Goal: Task Accomplishment & Management: Use online tool/utility

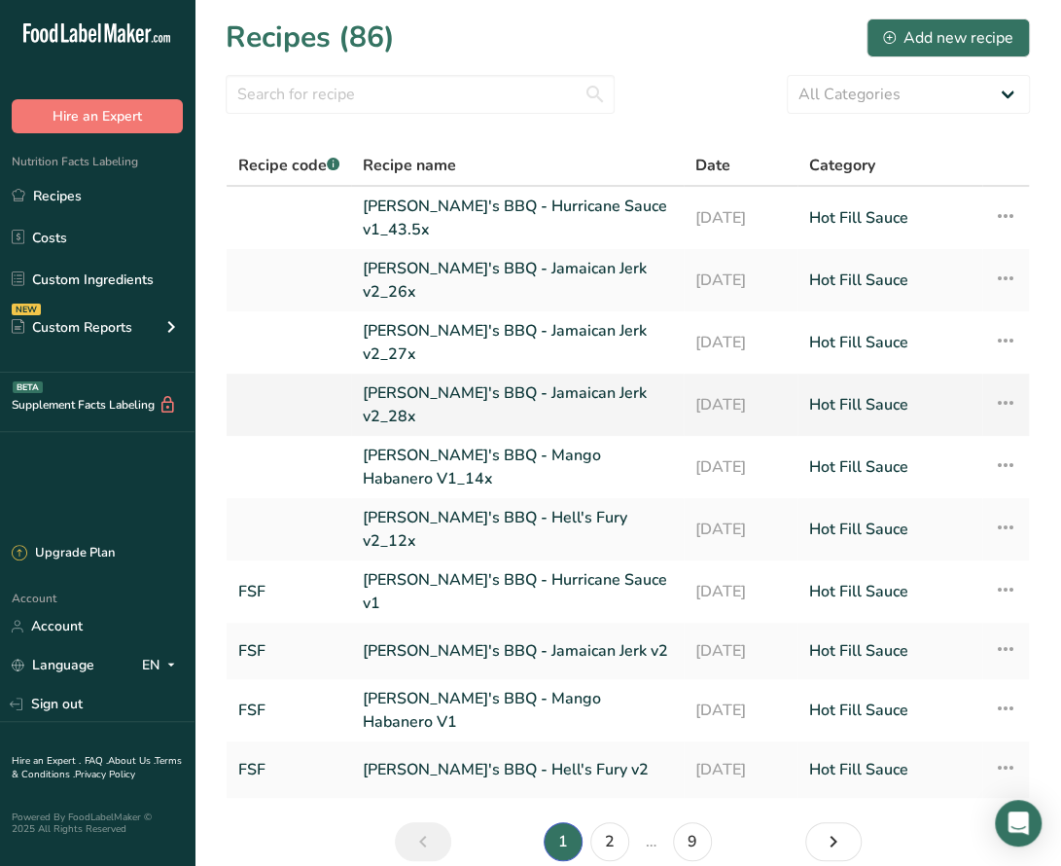
click at [548, 384] on link "[PERSON_NAME]'s BBQ - Jamaican Jerk v2_28x" at bounding box center [517, 404] width 309 height 47
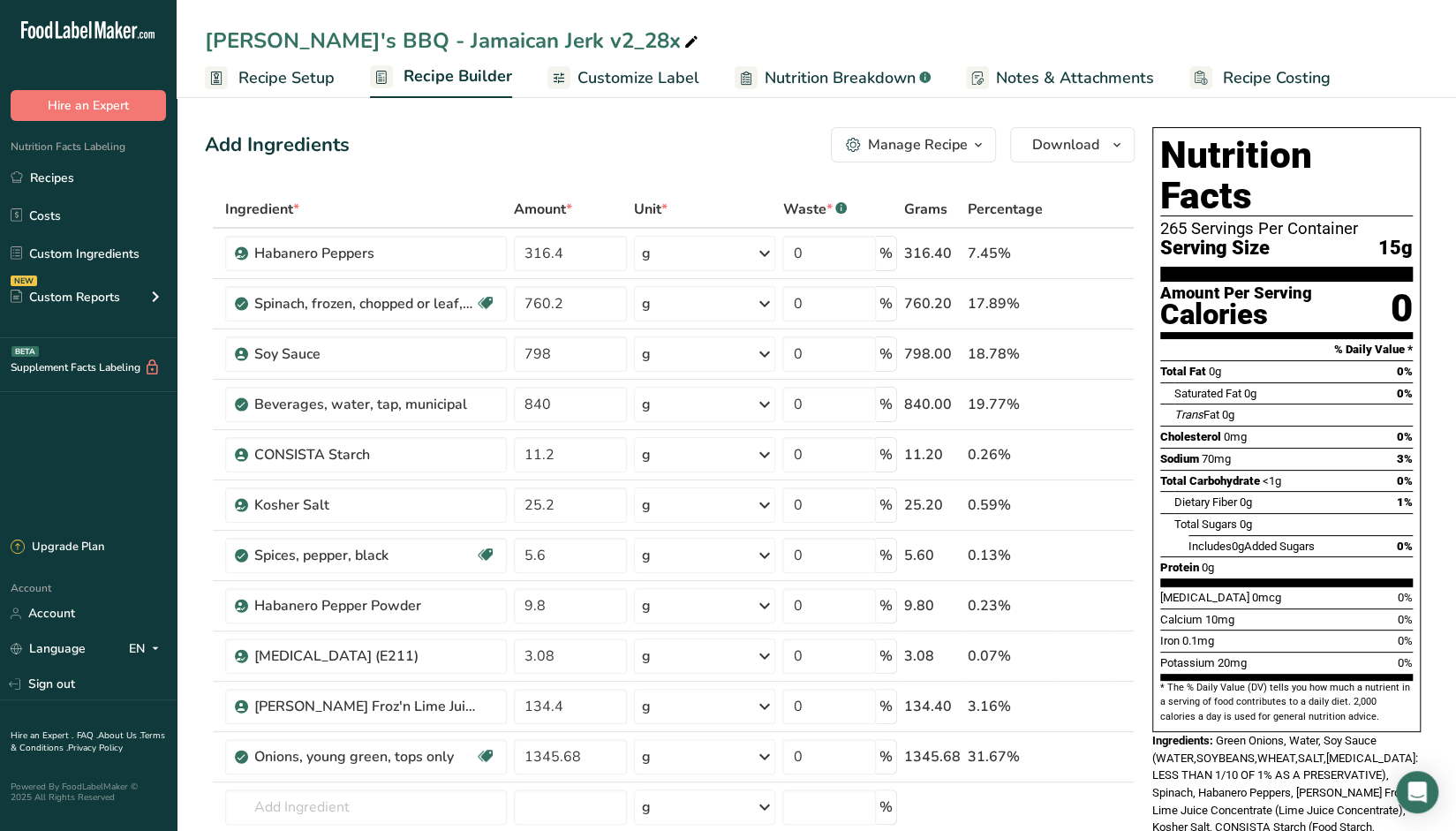
click at [687, 152] on div "Add Ingredients Manage Recipe Delete Recipe Duplicate Recipe Scale Recipe Save …" at bounding box center [670, 144] width 930 height 35
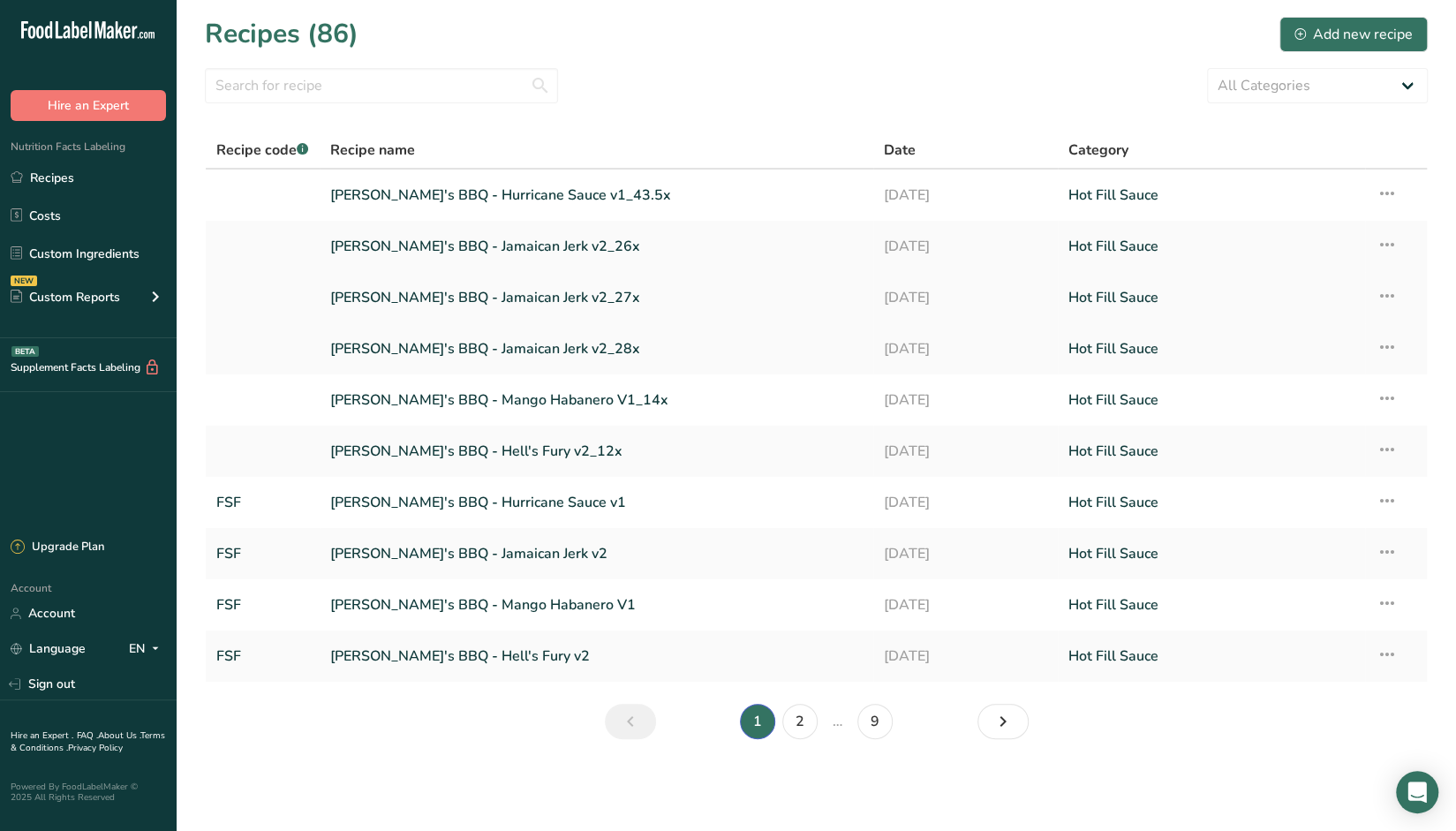
click at [504, 302] on link "Sickie's BBQ - Jamaican Jerk v2_27x" at bounding box center [596, 297] width 533 height 37
click at [507, 245] on link "Sickie's BBQ - Jamaican Jerk v2_26x" at bounding box center [596, 246] width 533 height 37
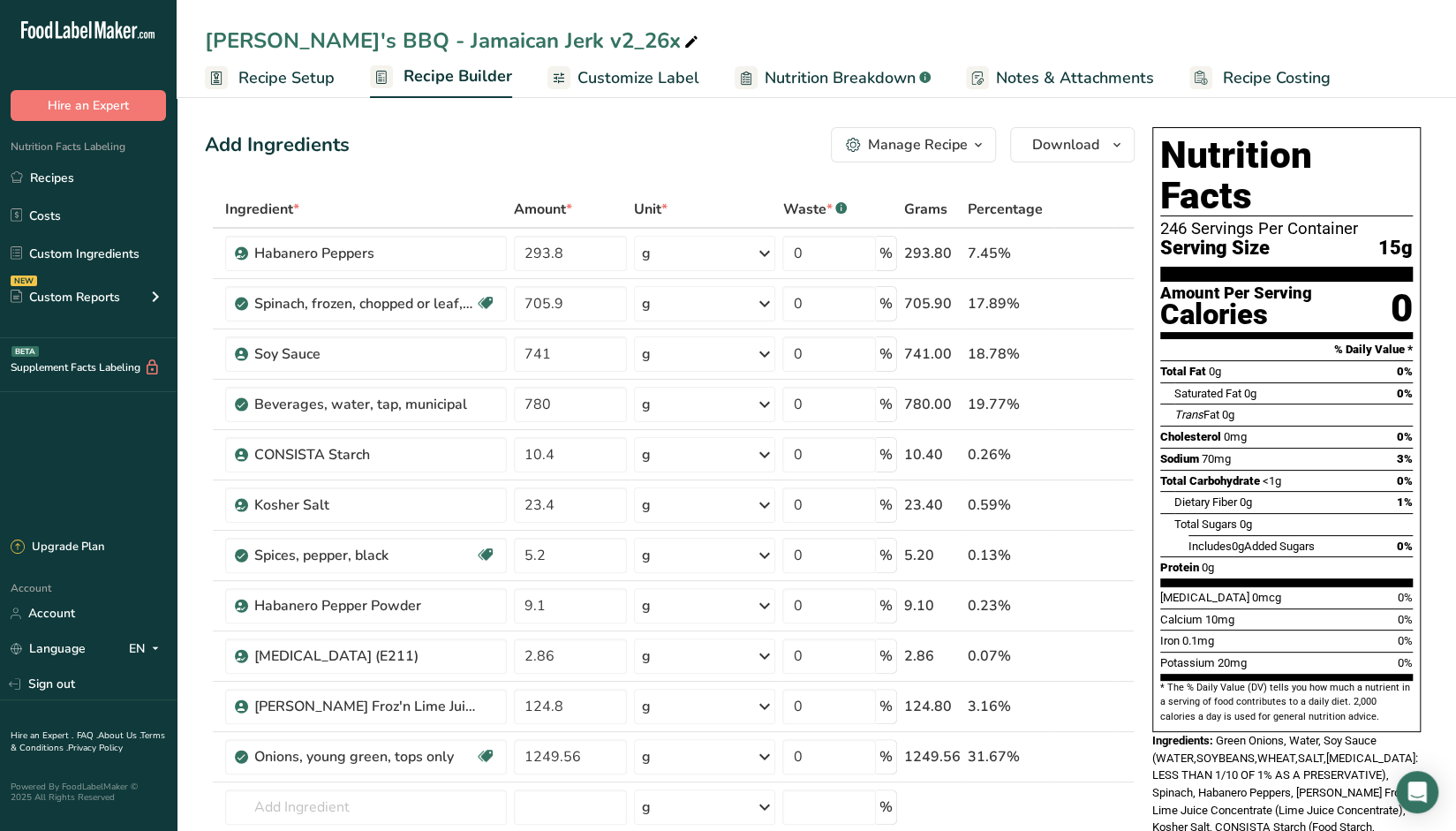
click at [205, 12] on div "Sickie's BBQ - Jamaican Jerk v2_26x Recipe Setup Recipe Builder Customize Label…" at bounding box center [817, 49] width 1280 height 98
click at [55, 179] on link "Recipes" at bounding box center [88, 177] width 177 height 34
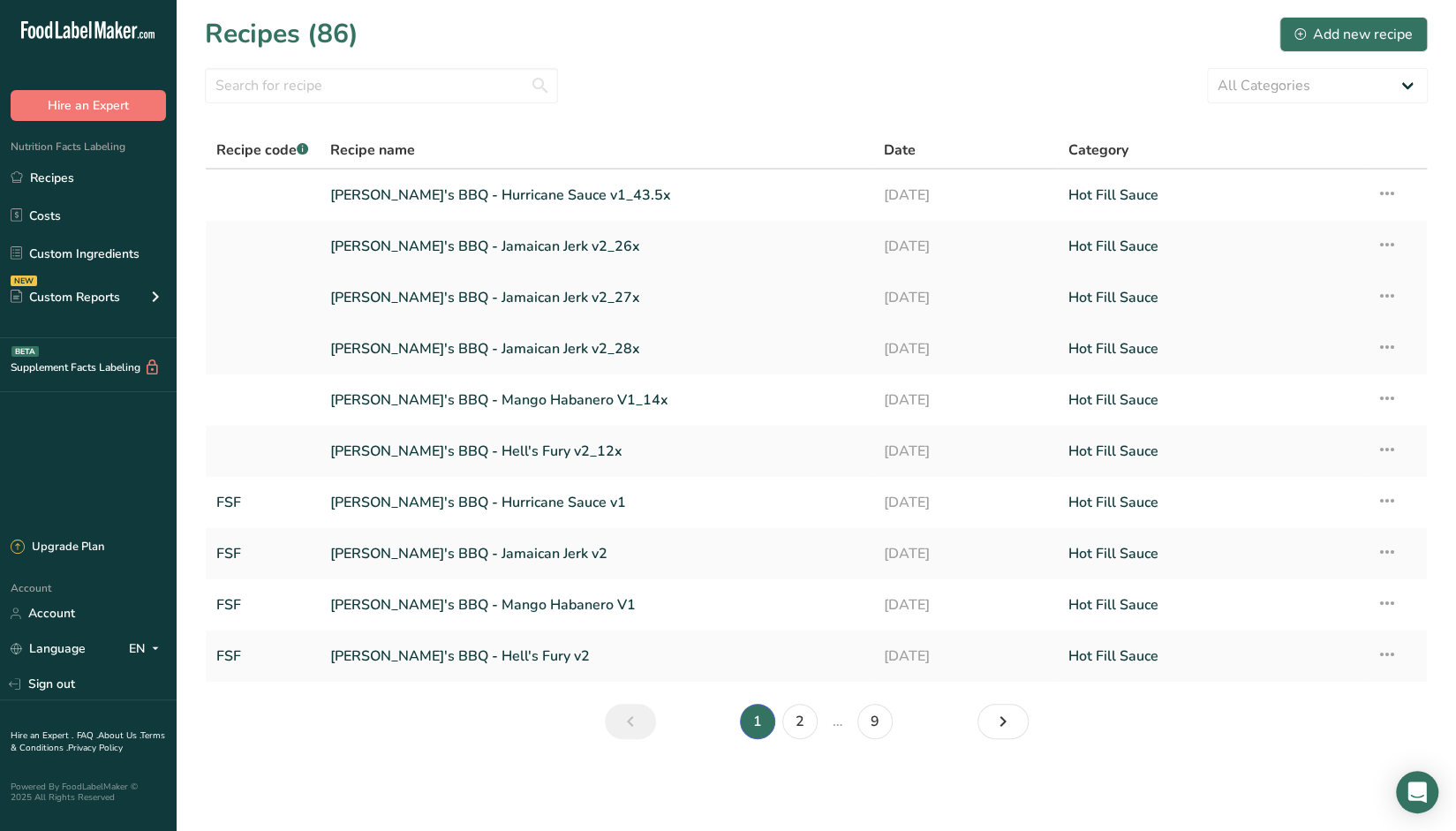
click at [1390, 297] on icon at bounding box center [1386, 295] width 21 height 32
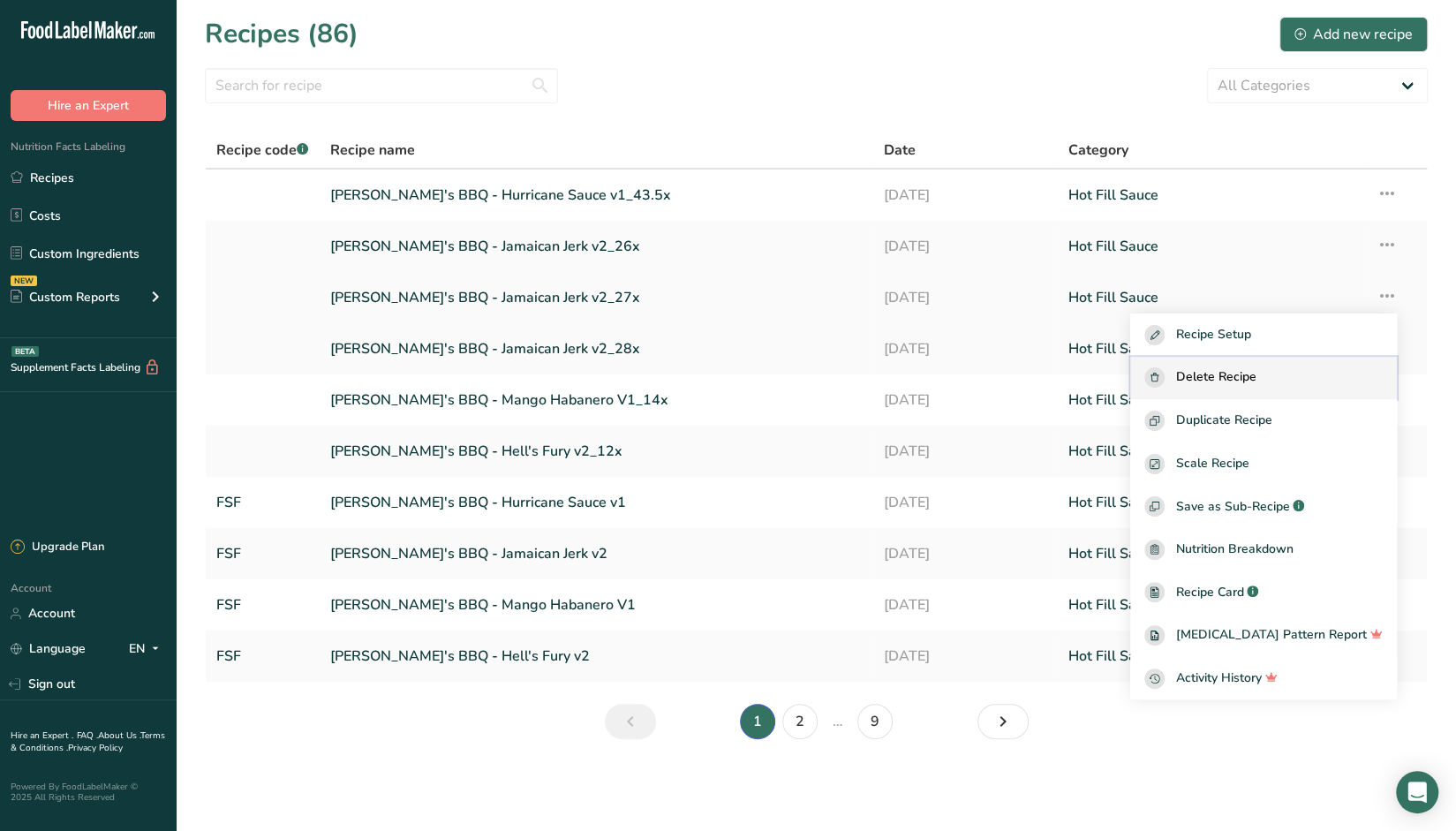
click at [1239, 377] on span "Delete Recipe" at bounding box center [1215, 378] width 81 height 20
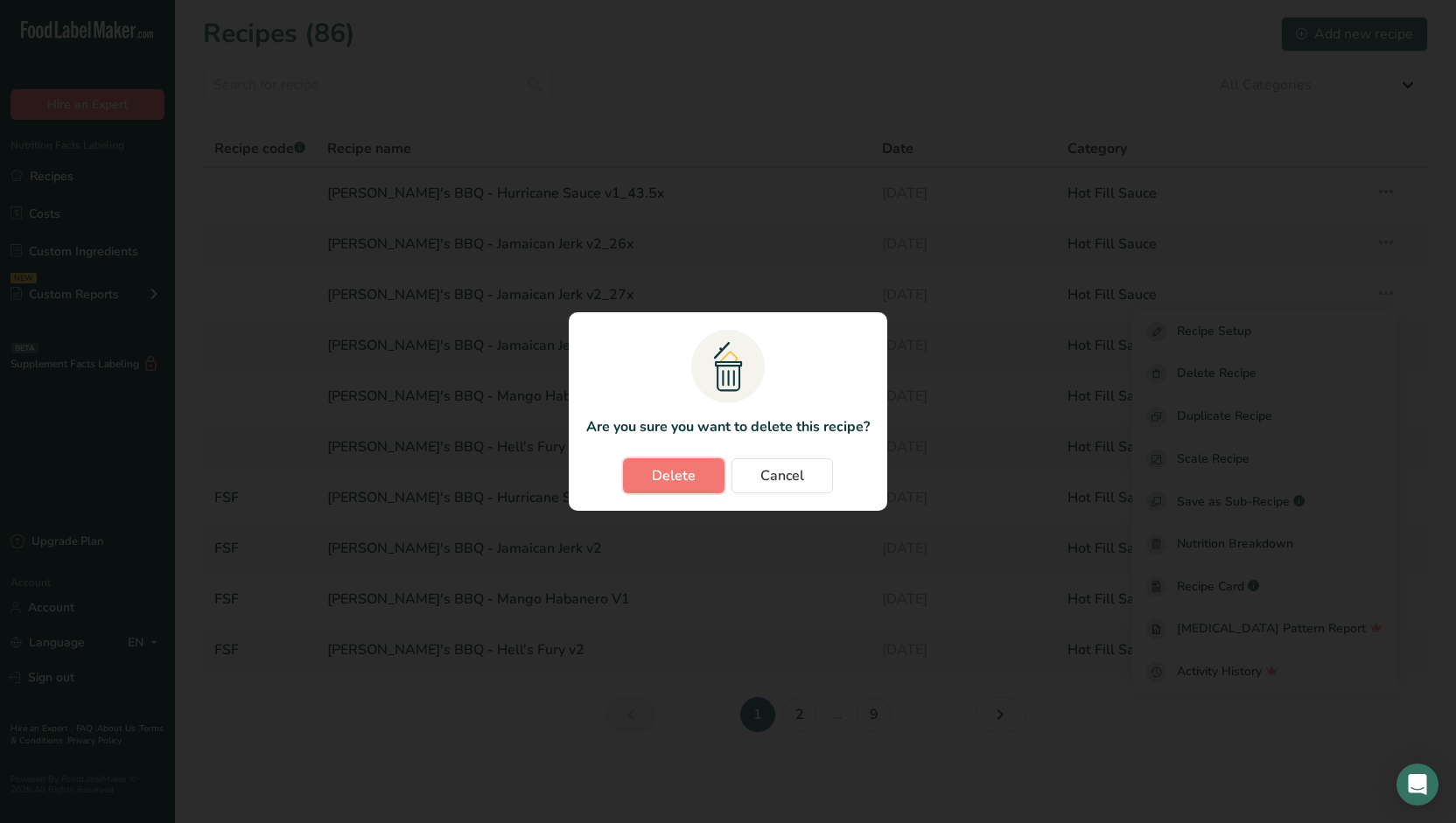
click at [672, 478] on span "Delete" at bounding box center [674, 476] width 44 height 21
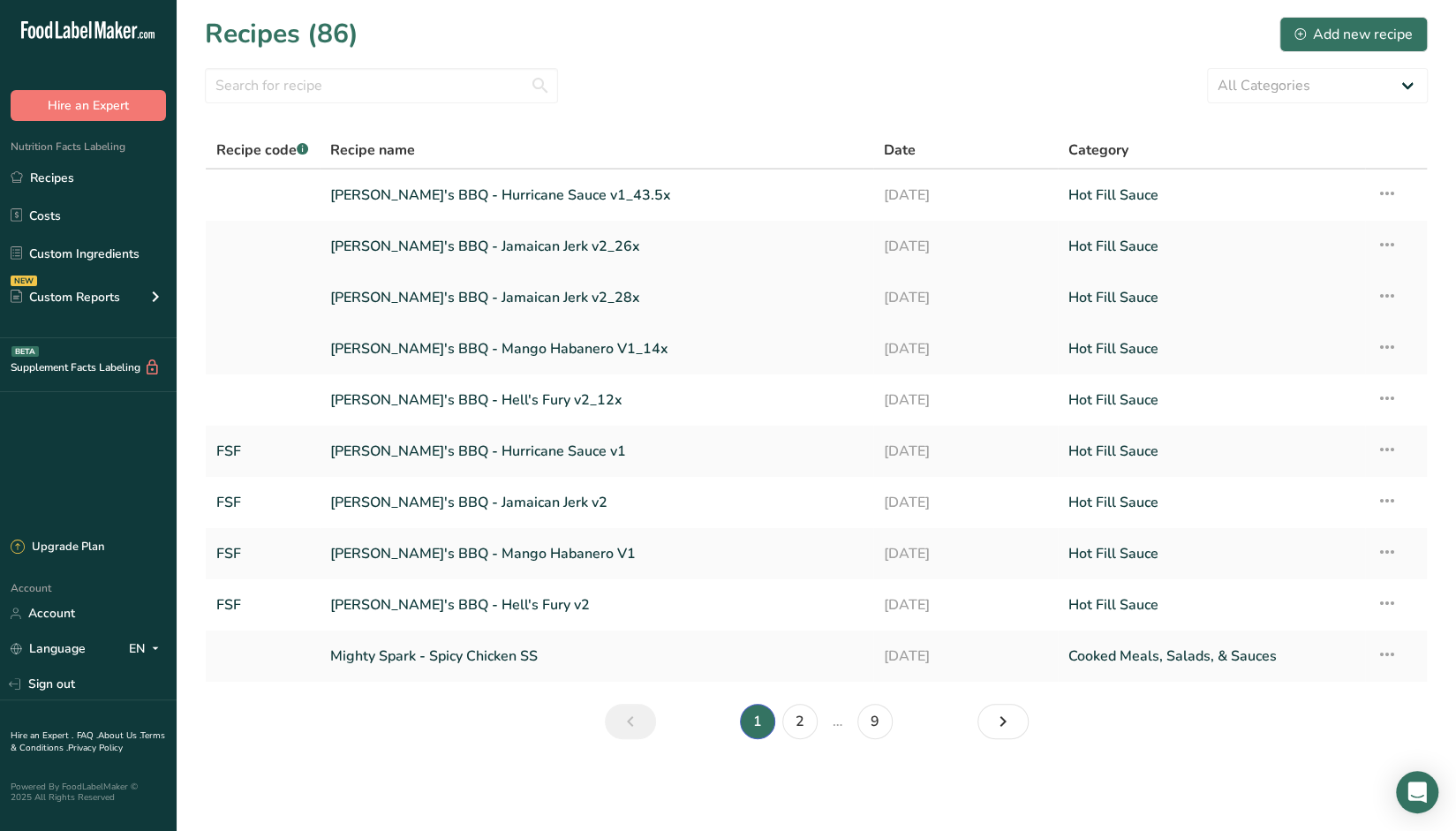
click at [1384, 294] on icon at bounding box center [1386, 295] width 21 height 32
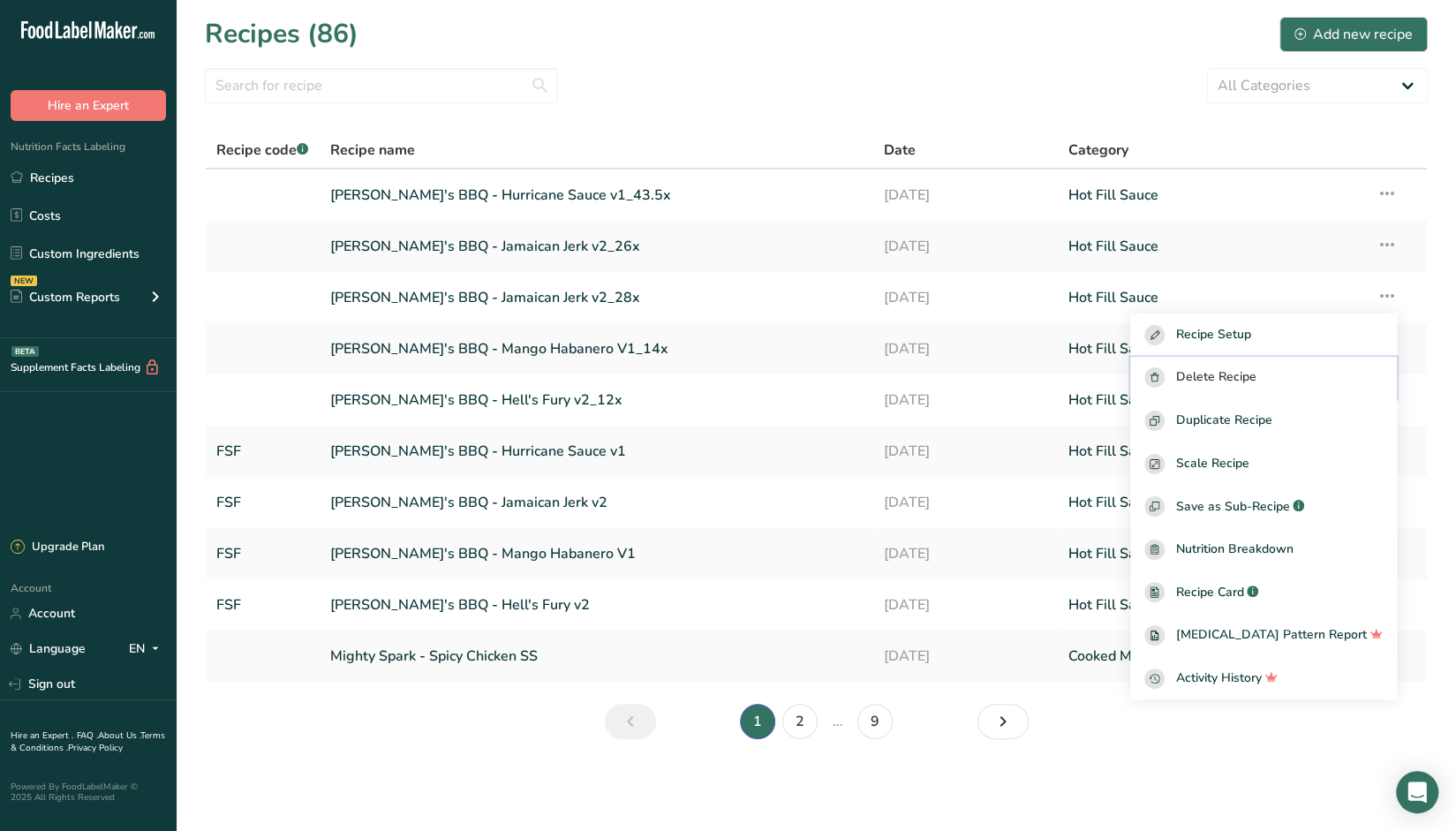
drag, startPoint x: 1265, startPoint y: 381, endPoint x: 1256, endPoint y: 380, distance: 9.1
click at [1255, 381] on span "Delete Recipe" at bounding box center [1215, 378] width 81 height 20
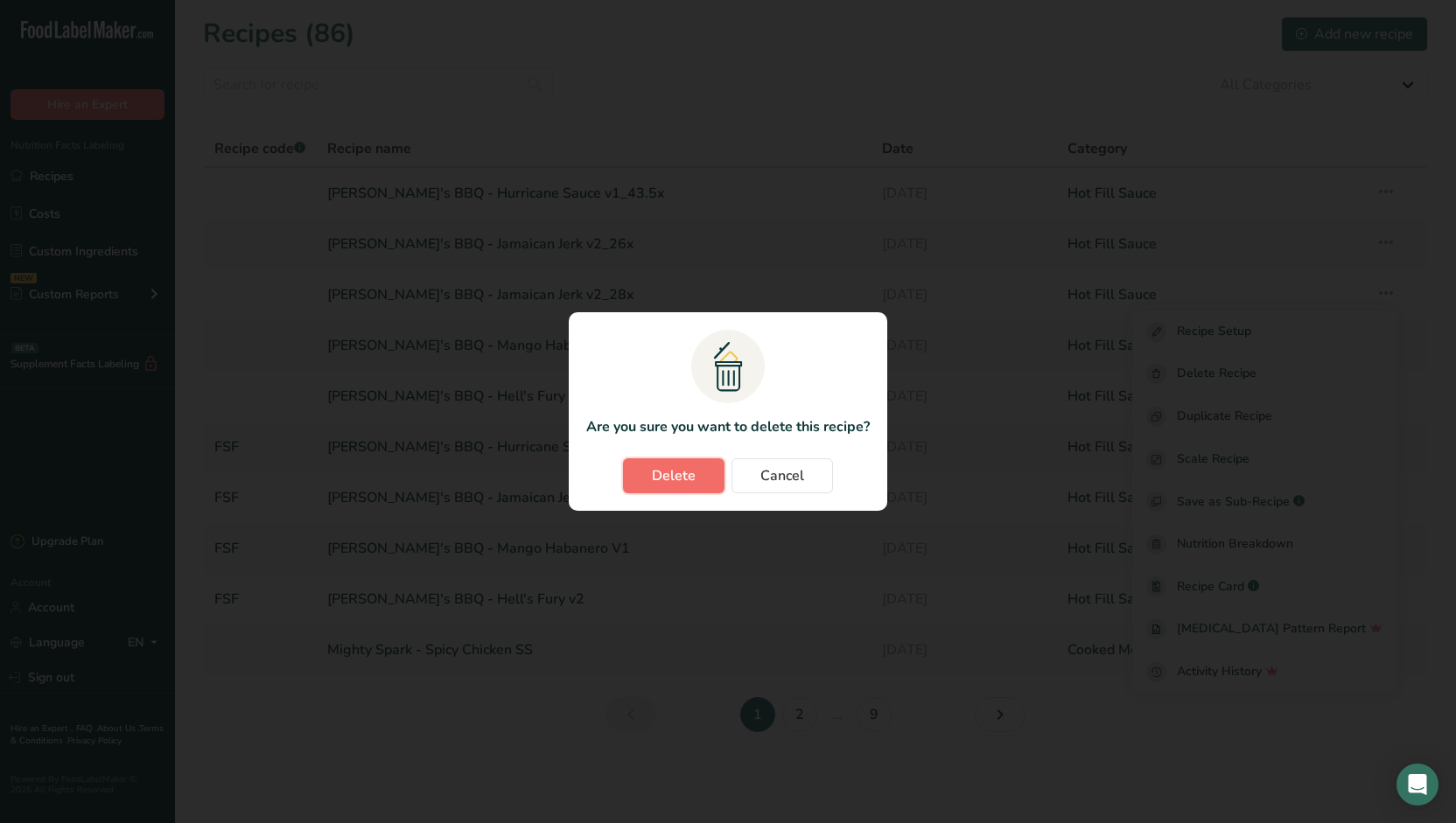
click at [660, 474] on span "Delete" at bounding box center [674, 476] width 44 height 21
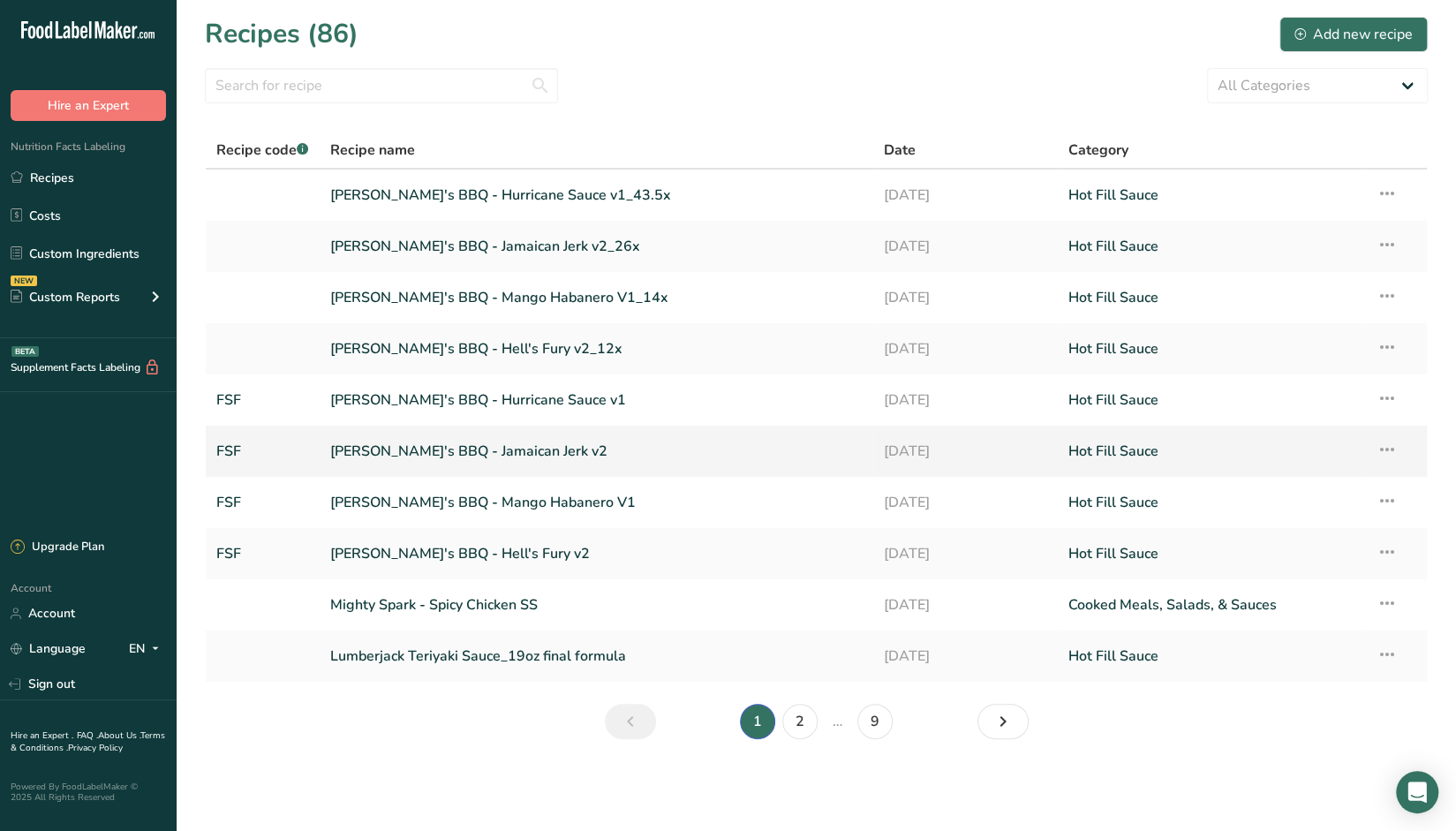
click at [502, 453] on link "Sickie's BBQ - Jamaican Jerk v2" at bounding box center [596, 451] width 533 height 37
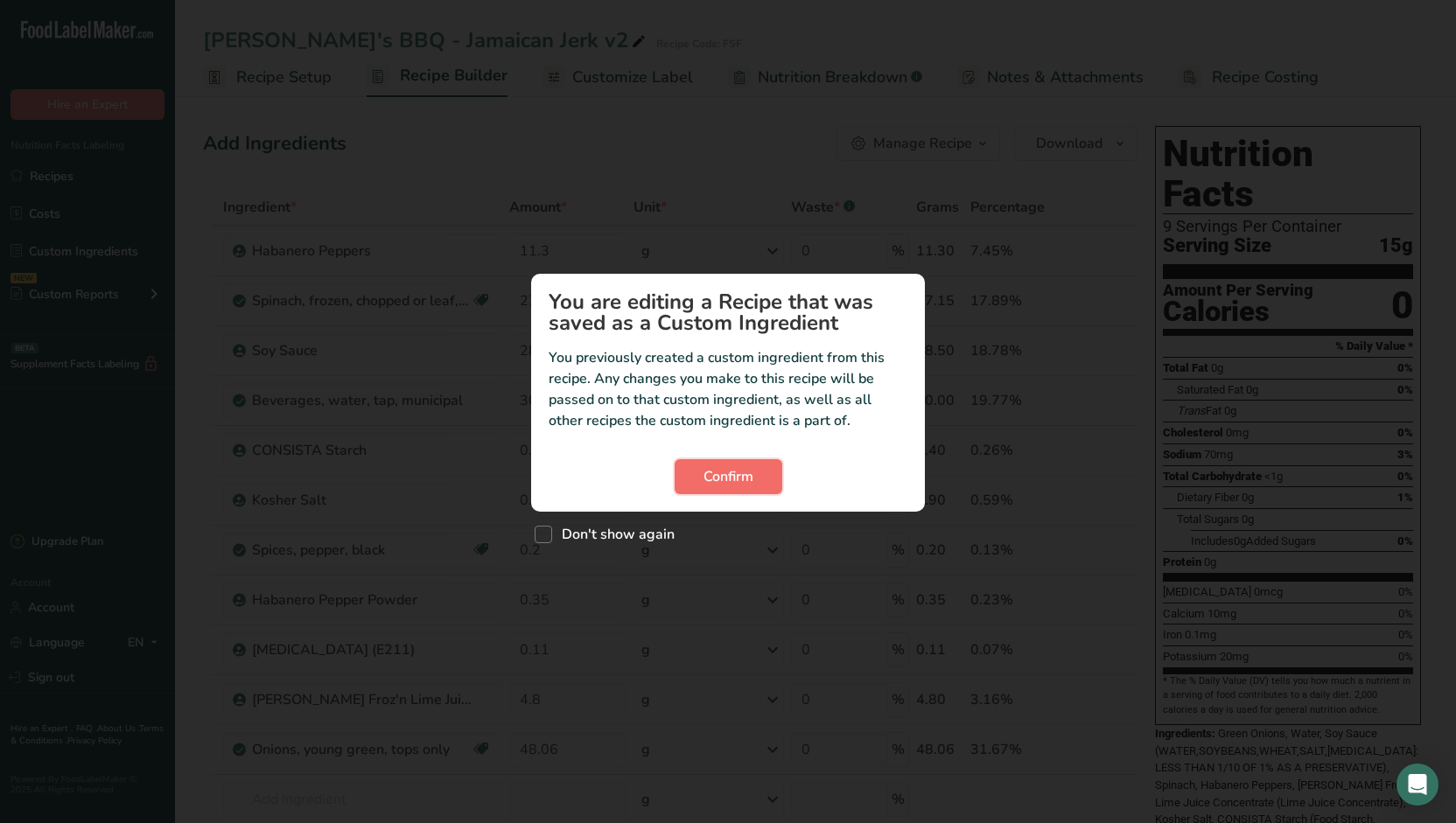
click at [726, 475] on span "Confirm" at bounding box center [728, 477] width 49 height 21
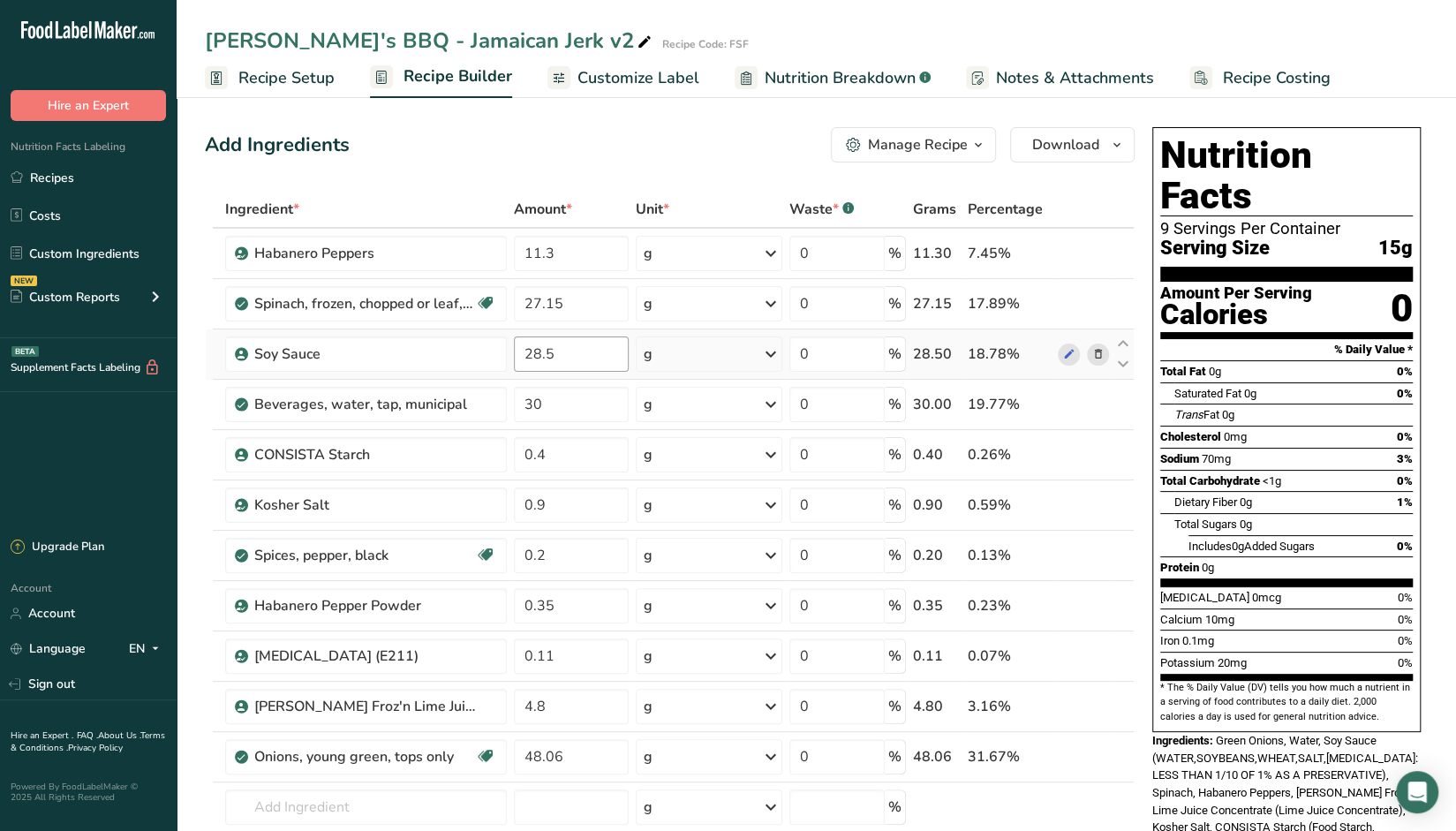
scroll to position [265, 0]
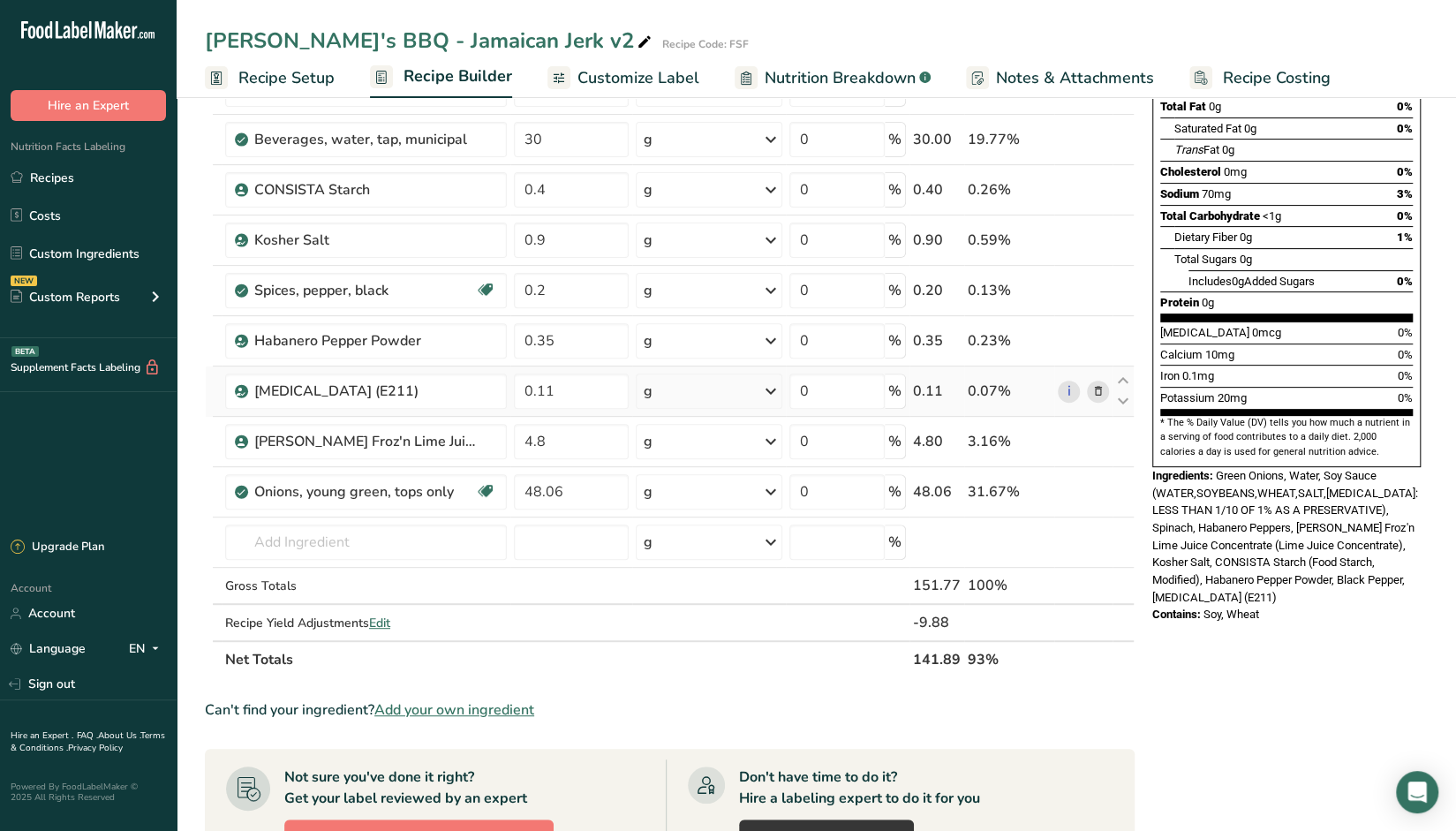
drag, startPoint x: 831, startPoint y: 75, endPoint x: 1083, endPoint y: 406, distance: 416.0
click at [831, 75] on span "Nutrition Breakdown" at bounding box center [840, 78] width 151 height 24
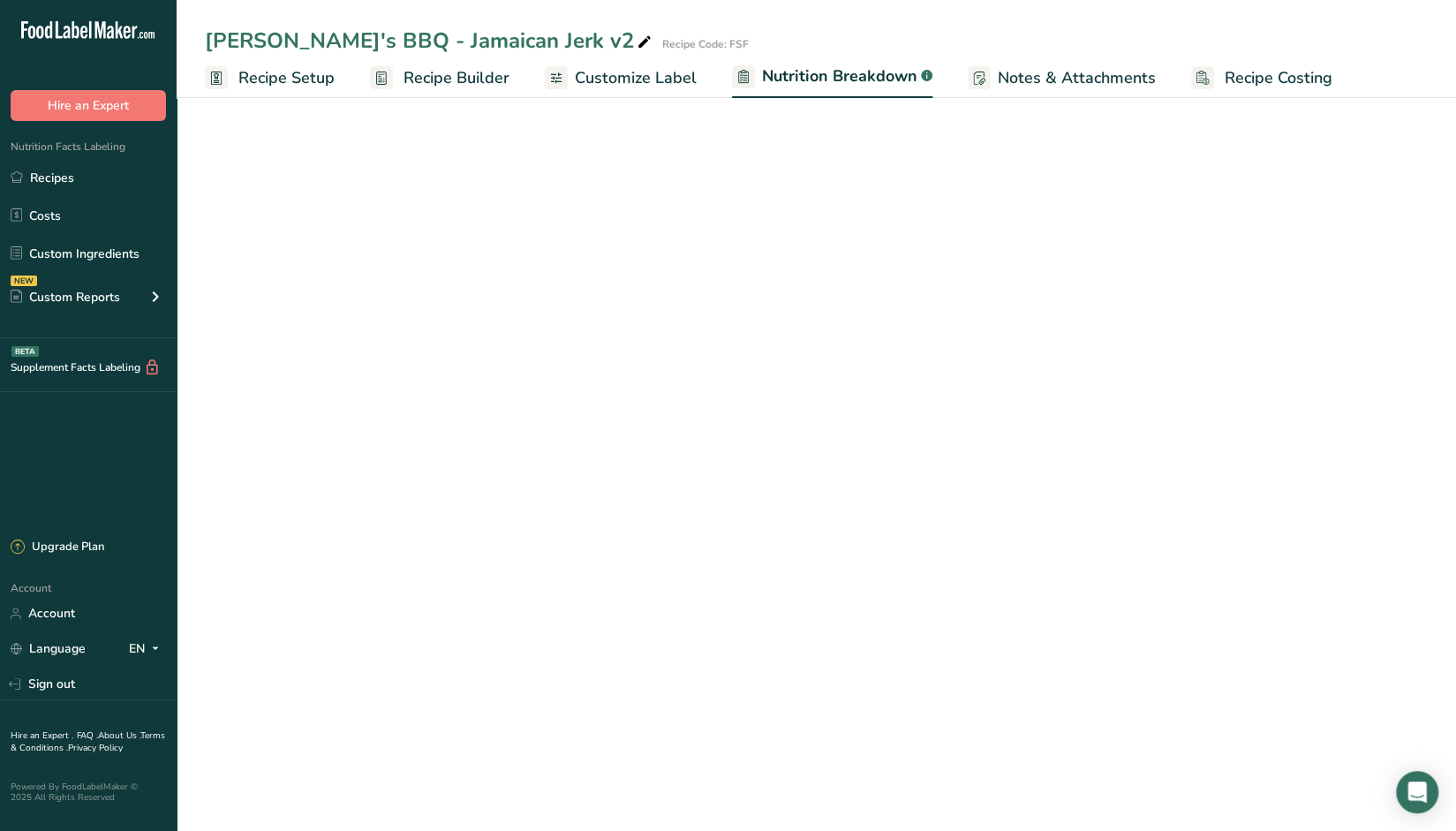
select select "Calories"
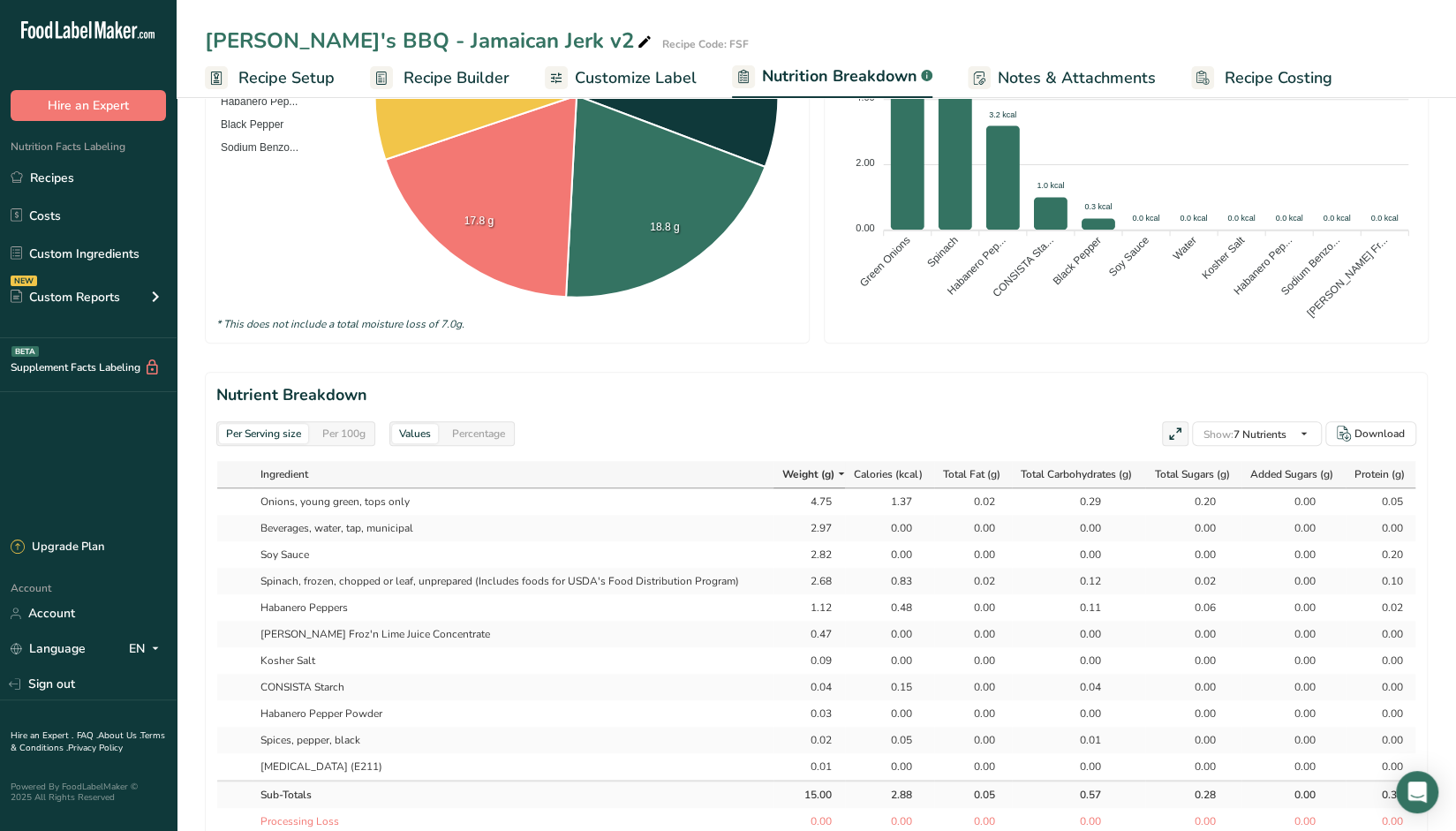
scroll to position [707, 0]
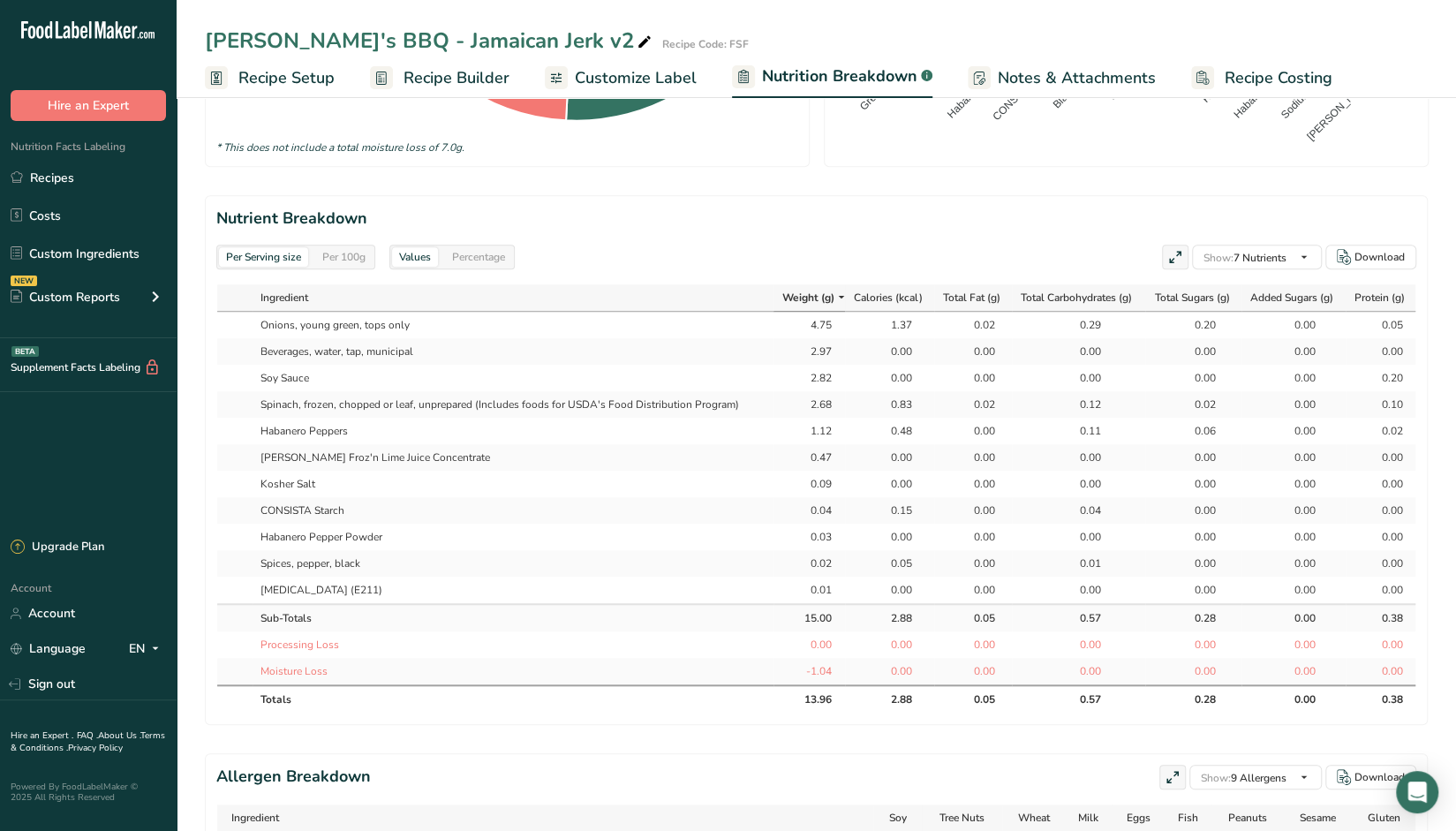
click at [834, 292] on icon at bounding box center [841, 298] width 15 height 22
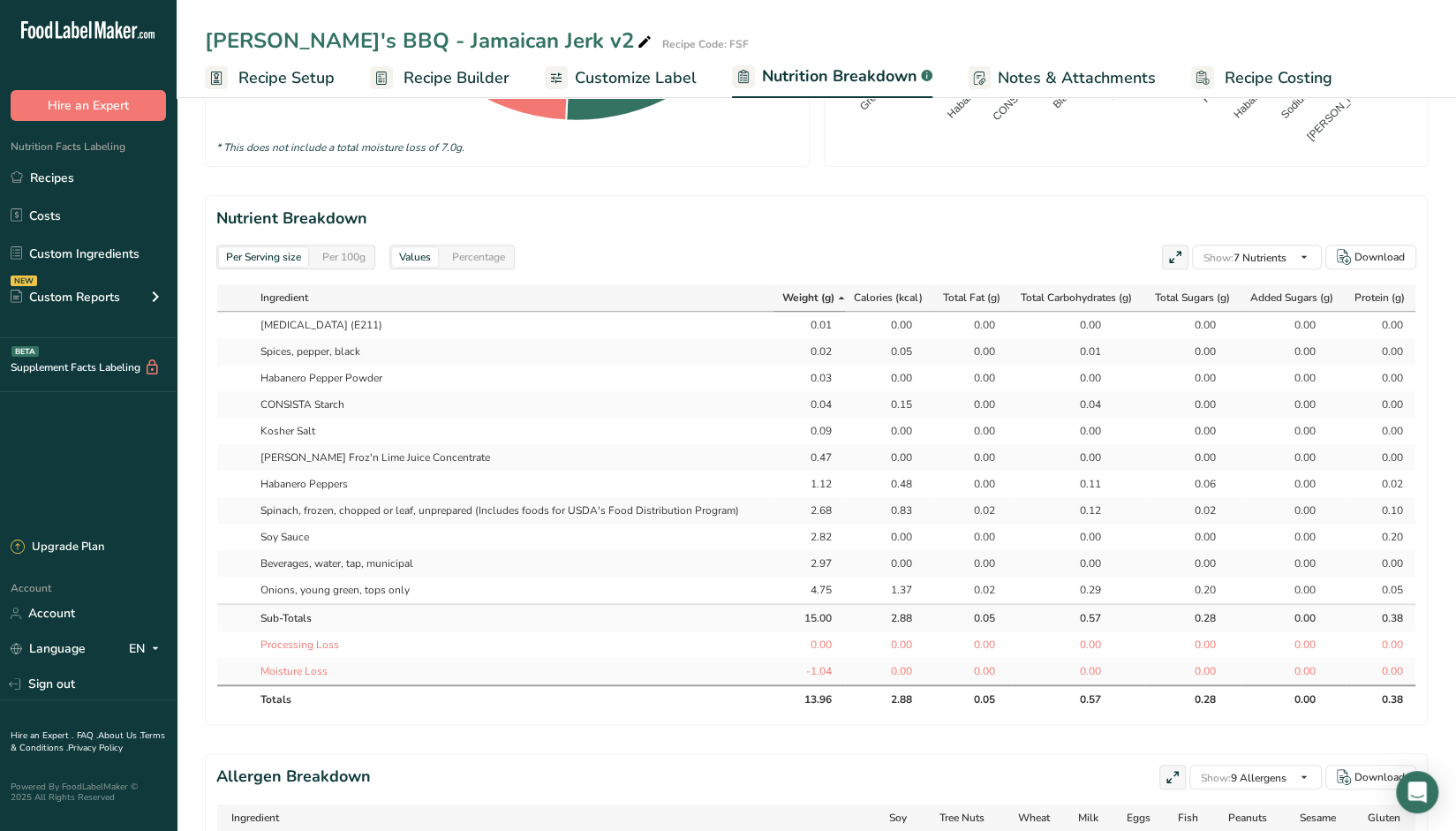
click at [834, 292] on icon at bounding box center [841, 298] width 15 height 22
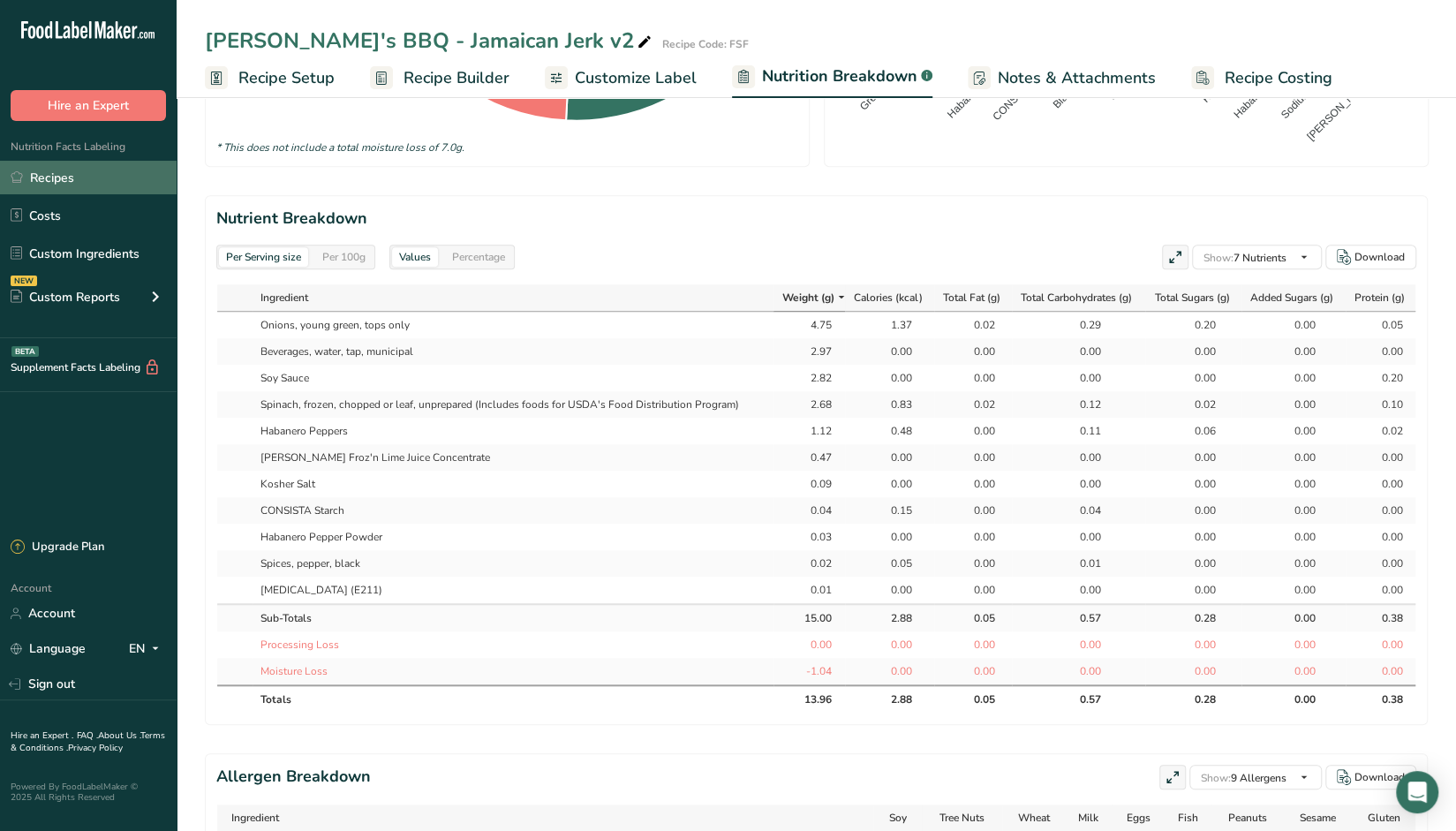
click at [114, 169] on link "Recipes" at bounding box center [88, 177] width 177 height 34
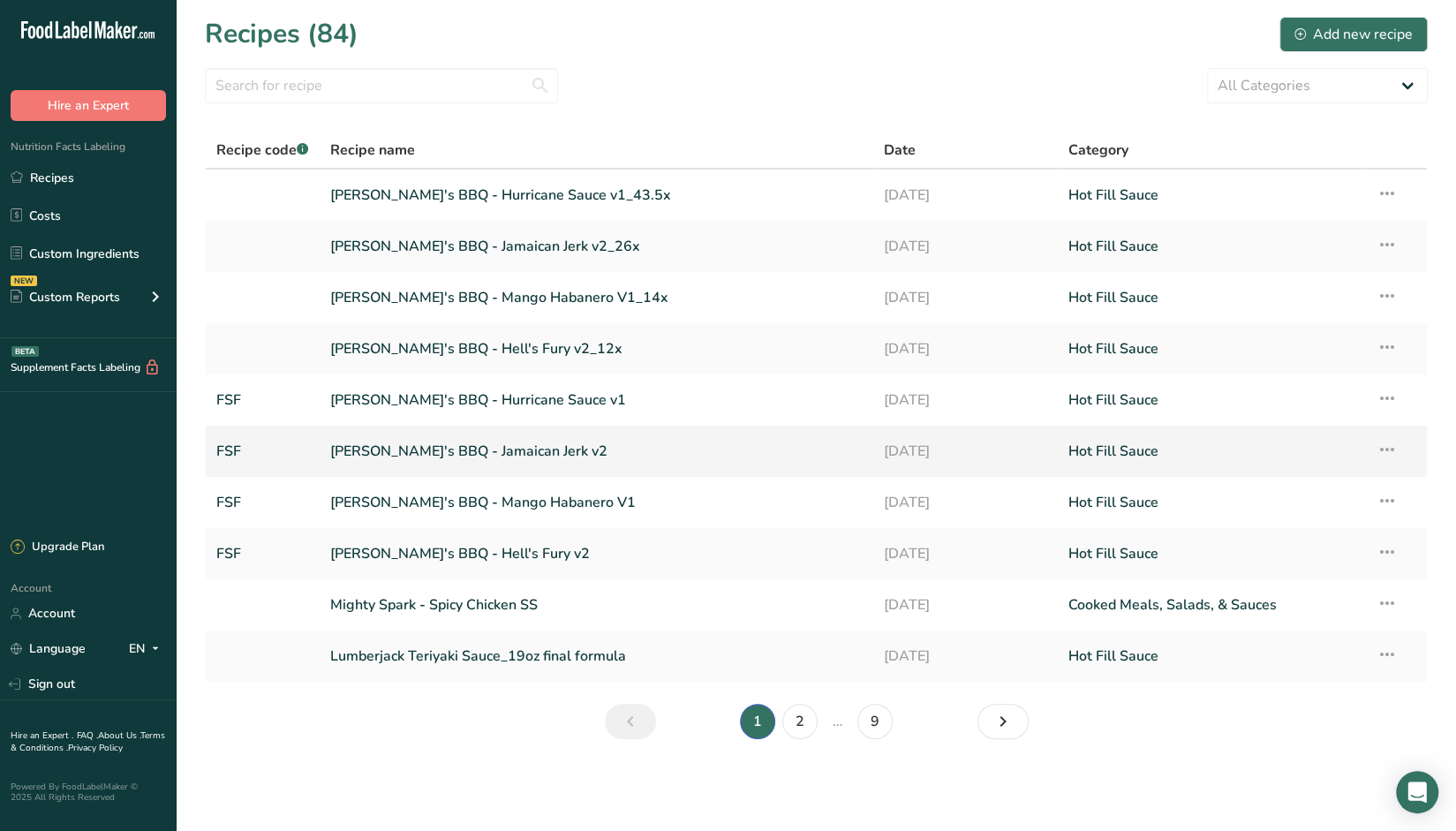
click at [478, 452] on link "Sickie's BBQ - Jamaican Jerk v2" at bounding box center [596, 451] width 533 height 37
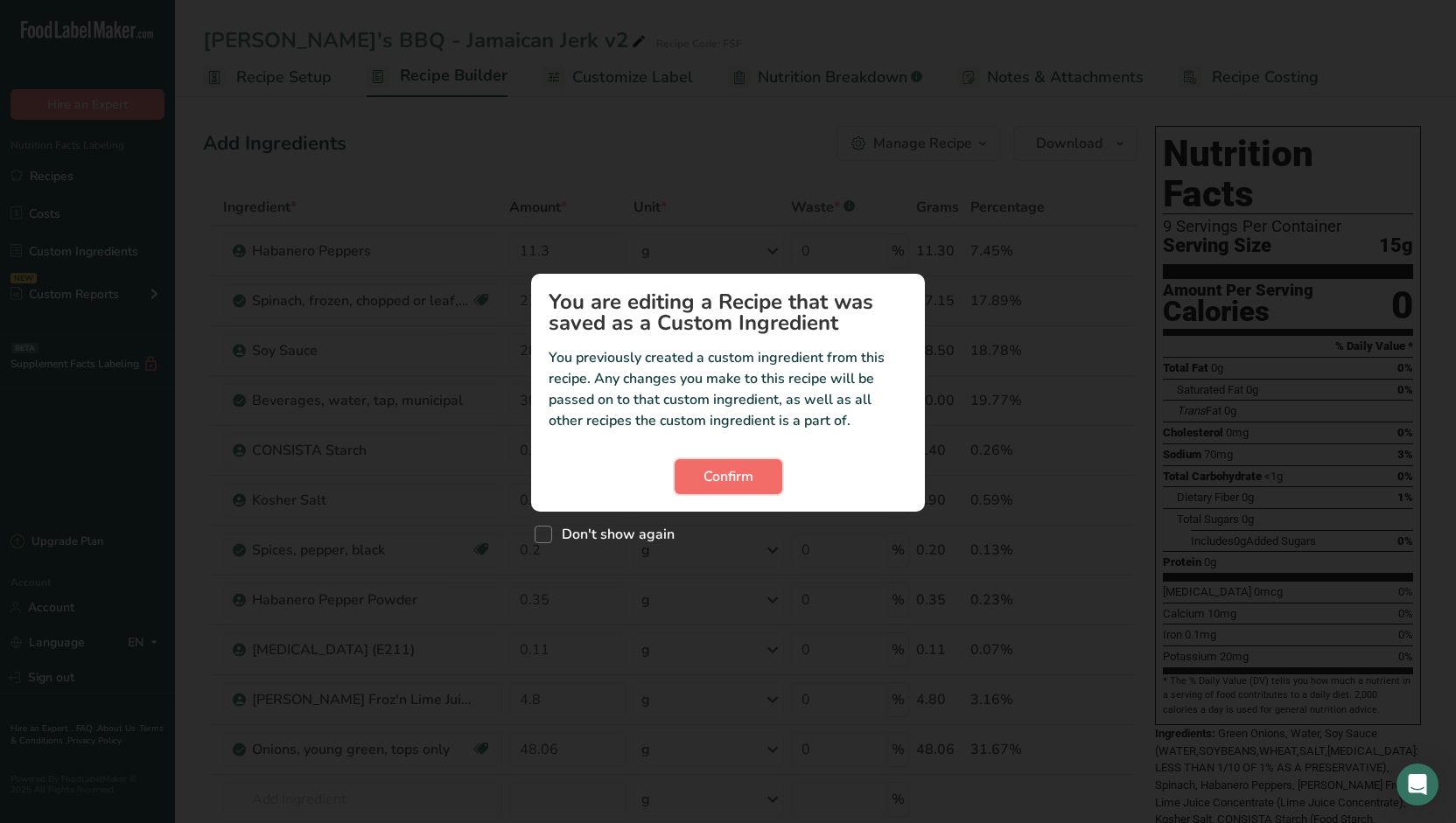
click at [742, 476] on span "Confirm" at bounding box center [728, 477] width 49 height 21
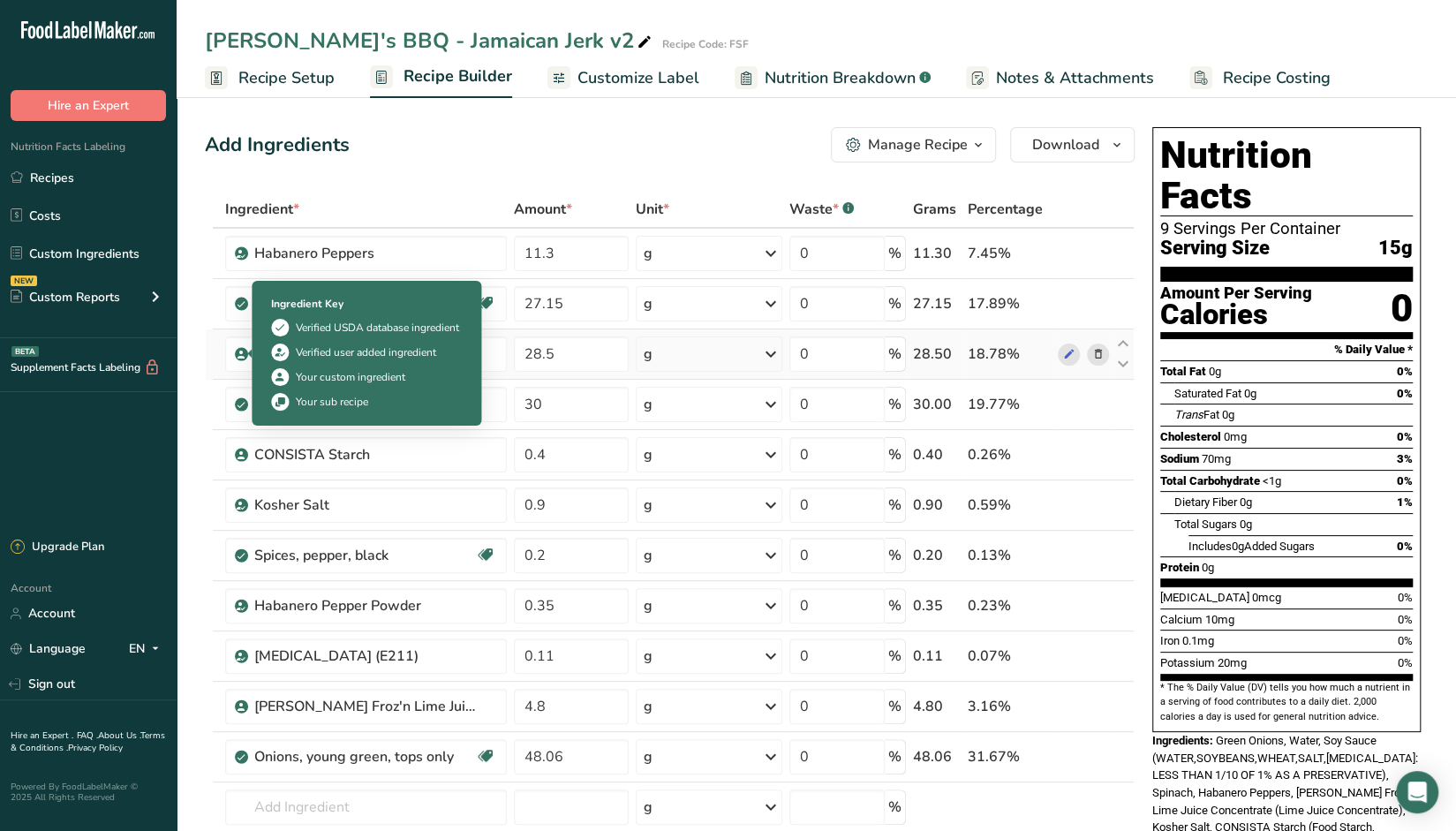
click at [236, 357] on icon at bounding box center [241, 354] width 11 height 16
click at [237, 354] on icon at bounding box center [241, 354] width 11 height 16
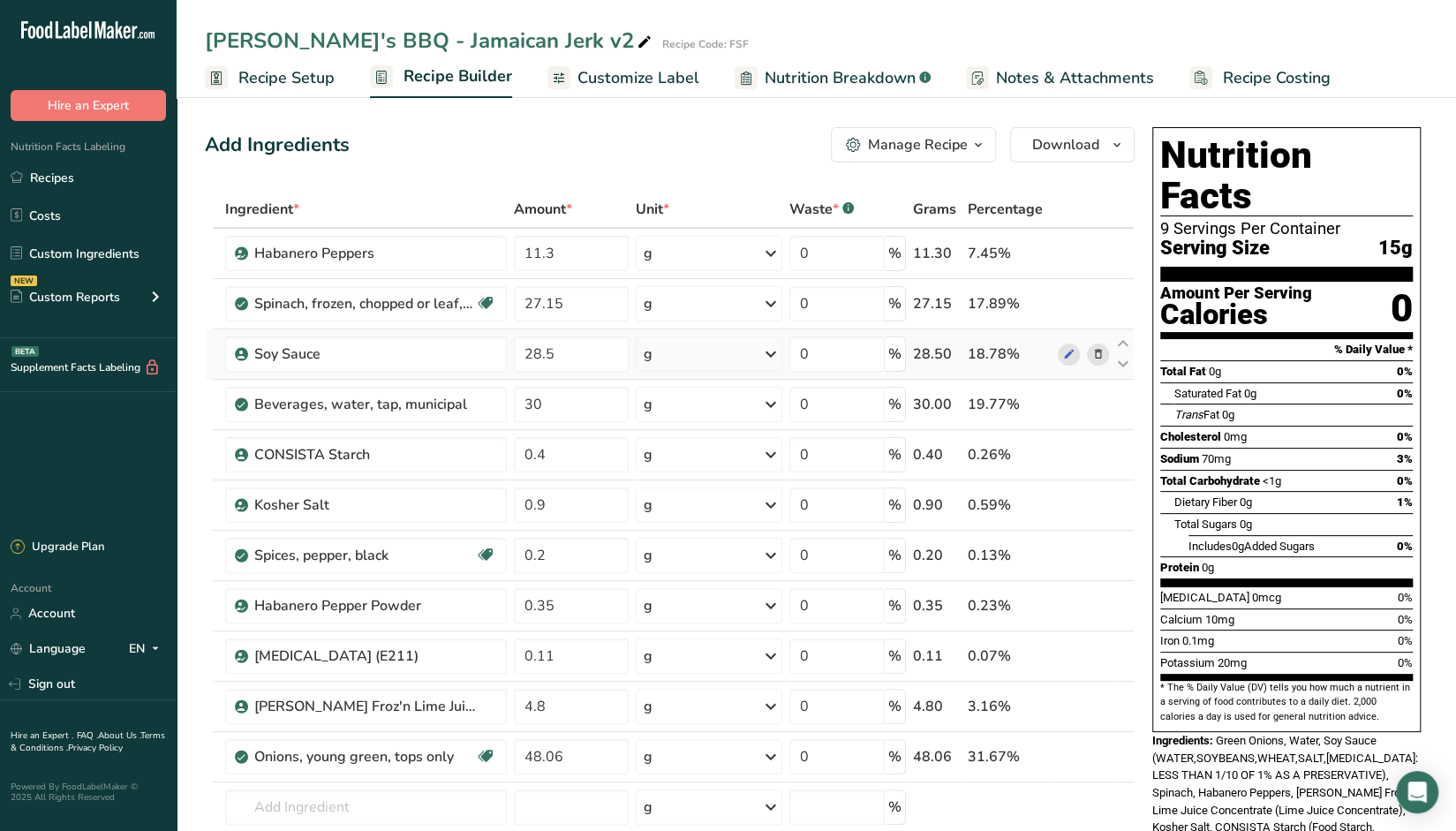
click at [237, 354] on icon at bounding box center [241, 354] width 11 height 16
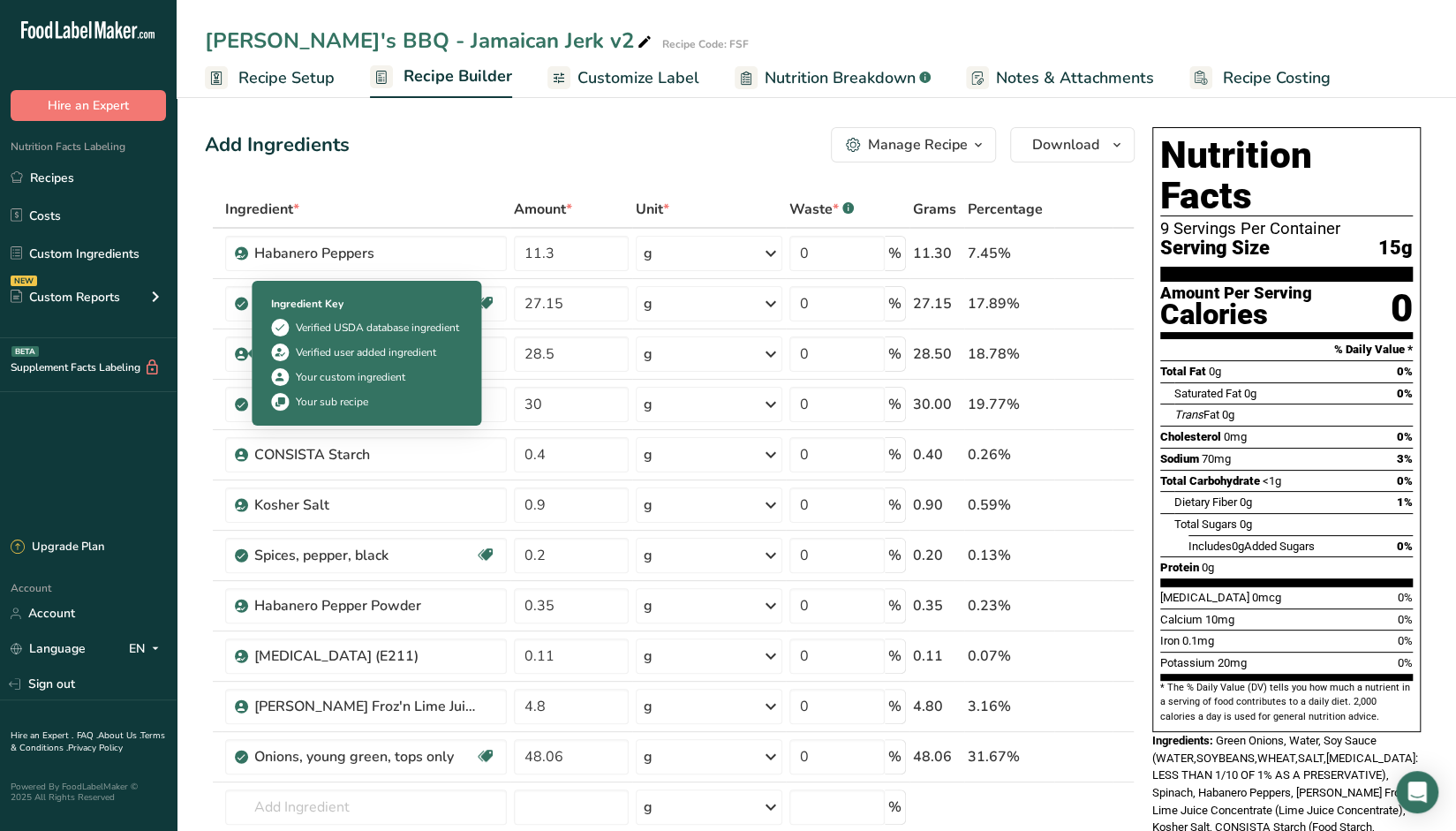
click at [251, 354] on div at bounding box center [249, 353] width 5 height 9
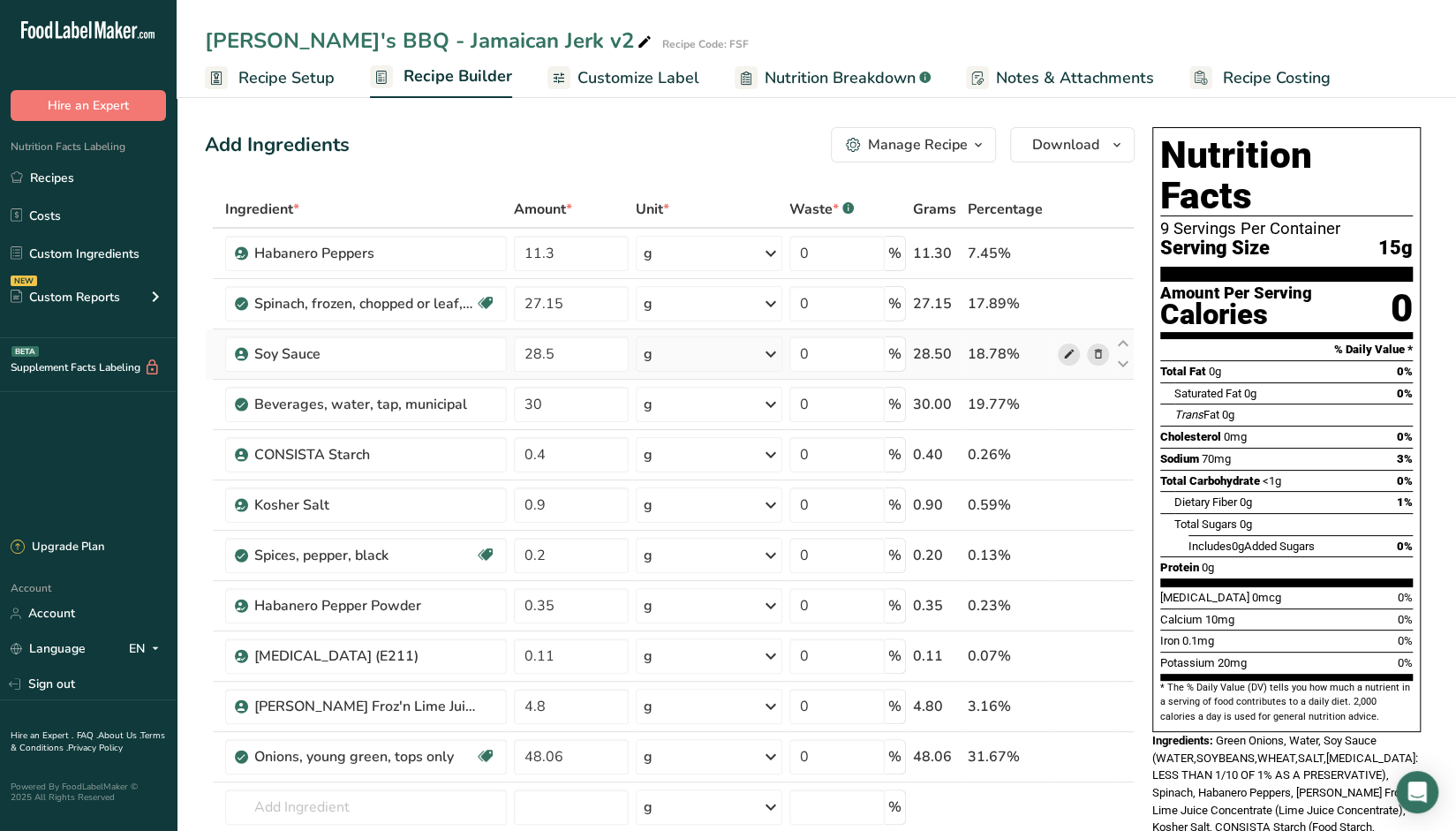
click at [1067, 352] on icon at bounding box center [1068, 354] width 13 height 18
click at [327, 799] on input "text" at bounding box center [366, 807] width 281 height 35
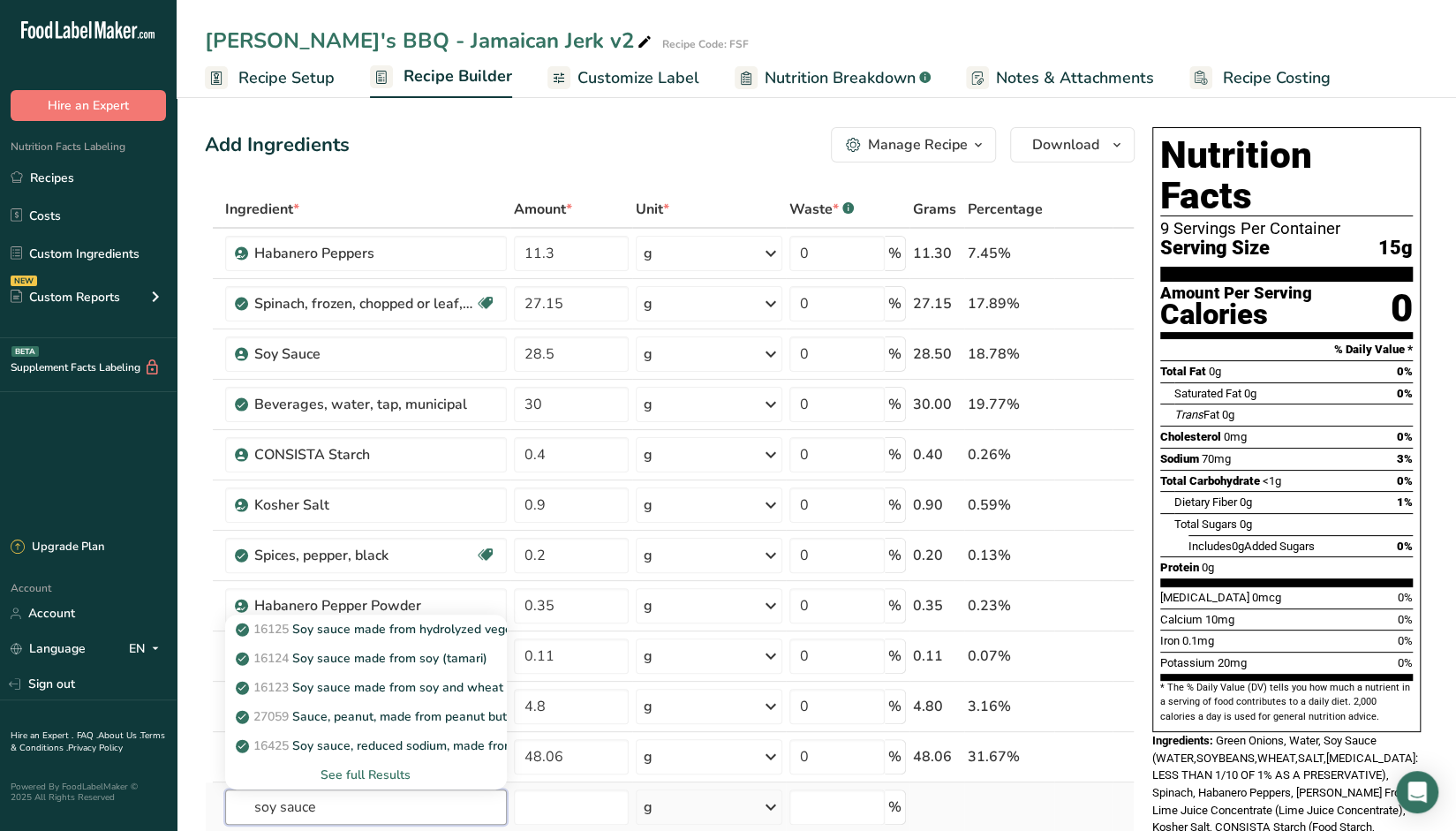
type input "soy sauce"
click at [349, 766] on div "See full Results" at bounding box center [366, 775] width 253 height 18
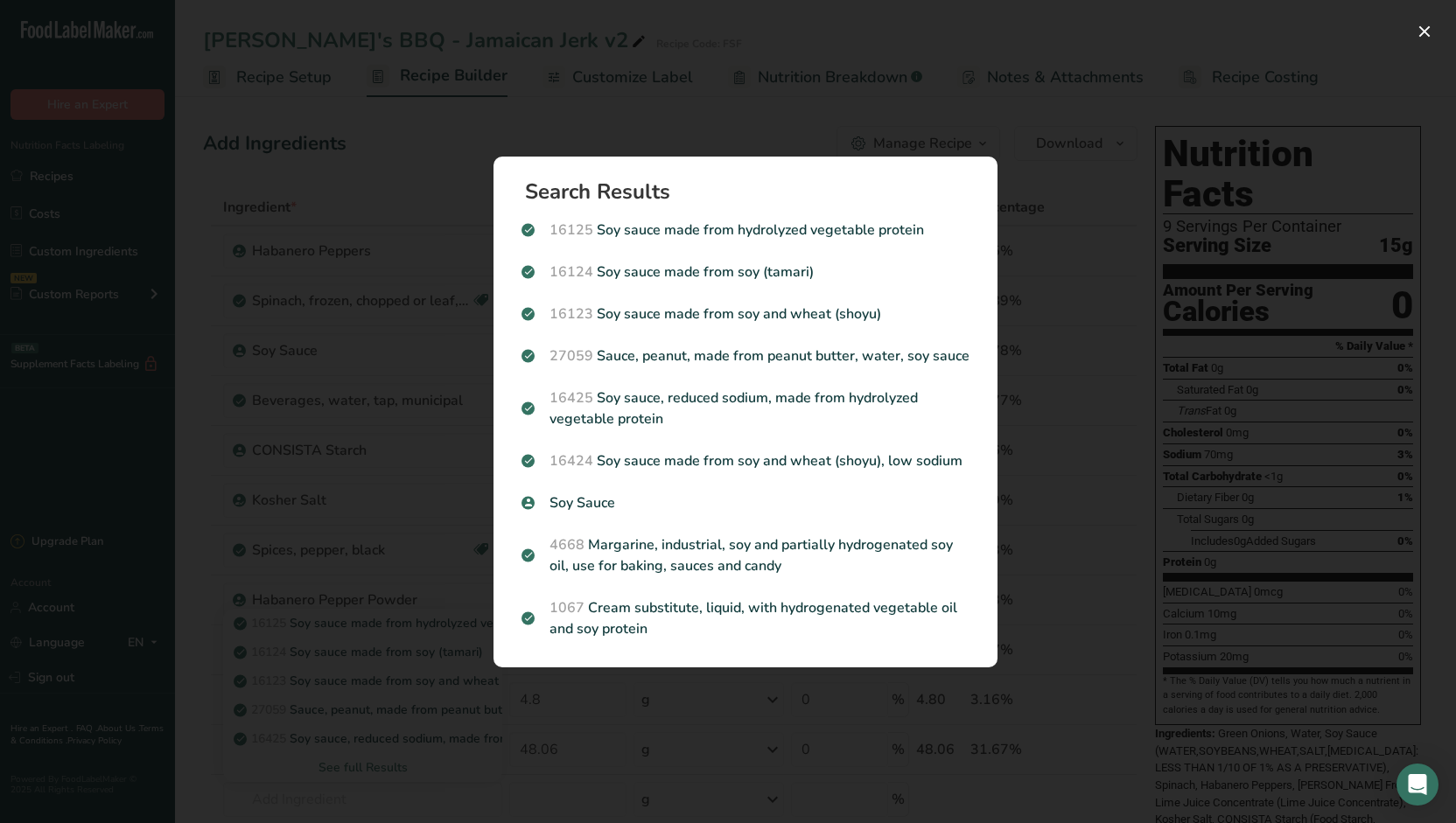
click at [853, 121] on div "Search results modal" at bounding box center [728, 411] width 1456 height 823
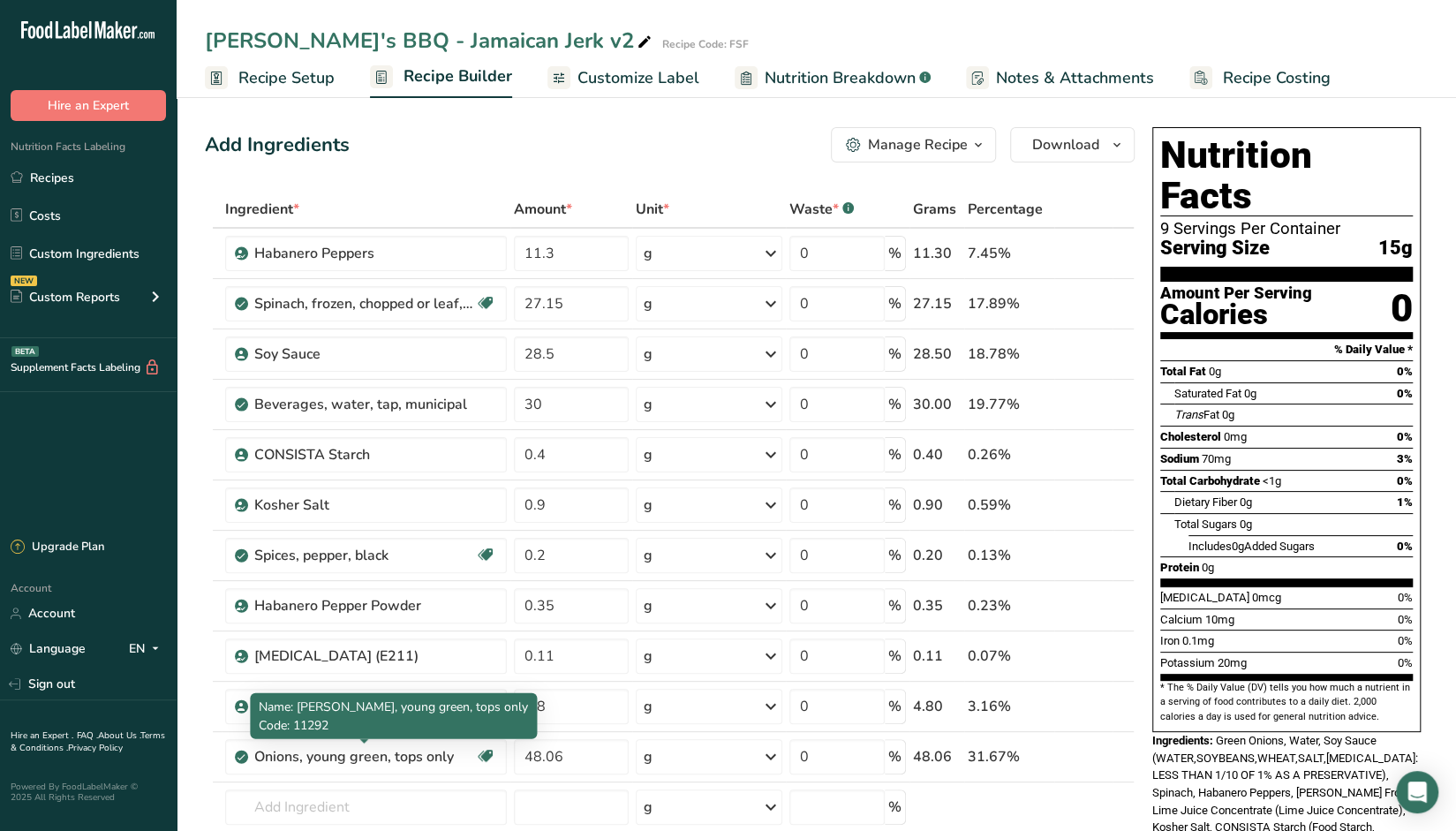
scroll to position [441, 0]
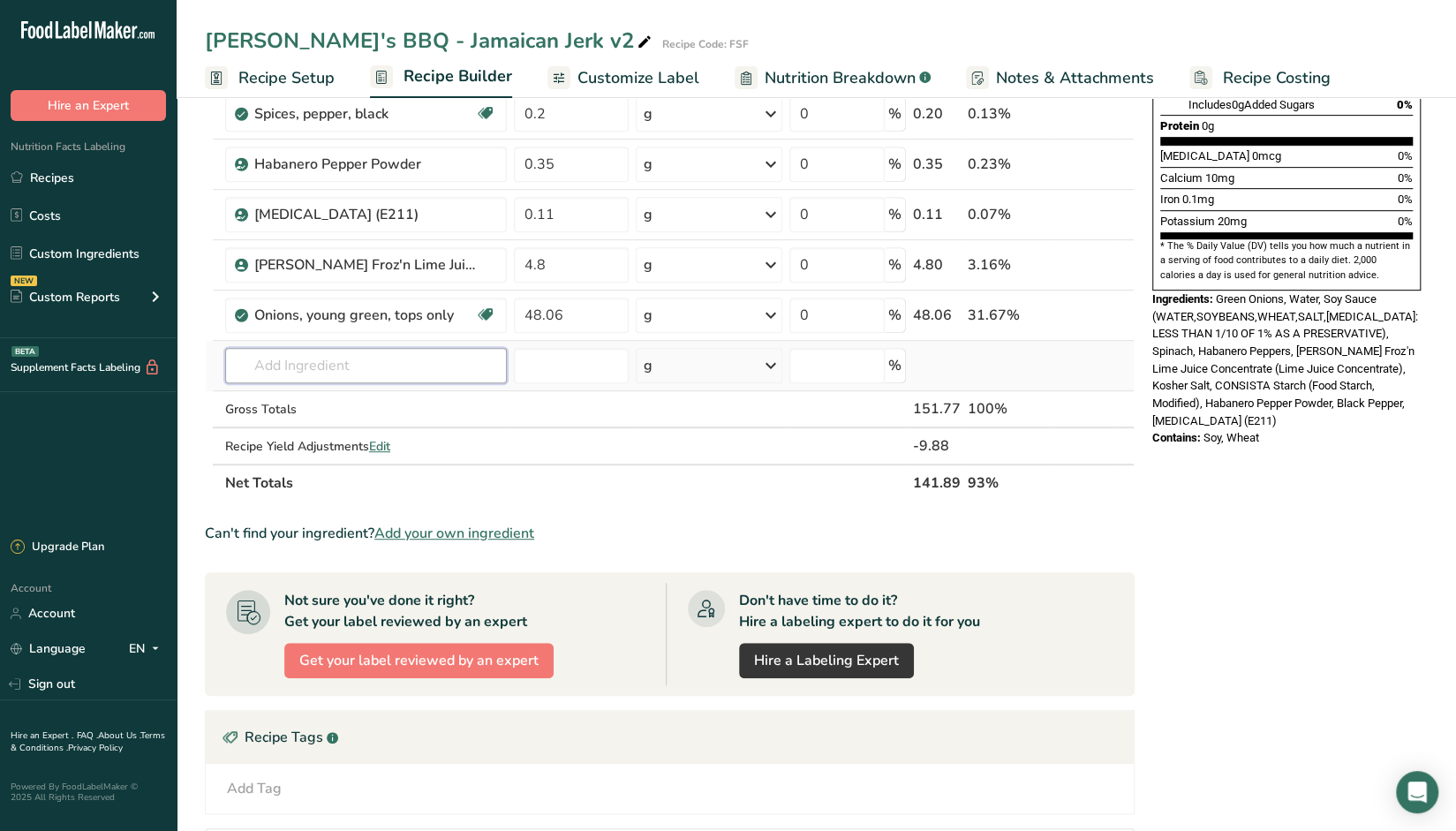
click at [323, 365] on input "text" at bounding box center [366, 365] width 281 height 35
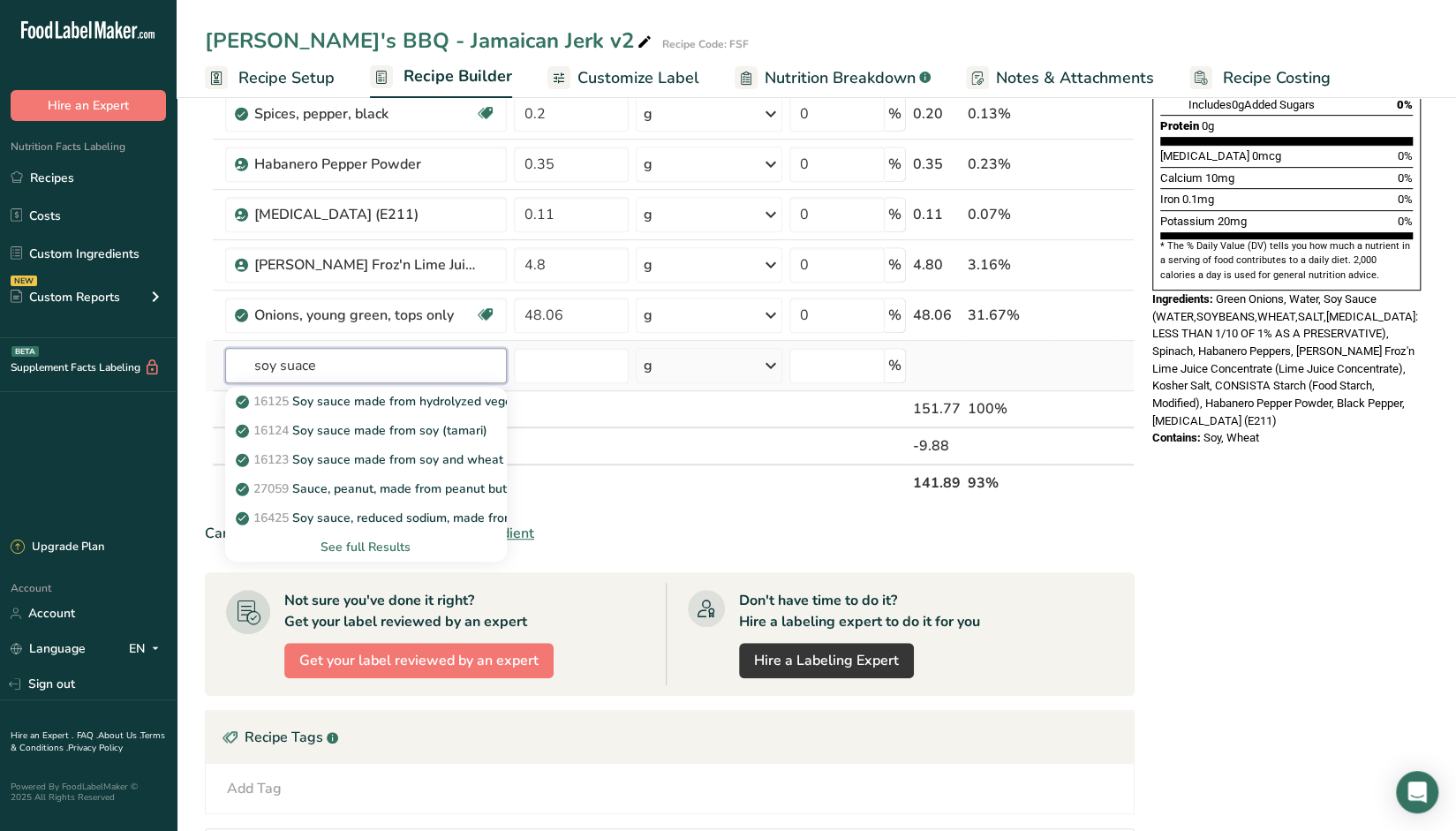
type input "soy suace"
click at [379, 543] on div "See full Results" at bounding box center [366, 547] width 253 height 18
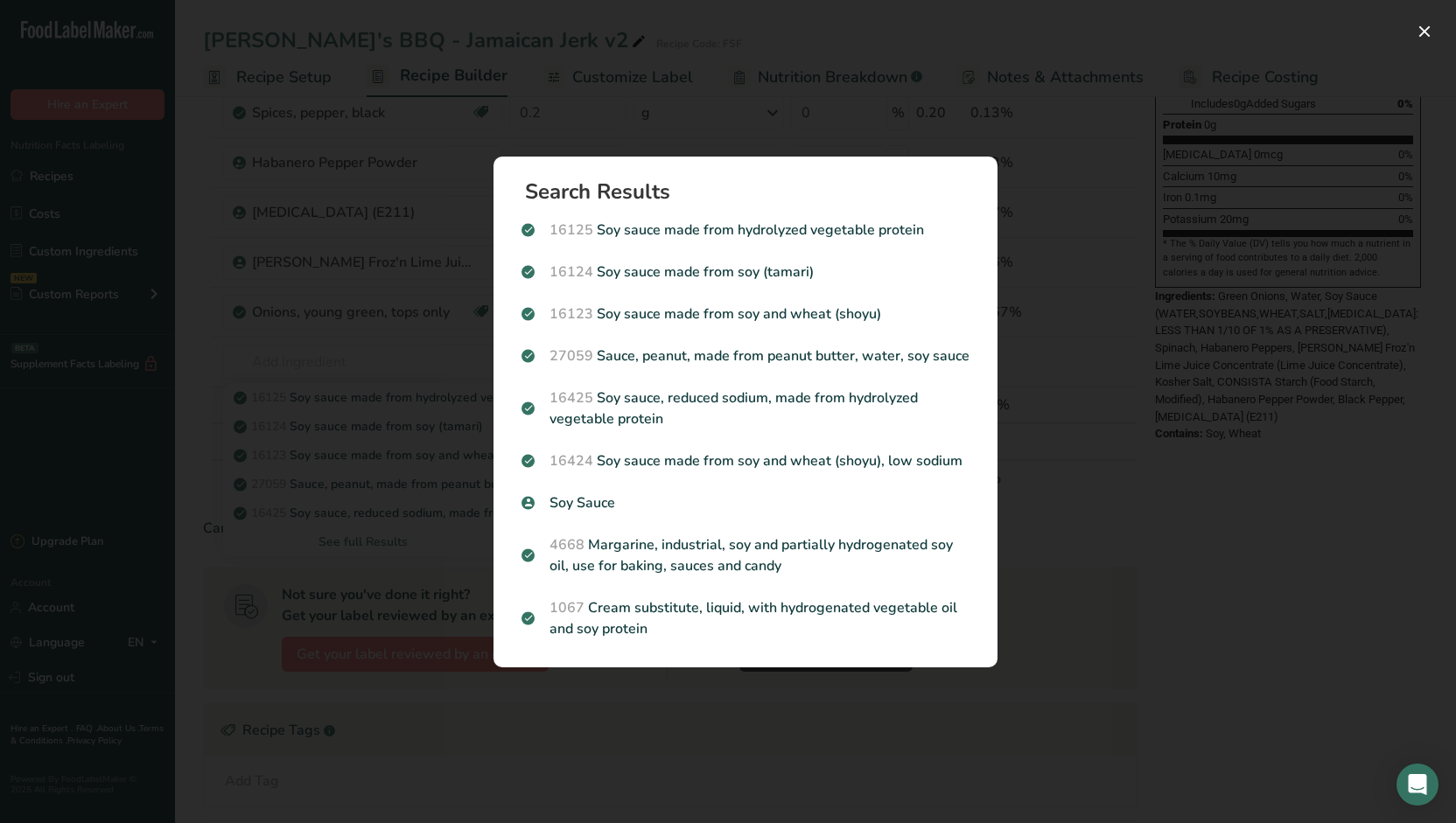
click at [816, 121] on div "Search results modal" at bounding box center [728, 411] width 1456 height 823
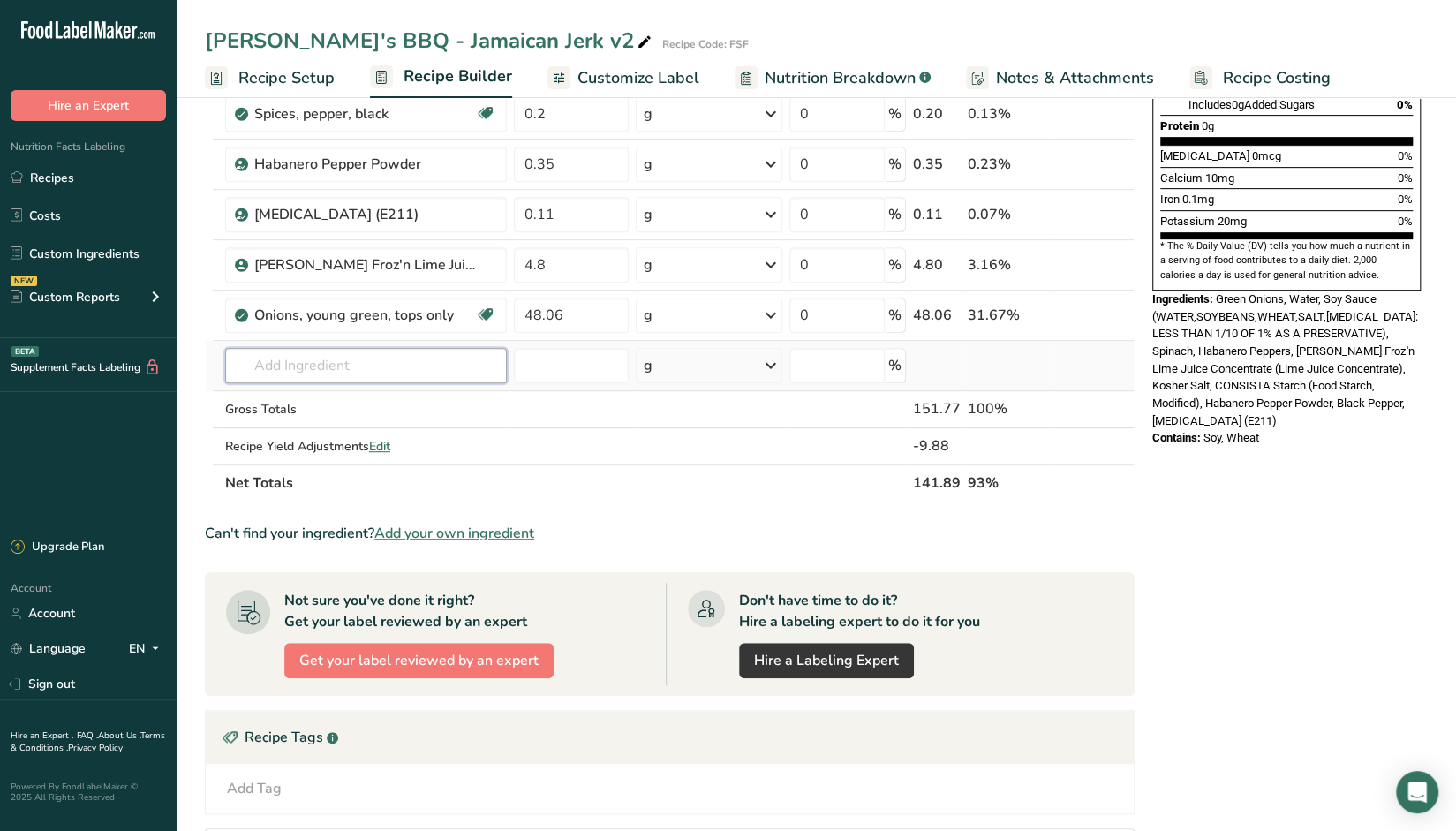
click at [272, 371] on input "text" at bounding box center [366, 365] width 281 height 35
type input "ssssss"
click at [339, 436] on div "Add your own ingredient" at bounding box center [366, 430] width 253 height 18
click at [330, 428] on div "Add your own ingredient" at bounding box center [366, 430] width 253 height 18
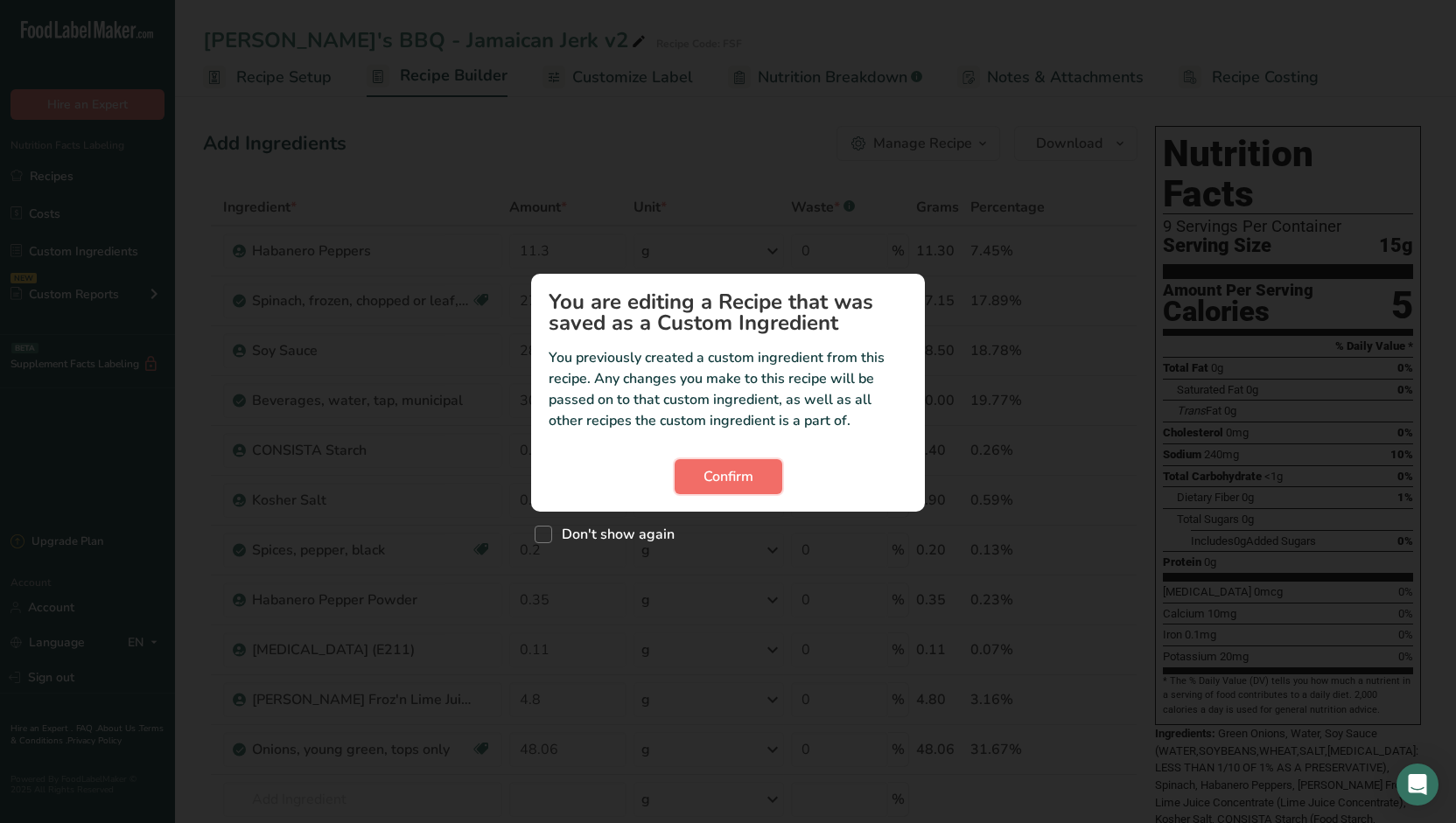
click at [727, 475] on span "Confirm" at bounding box center [728, 477] width 49 height 21
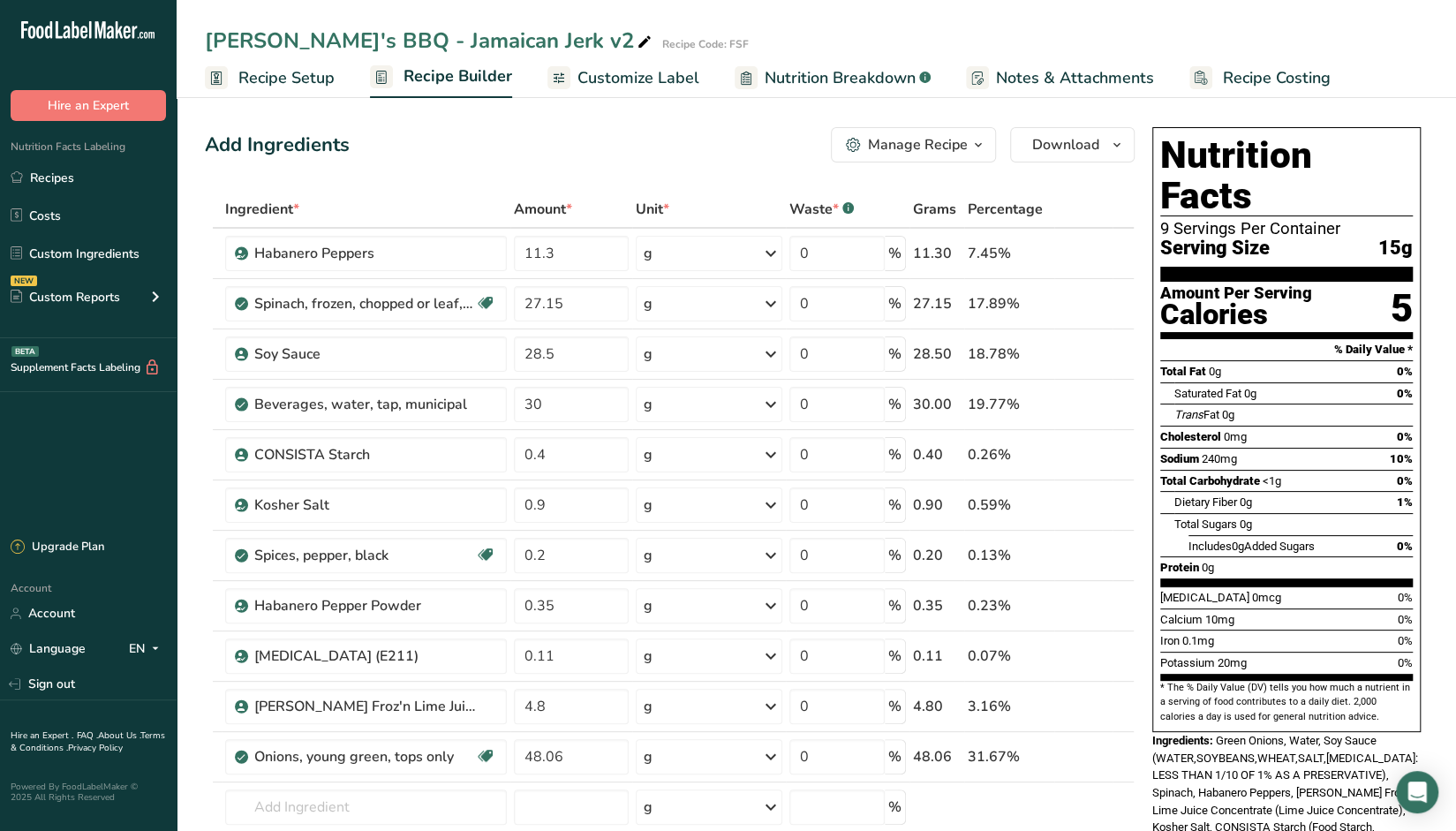
drag, startPoint x: 908, startPoint y: 72, endPoint x: 734, endPoint y: 132, distance: 184.1
click at [908, 73] on span "Nutrition Breakdown" at bounding box center [840, 78] width 151 height 24
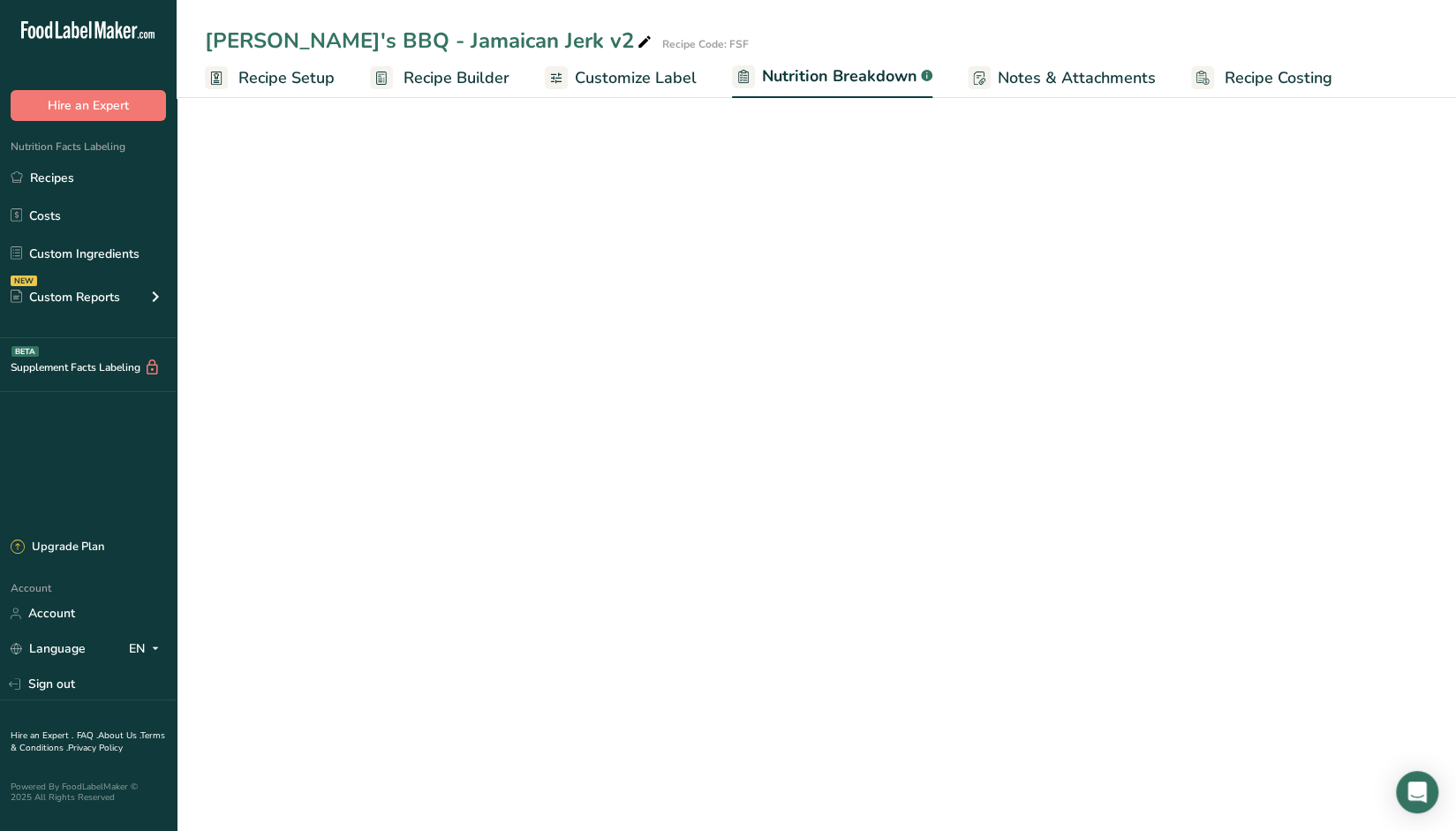
select select "Calories"
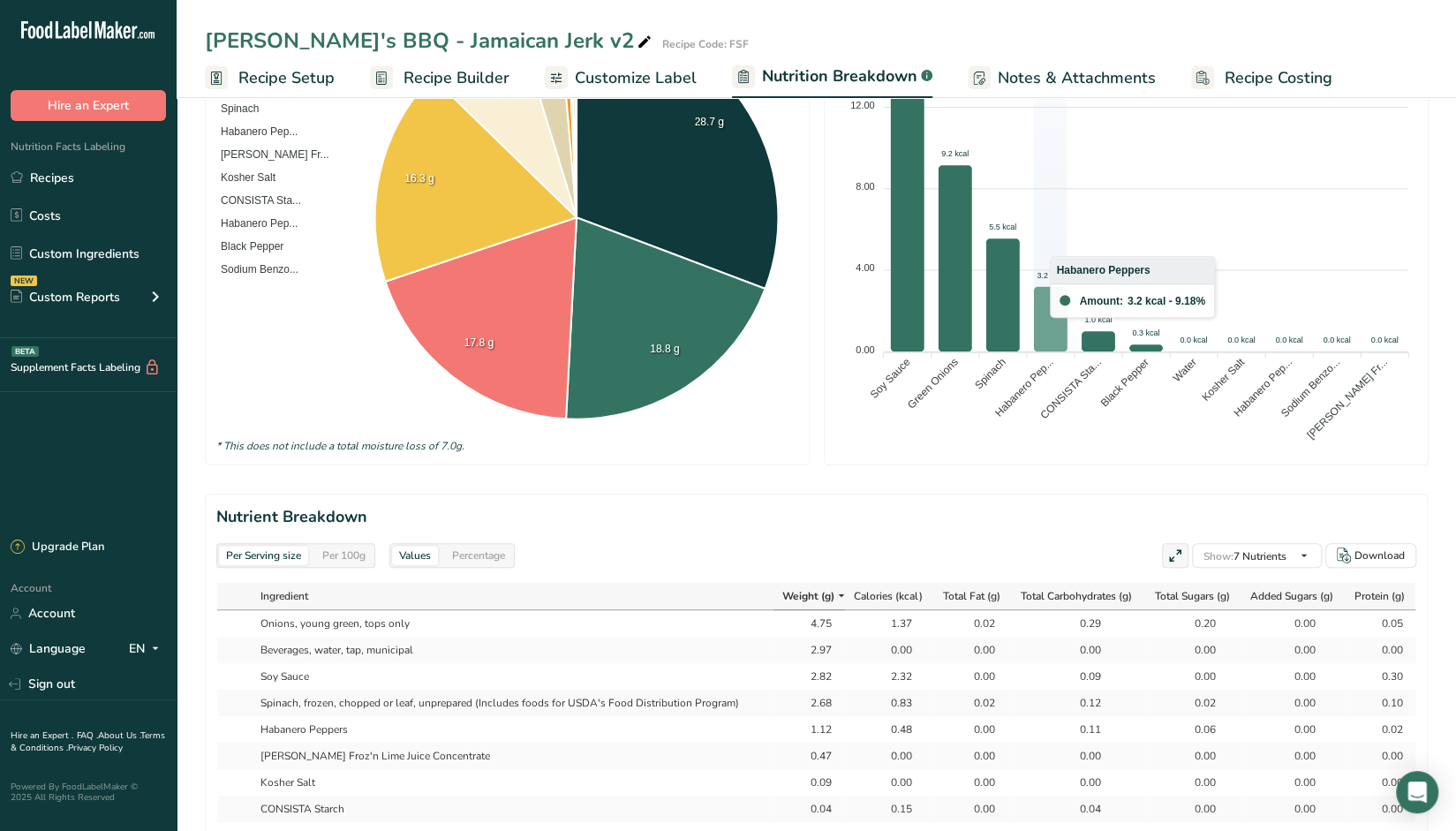
scroll to position [618, 0]
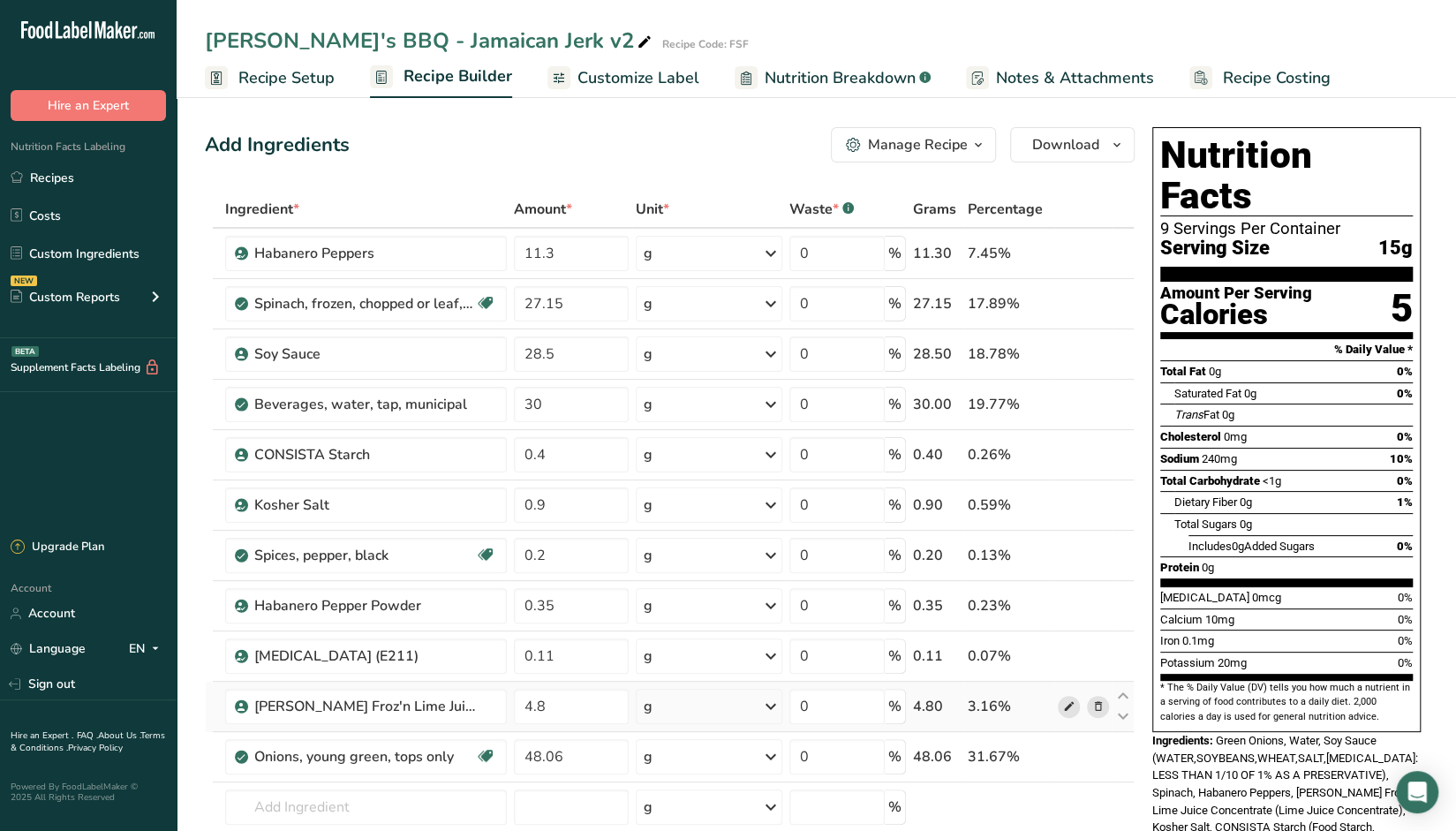
click at [1072, 707] on icon at bounding box center [1068, 707] width 13 height 18
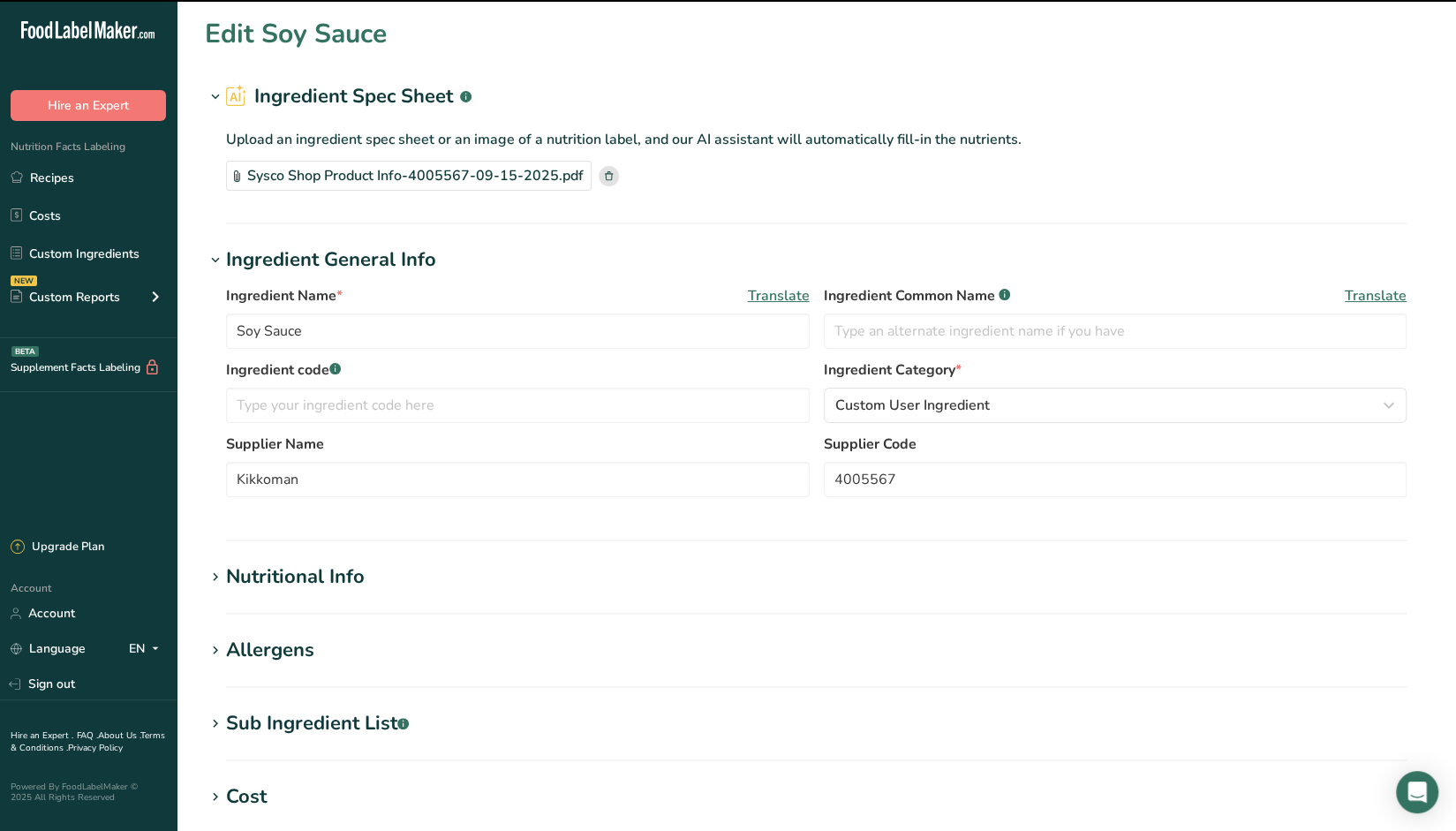
click at [292, 563] on div "Nutritional Info" at bounding box center [295, 578] width 139 height 29
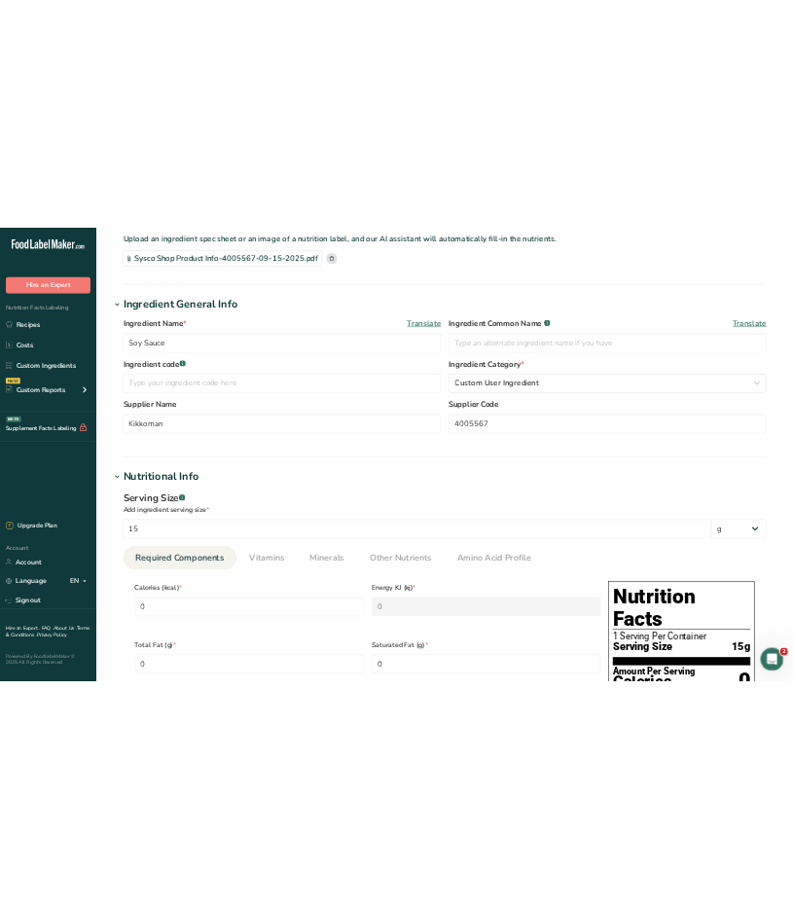
scroll to position [195, 0]
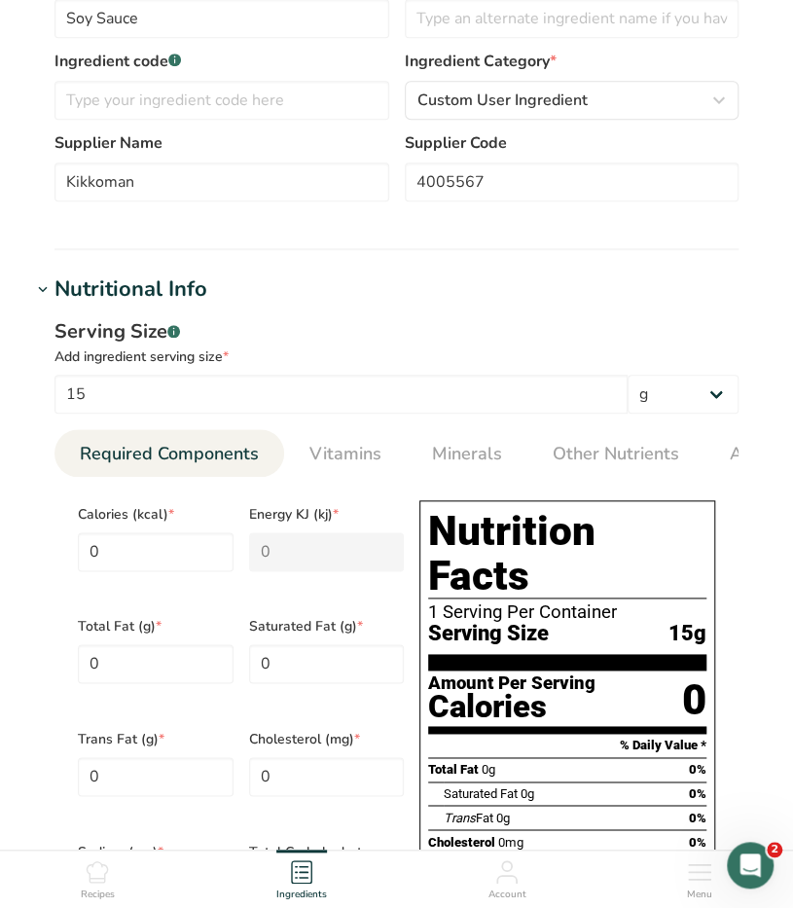
scroll to position [584, 0]
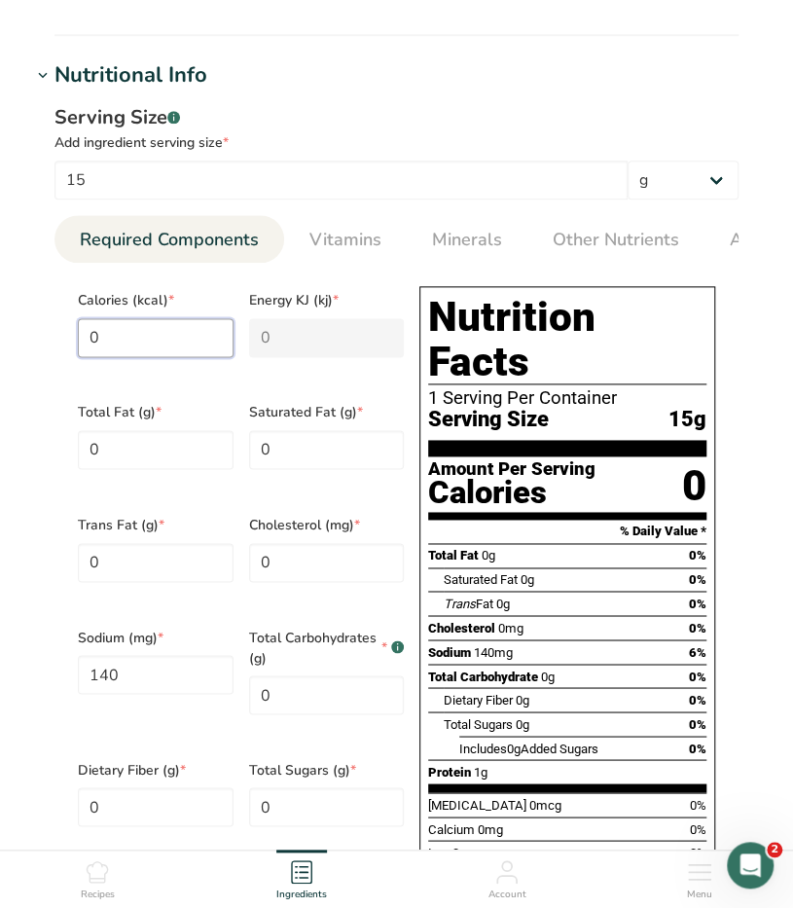
click at [133, 340] on input "0" at bounding box center [156, 337] width 156 height 39
type input "7"
type KJ "29.3"
type input "77"
type KJ "322.2"
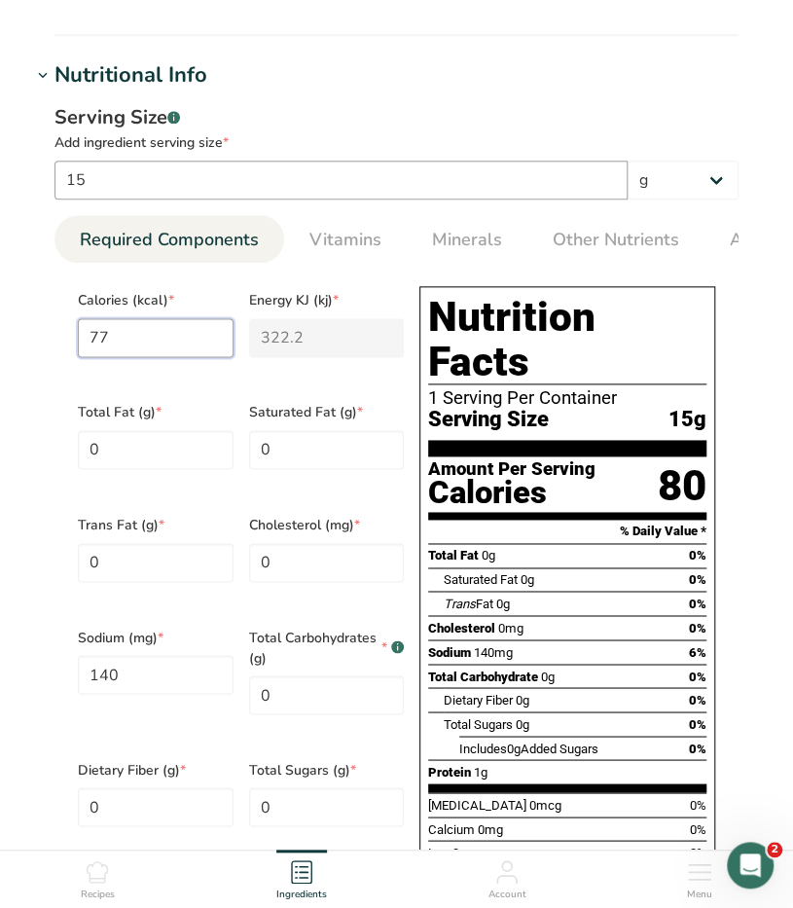
type input "77"
drag, startPoint x: 92, startPoint y: 185, endPoint x: 41, endPoint y: 180, distance: 51.8
click at [41, 180] on div "Serving Size .a-a{fill:#347362;}.b-a{fill:#fff;} Add ingredient serving size * …" at bounding box center [396, 545] width 731 height 908
type input "1"
type input "0"
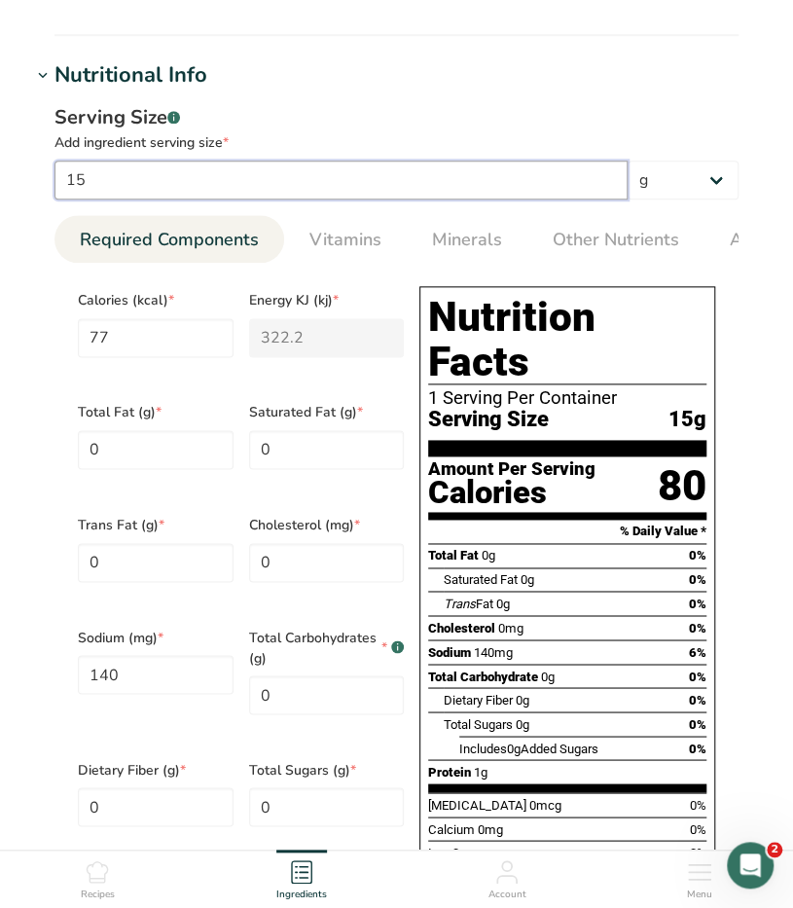
type KJ "0"
type input "9.3333"
type input "0.0667"
type input "10"
type input "93.3333"
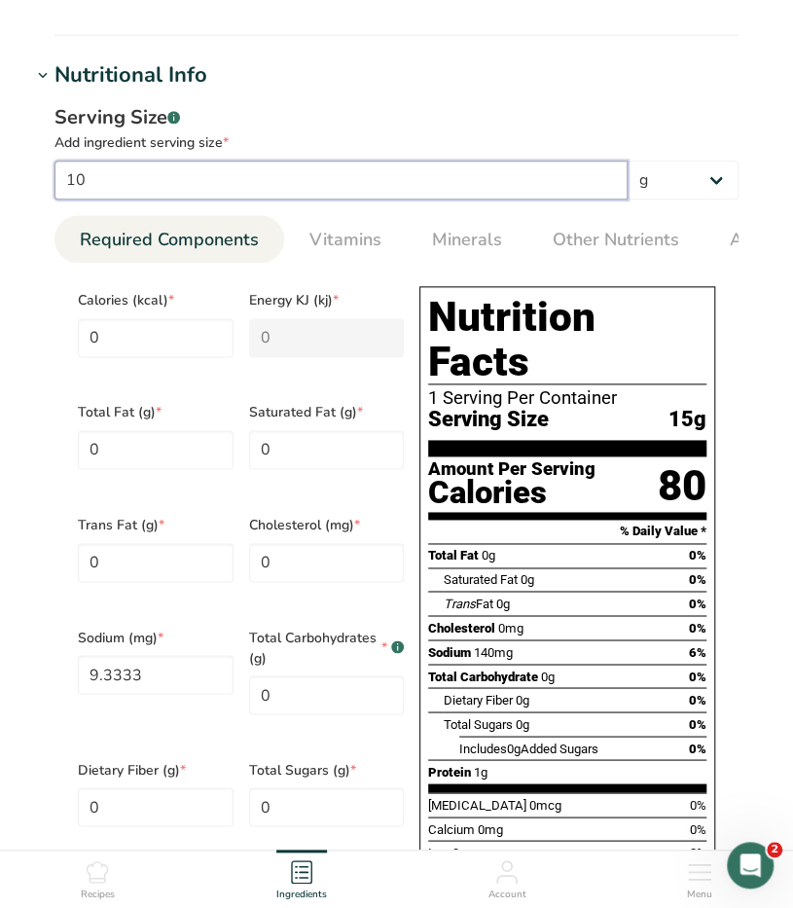
type input "0.6667"
type input "100"
type input "933.3333"
type input "6.6667"
type input "100"
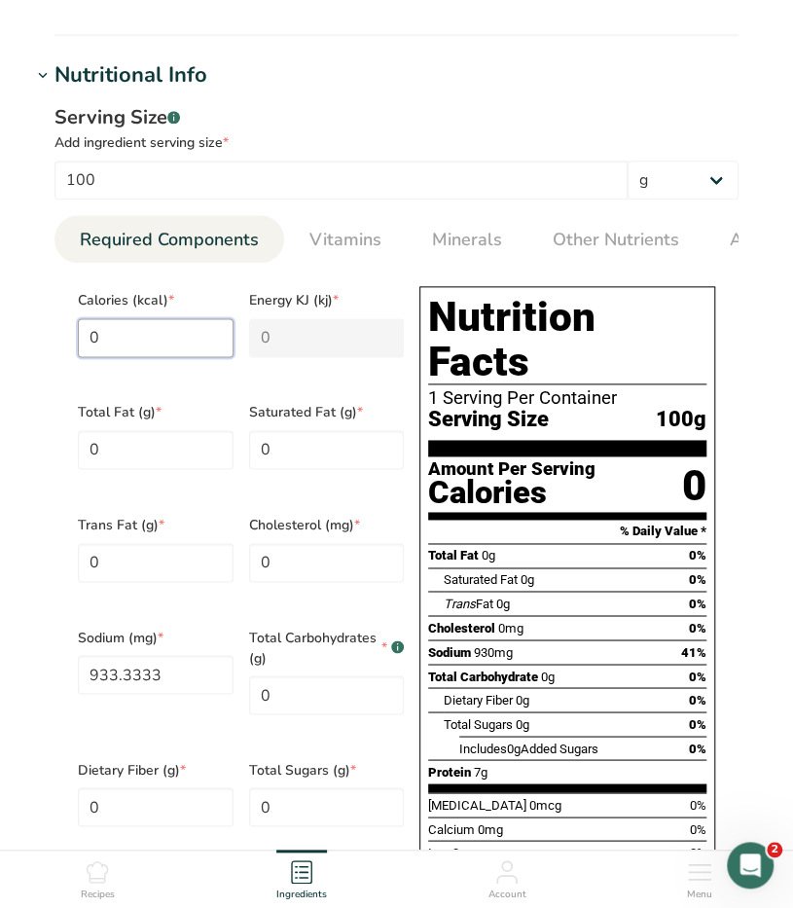
click at [144, 339] on input "0" at bounding box center [156, 337] width 156 height 39
type input "7"
type KJ "29.3"
type input "77"
type KJ "322.2"
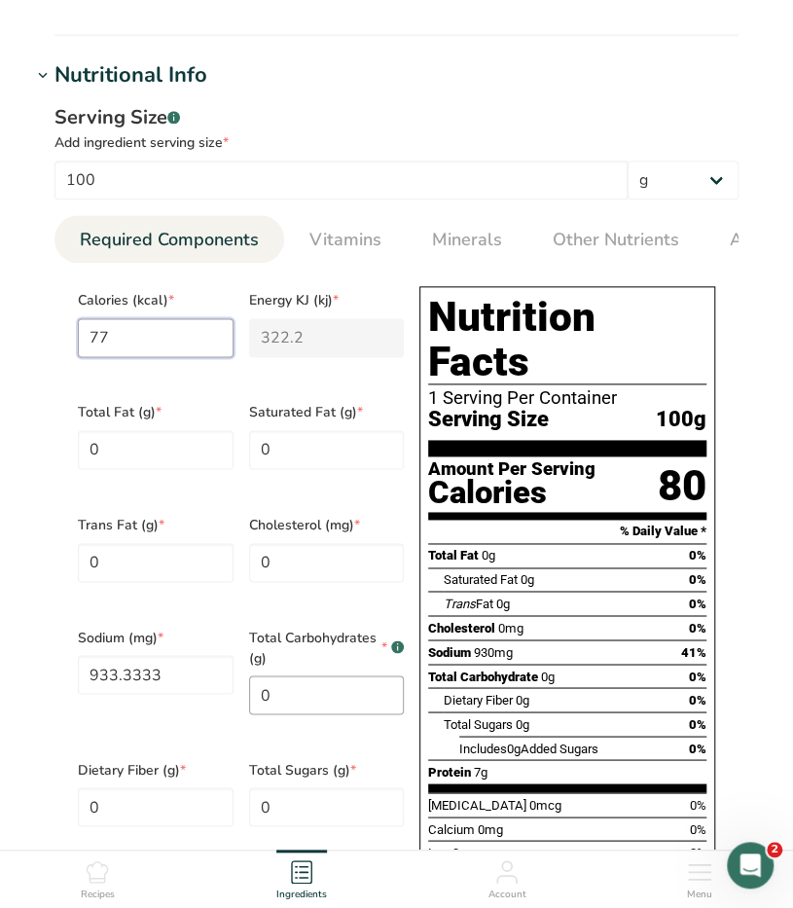
type input "77"
click at [287, 684] on Carbohydrates "0" at bounding box center [327, 694] width 156 height 39
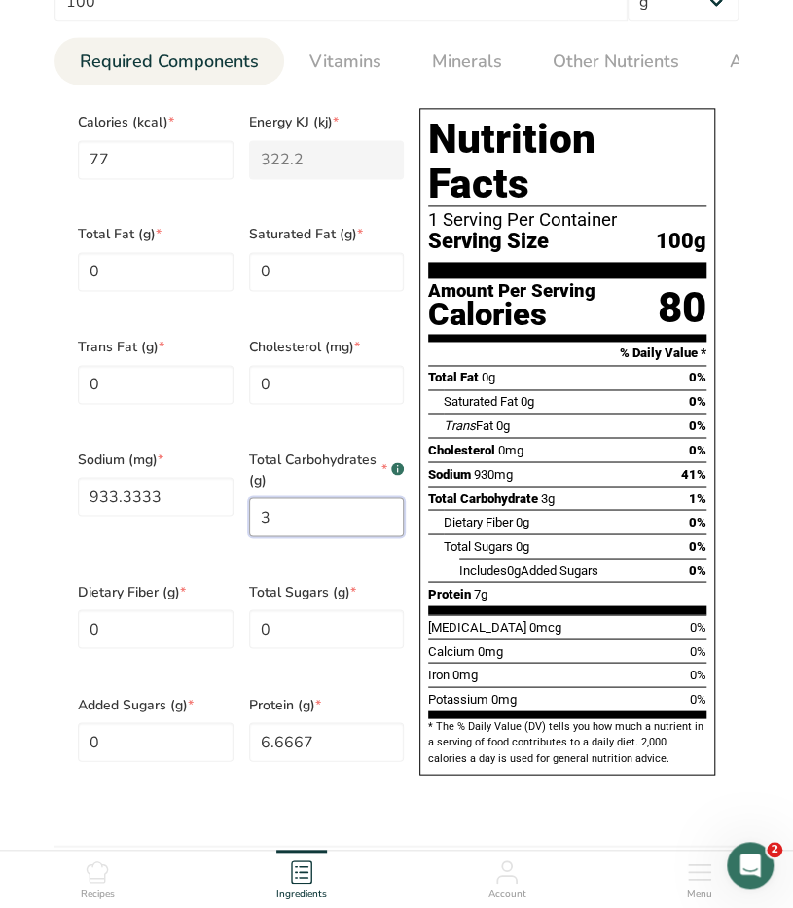
scroll to position [778, 0]
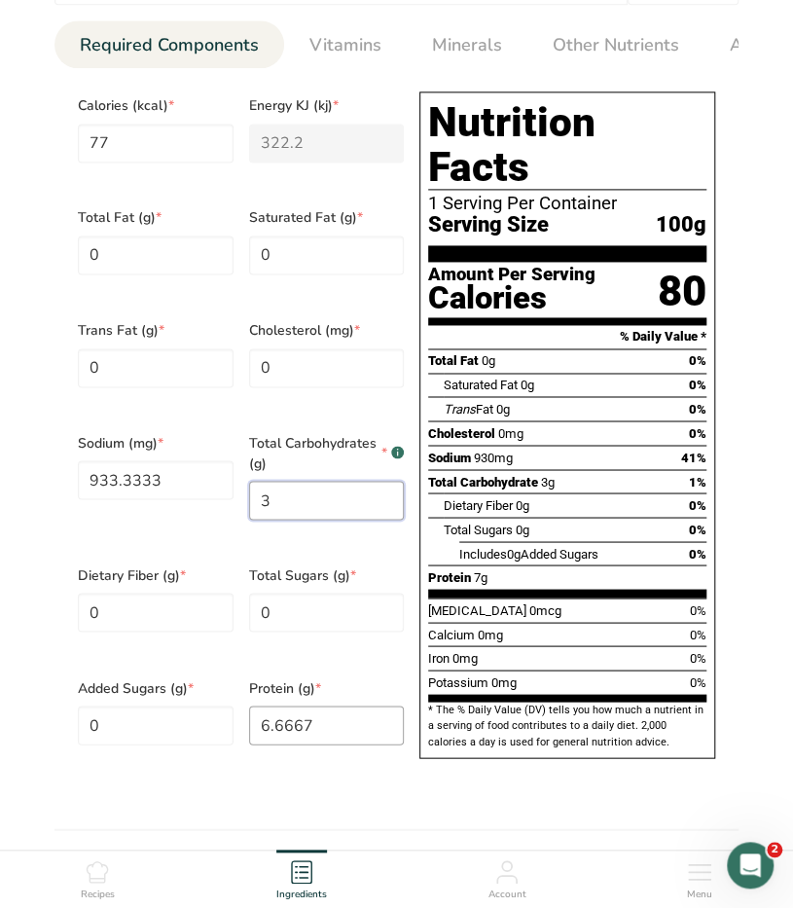
type Carbohydrates "3"
drag, startPoint x: 323, startPoint y: 701, endPoint x: 211, endPoint y: 705, distance: 111.9
click at [212, 705] on div "Calories (kcal) * 77 Energy KJ (kj) * 322.2 Total Fat (g) * 0 Saturated Fat (g)…" at bounding box center [240, 431] width 341 height 694
type input "10"
drag, startPoint x: 140, startPoint y: 146, endPoint x: 63, endPoint y: 136, distance: 77.5
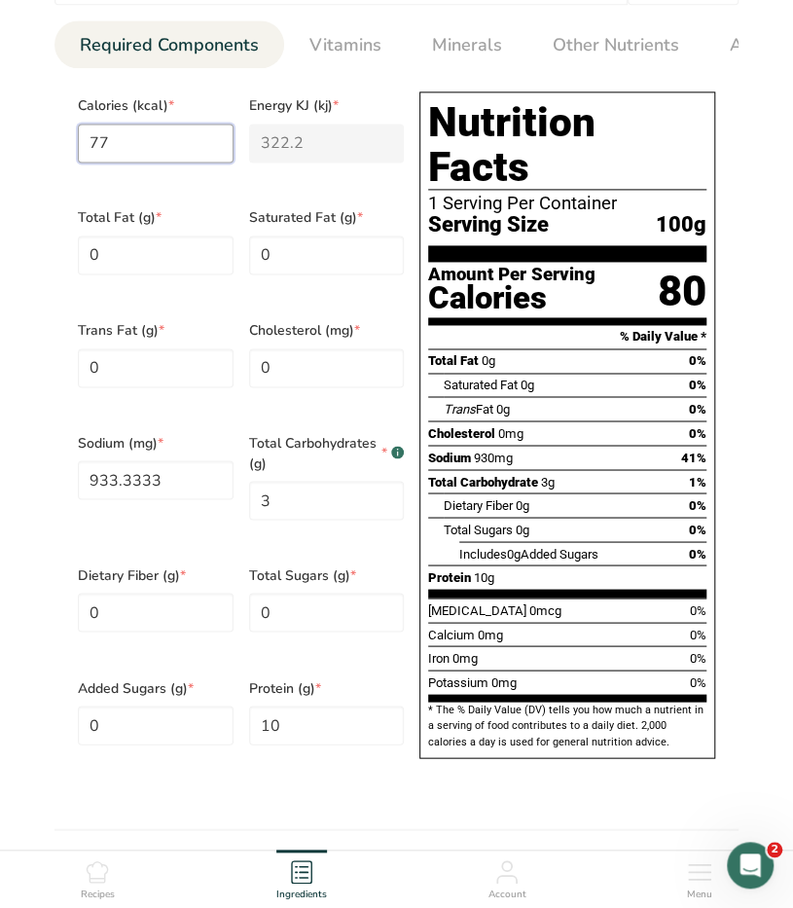
click at [63, 136] on section "Calories (kcal) * 77 Energy KJ (kj) * 322.2 Total Fat (g) * 0 Saturated Fat (g)…" at bounding box center [396, 430] width 684 height 725
type input "6"
type KJ "25.1"
type input "67"
type KJ "280.3"
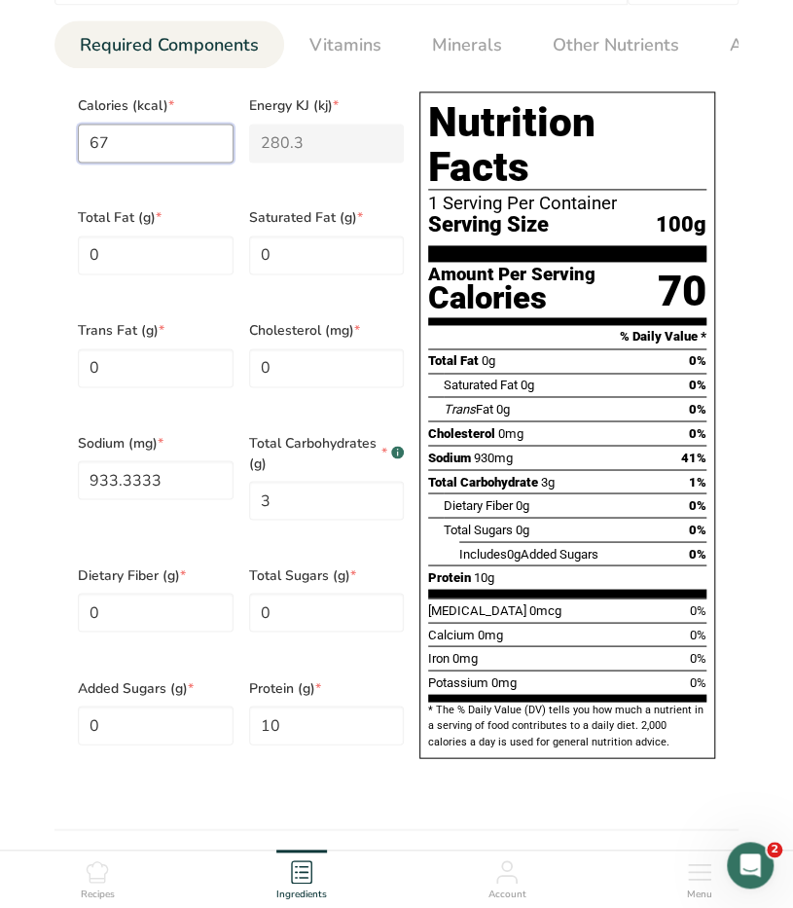
type input "67"
drag, startPoint x: 129, startPoint y: 454, endPoint x: 18, endPoint y: 455, distance: 110.9
click at [18, 455] on section "Edit Soy Sauce Ingredient Spec Sheet .a-a{fill:#347362;}.b-a{fill:#fff;} Upload…" at bounding box center [396, 355] width 793 height 2266
type input "16900"
click at [36, 151] on div "Serving Size .a-a{fill:#347362;}.b-a{fill:#fff;} Add ingredient serving size * …" at bounding box center [396, 351] width 731 height 908
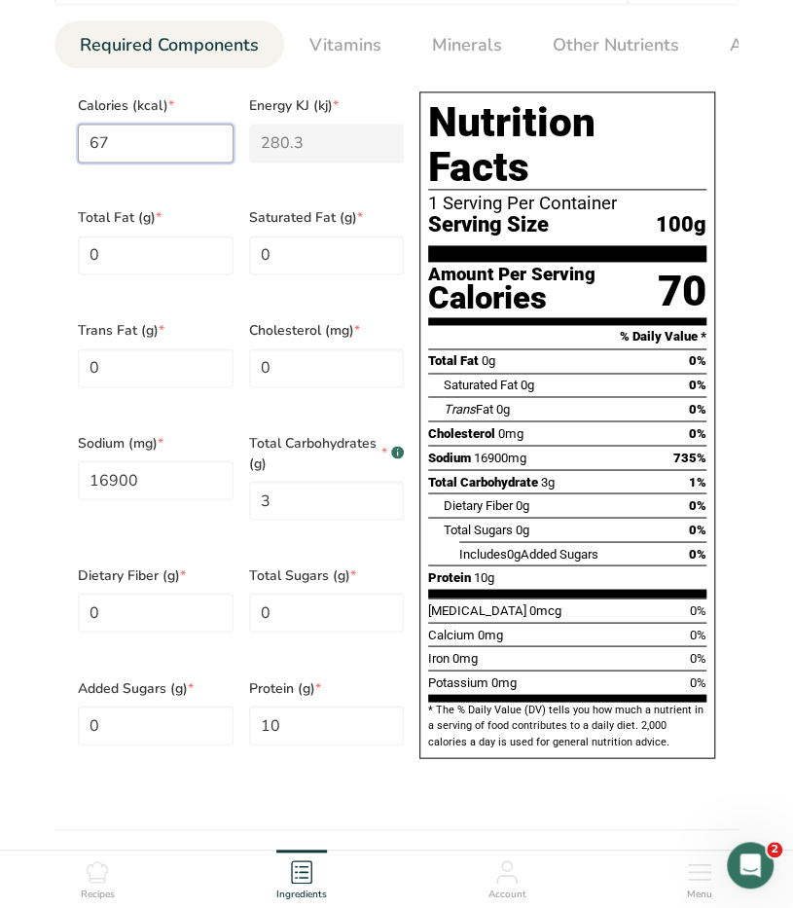
drag, startPoint x: 140, startPoint y: 151, endPoint x: 53, endPoint y: 143, distance: 87.9
click at [53, 143] on div "Serving Size .a-a{fill:#347362;}.b-a{fill:#fff;} Add ingredient serving size * …" at bounding box center [396, 351] width 731 height 908
type input "7"
type KJ "29.3"
type input "77"
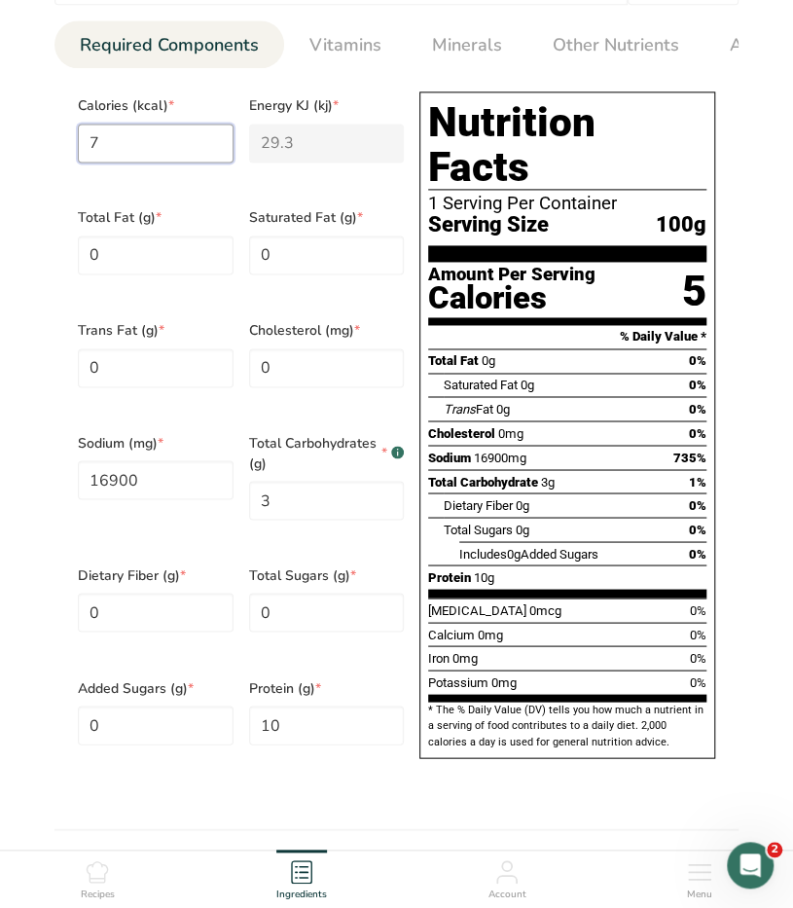
type KJ "322.2"
type input "77"
click at [31, 550] on div "Serving Size .a-a{fill:#347362;}.b-a{fill:#fff;} Add ingredient serving size * …" at bounding box center [396, 351] width 731 height 908
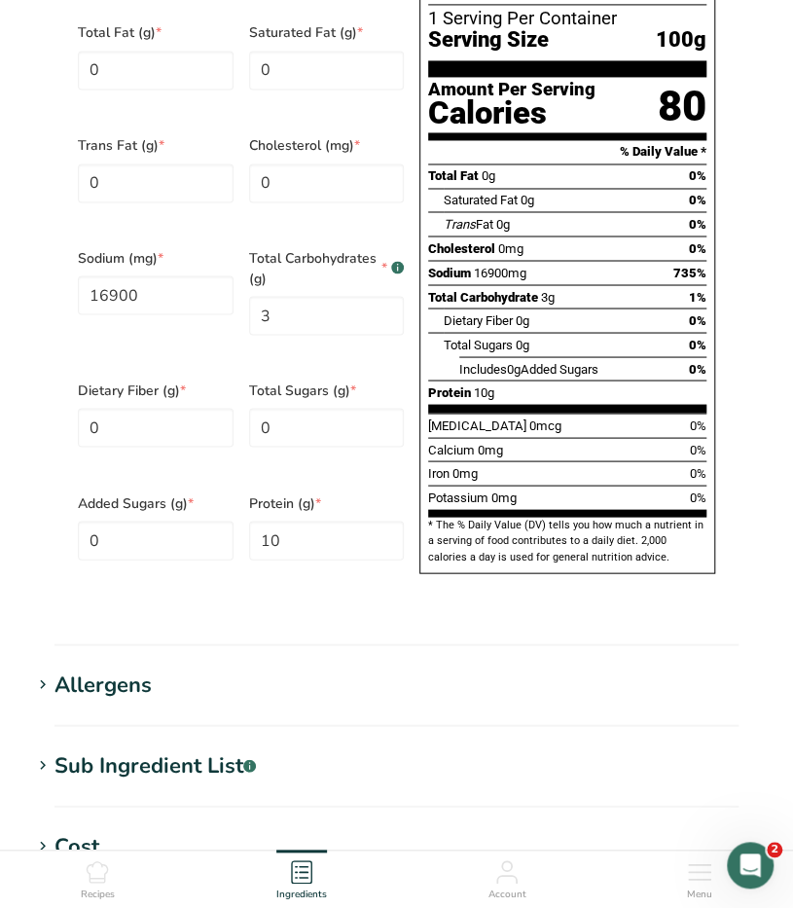
scroll to position [1167, 0]
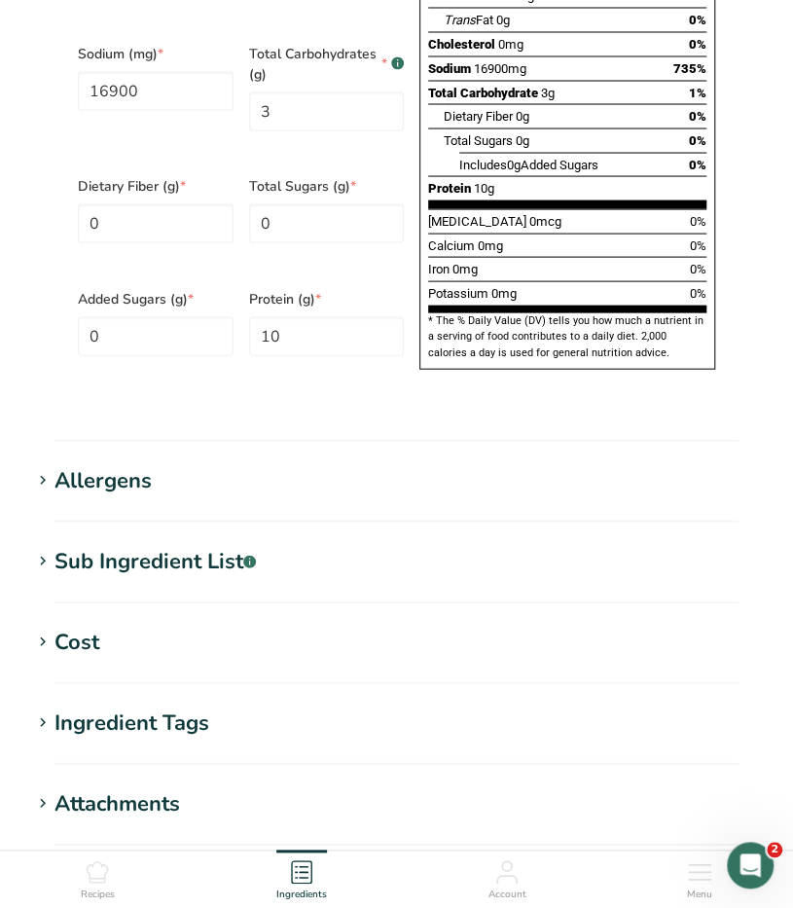
click at [89, 545] on div "Sub Ingredient List .a-a{fill:#347362;}.b-a{fill:#fff;}" at bounding box center [154, 561] width 201 height 32
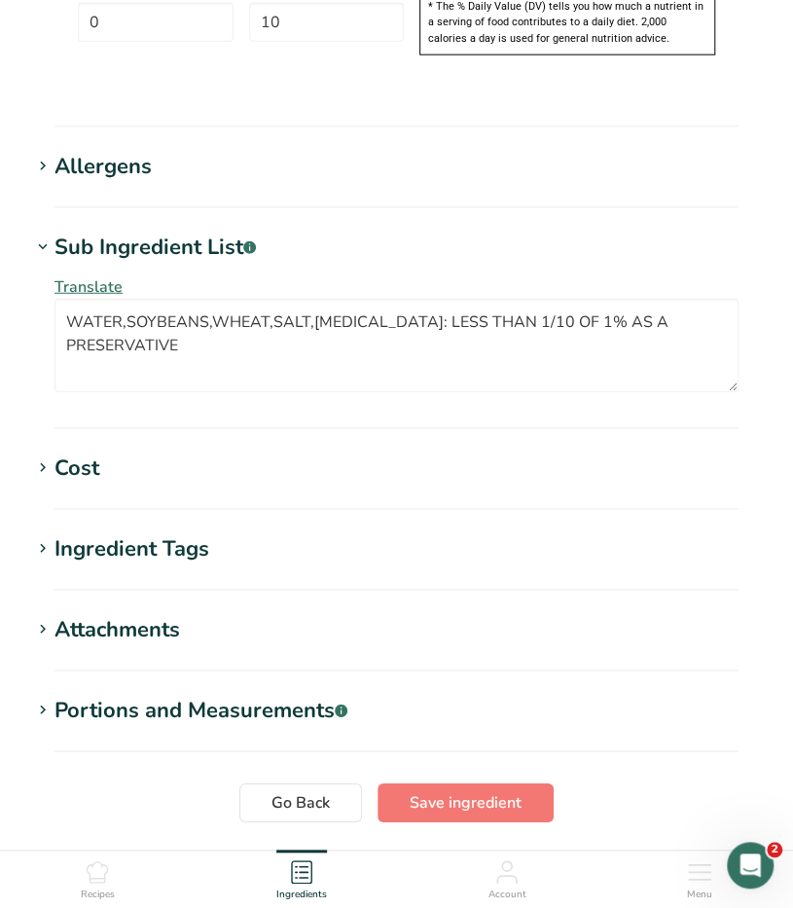
scroll to position [1581, 0]
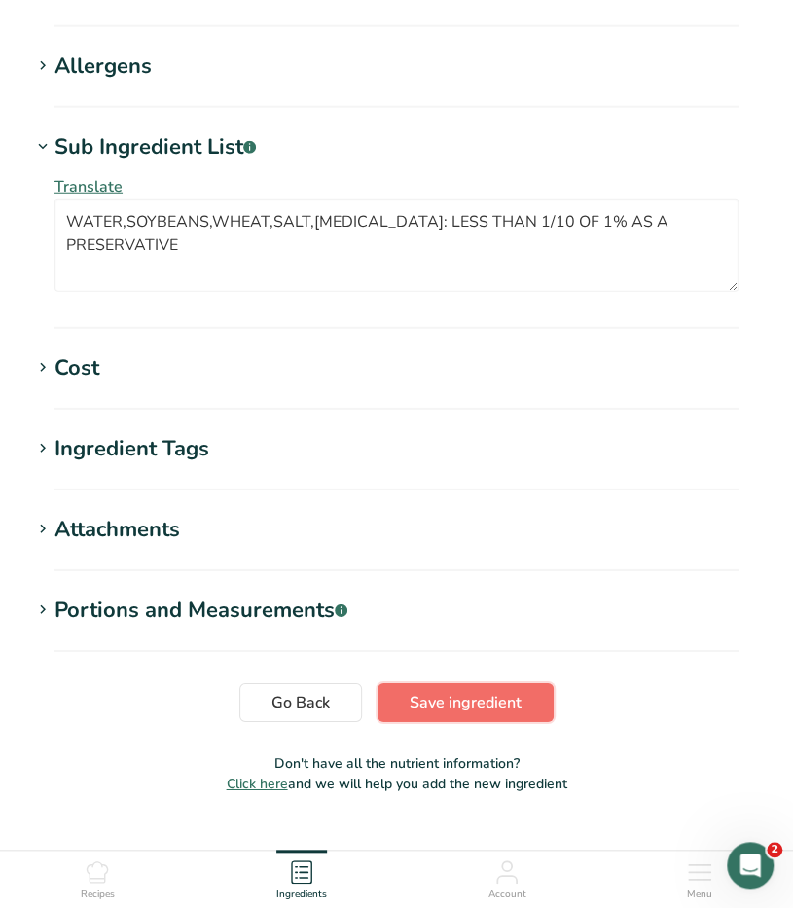
click at [461, 691] on span "Save ingredient" at bounding box center [466, 702] width 112 height 23
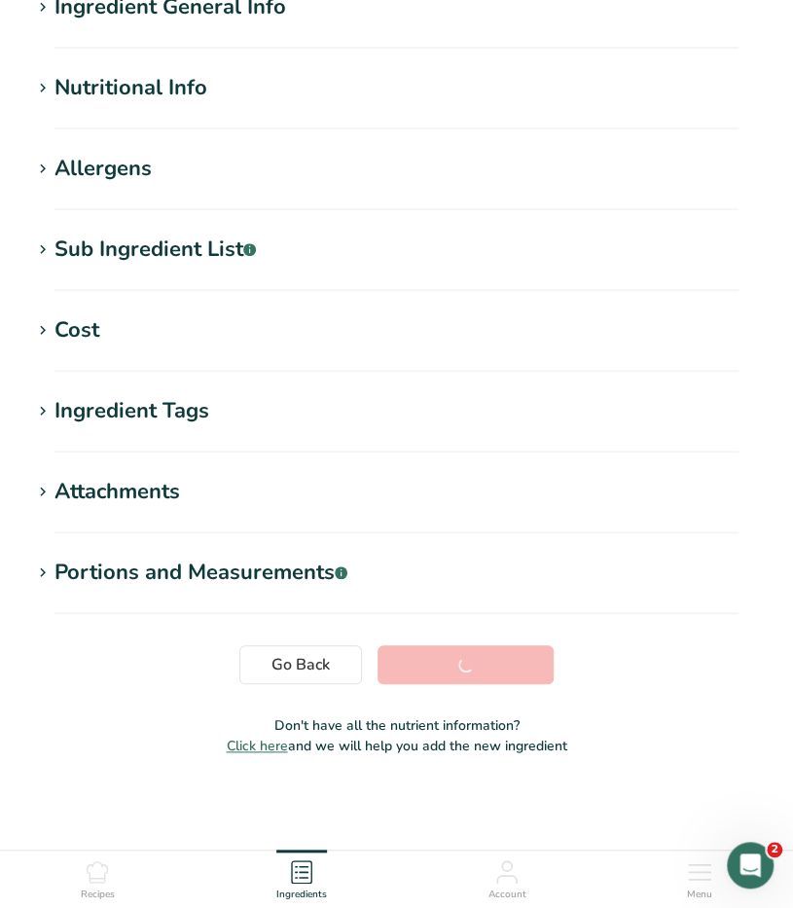
scroll to position [179, 0]
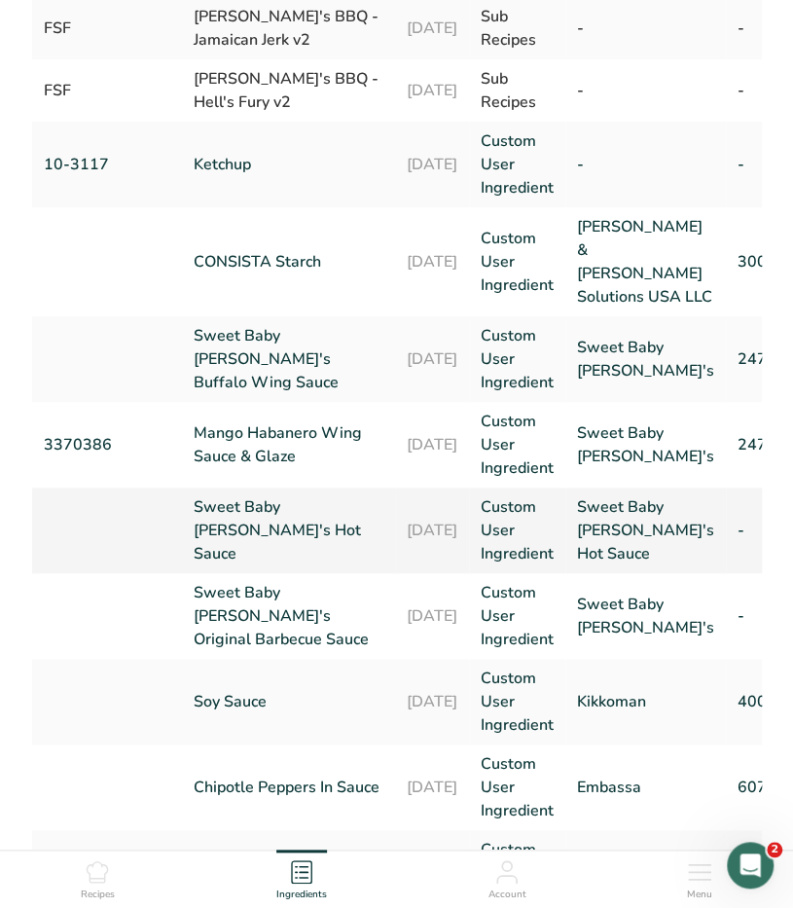
scroll to position [292, 0]
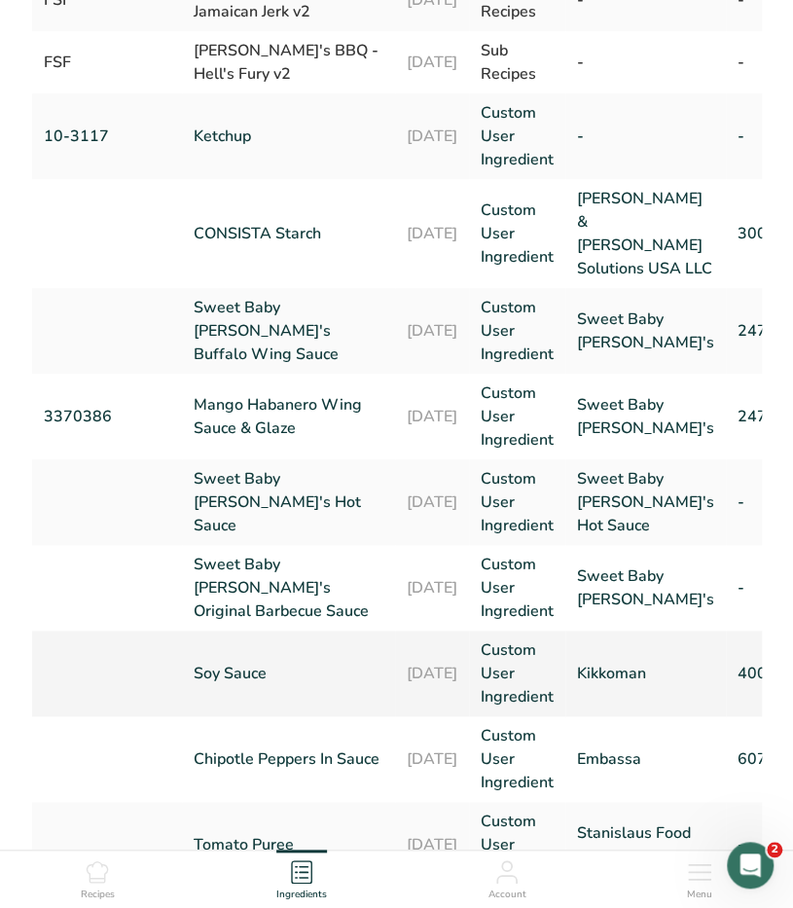
click at [251, 672] on link "Soy Sauce" at bounding box center [289, 673] width 190 height 23
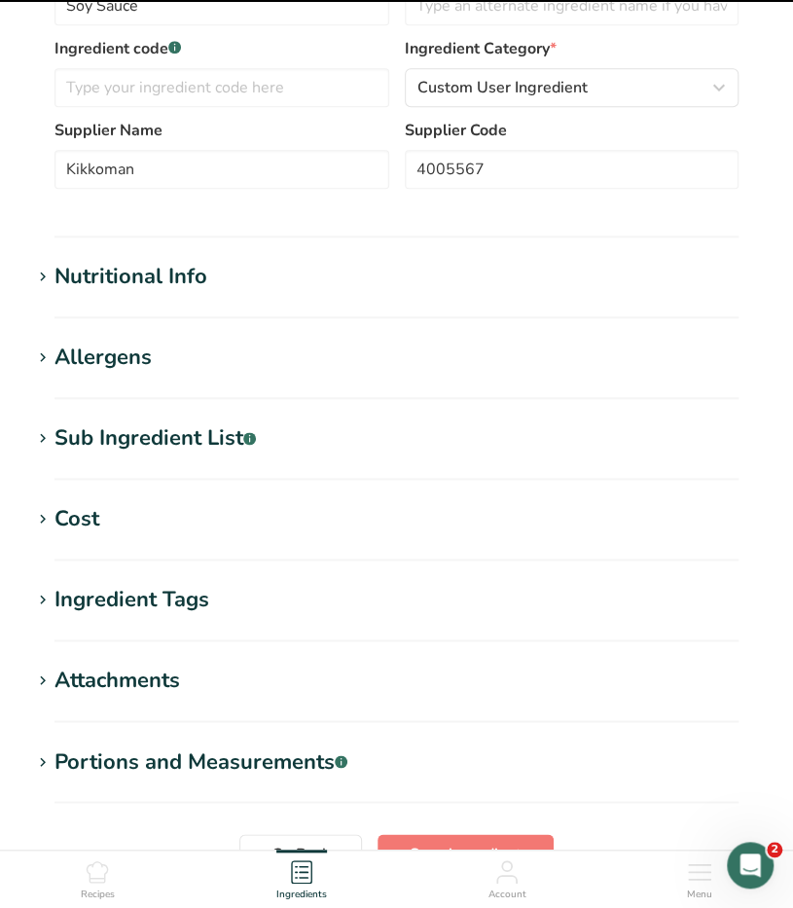
scroll to position [389, 0]
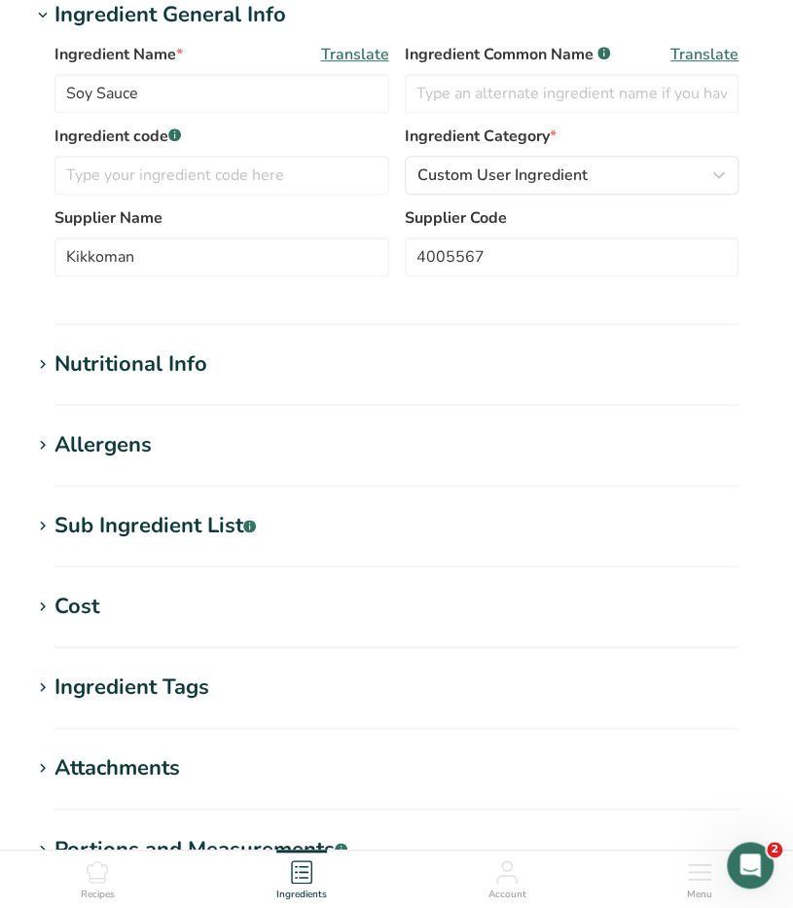
click at [88, 364] on div "Nutritional Info" at bounding box center [130, 364] width 153 height 32
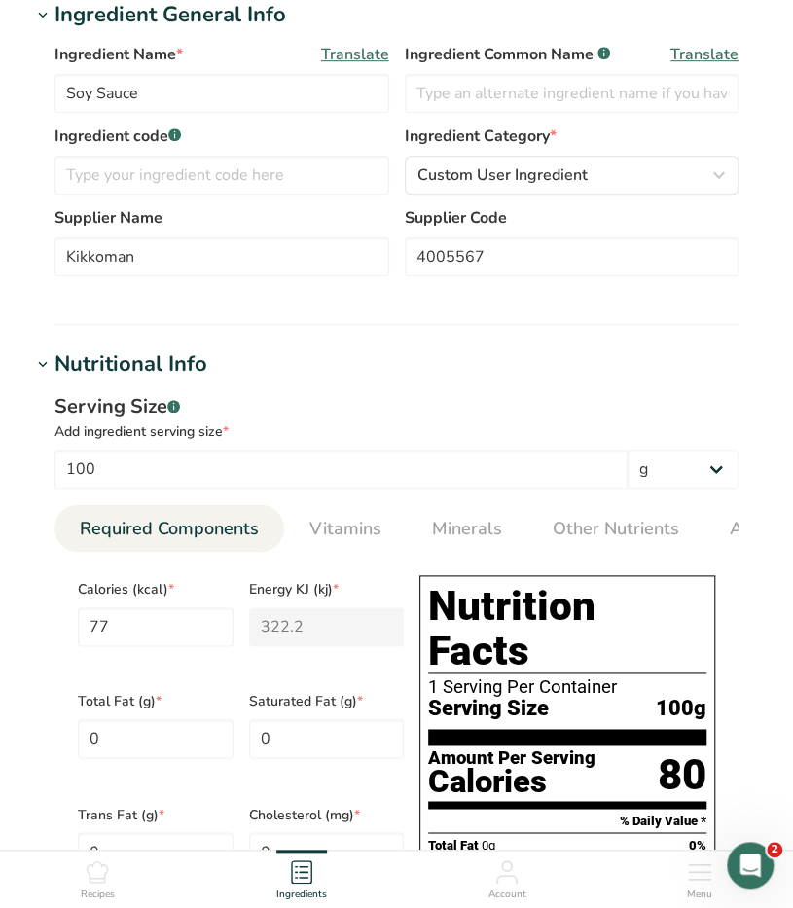
scroll to position [778, 0]
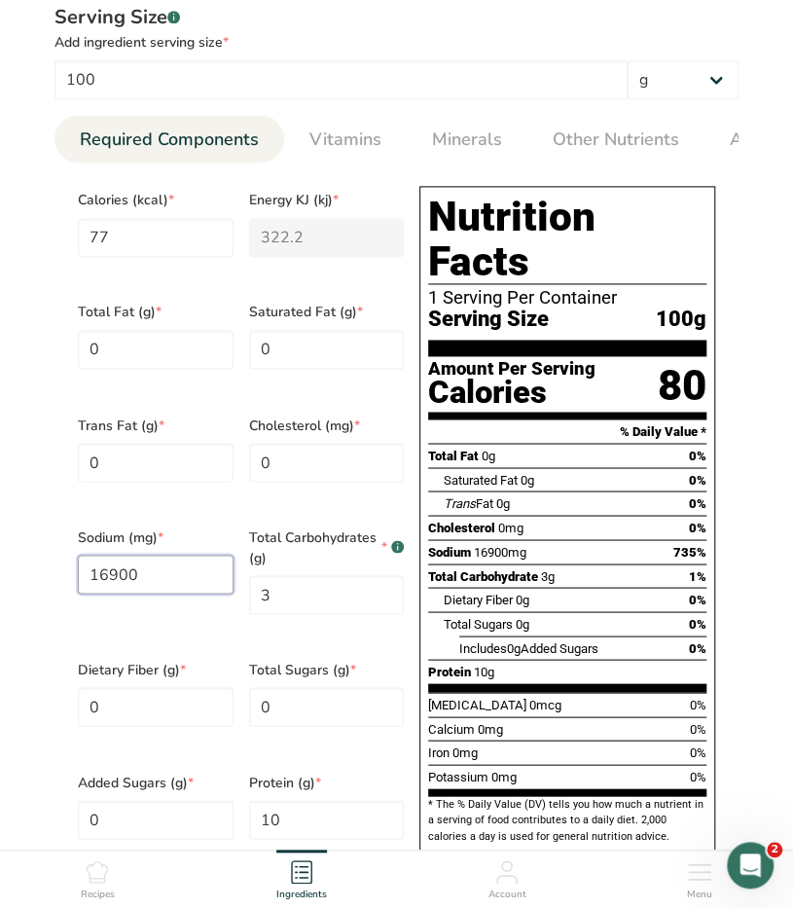
drag, startPoint x: 150, startPoint y: 555, endPoint x: 77, endPoint y: 560, distance: 73.1
click at [77, 560] on div "Sodium (mg) * 16900" at bounding box center [155, 581] width 171 height 132
click at [103, 561] on input "60000" at bounding box center [156, 574] width 156 height 39
type input "6400"
click at [23, 491] on section "Edit Soy Sauce Ingredient Spec Sheet .a-a{fill:#347362;}.b-a{fill:#fff;} Upload…" at bounding box center [396, 402] width 793 height 2360
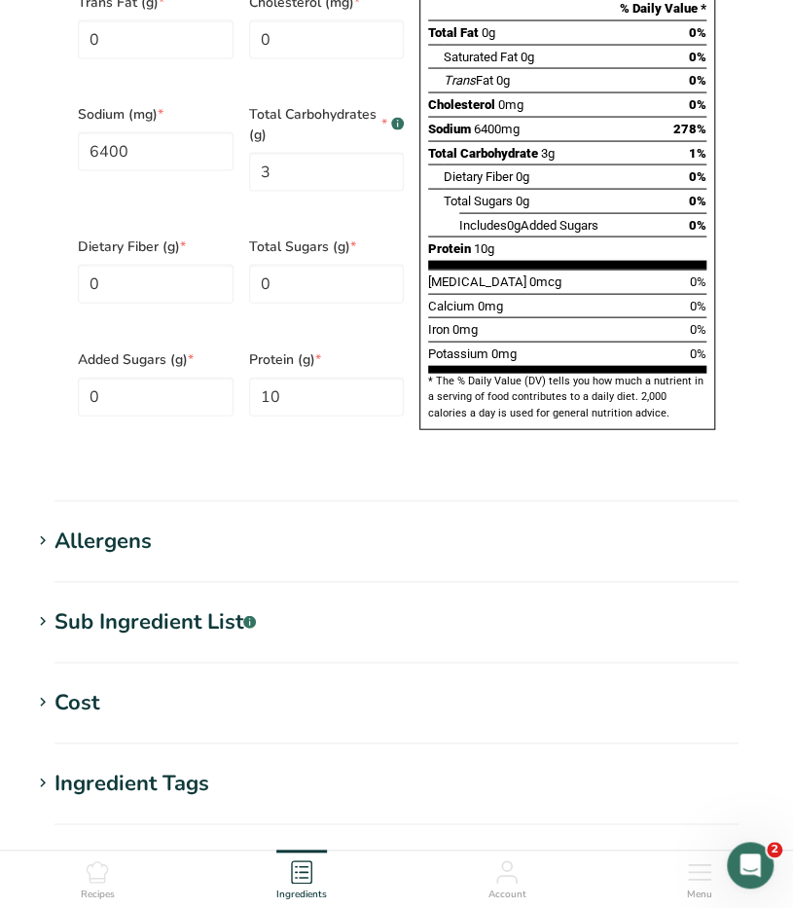
scroll to position [1362, 0]
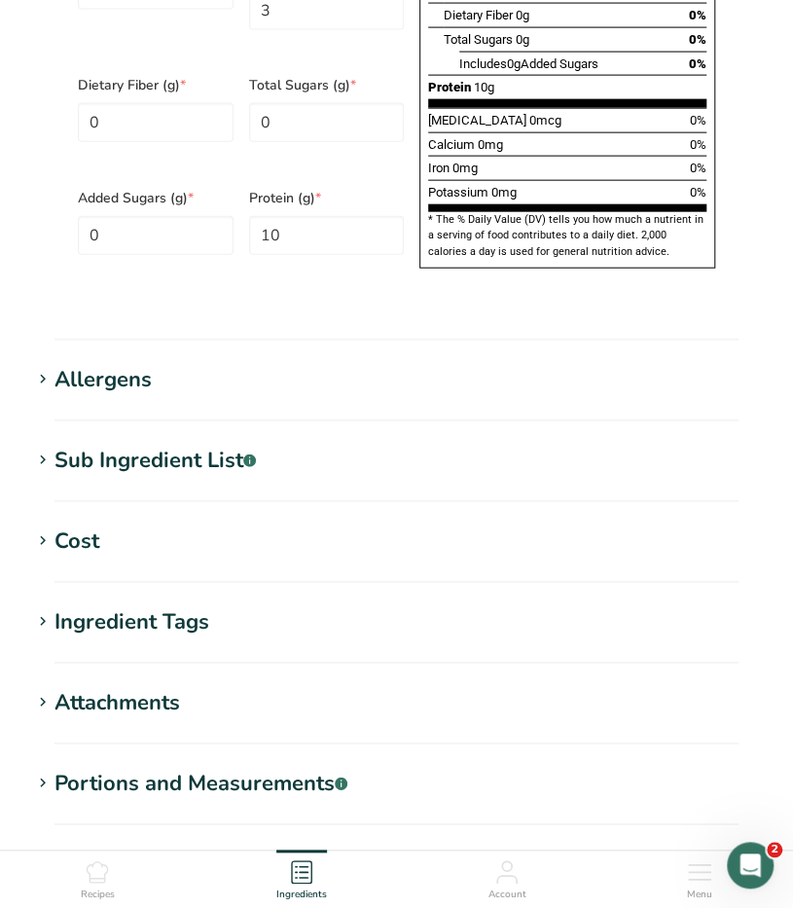
click at [422, 864] on span "Save ingredient" at bounding box center [466, 875] width 112 height 23
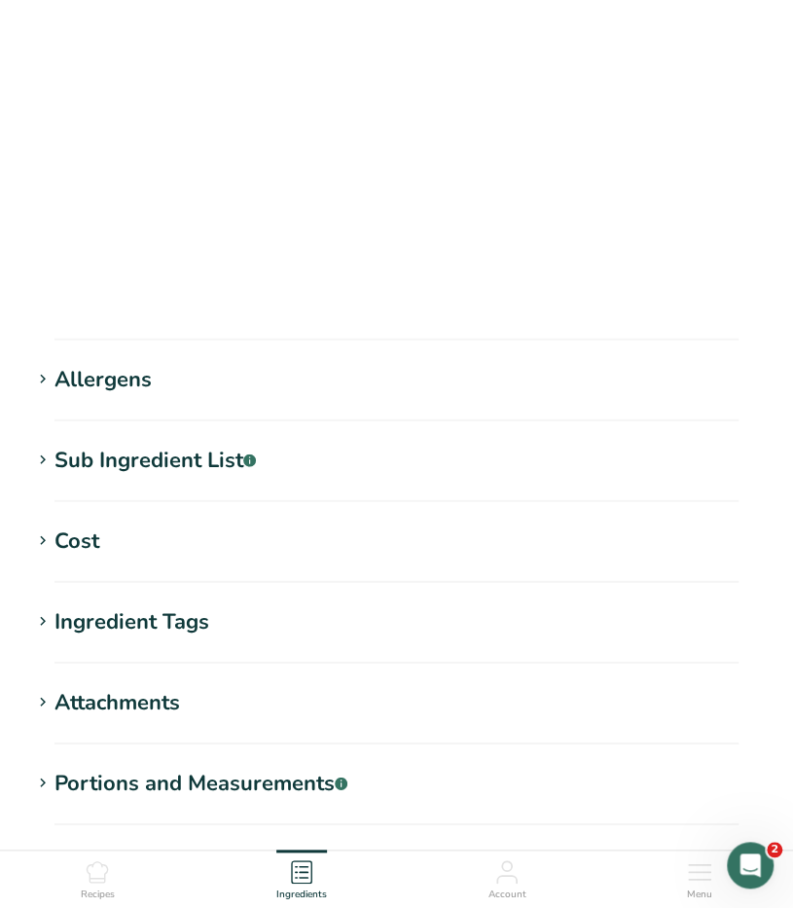
scroll to position [179, 0]
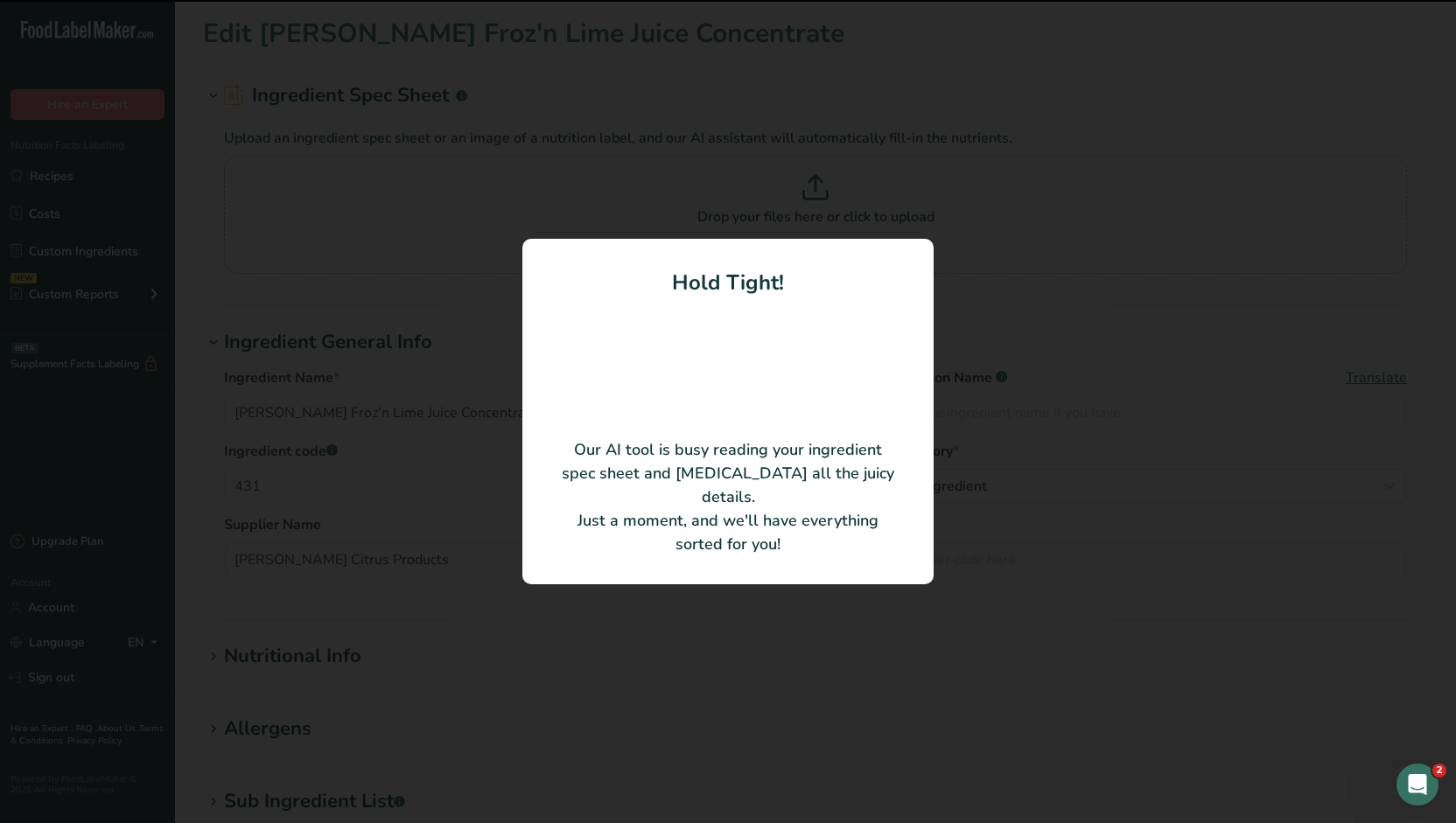
type input "Lime Juice Concentrate"
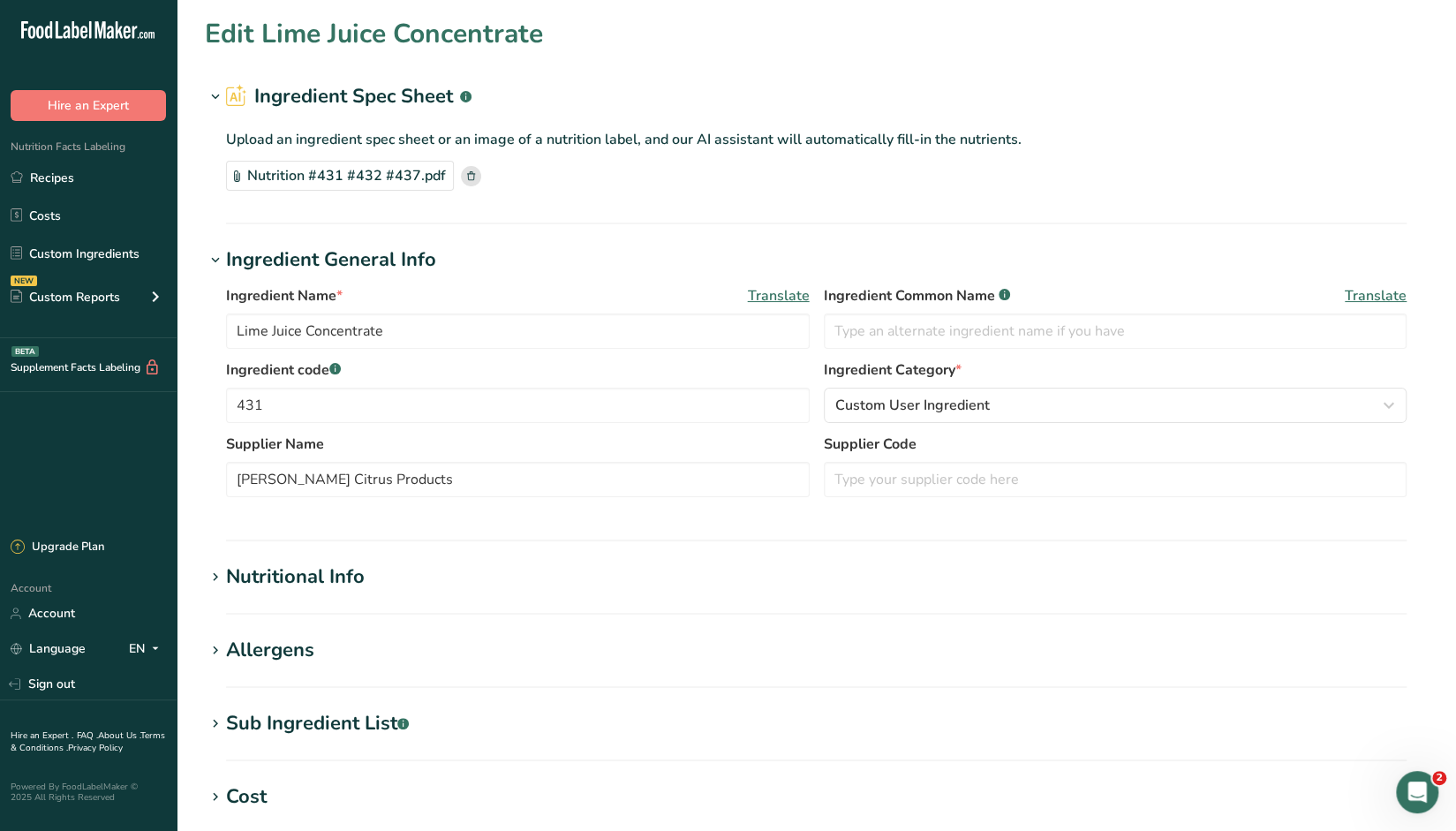
click at [298, 581] on div "Nutritional Info" at bounding box center [295, 578] width 139 height 29
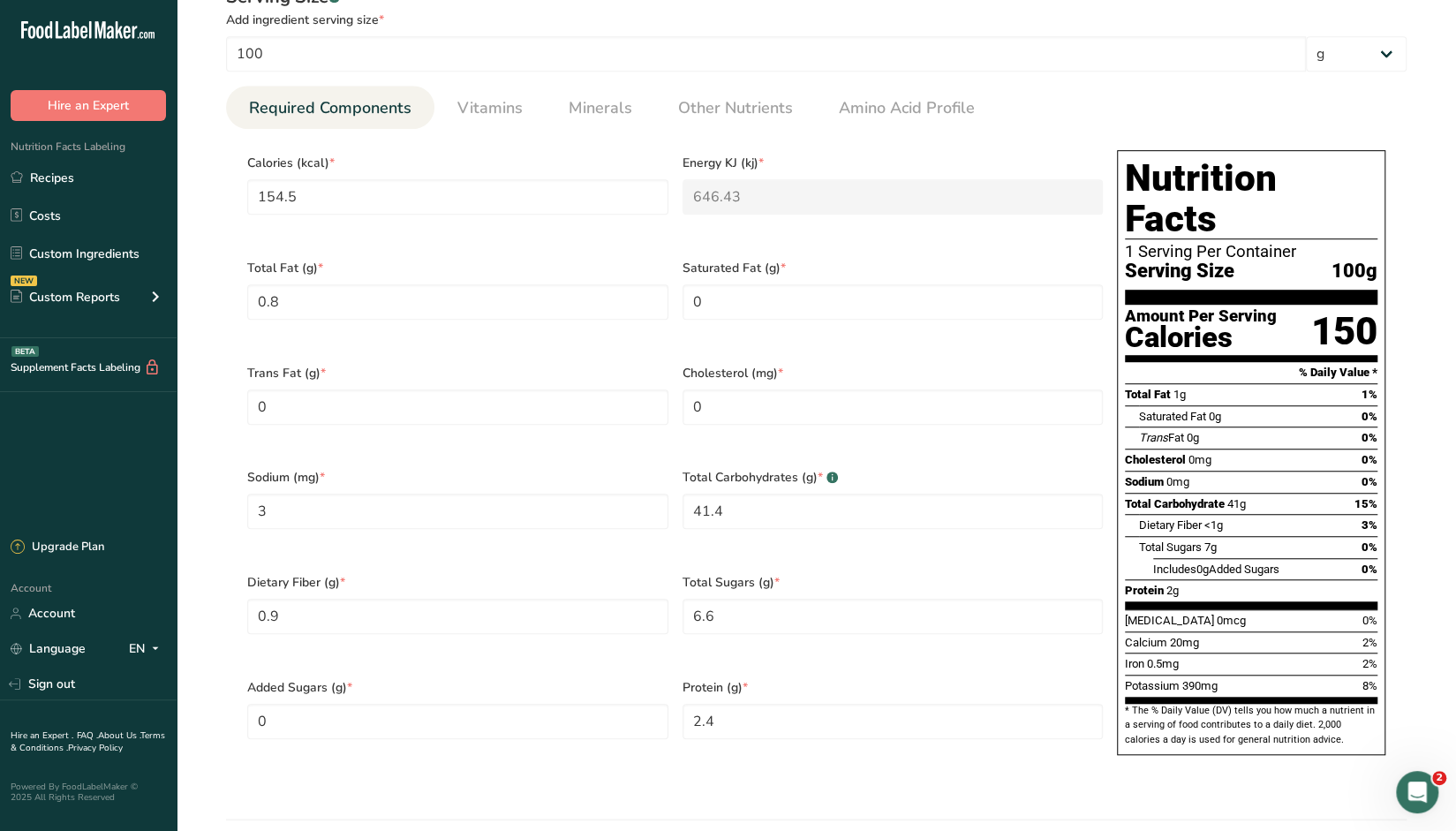
scroll to position [1223, 0]
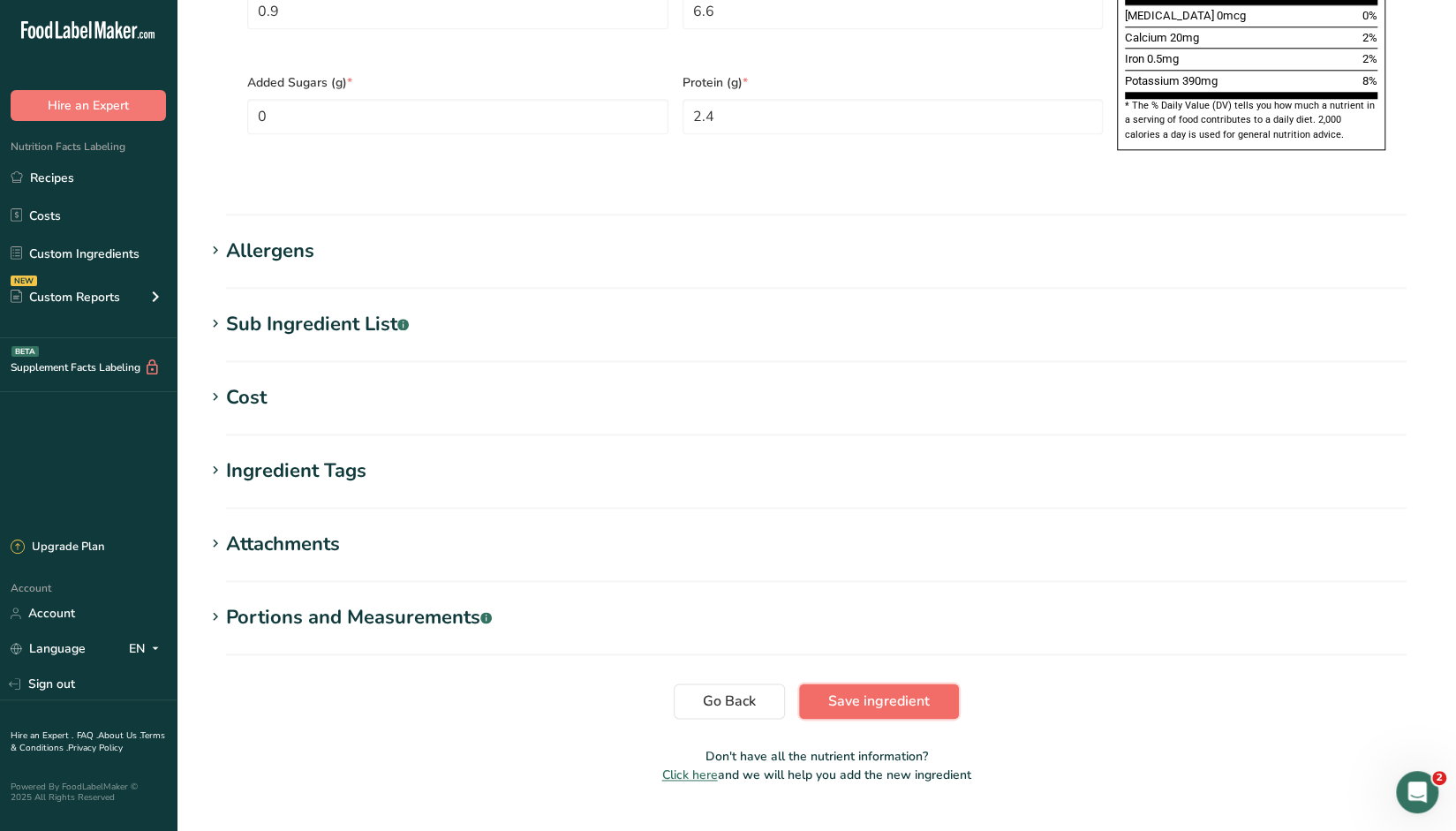
click at [871, 691] on span "Save ingredient" at bounding box center [880, 701] width 102 height 21
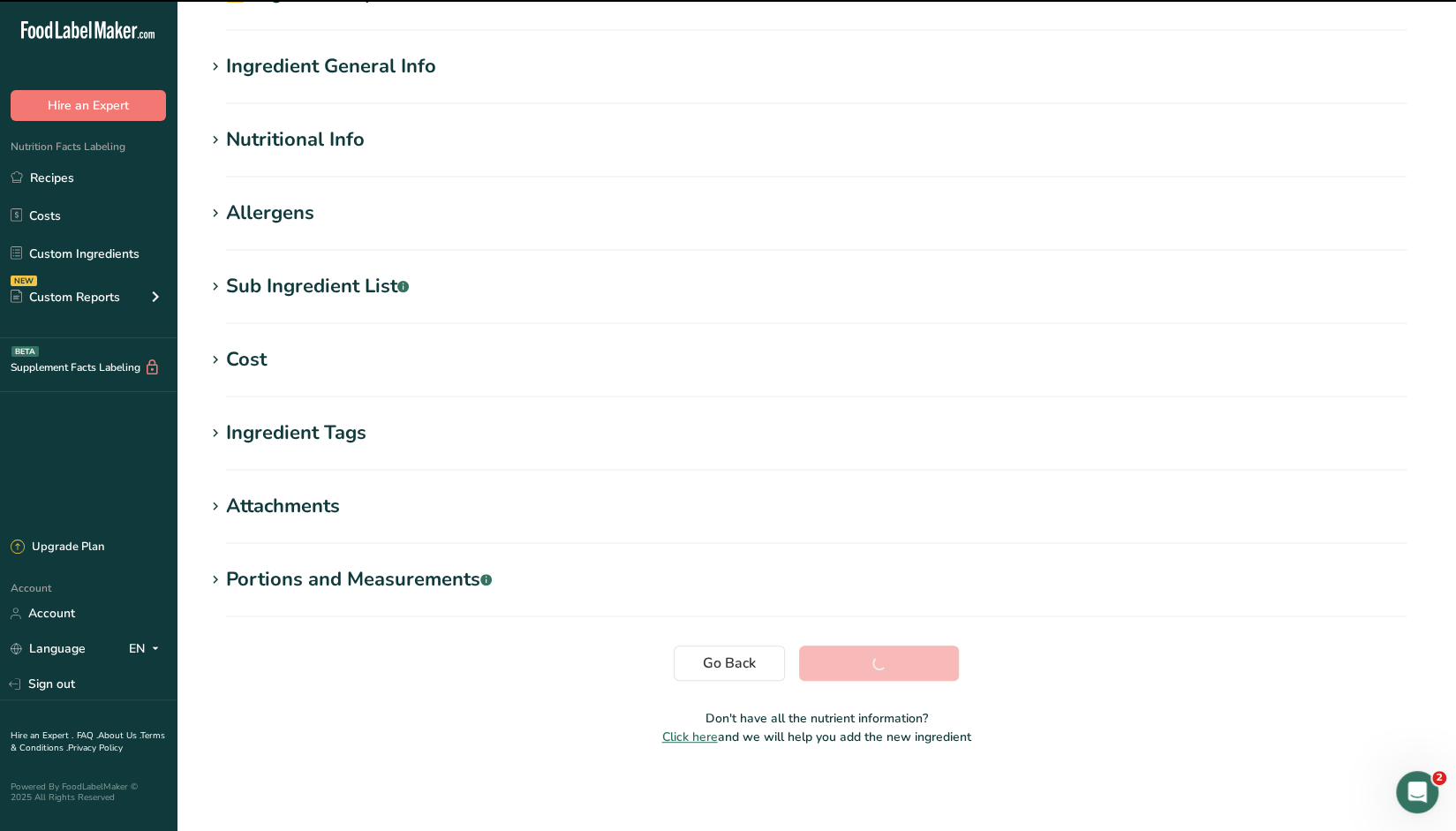
scroll to position [103, 0]
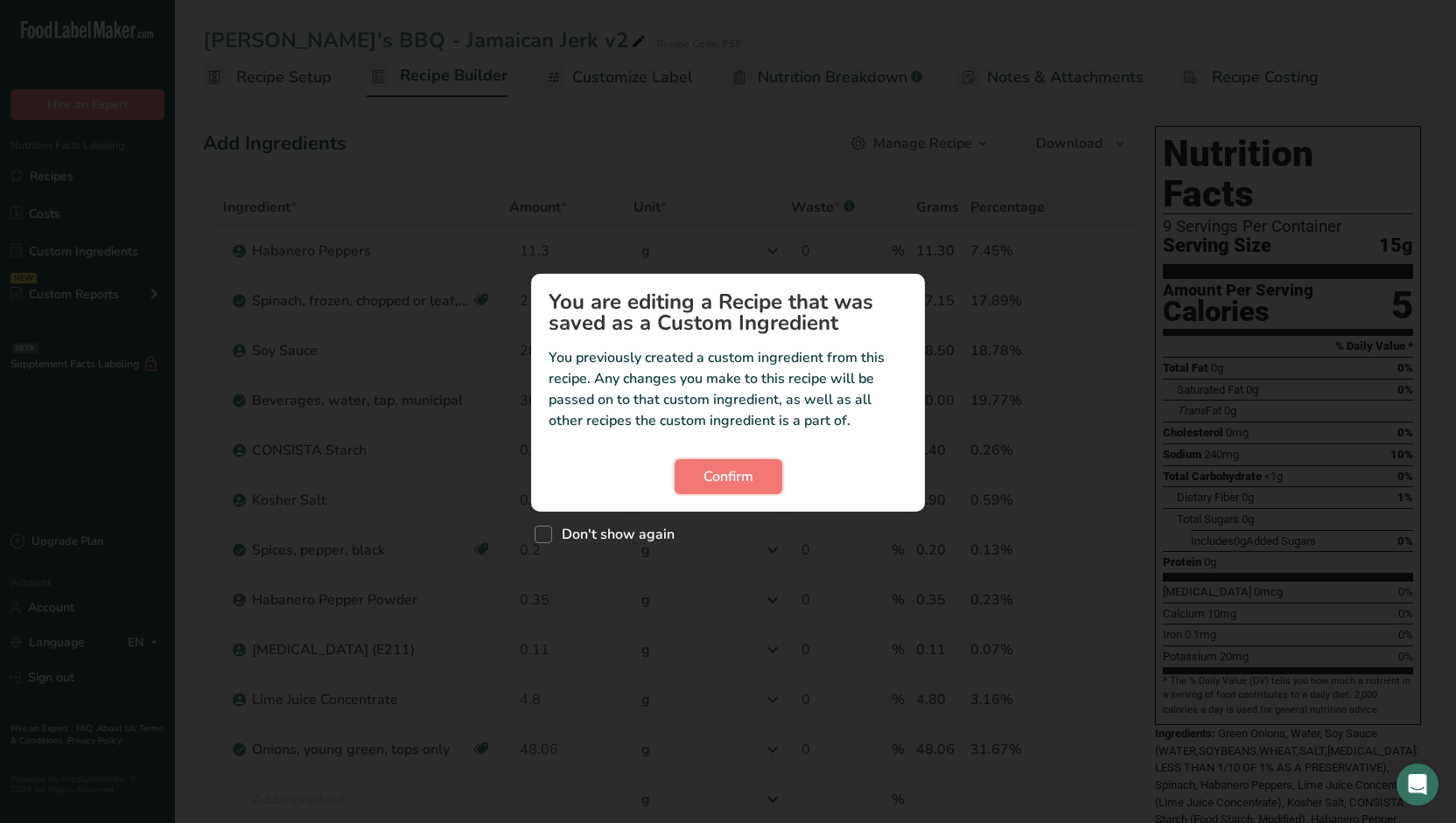
click at [760, 468] on button "Confirm" at bounding box center [728, 477] width 108 height 35
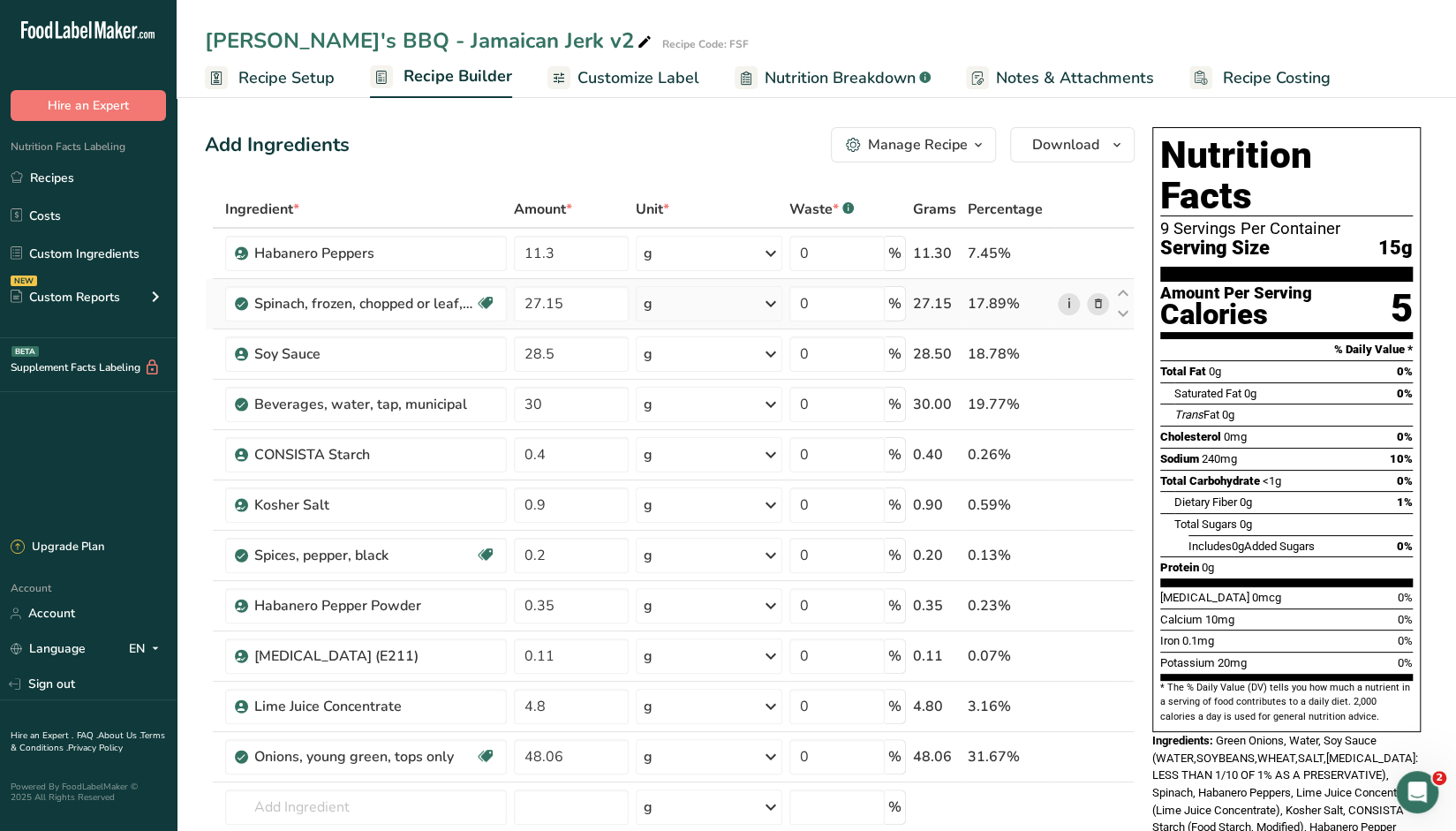
click at [1065, 305] on link "i" at bounding box center [1068, 304] width 22 height 22
click at [829, 79] on span "Nutrition Breakdown" at bounding box center [840, 78] width 151 height 24
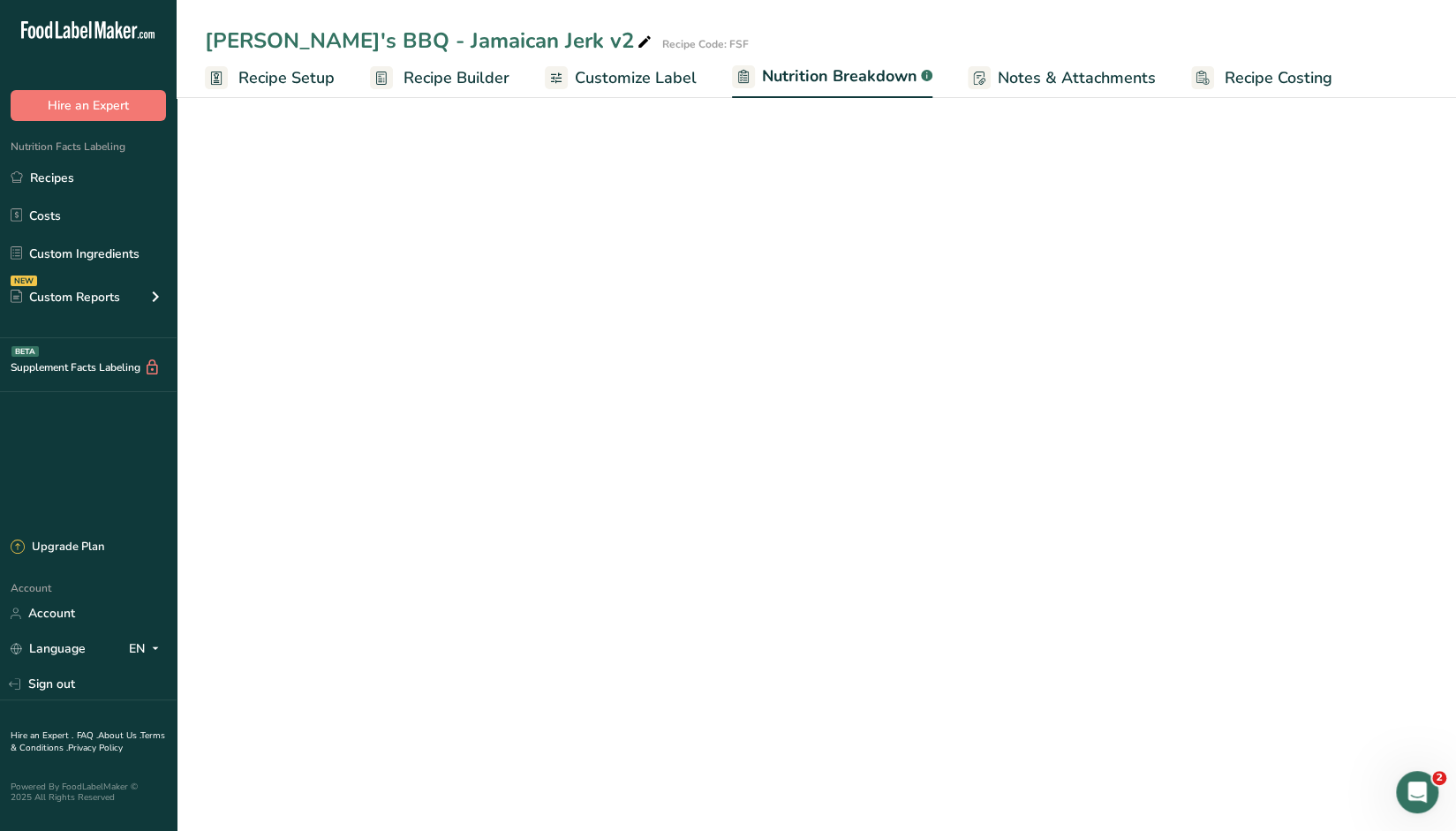
select select "Calories"
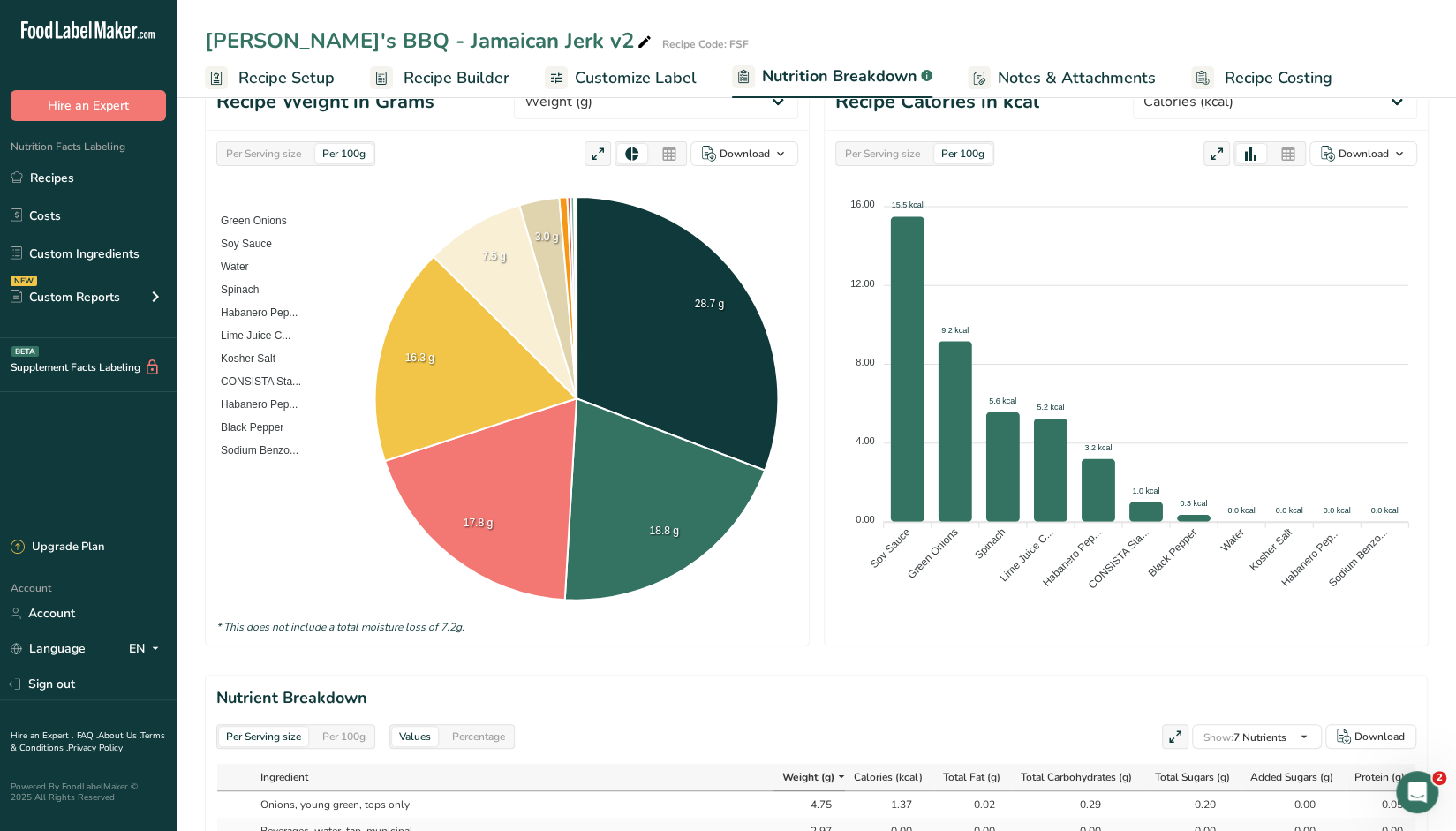
scroll to position [353, 0]
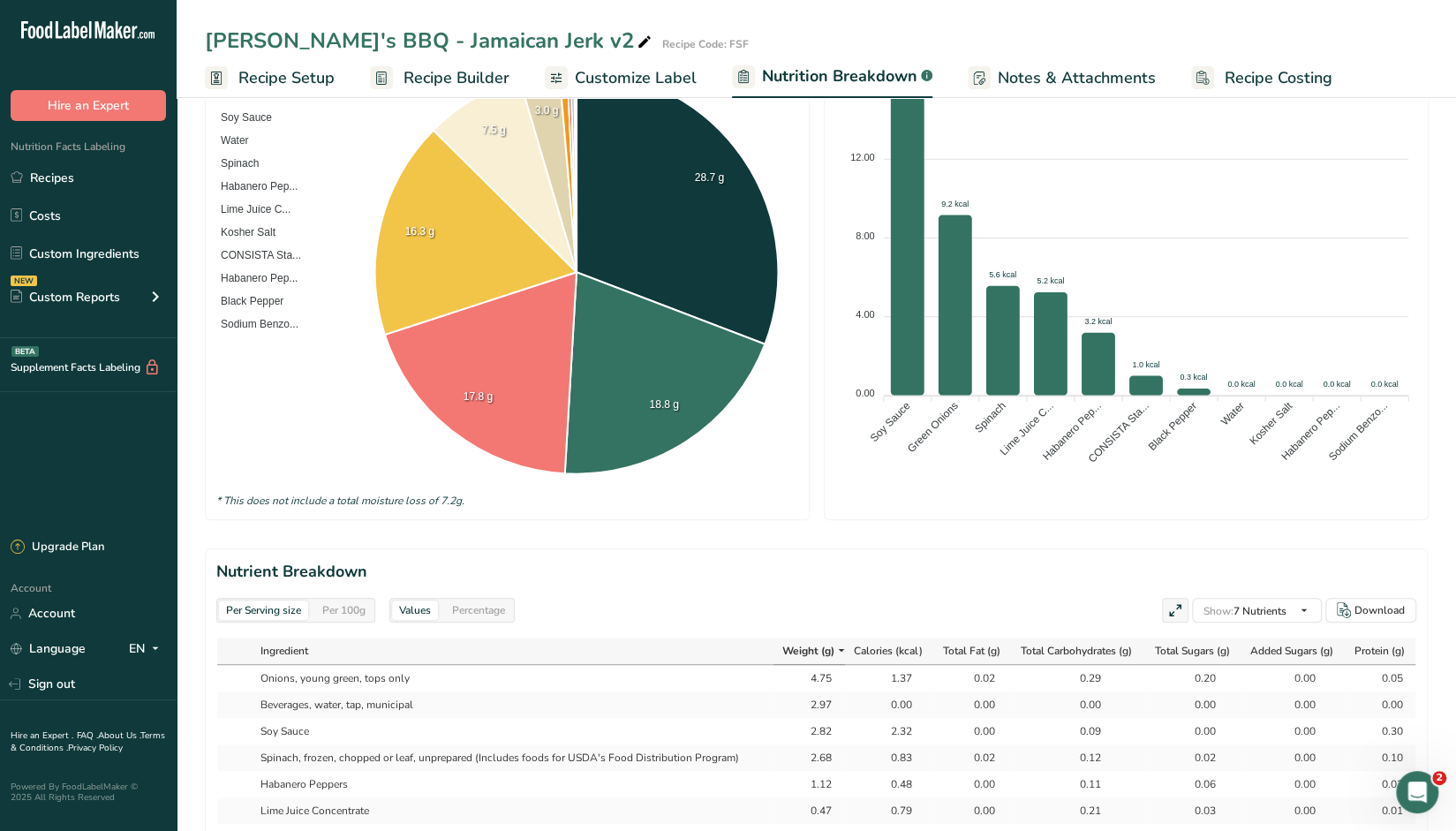
click at [483, 74] on span "Recipe Builder" at bounding box center [457, 78] width 106 height 24
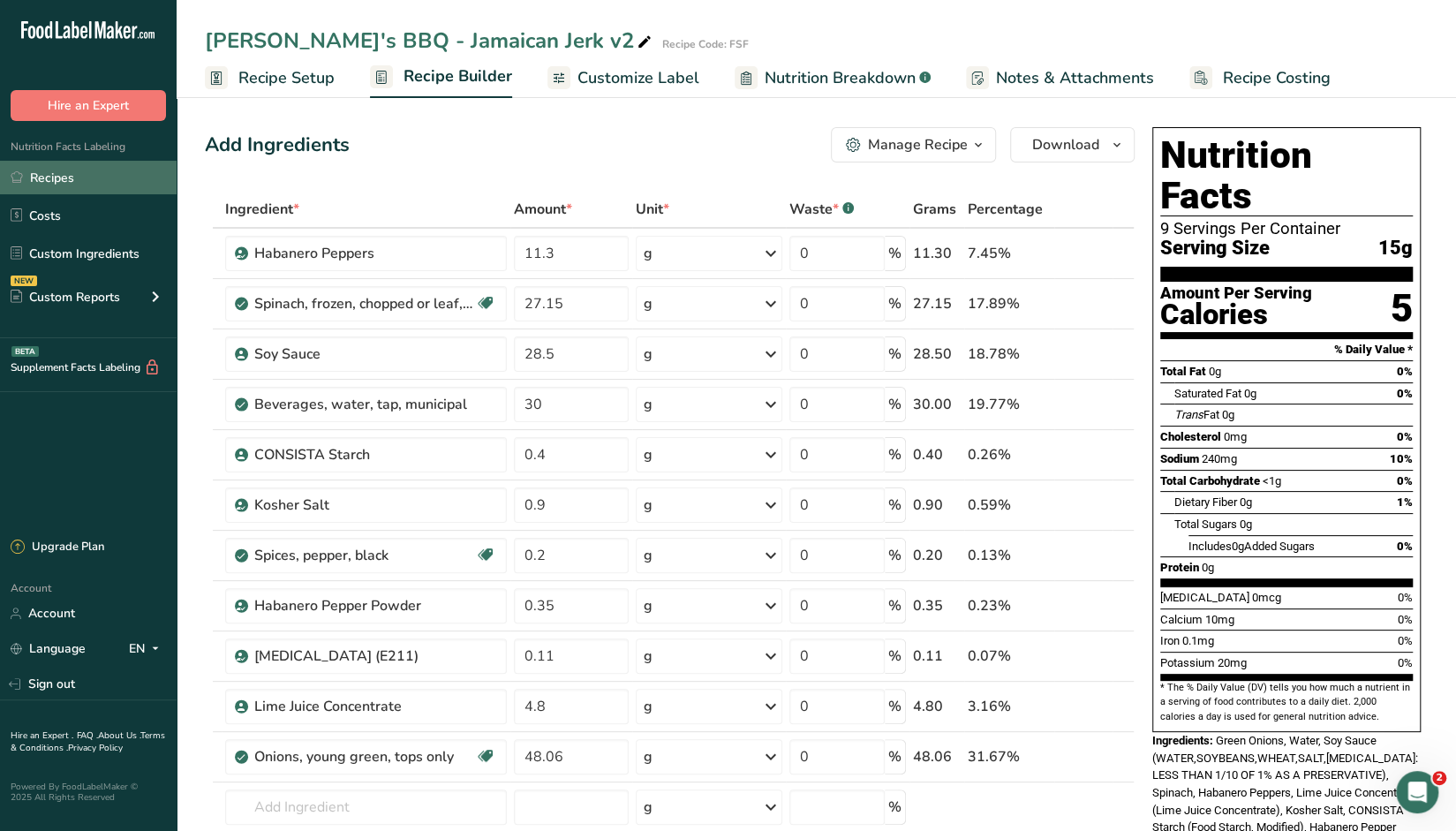
click at [70, 179] on link "Recipes" at bounding box center [88, 177] width 177 height 34
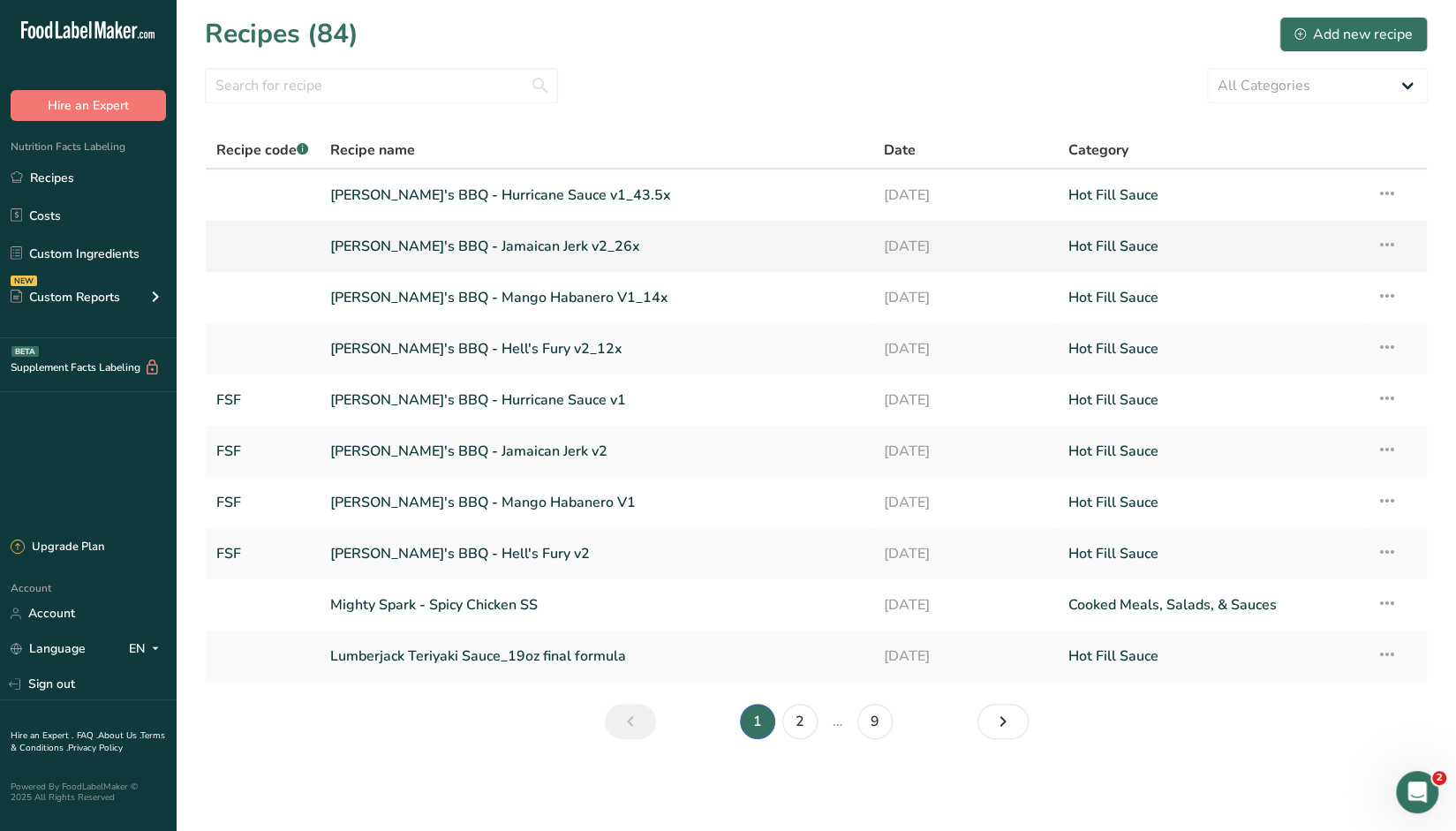
drag, startPoint x: 535, startPoint y: 248, endPoint x: 564, endPoint y: 268, distance: 35.2
click at [534, 247] on link "Sickie's BBQ - Jamaican Jerk v2_26x" at bounding box center [596, 246] width 533 height 37
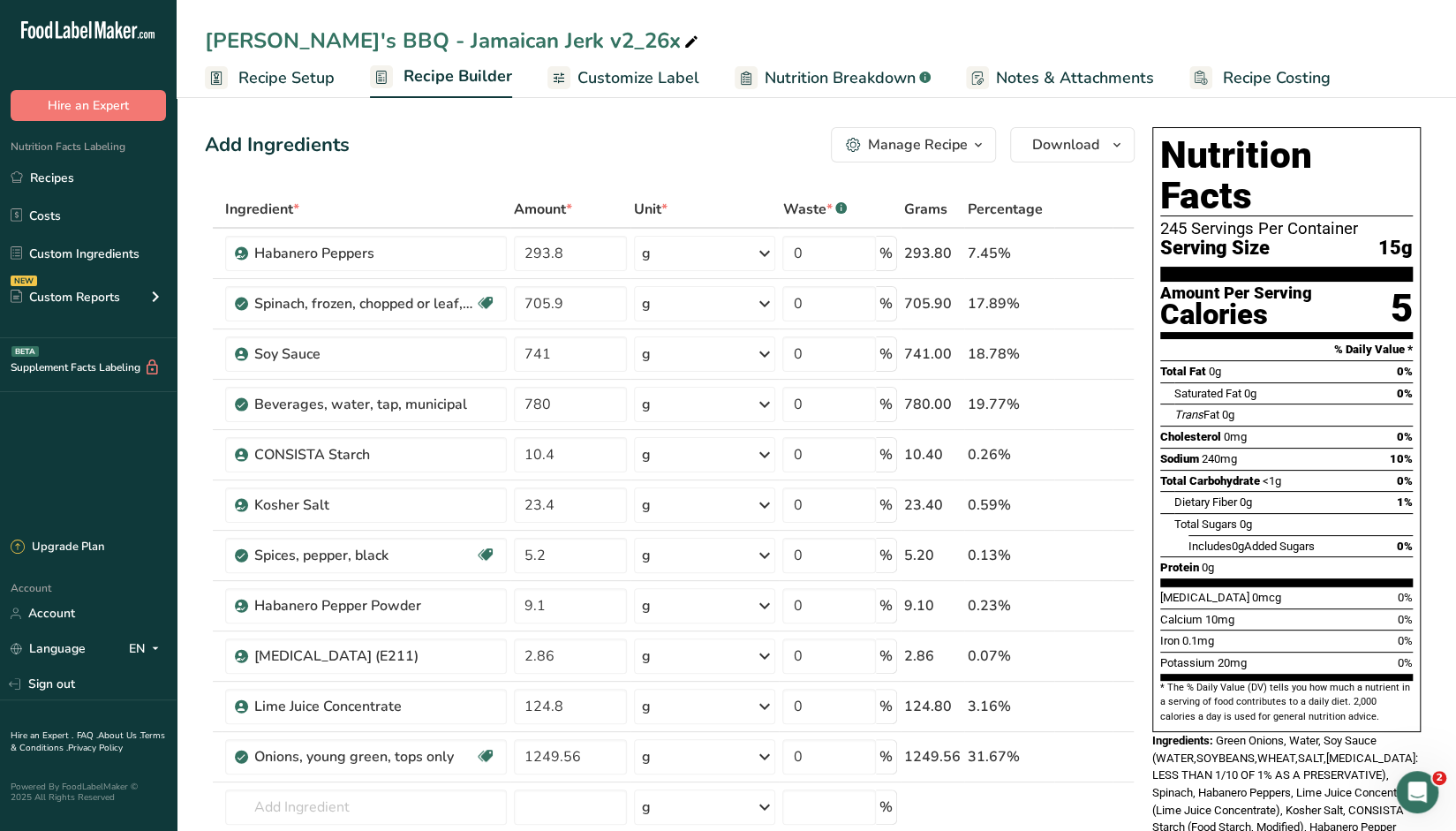
click at [843, 77] on span "Nutrition Breakdown" at bounding box center [840, 78] width 151 height 24
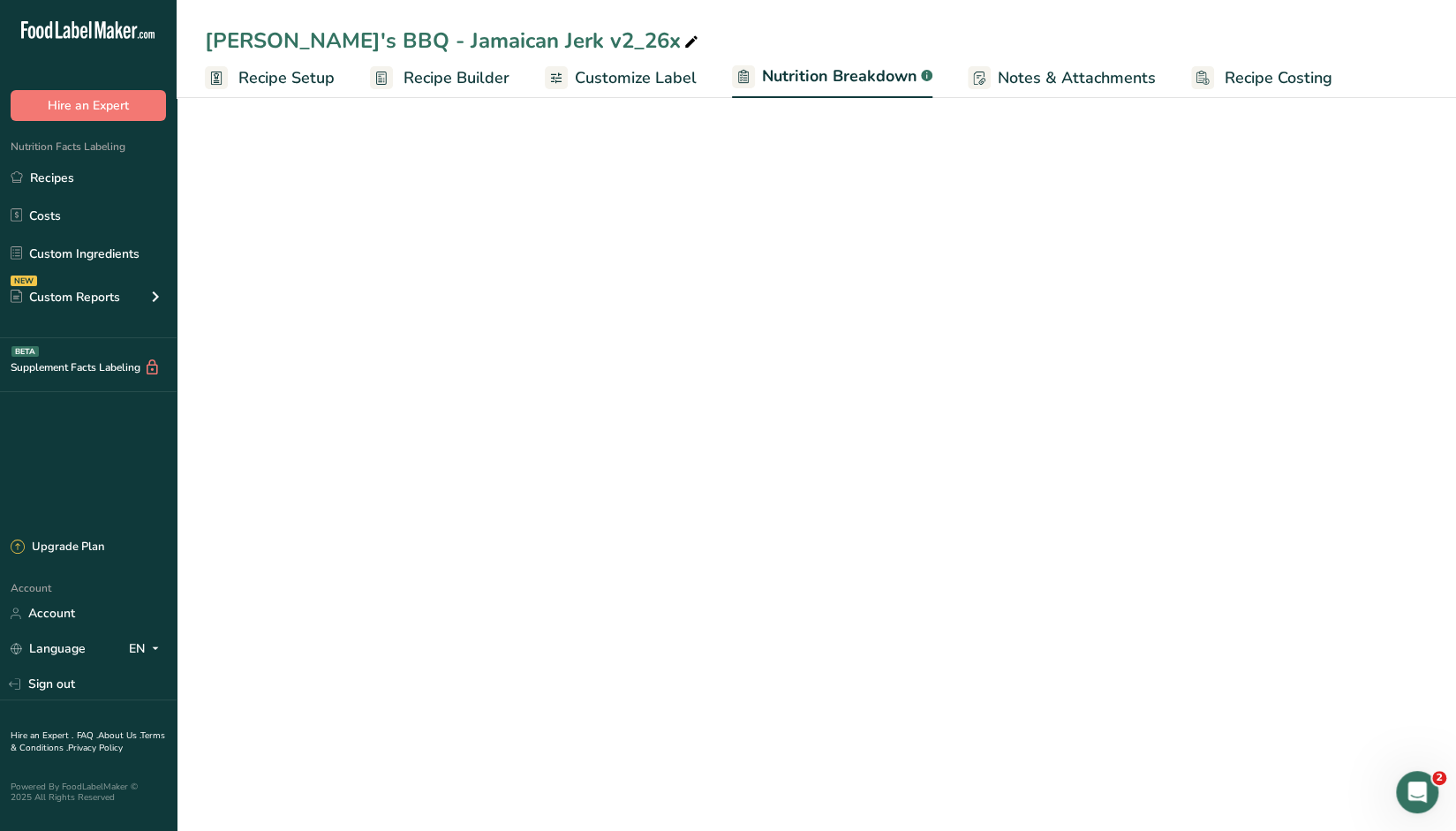
select select "Calories"
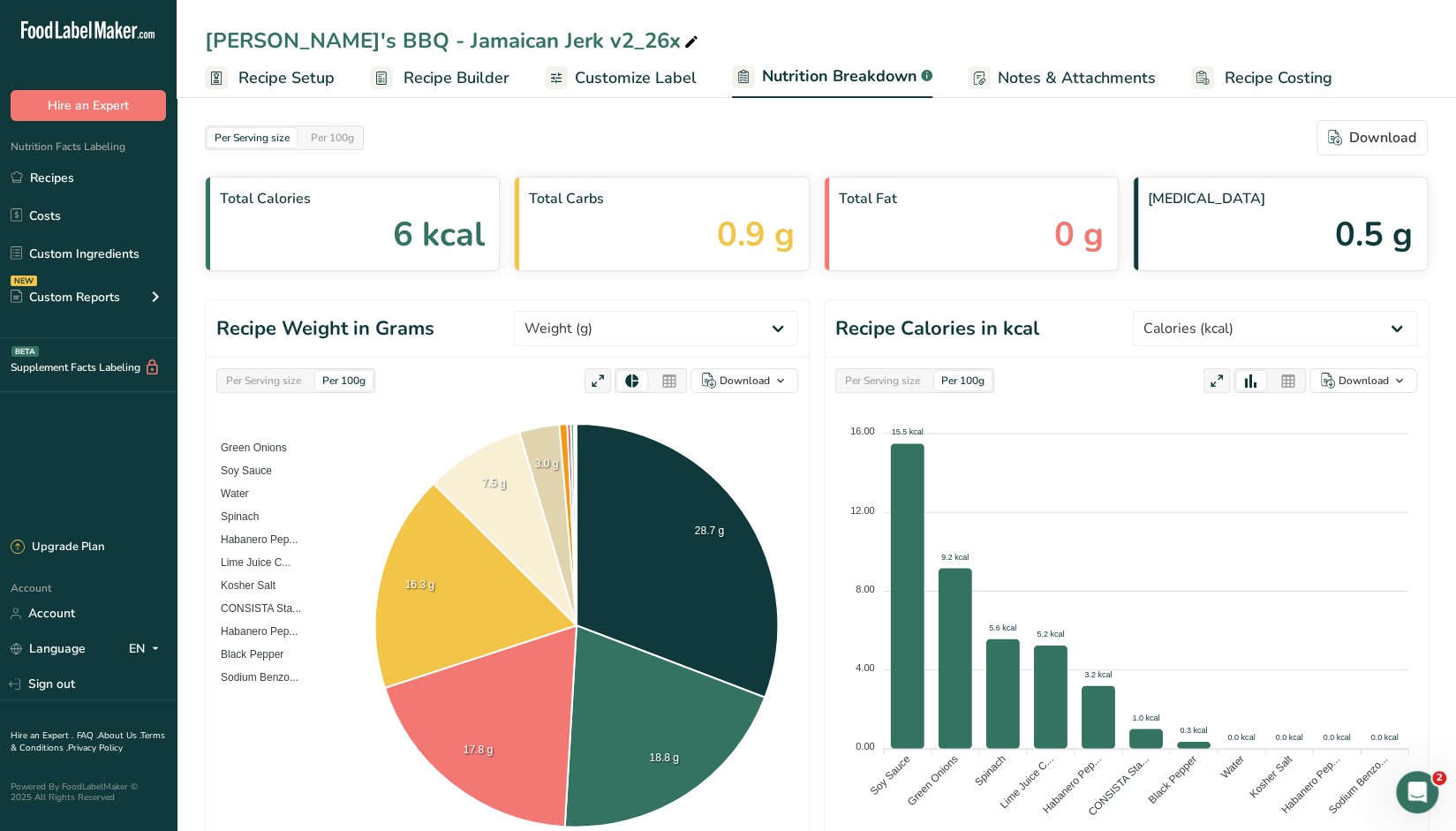
drag, startPoint x: 430, startPoint y: 74, endPoint x: 785, endPoint y: 305, distance: 423.5
click at [431, 74] on span "Recipe Builder" at bounding box center [457, 78] width 106 height 24
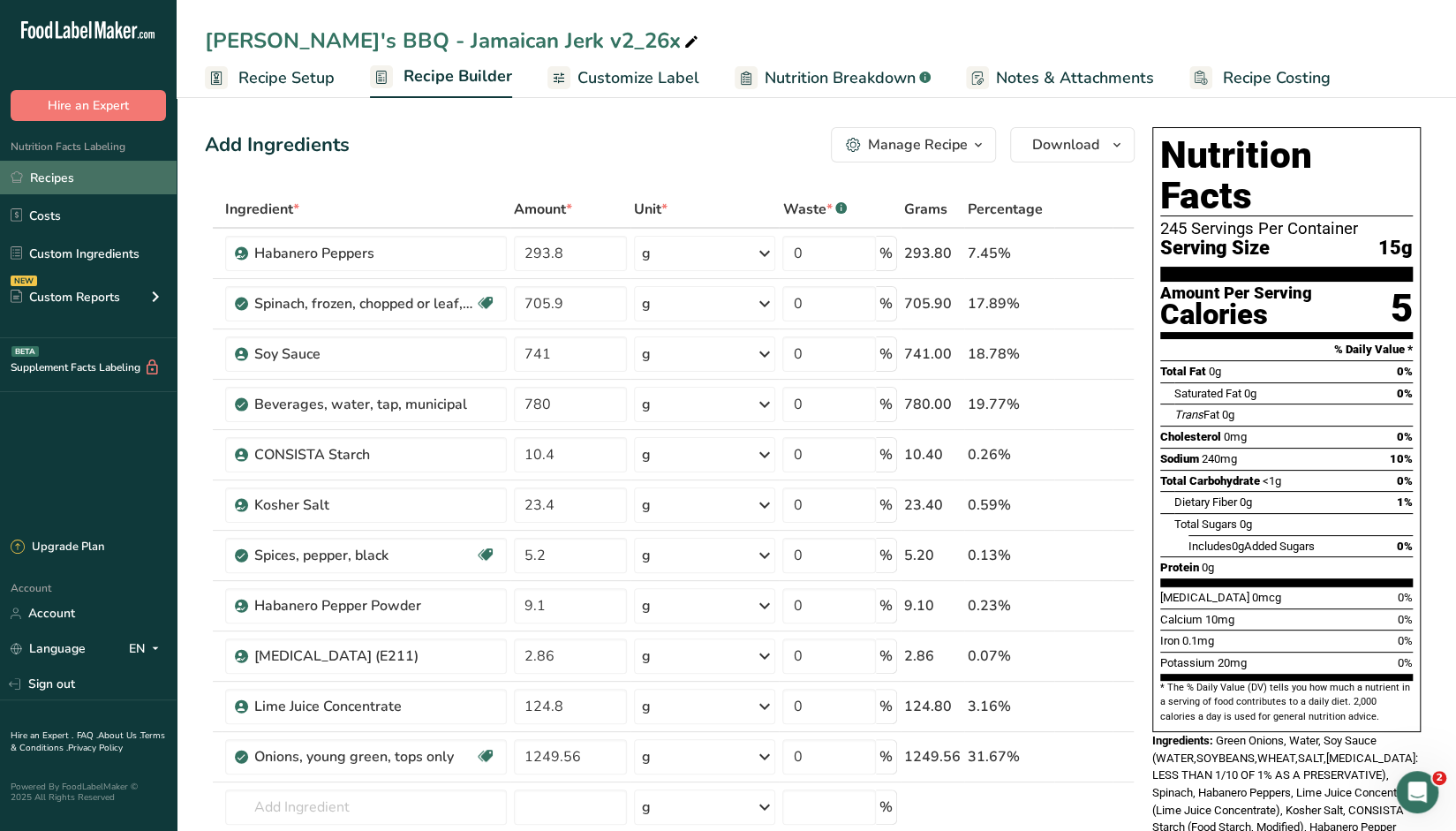
click at [66, 179] on link "Recipes" at bounding box center [88, 177] width 177 height 34
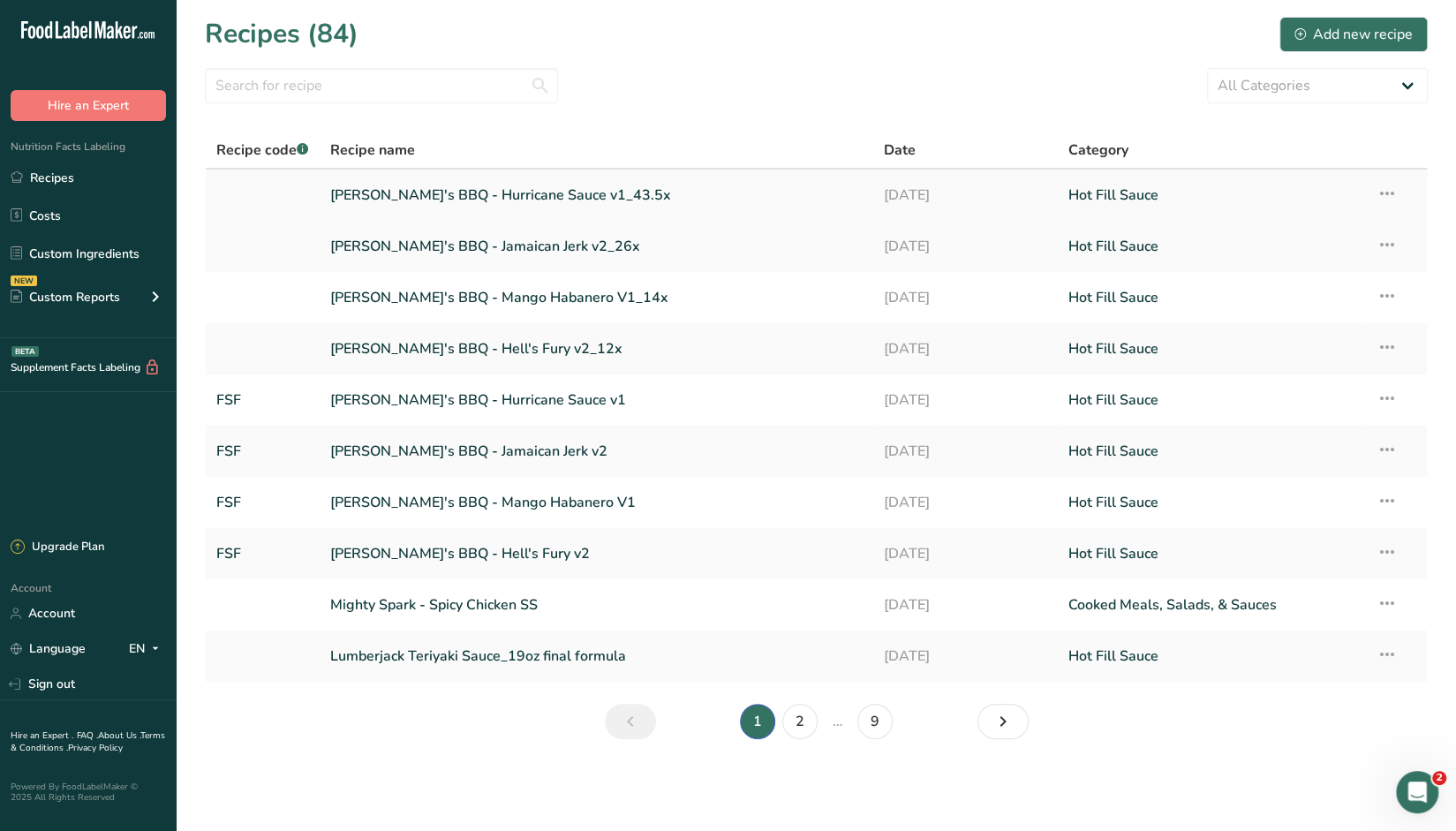
click at [549, 197] on link "Sickie's BBQ - Hurricane Sauce v1_43.5x" at bounding box center [596, 195] width 533 height 37
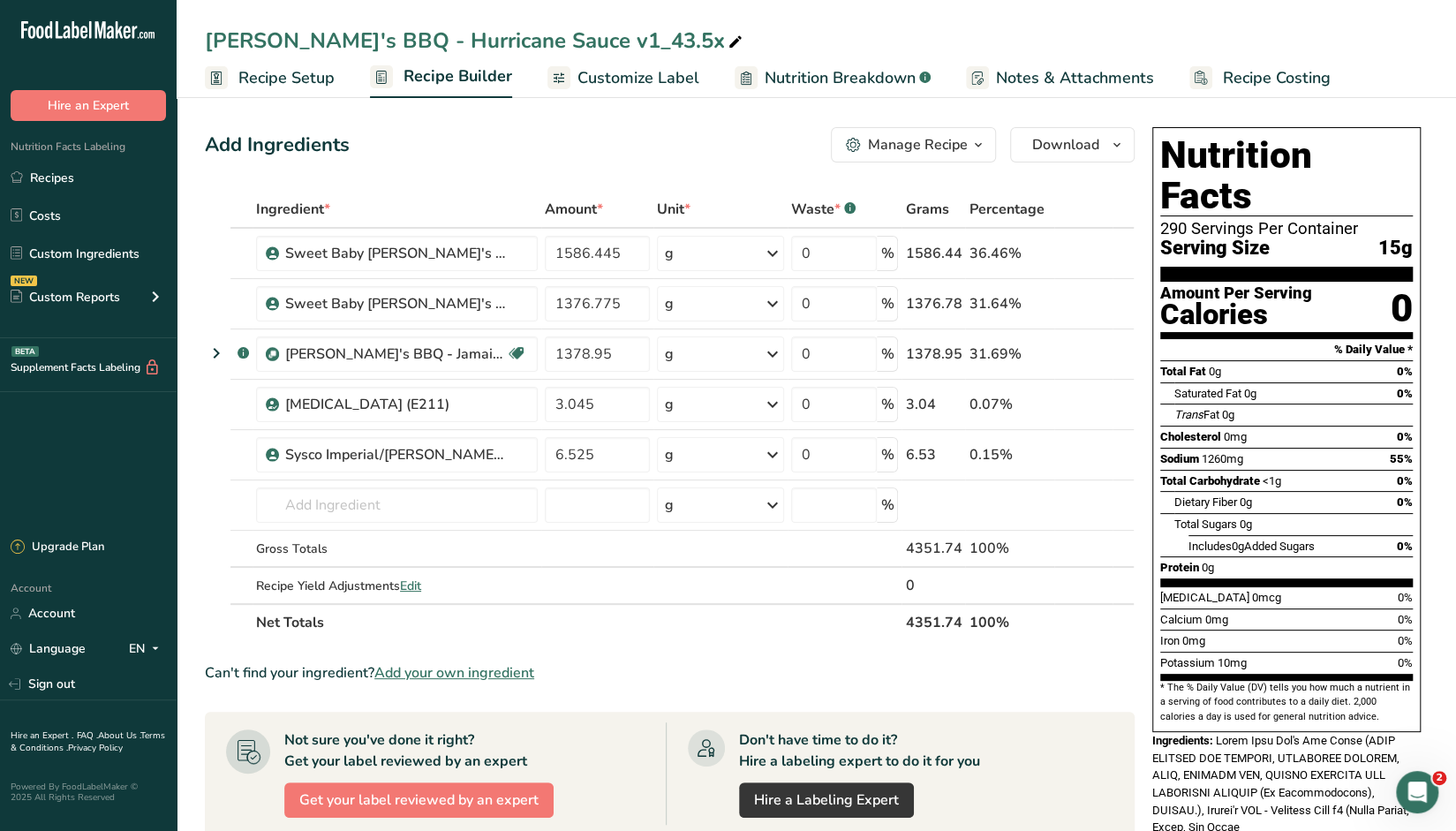
click at [823, 75] on span "Nutrition Breakdown" at bounding box center [840, 78] width 151 height 24
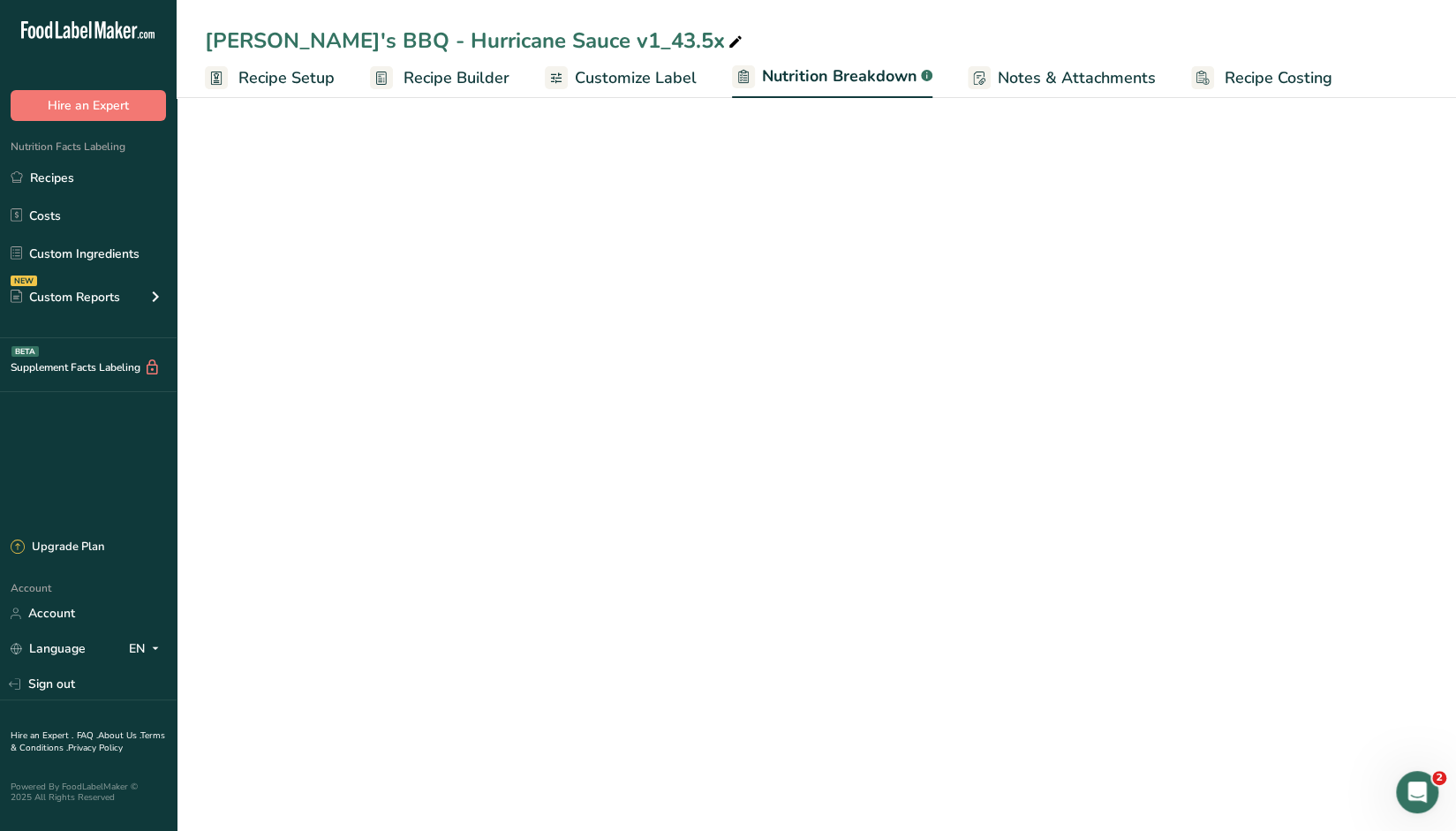
select select "Calories"
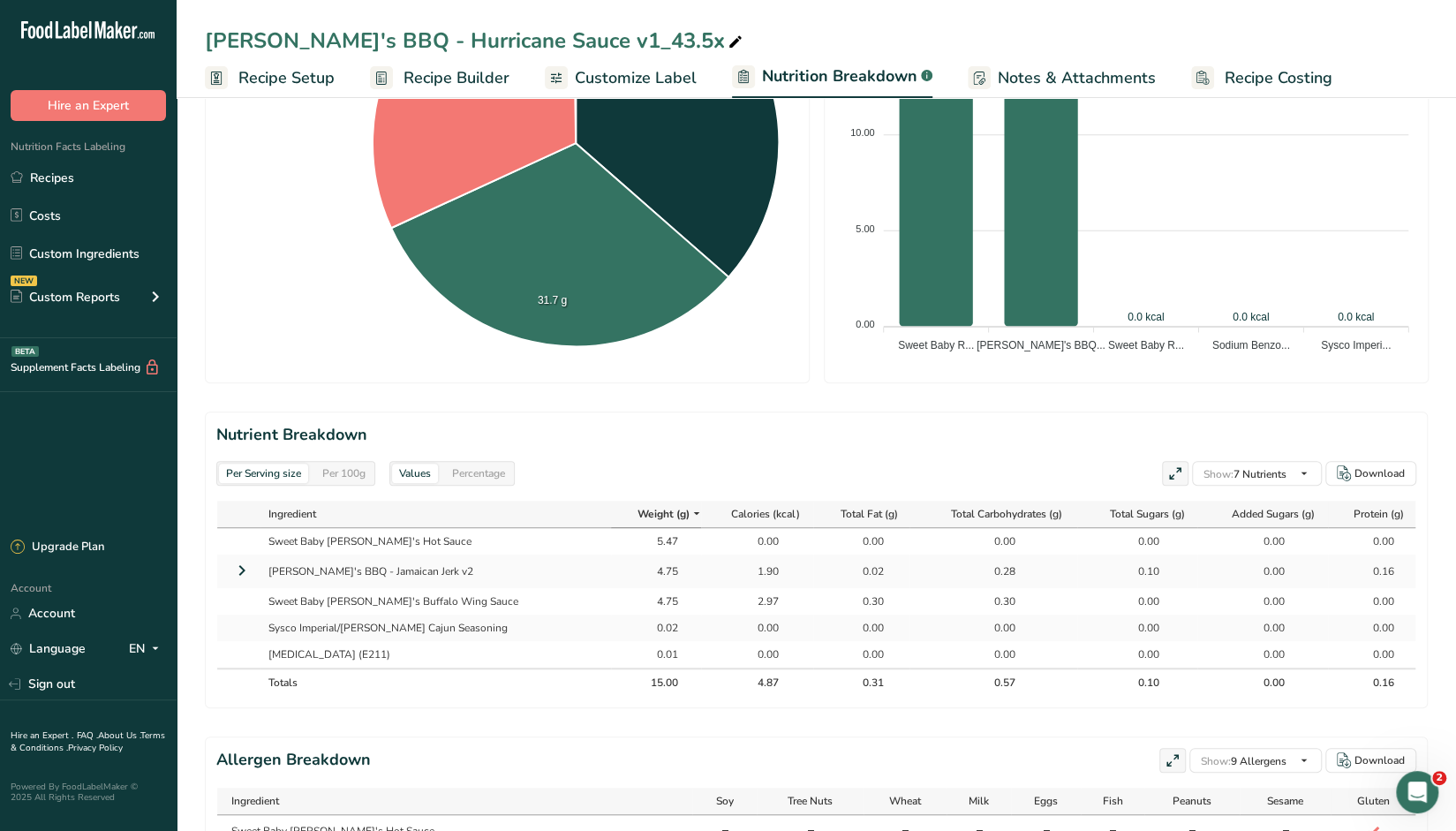
scroll to position [700, 0]
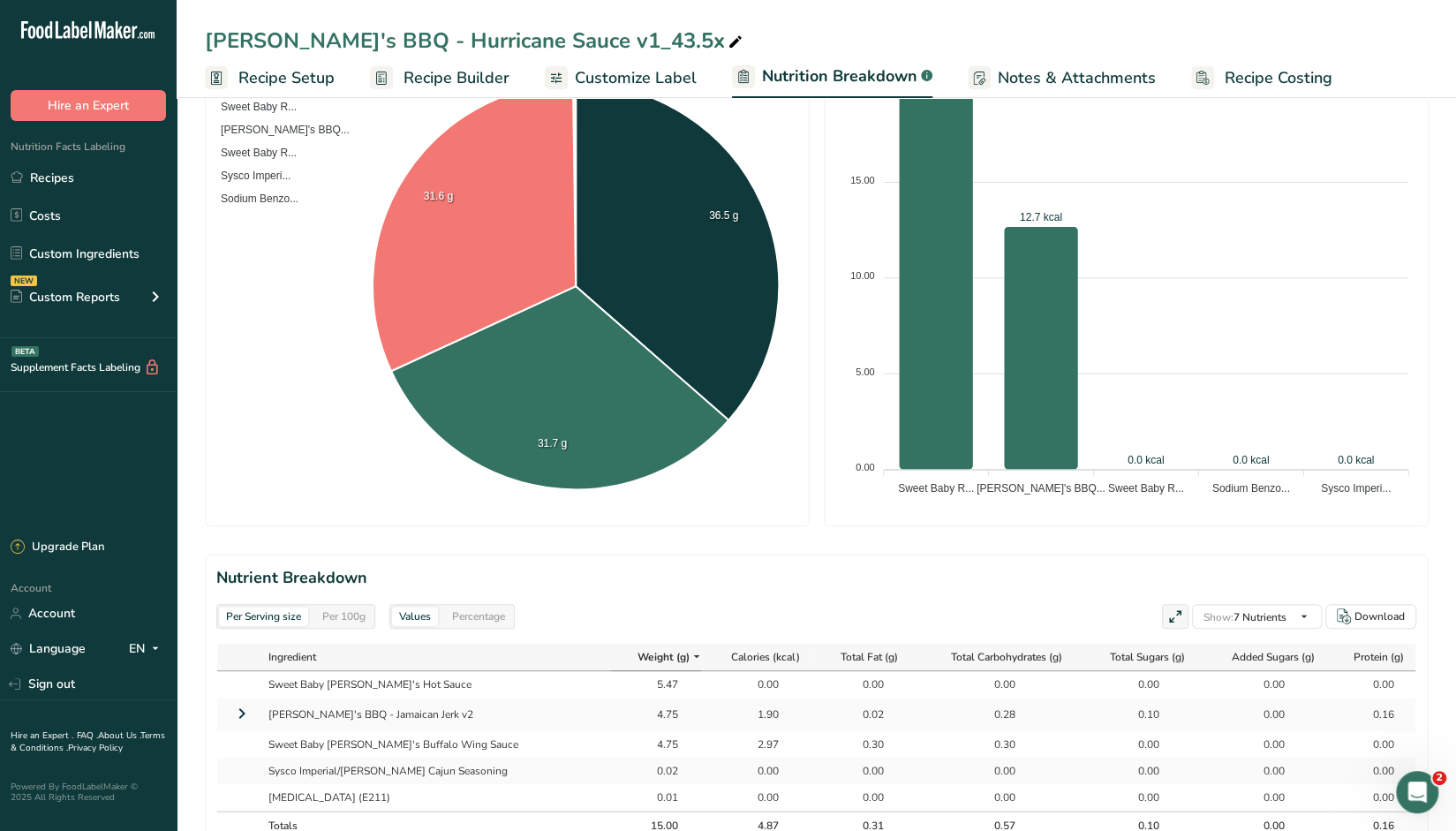
click at [480, 74] on span "Recipe Builder" at bounding box center [457, 78] width 106 height 24
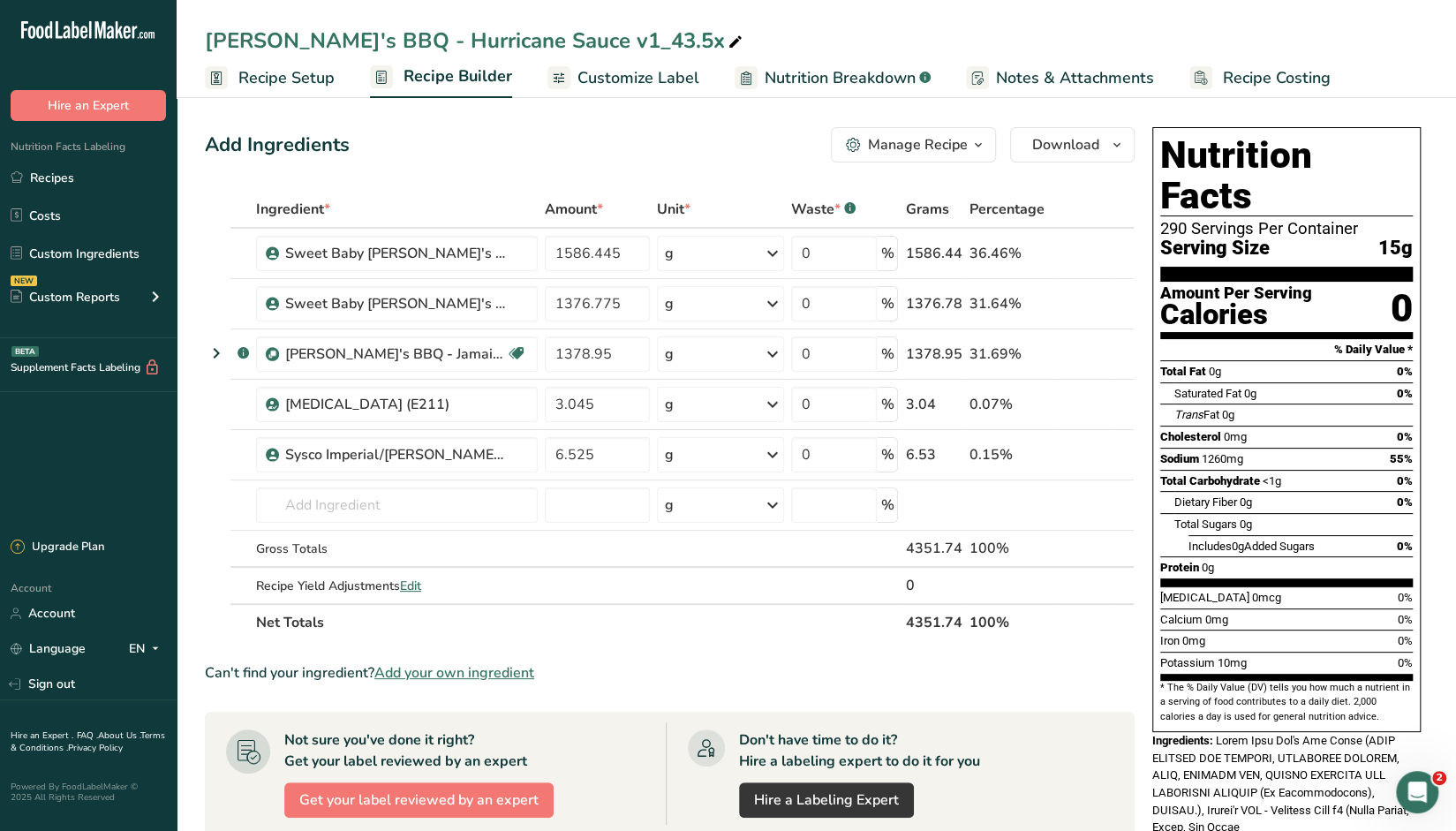
click at [1142, 24] on div "Sickie's BBQ - Hurricane Sauce v1_43.5x Recipe Setup Recipe Builder Customize L…" at bounding box center [817, 49] width 1280 height 98
click at [961, 16] on div "Sickie's BBQ - Hurricane Sauce v1_43.5x Recipe Setup Recipe Builder Customize L…" at bounding box center [817, 49] width 1280 height 98
click at [1068, 253] on icon at bounding box center [1068, 253] width 13 height 18
click at [865, 82] on span "Nutrition Breakdown" at bounding box center [840, 78] width 151 height 24
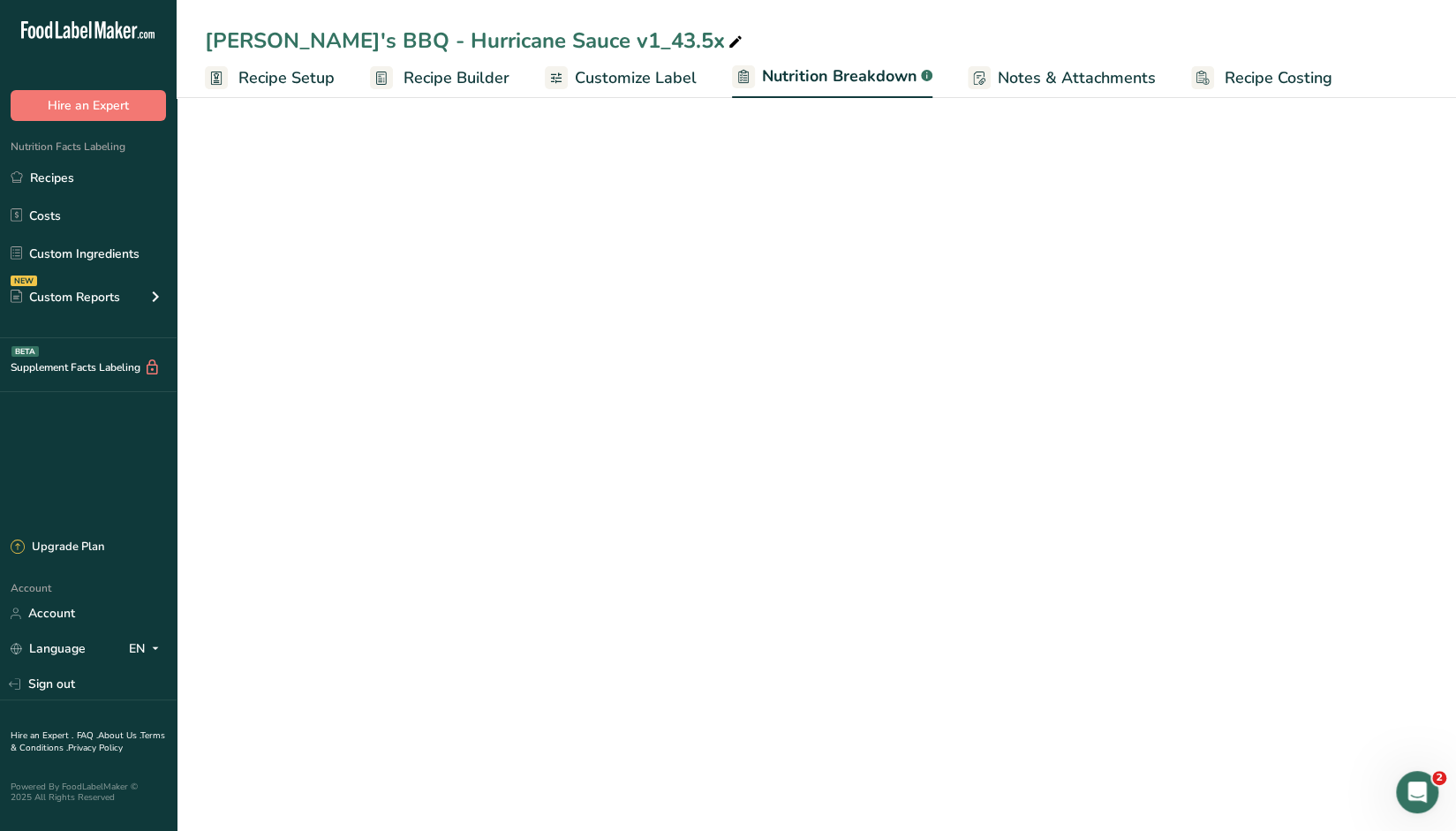
select select "Calories"
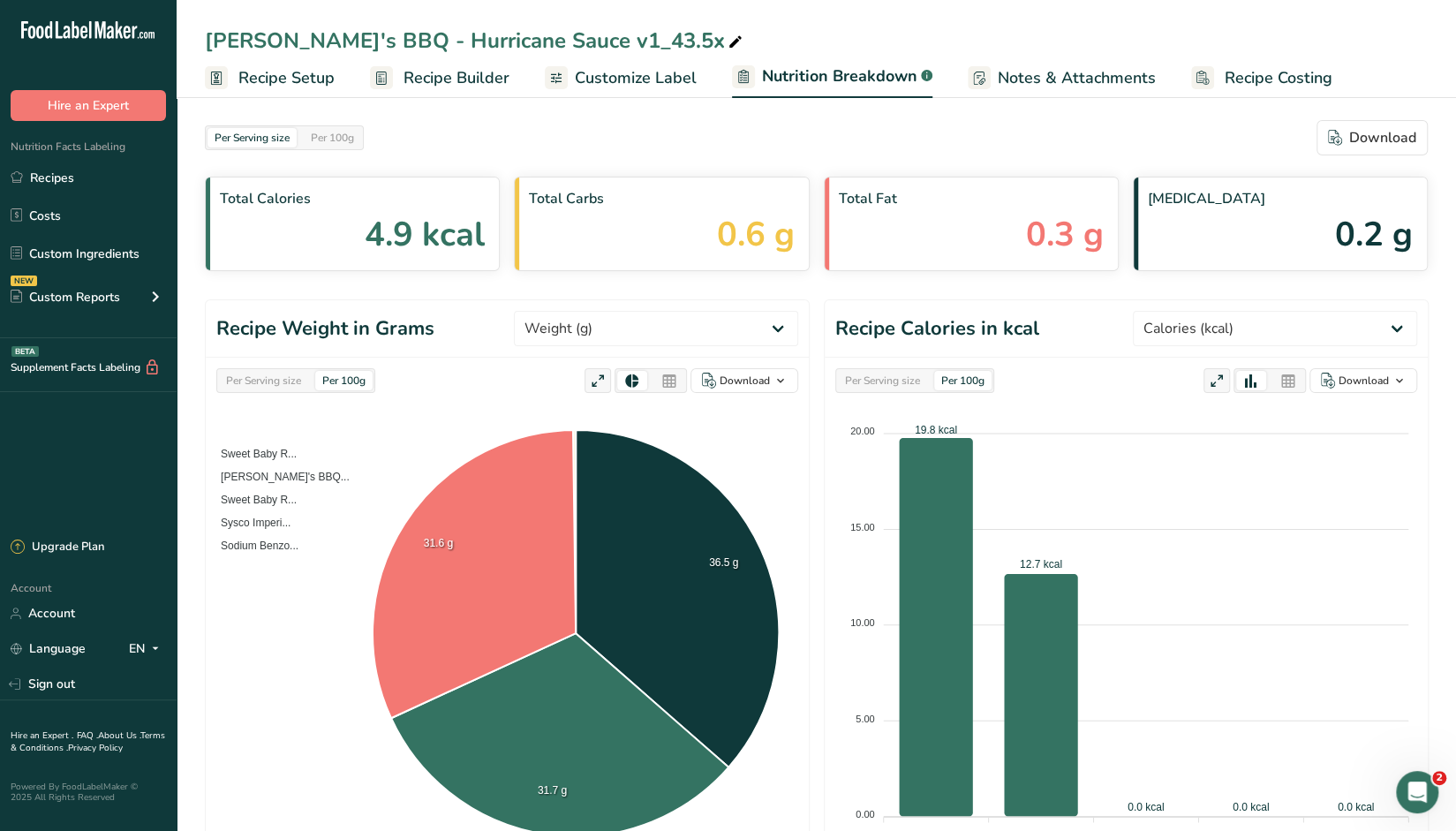
click at [904, 78] on span "Nutrition Breakdown" at bounding box center [840, 76] width 155 height 24
click at [771, 331] on select "Weight (g) Calories (kcal) Energy KJ (kj) Total Fat (g) Saturated Fat (g) Trans…" at bounding box center [655, 328] width 284 height 35
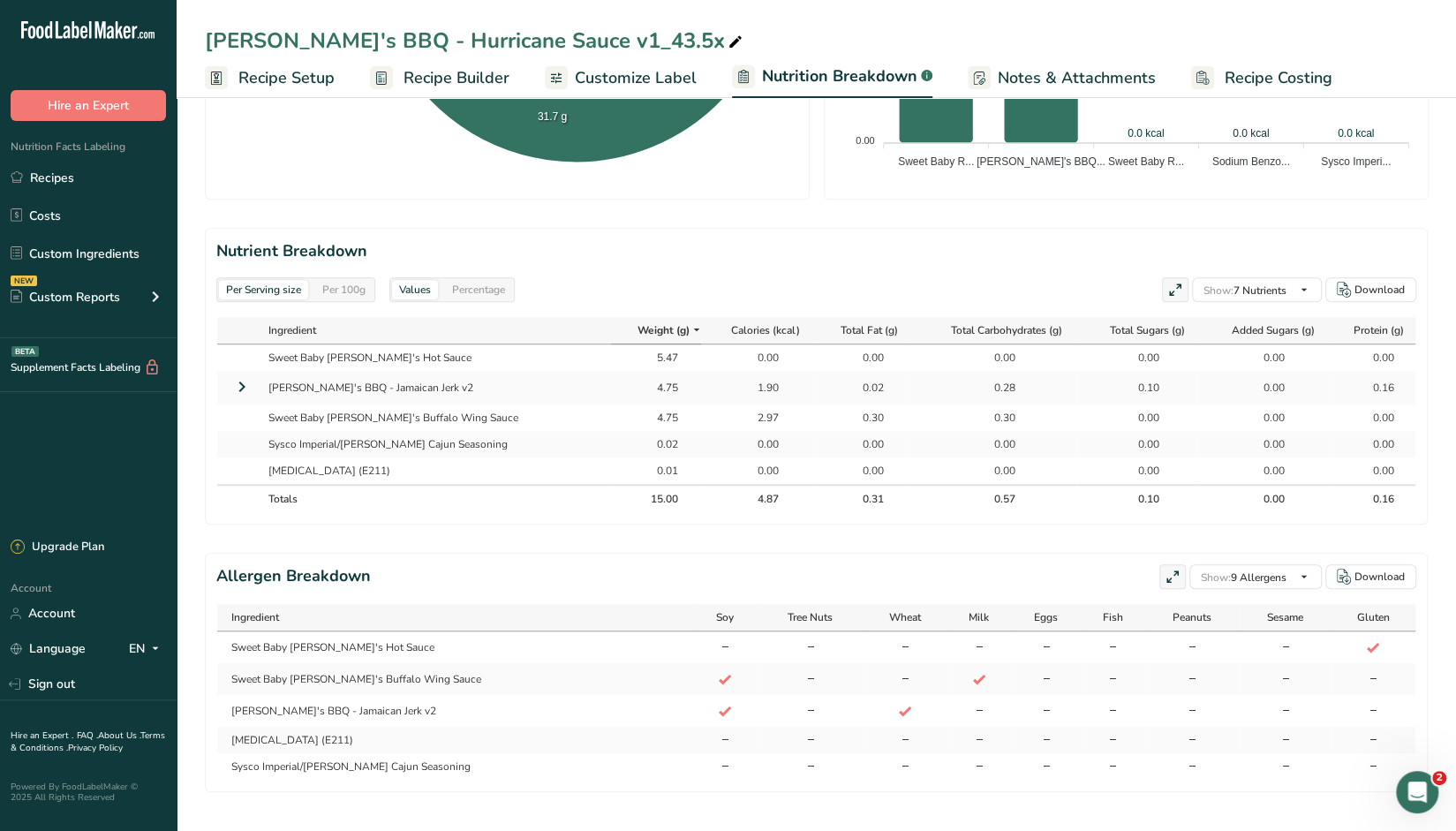
scroll to position [700, 0]
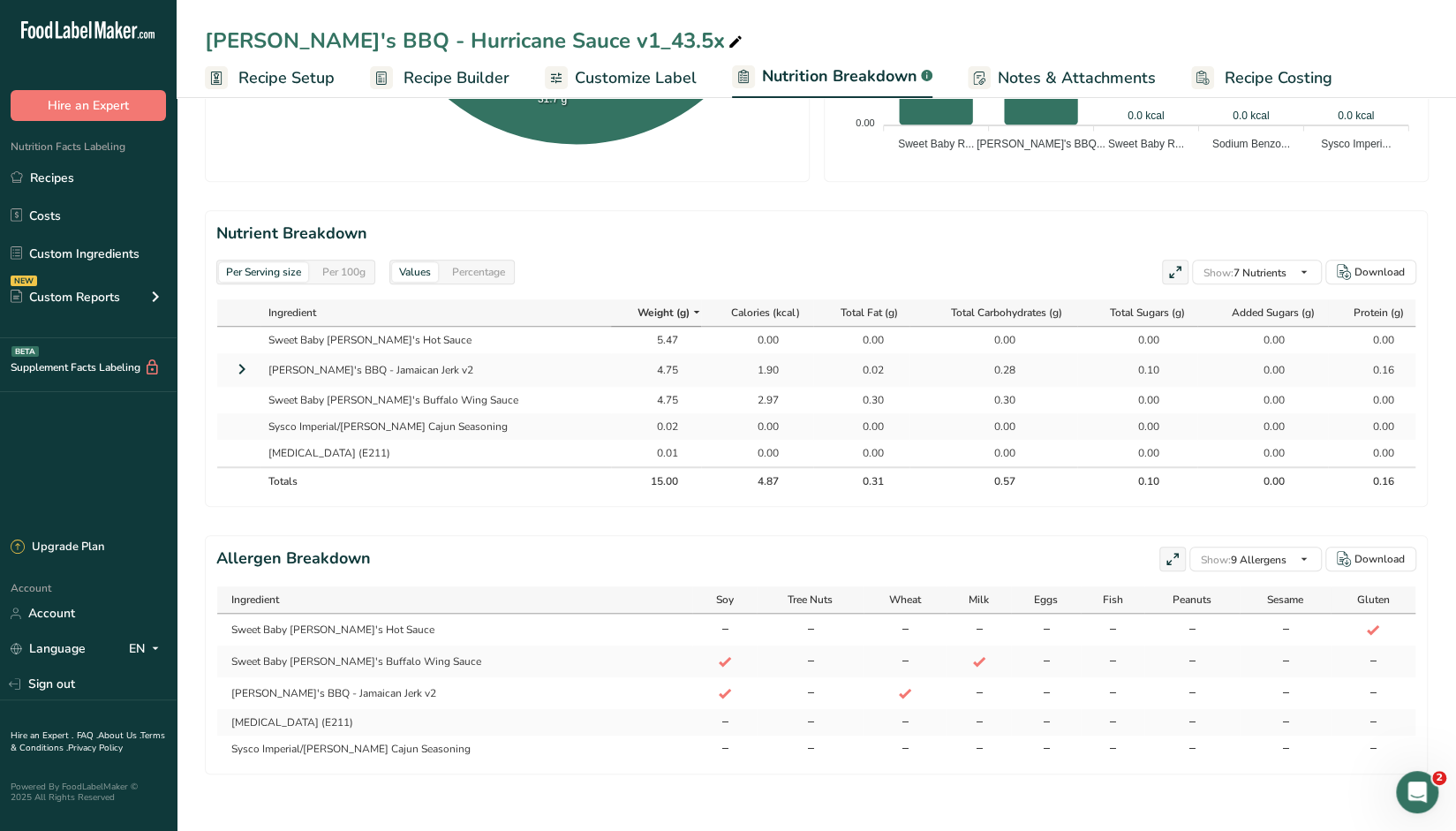
click at [191, 526] on div "Per Serving size Per 100g Download Total Calories 4.9 kcal Total Carbs 0.6 g To…" at bounding box center [817, 115] width 1280 height 1431
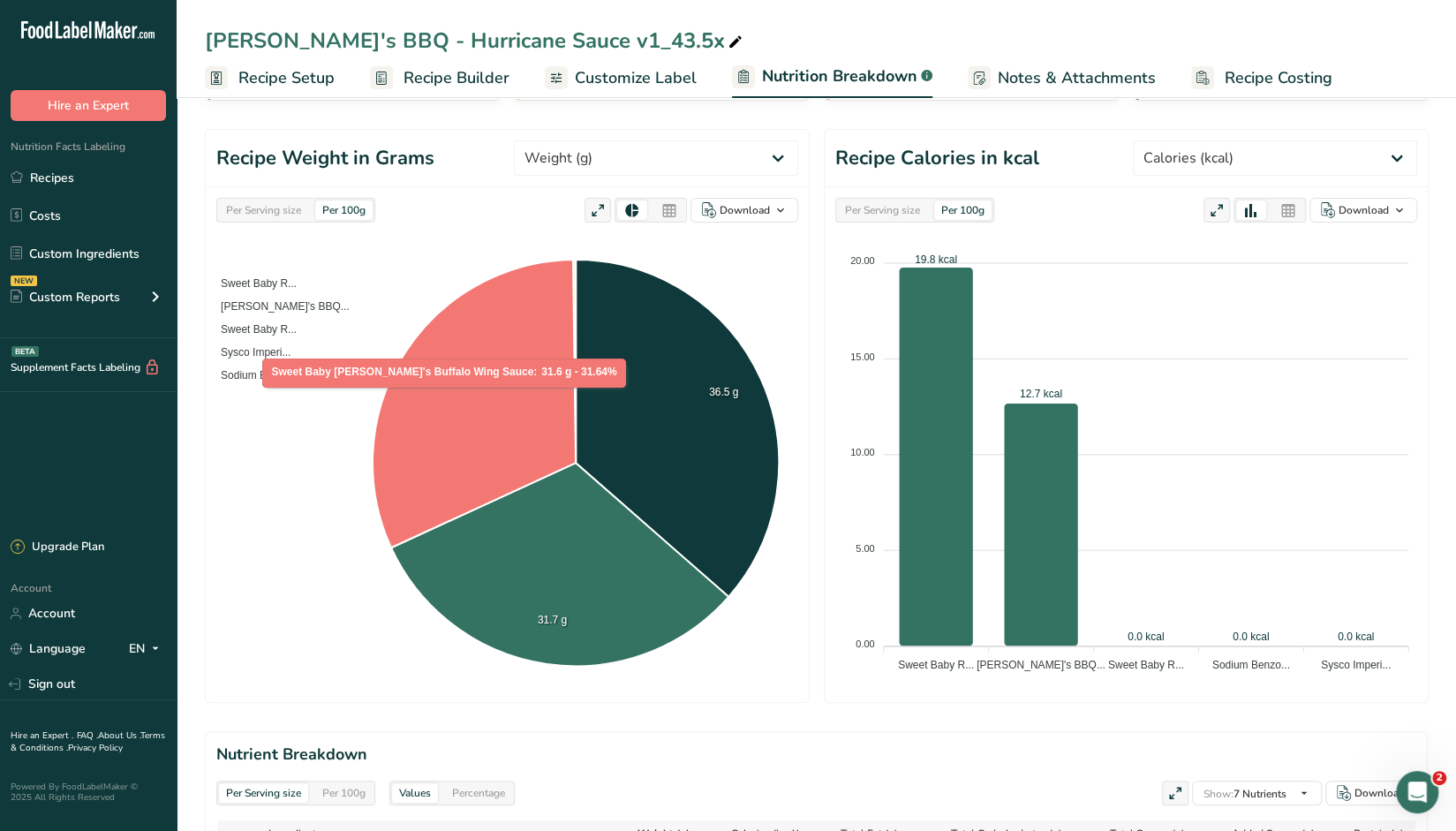
scroll to position [0, 0]
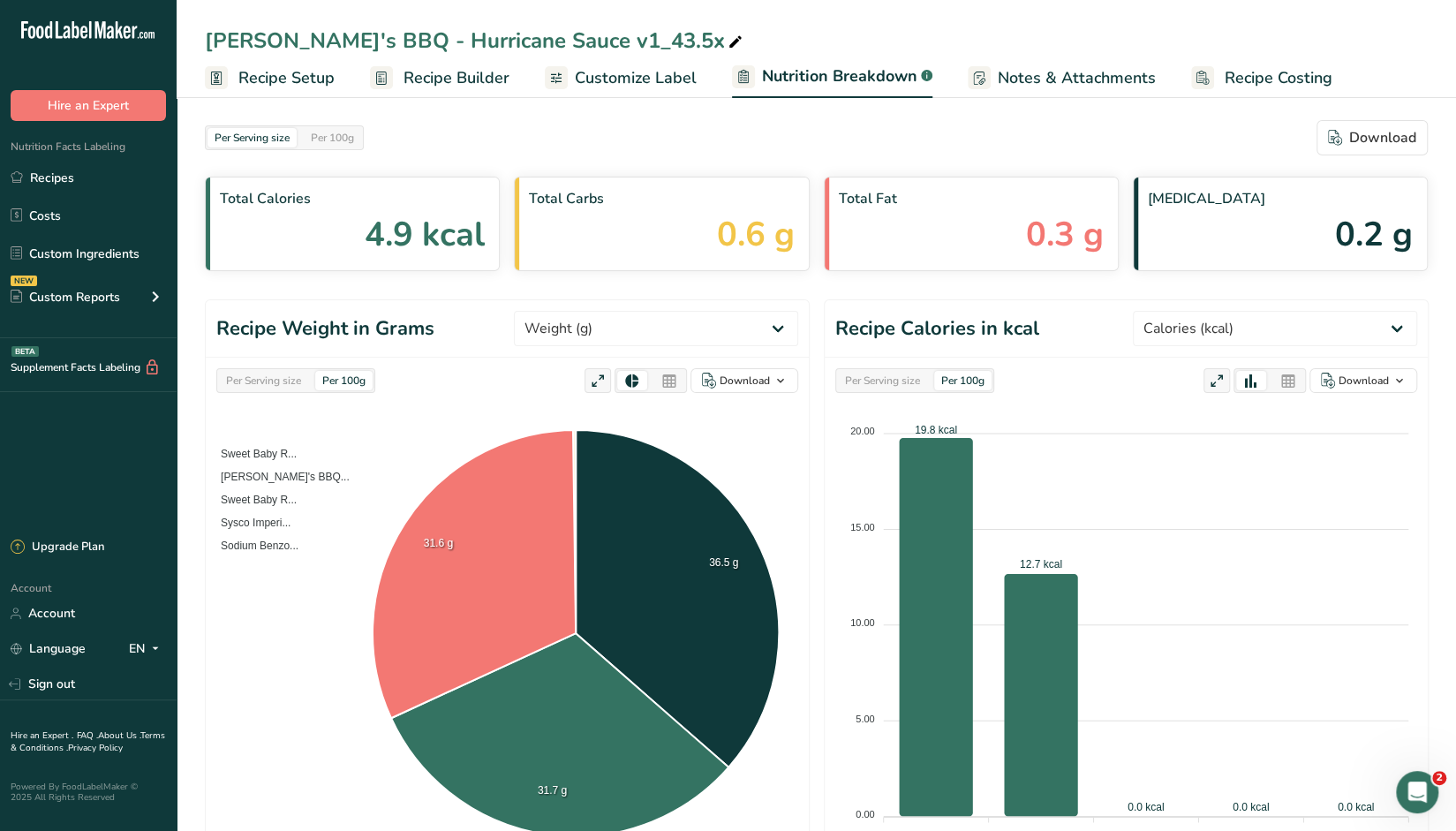
click at [635, 77] on span "Customize Label" at bounding box center [635, 78] width 122 height 24
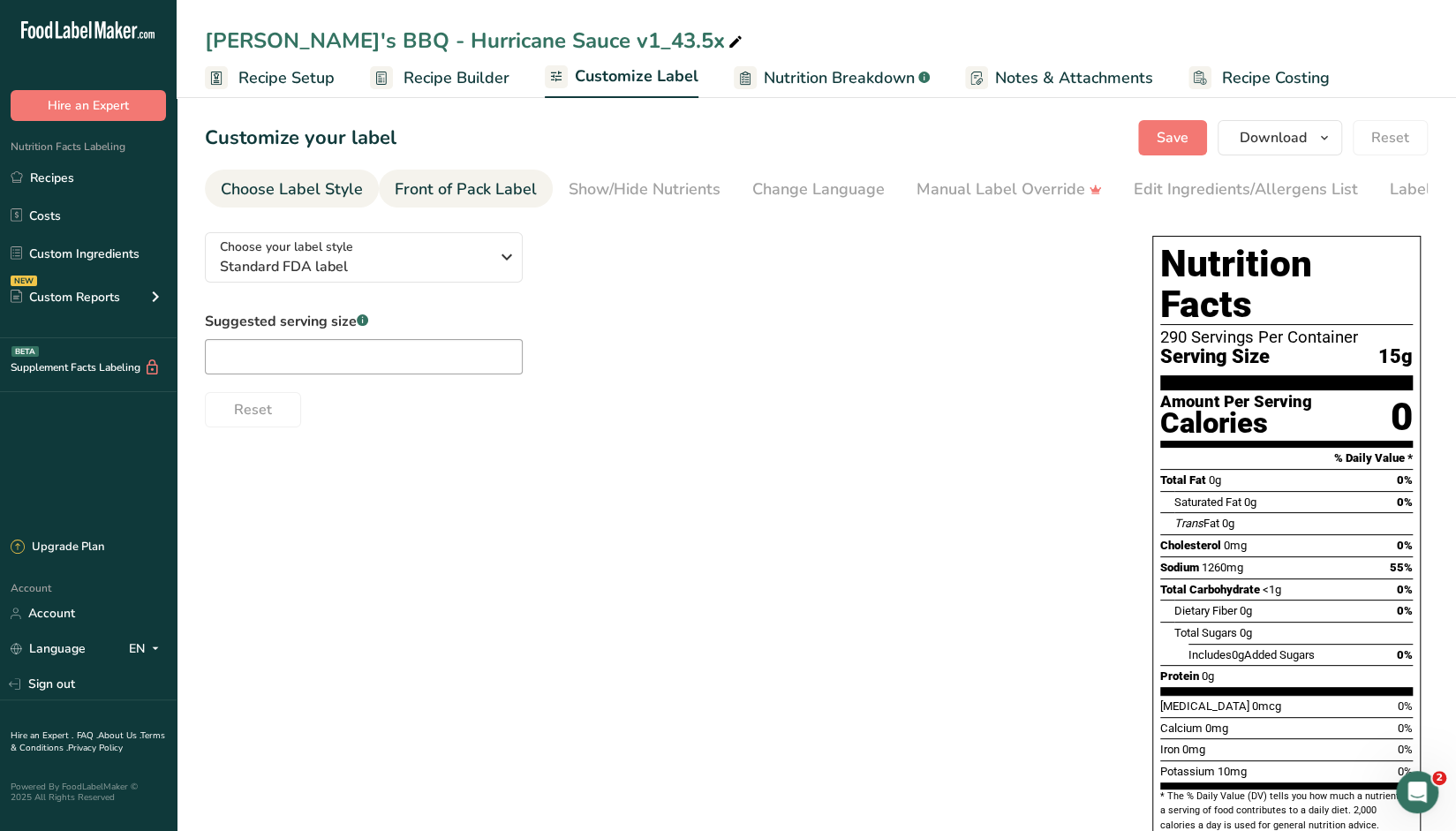
click at [467, 188] on div "Front of Pack Label" at bounding box center [466, 190] width 143 height 24
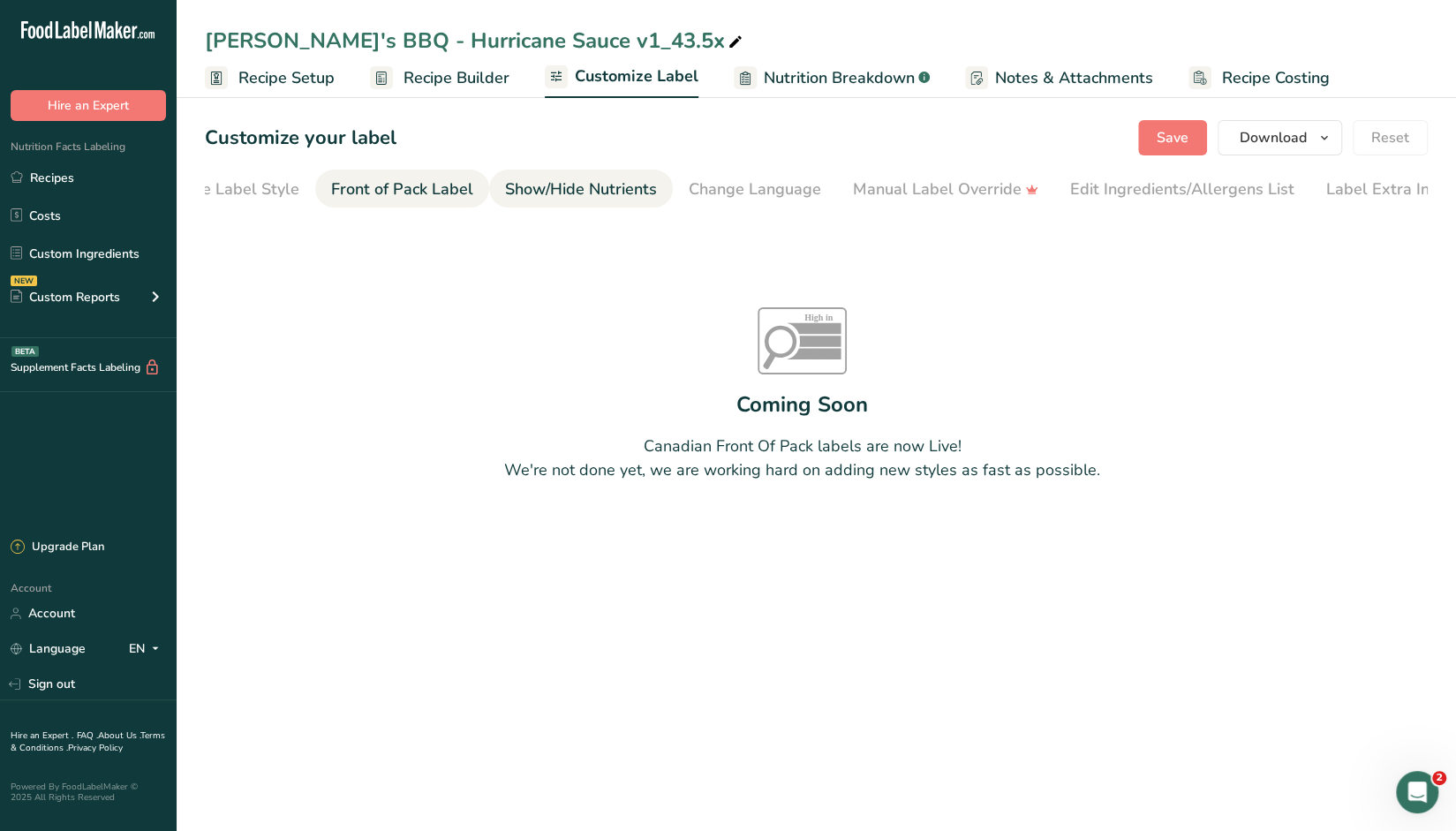
scroll to position [0, 81]
click at [564, 191] on div "Show/Hide Nutrients" at bounding box center [563, 190] width 152 height 24
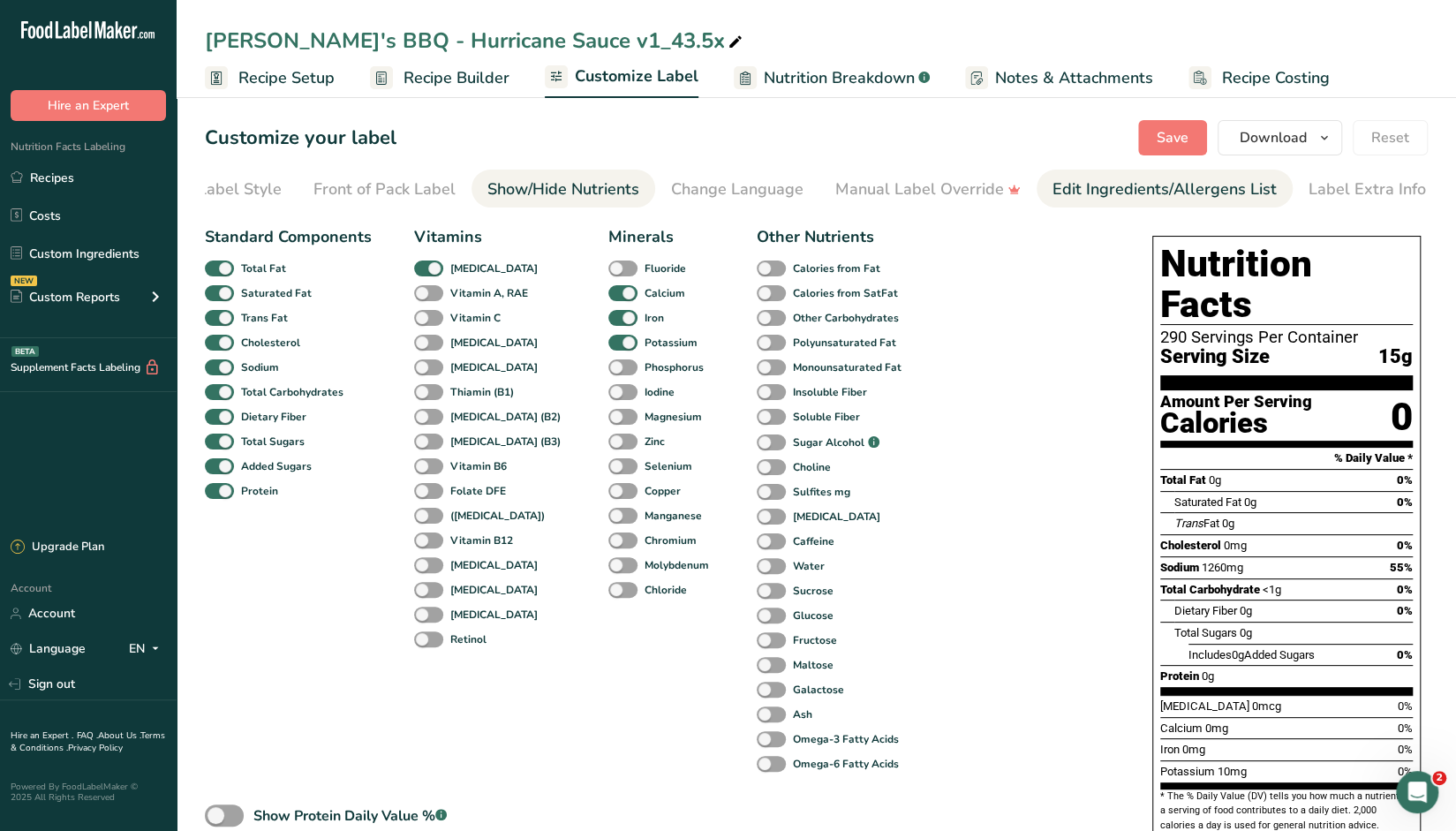
click at [1178, 190] on div "Edit Ingredients/Allergens List" at bounding box center [1165, 190] width 224 height 24
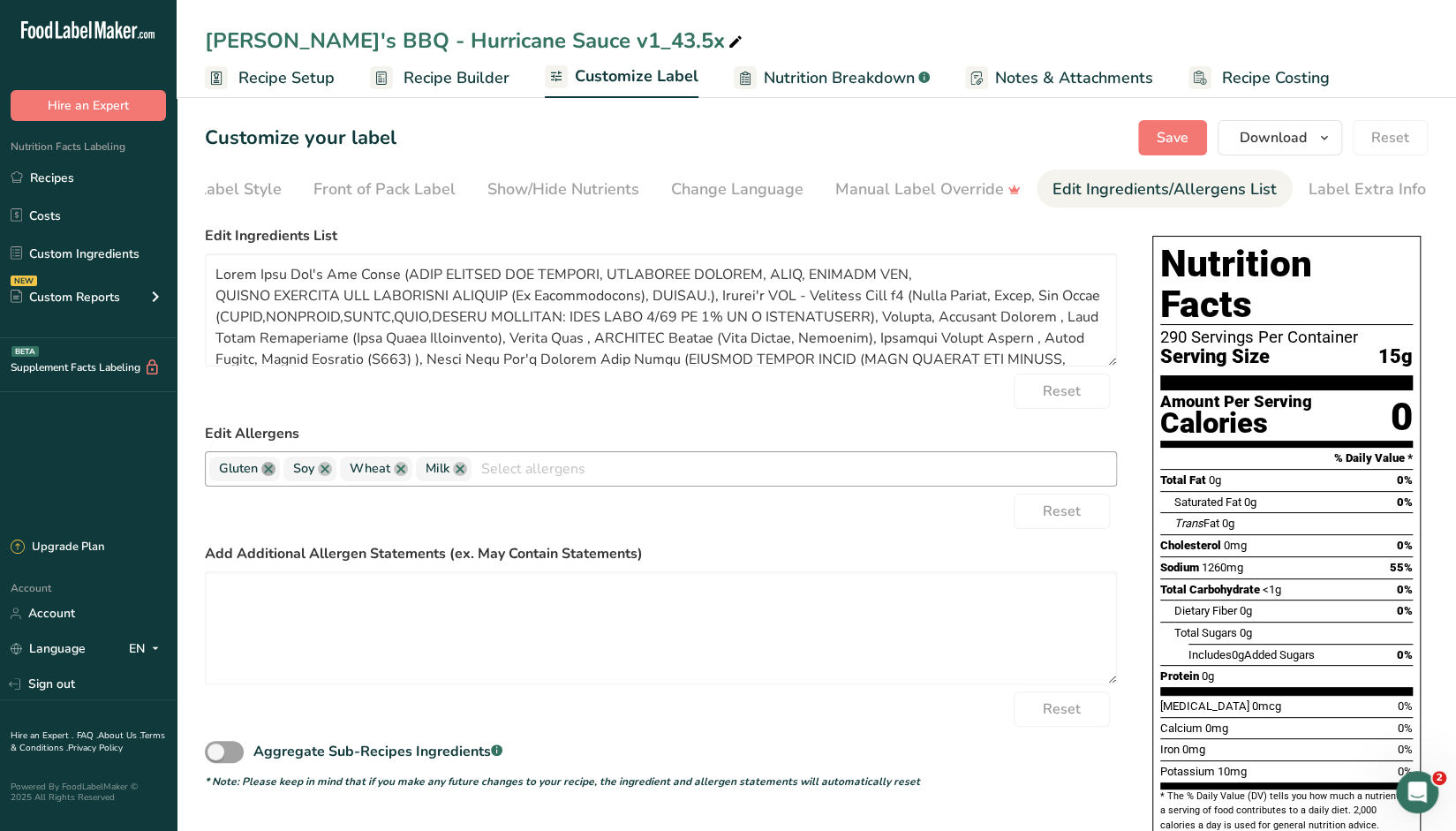
click at [271, 472] on link at bounding box center [269, 470] width 15 height 15
type textarea "Sweet Baby Ray's Hot Sauce (AGED CAYENNE RED PEPPERS, DISTILLED VINEGAR, SALT, …"
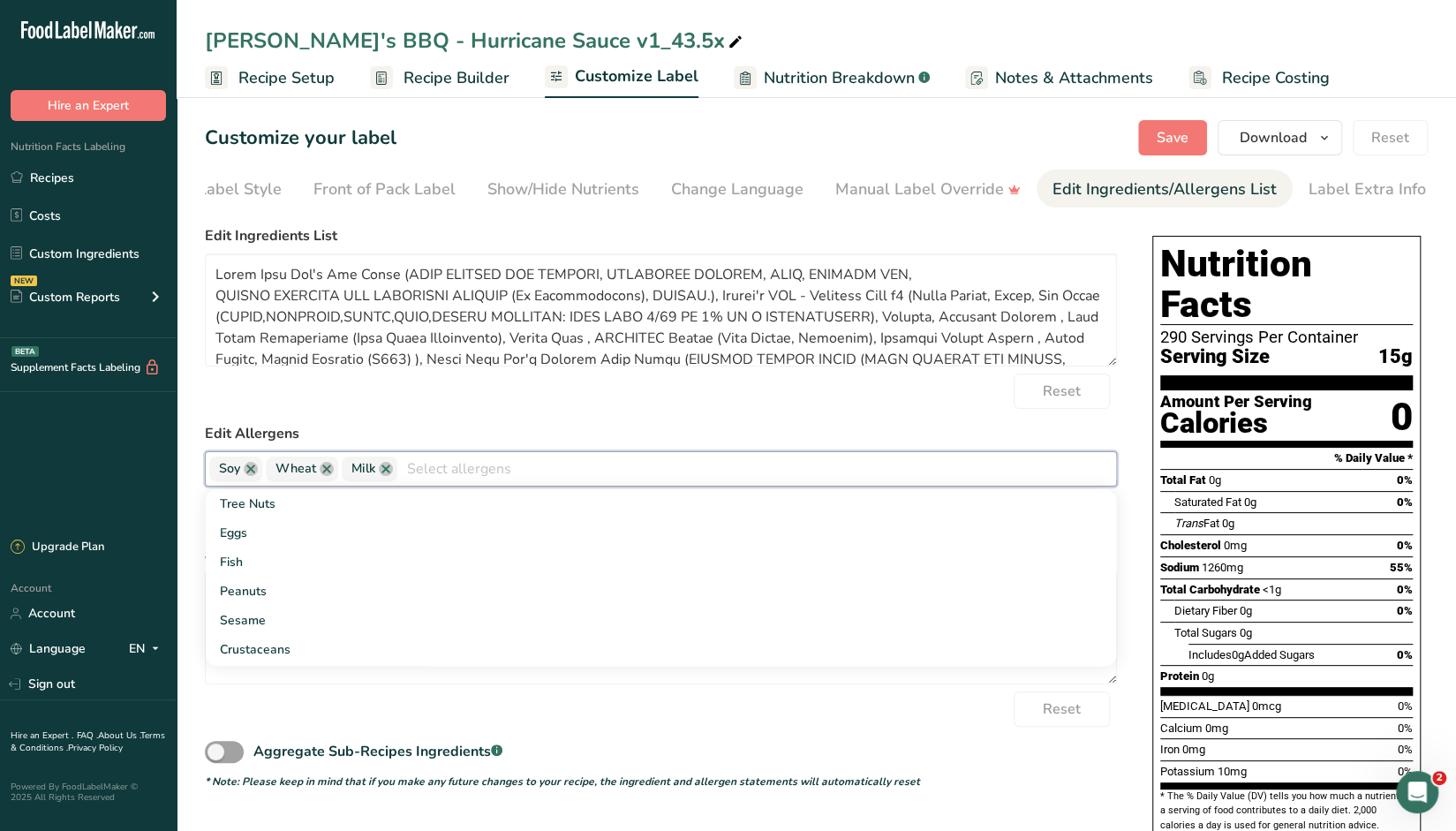
click at [936, 237] on label "Edit Ingredients List" at bounding box center [661, 235] width 912 height 21
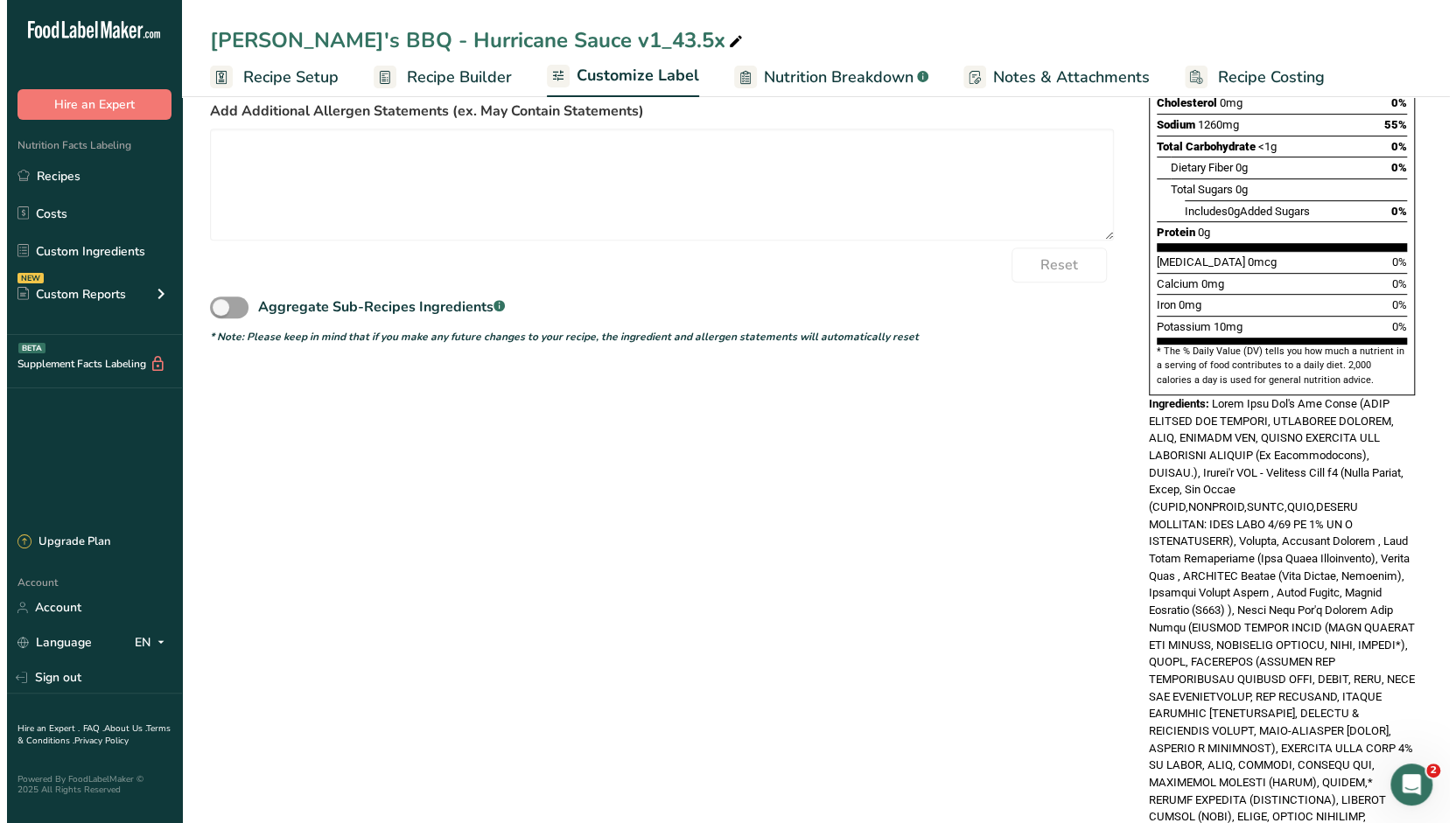
scroll to position [0, 0]
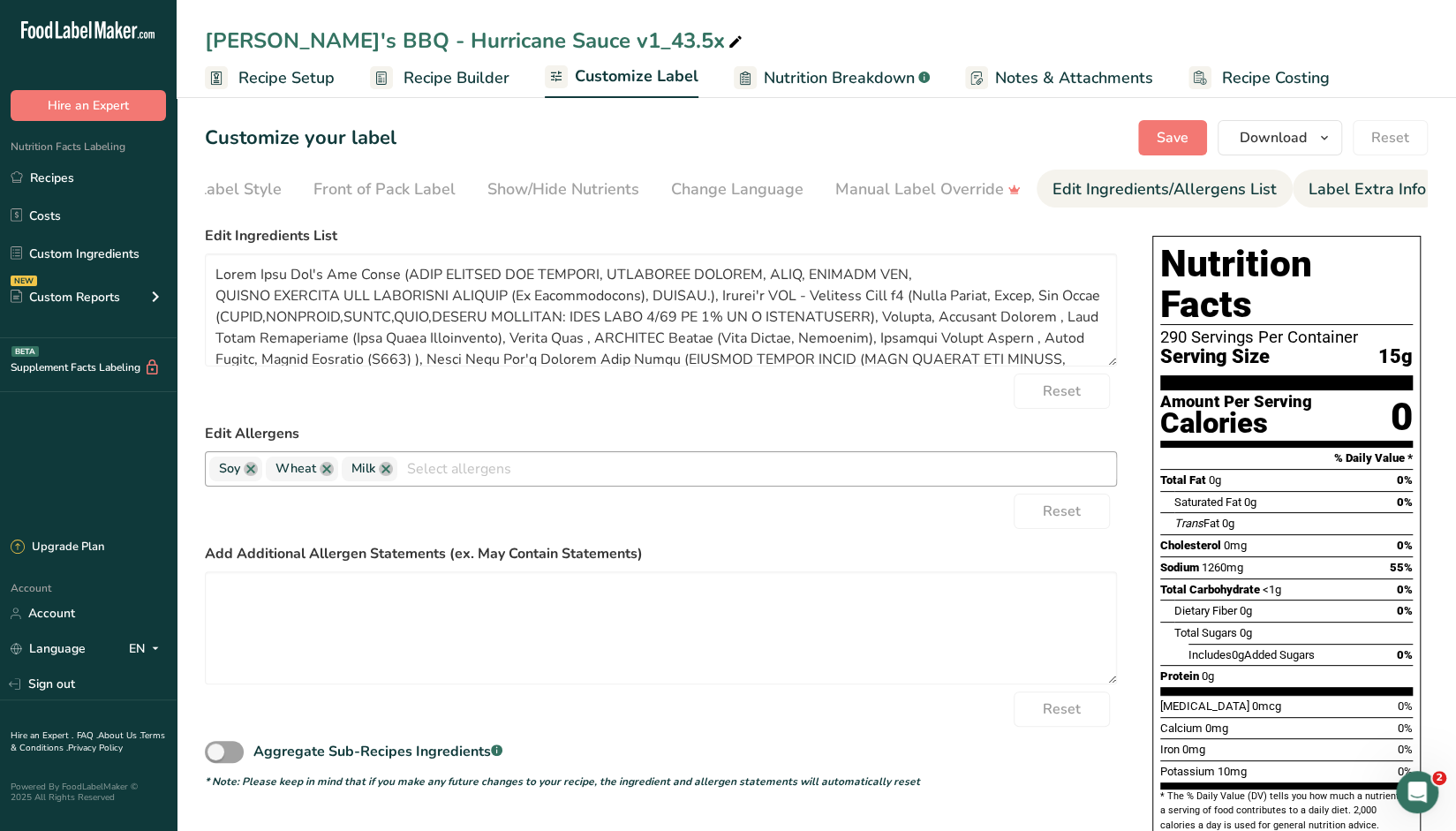
click at [1335, 187] on div "Label Extra Info" at bounding box center [1367, 190] width 117 height 24
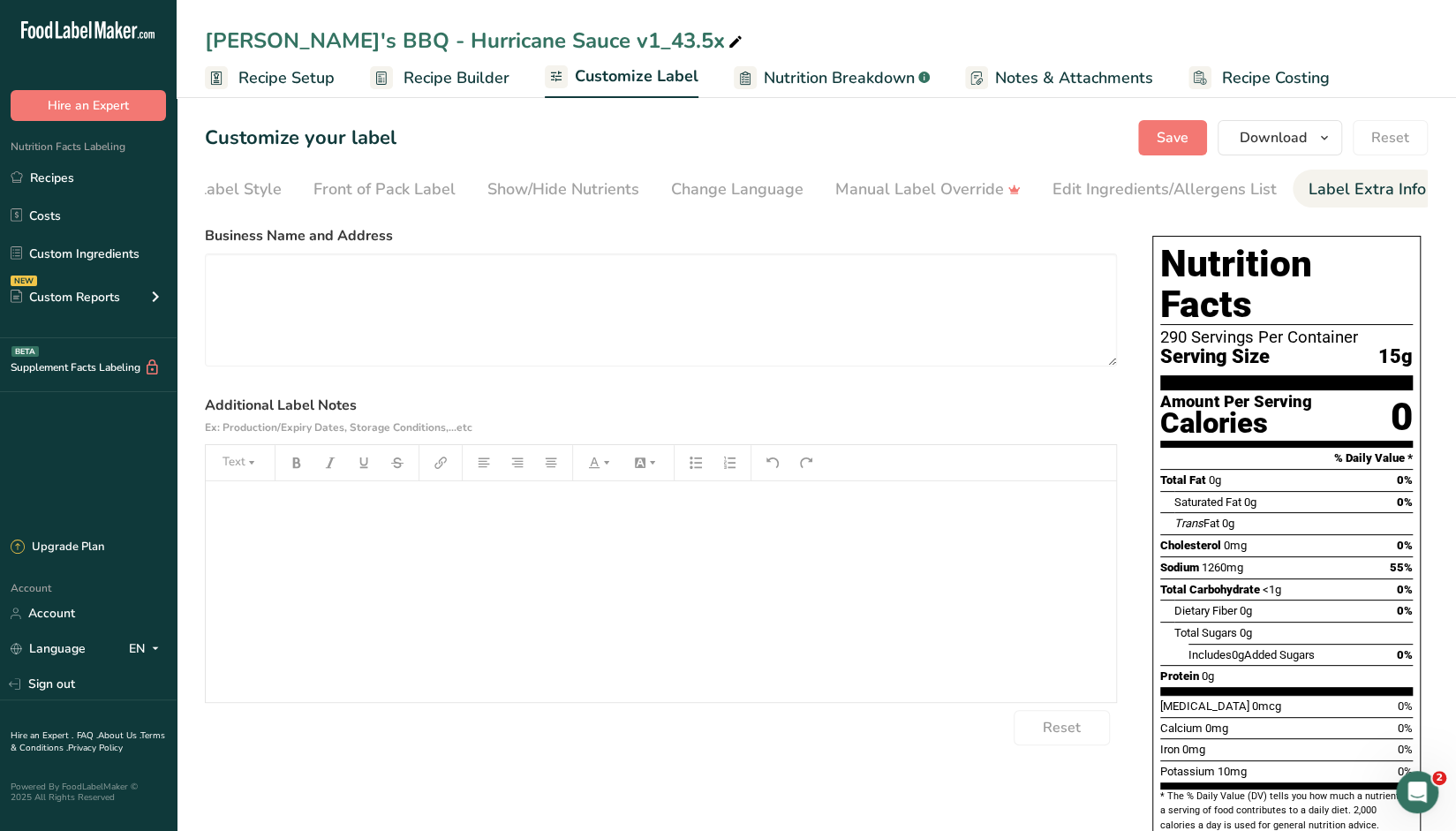
click at [476, 75] on span "Recipe Builder" at bounding box center [457, 78] width 106 height 24
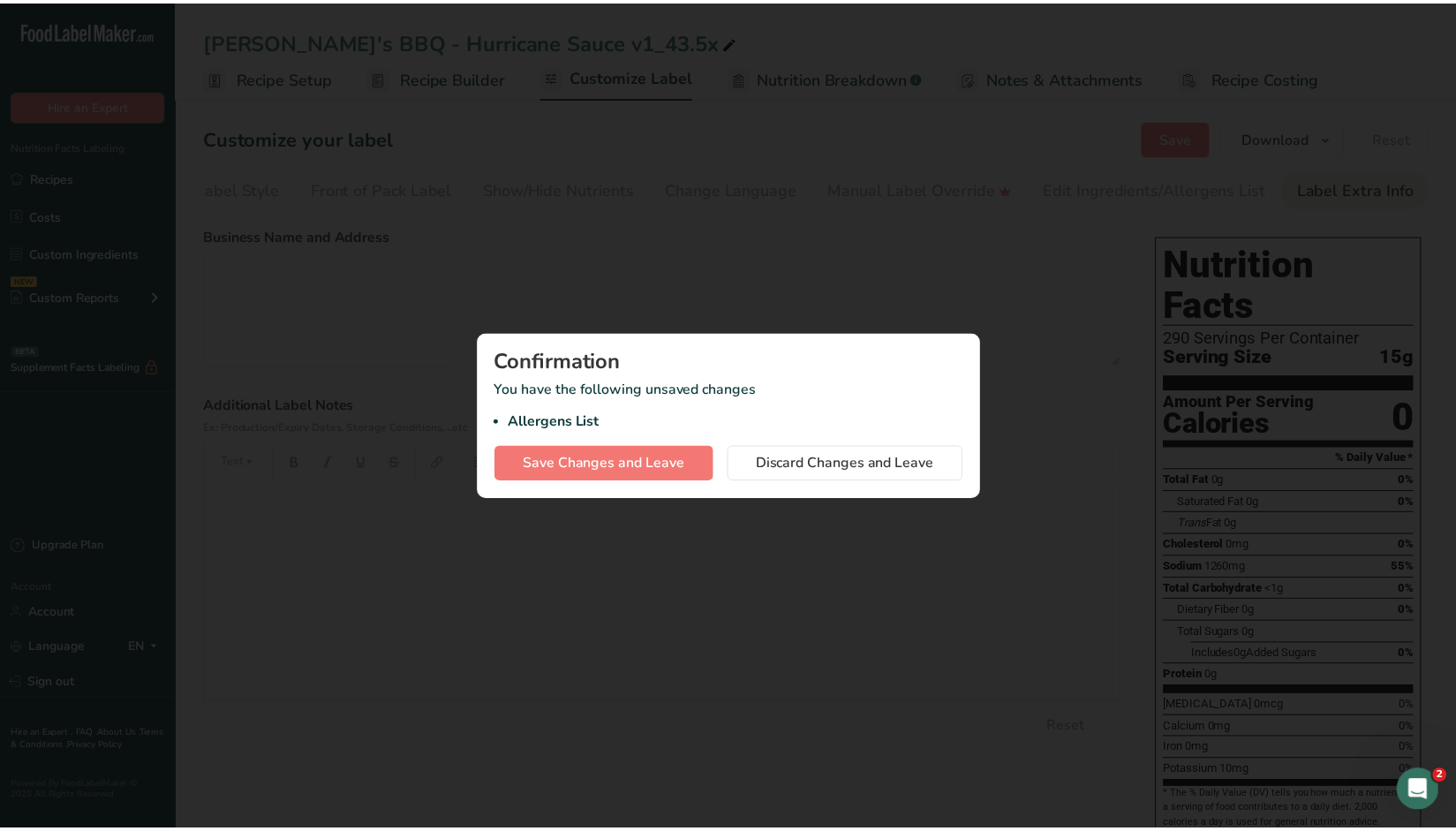
scroll to position [0, 67]
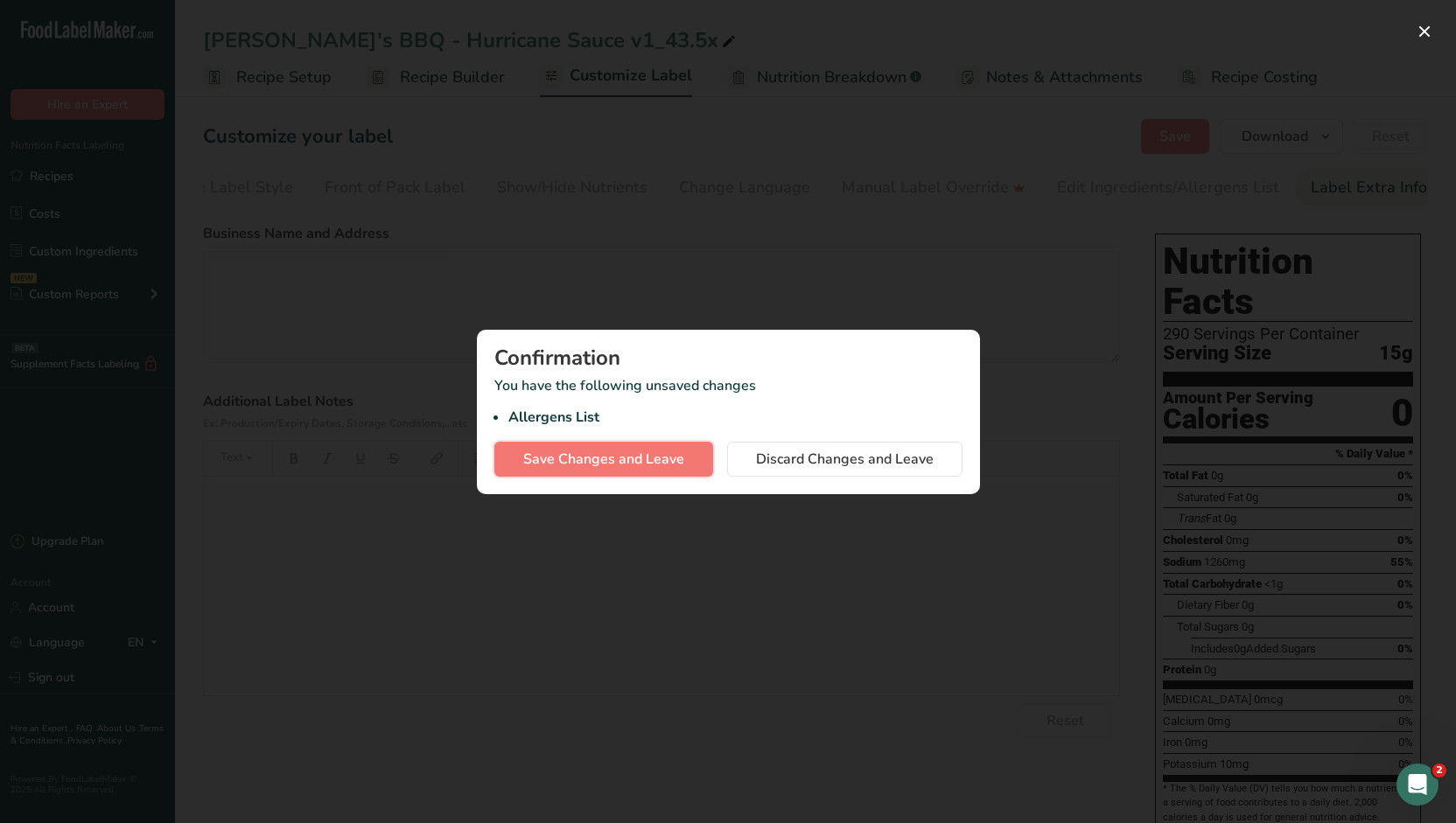
drag, startPoint x: 587, startPoint y: 452, endPoint x: 514, endPoint y: 418, distance: 80.5
click at [586, 452] on span "Save Changes and Leave" at bounding box center [603, 459] width 161 height 21
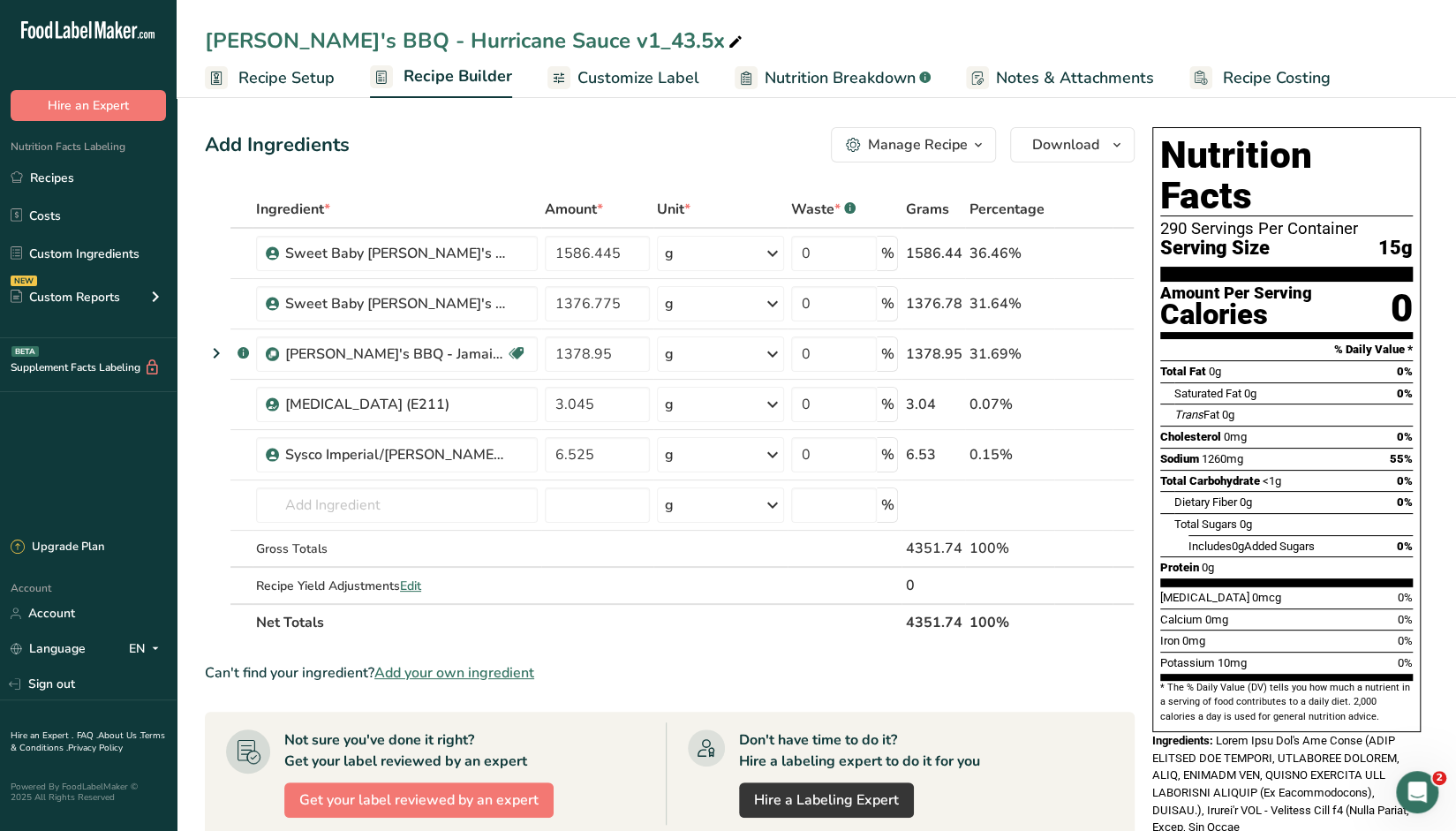
click at [946, 150] on div "Manage Recipe" at bounding box center [918, 144] width 100 height 21
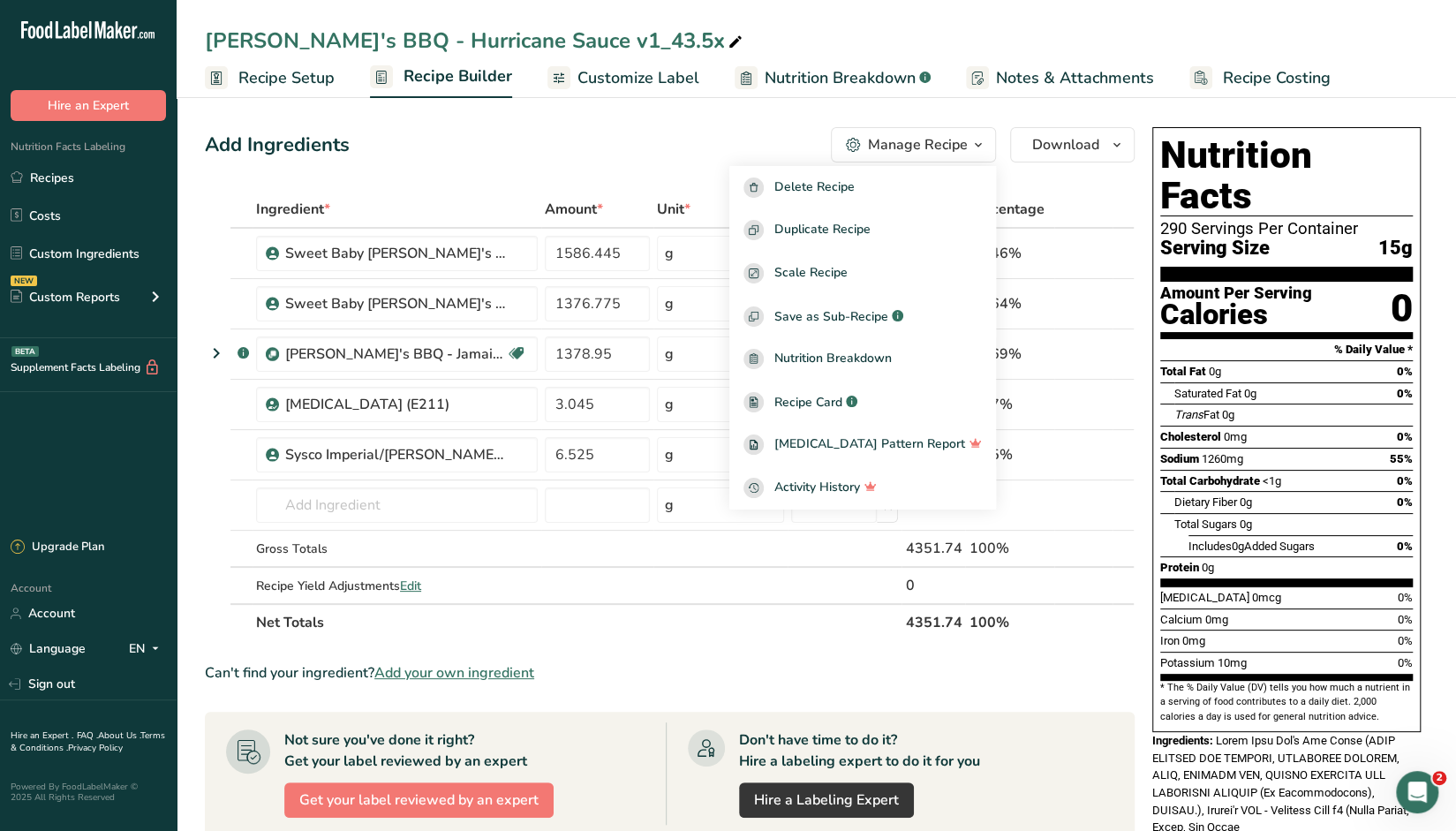
click at [251, 82] on span "Recipe Setup" at bounding box center [287, 78] width 96 height 24
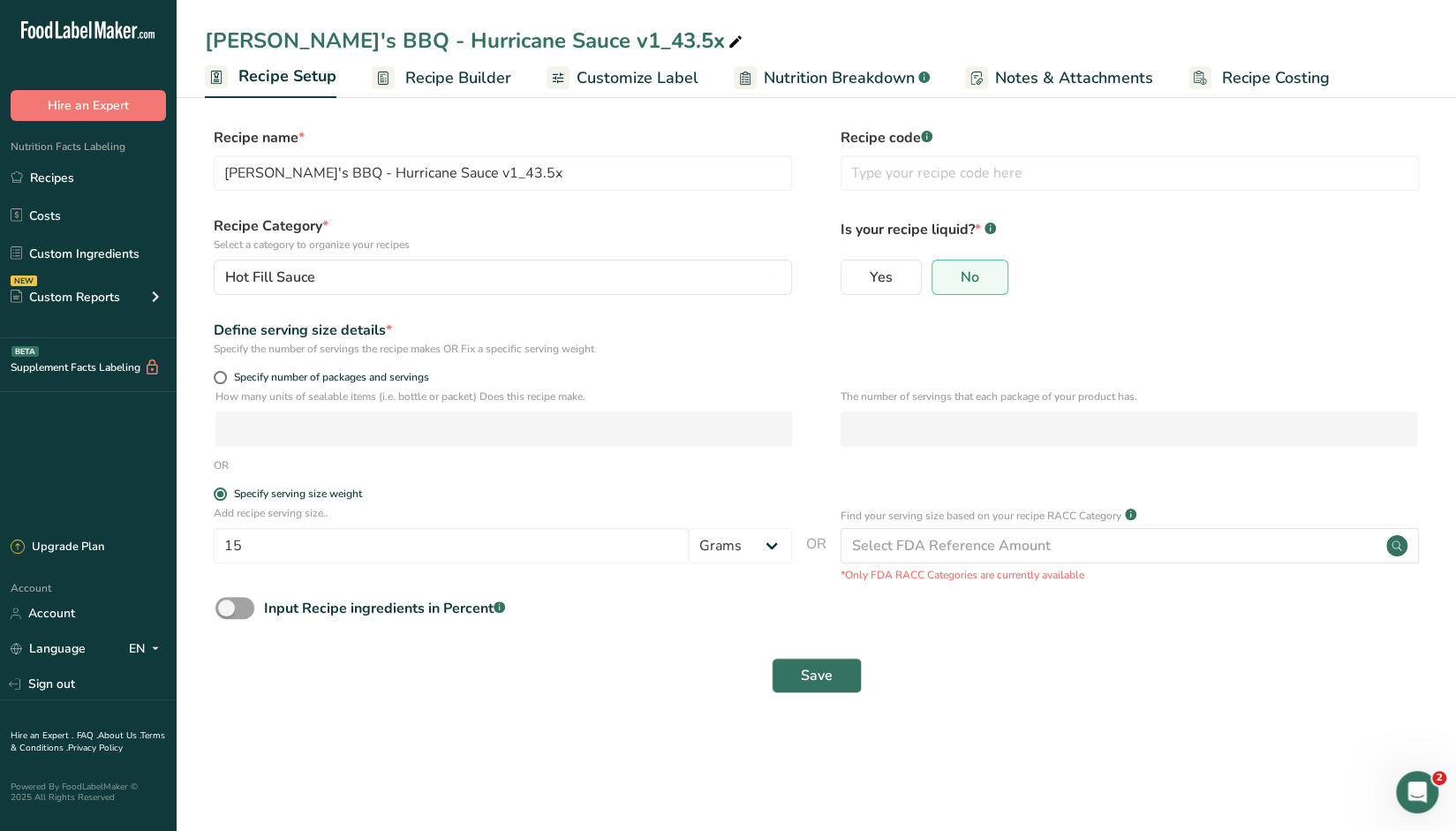
click at [439, 74] on span "Recipe Builder" at bounding box center [458, 78] width 106 height 24
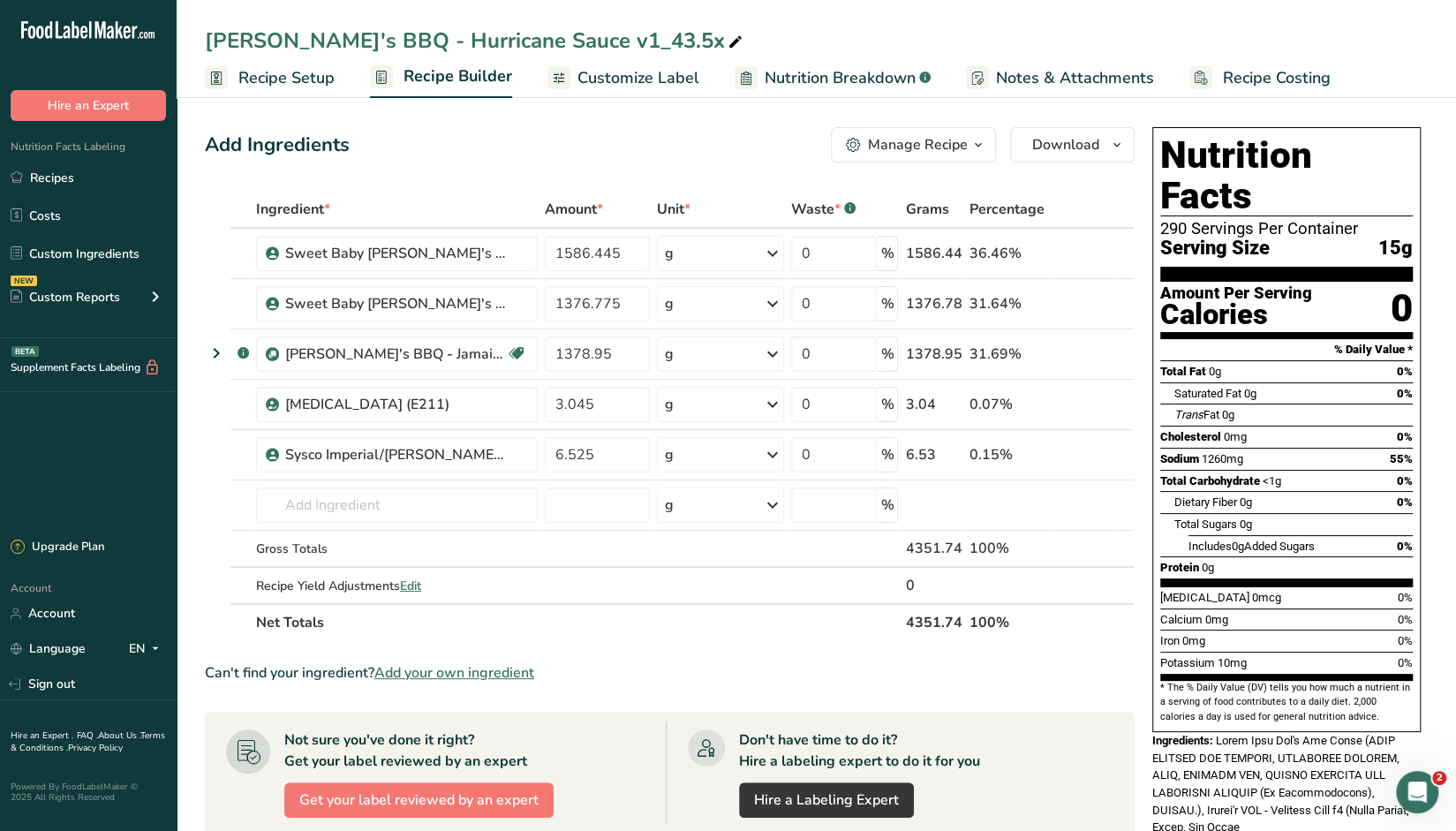
drag, startPoint x: 847, startPoint y: 79, endPoint x: 873, endPoint y: 121, distance: 49.4
click at [848, 79] on span "Nutrition Breakdown" at bounding box center [840, 78] width 151 height 24
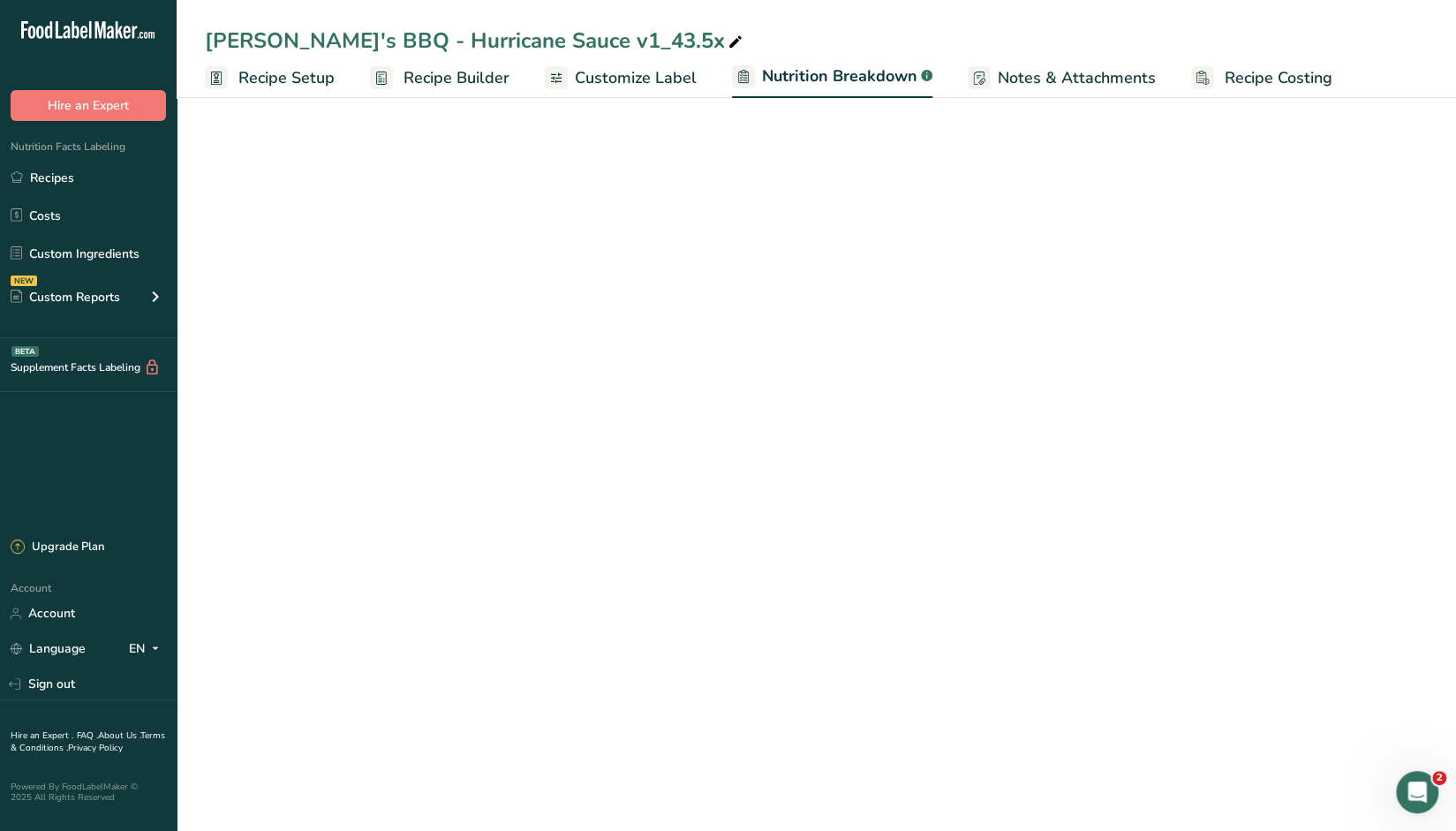
select select "Calories"
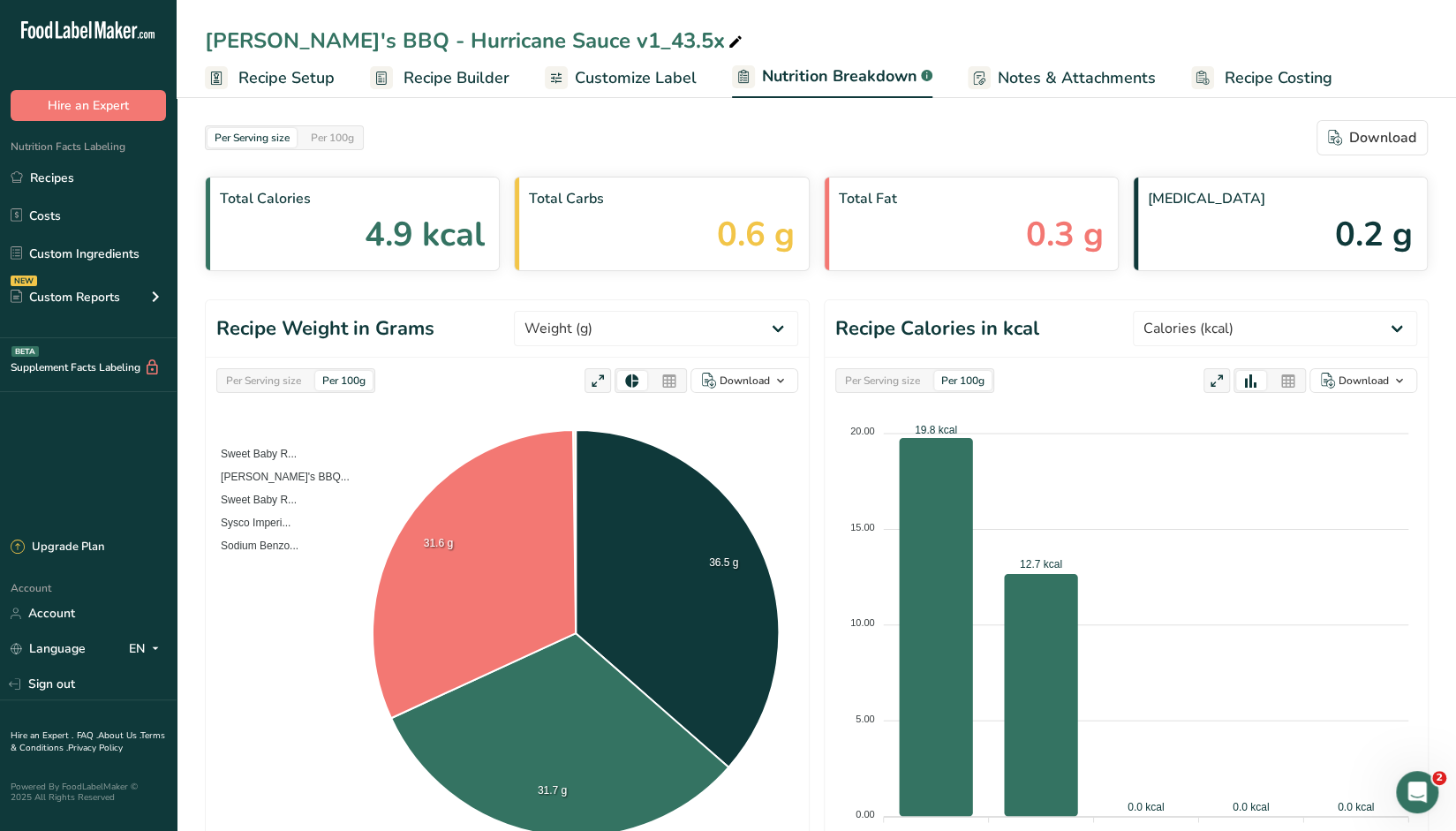
scroll to position [353, 0]
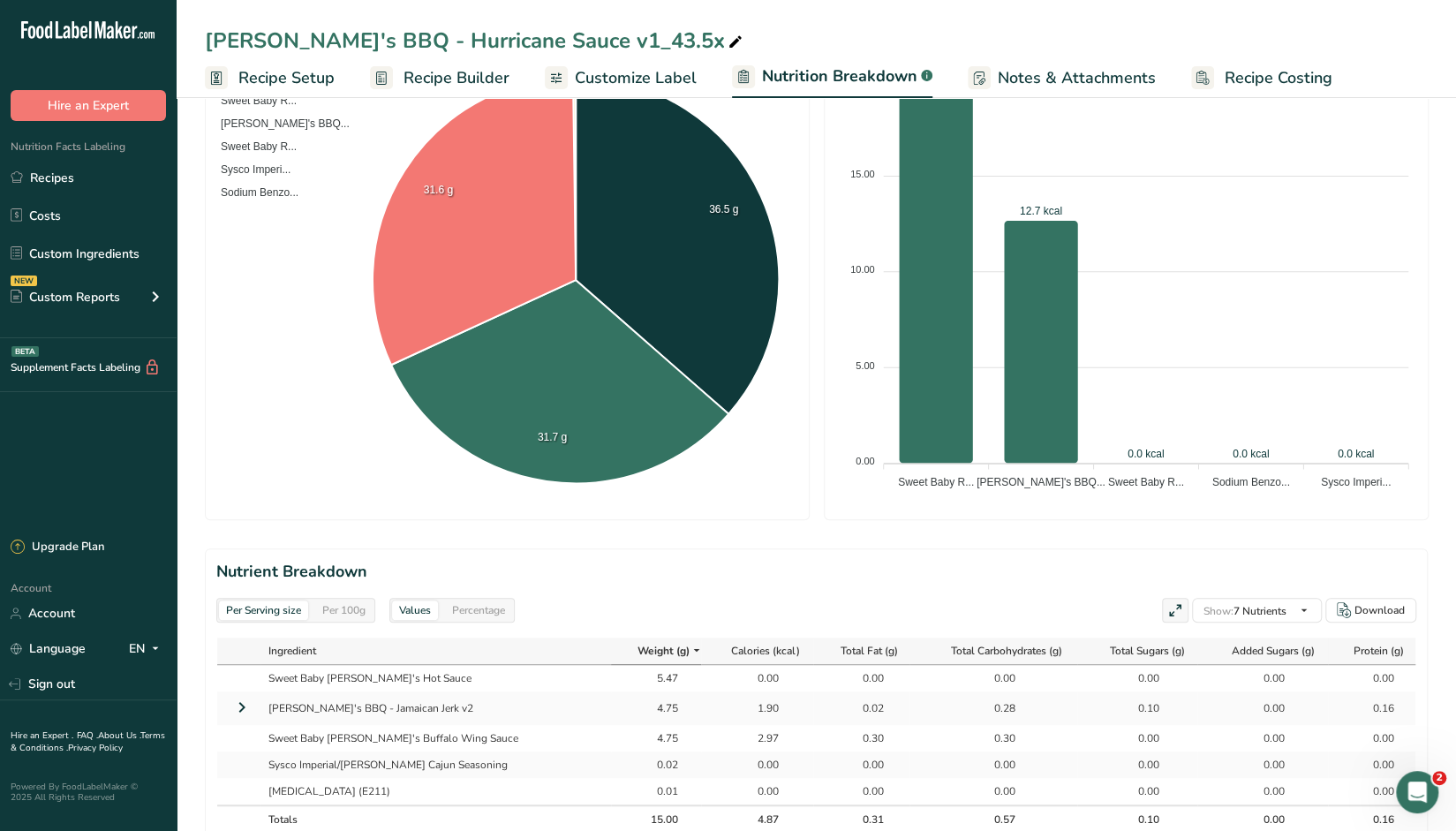
click at [945, 471] on foreignobject at bounding box center [1126, 274] width 582 height 441
click at [945, 480] on tspan "Sweet Baby R..." at bounding box center [936, 481] width 76 height 13
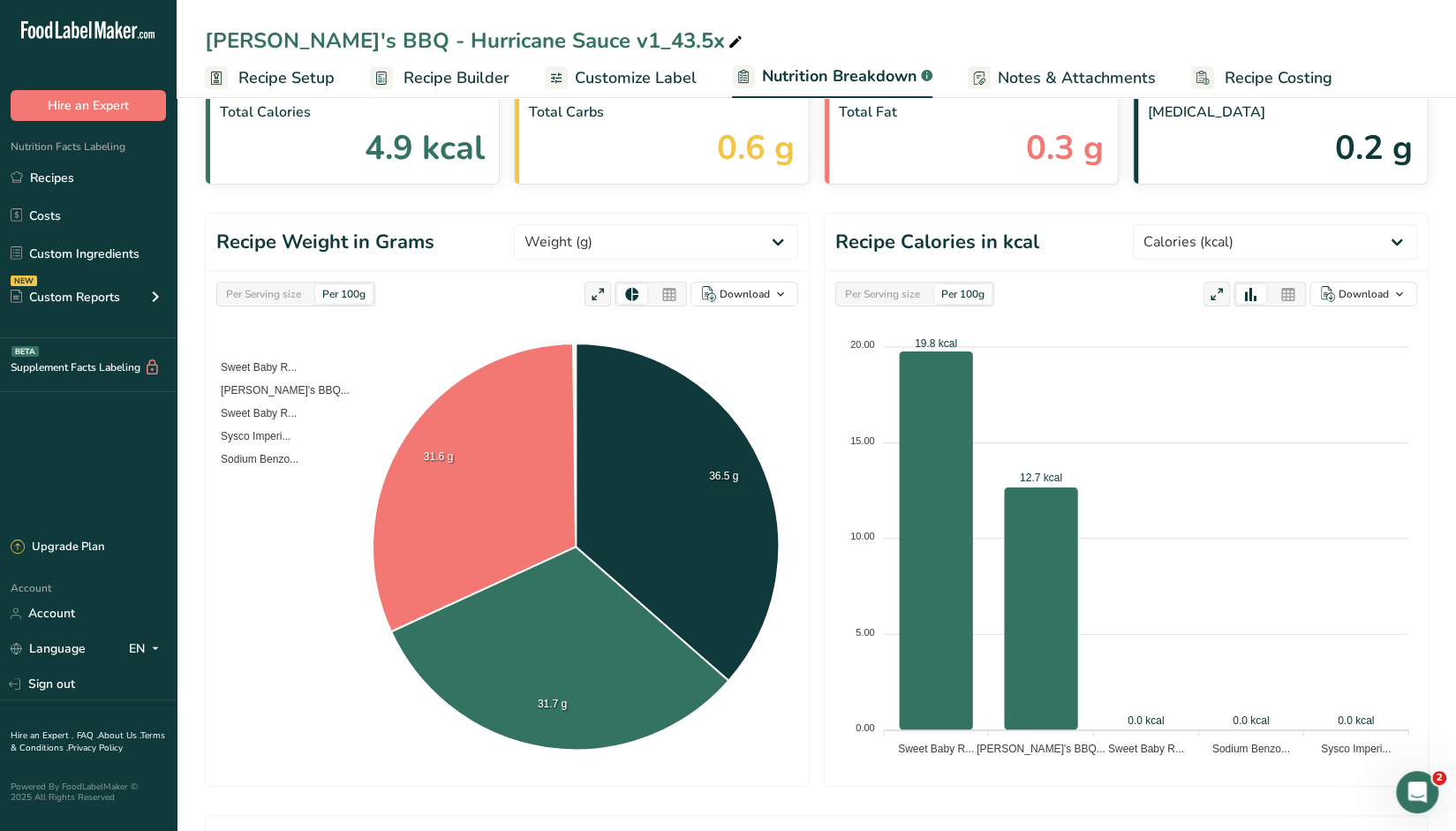
scroll to position [0, 0]
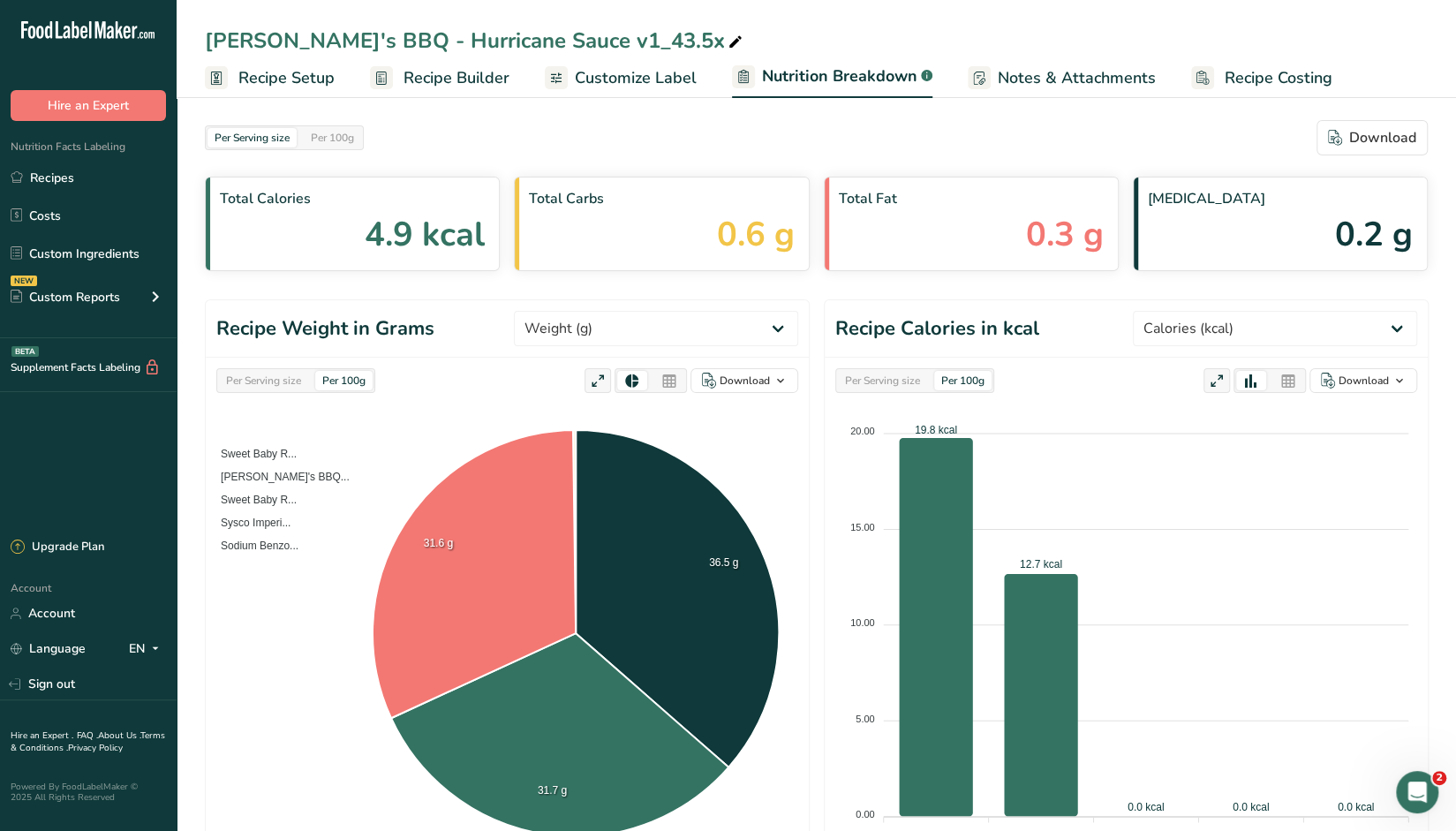
drag, startPoint x: 446, startPoint y: 76, endPoint x: 590, endPoint y: 280, distance: 249.7
click at [447, 76] on span "Recipe Builder" at bounding box center [457, 78] width 106 height 24
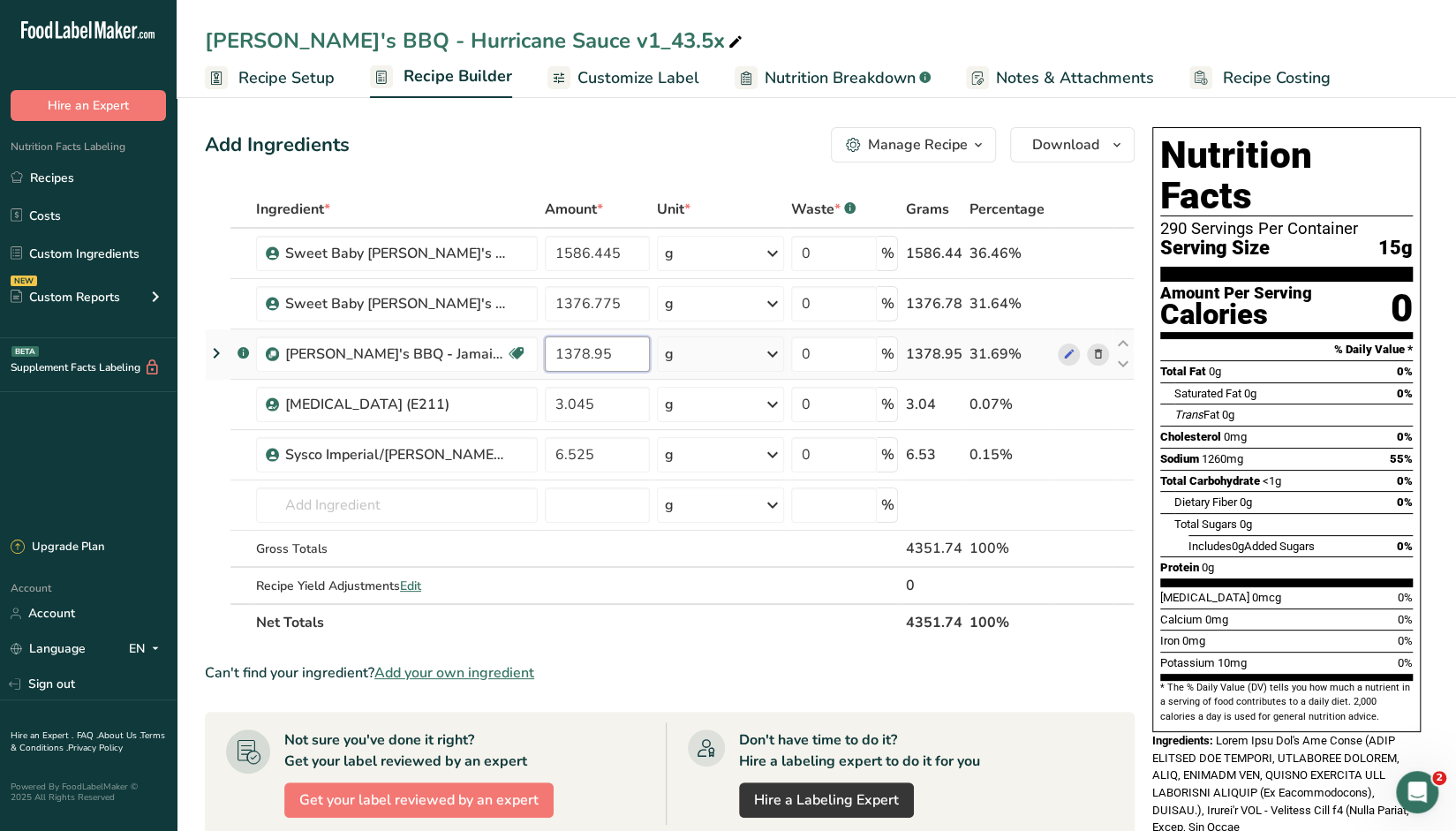
drag, startPoint x: 558, startPoint y: 352, endPoint x: 602, endPoint y: 358, distance: 44.4
click at [602, 358] on input "1378.95" at bounding box center [597, 354] width 105 height 35
click at [694, 134] on div "Add Ingredients Manage Recipe Delete Recipe Duplicate Recipe Scale Recipe Save …" at bounding box center [670, 144] width 930 height 35
drag, startPoint x: 580, startPoint y: 353, endPoint x: 564, endPoint y: 351, distance: 16.1
click at [564, 351] on input "1380" at bounding box center [597, 354] width 105 height 35
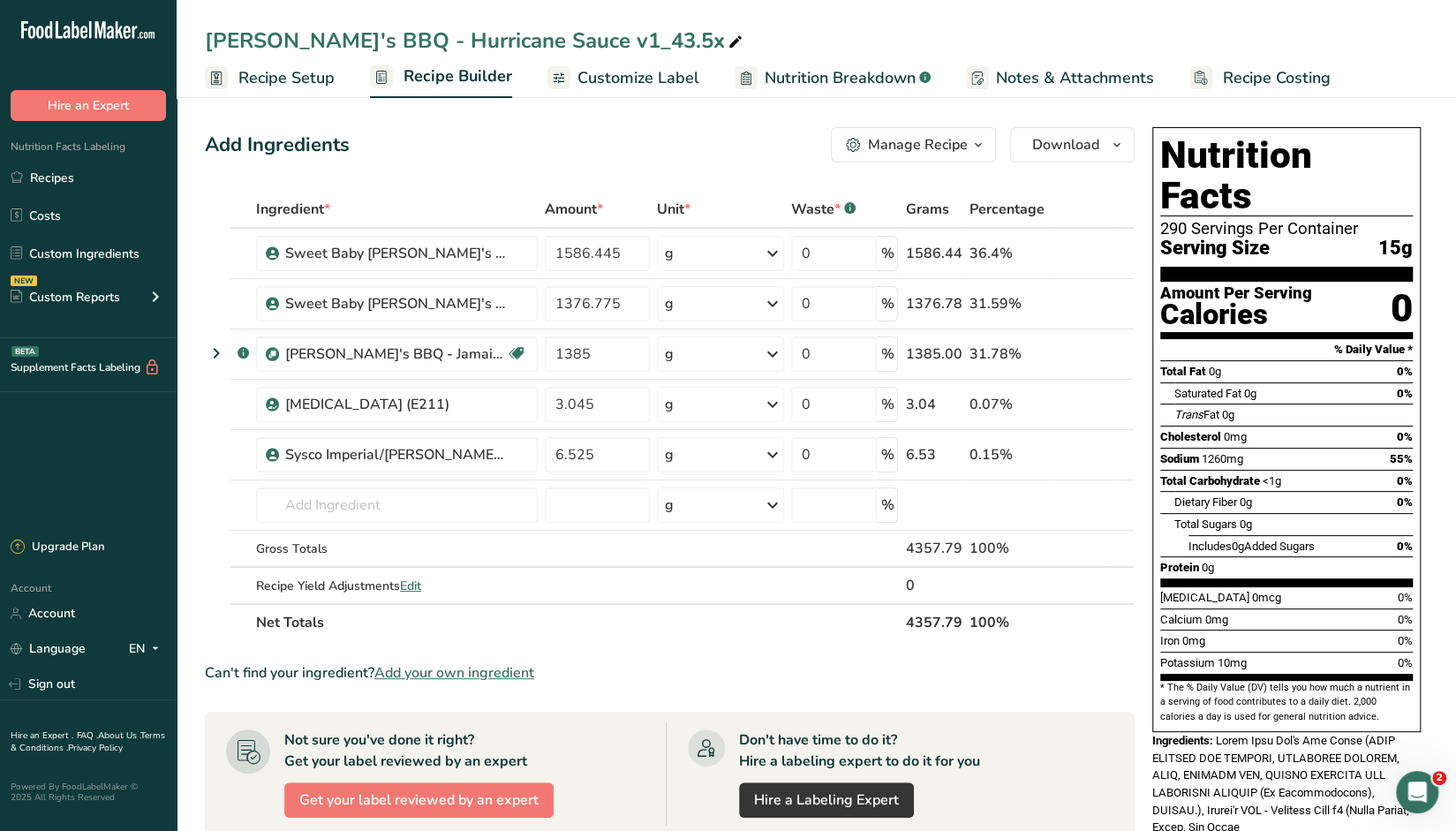
click at [595, 163] on div "Add Ingredients Manage Recipe Delete Recipe Duplicate Recipe Scale Recipe Save …" at bounding box center [675, 704] width 940 height 1169
click at [584, 354] on input "1385" at bounding box center [597, 354] width 105 height 35
click at [590, 141] on div "Add Ingredients Manage Recipe Delete Recipe Duplicate Recipe Scale Recipe Save …" at bounding box center [670, 144] width 930 height 35
drag, startPoint x: 578, startPoint y: 351, endPoint x: 558, endPoint y: 352, distance: 20.0
click at [558, 352] on input "1390" at bounding box center [597, 354] width 105 height 35
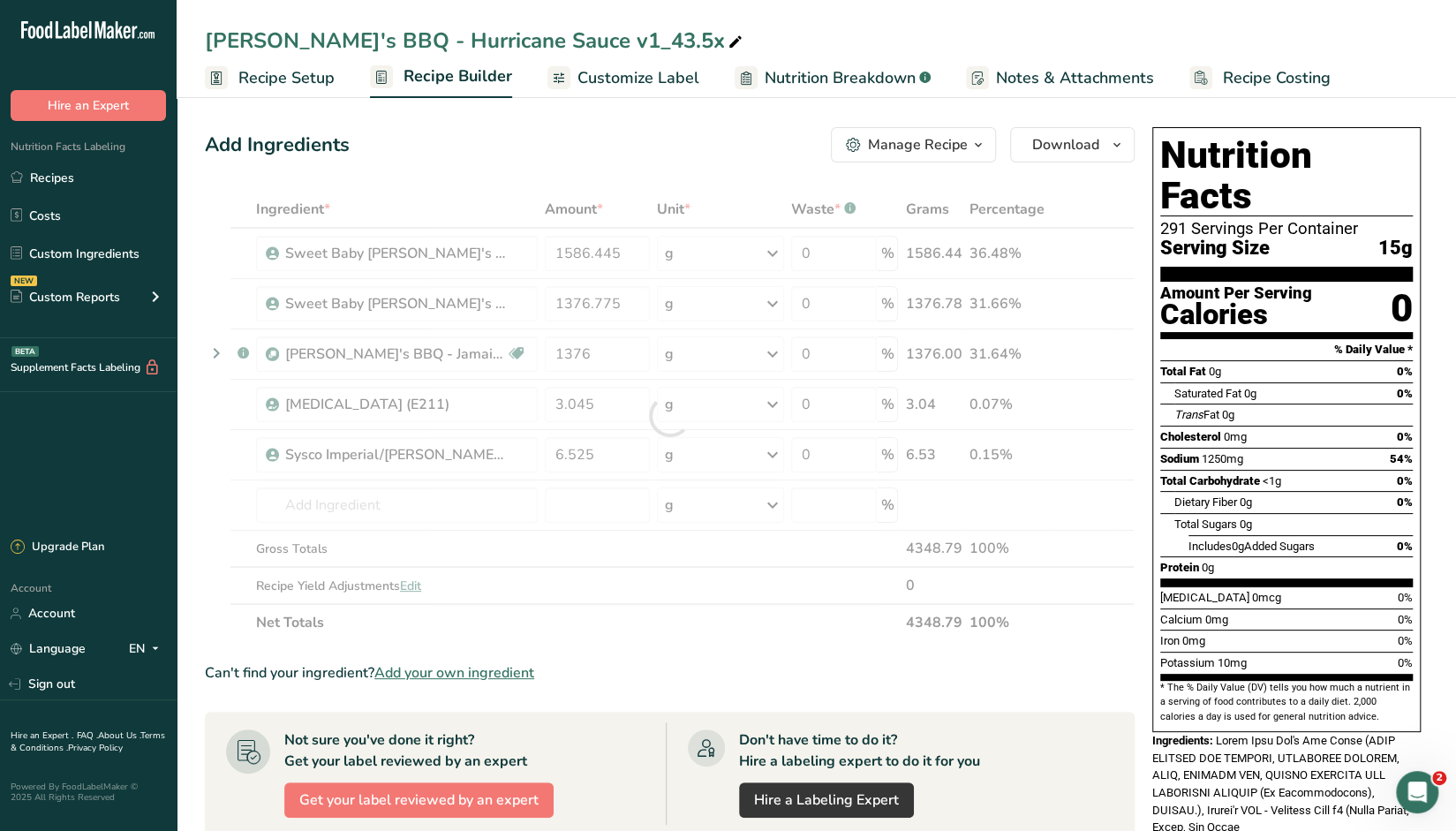
click at [766, 141] on div "Add Ingredients Manage Recipe Delete Recipe Duplicate Recipe Scale Recipe Save …" at bounding box center [670, 144] width 930 height 35
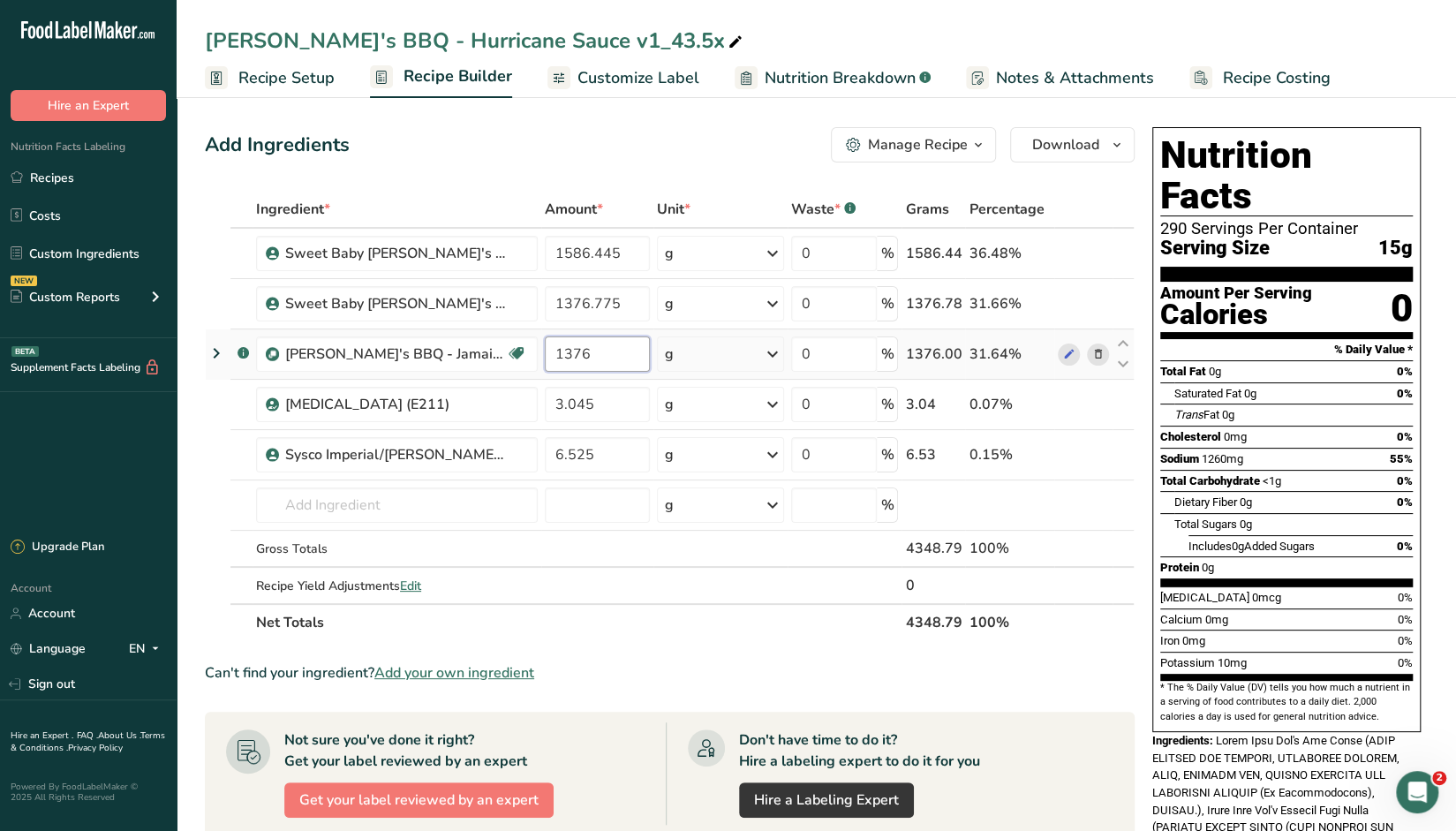
click at [591, 347] on input "1376" at bounding box center [597, 354] width 105 height 35
type input "1378"
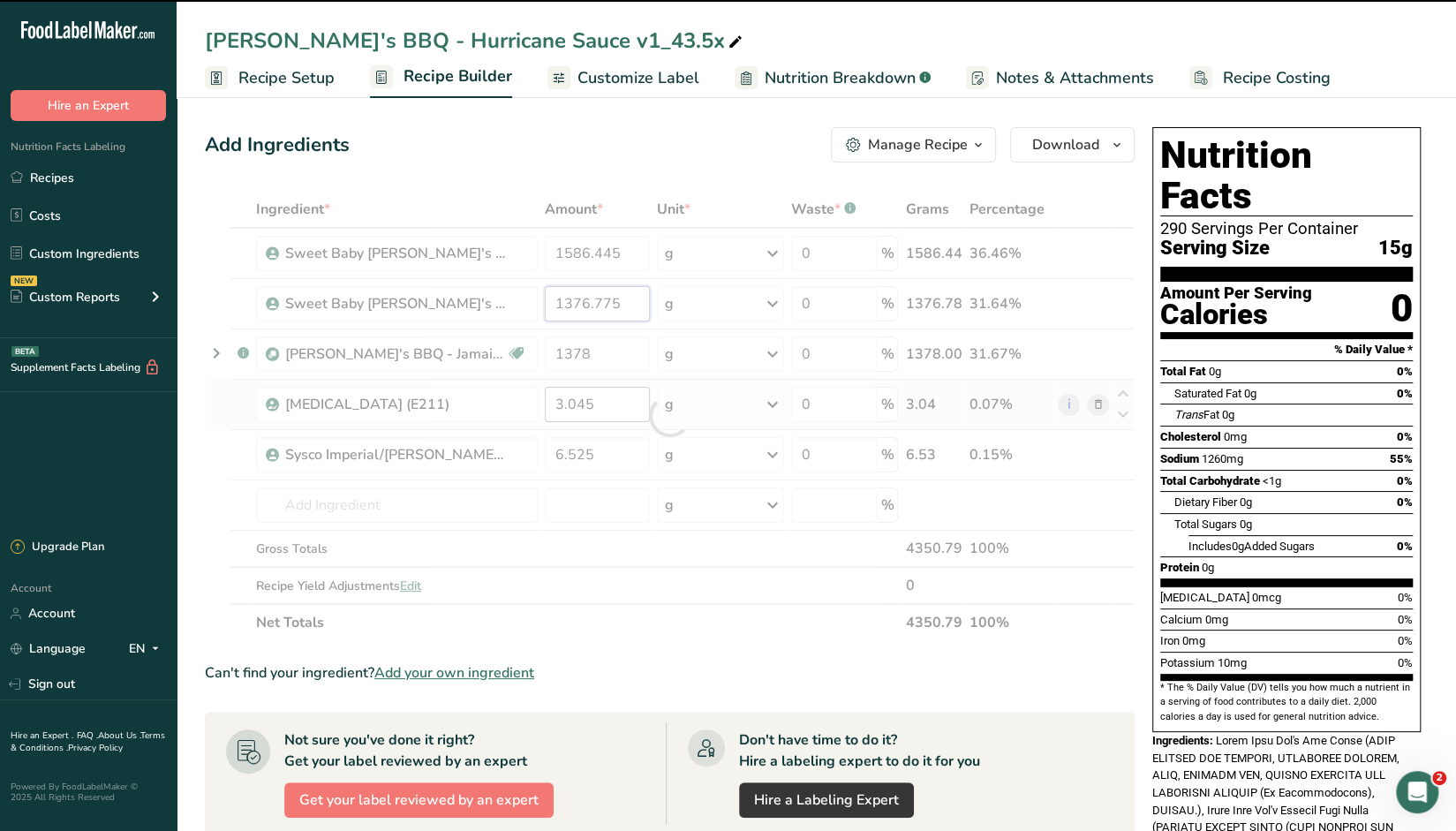
drag, startPoint x: 631, startPoint y: 303, endPoint x: 594, endPoint y: 386, distance: 90.9
click at [562, 302] on input "1376.775" at bounding box center [597, 303] width 105 height 35
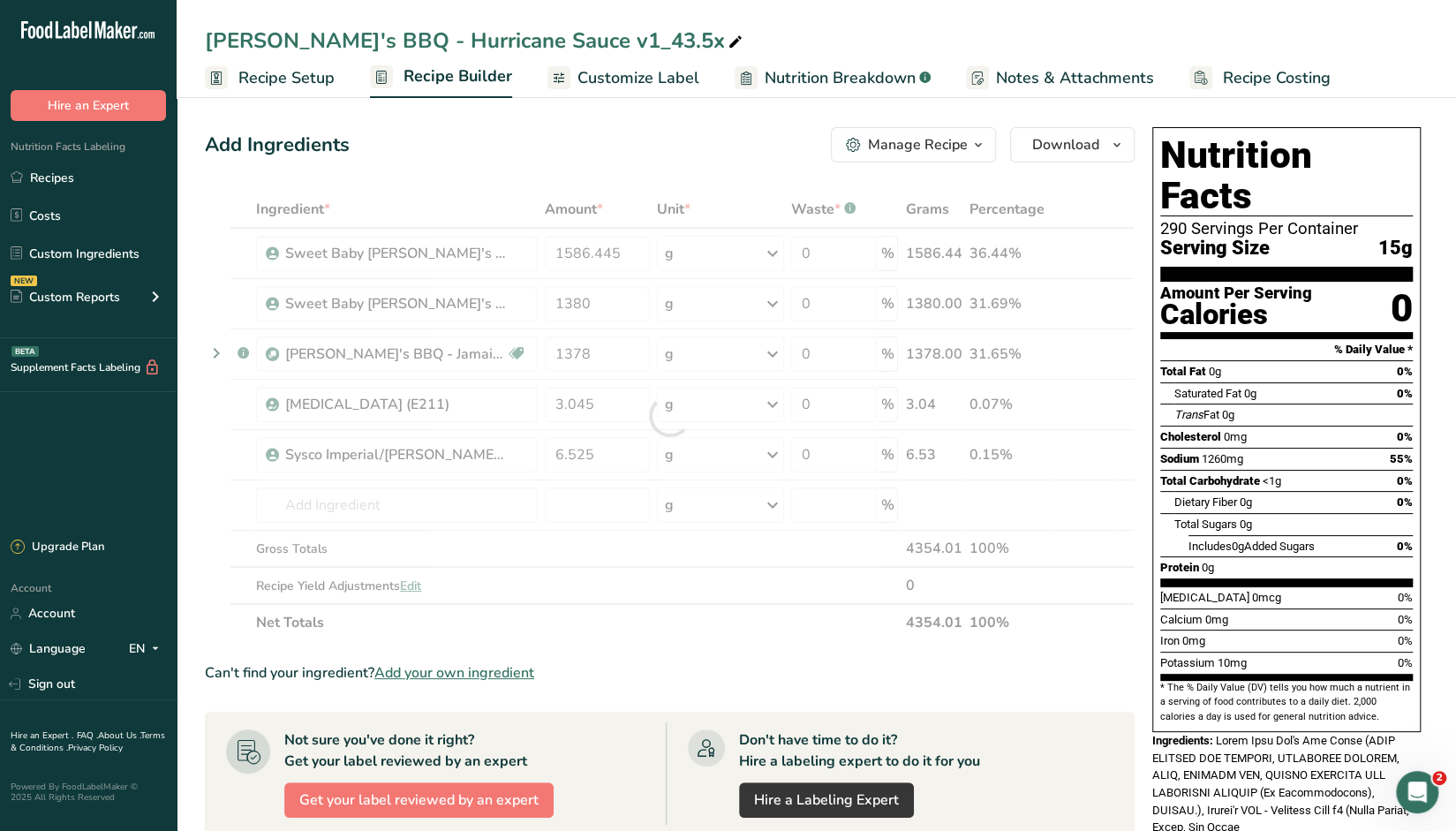
click at [769, 127] on div "Add Ingredients Manage Recipe Delete Recipe Duplicate Recipe Scale Recipe Save …" at bounding box center [670, 144] width 930 height 35
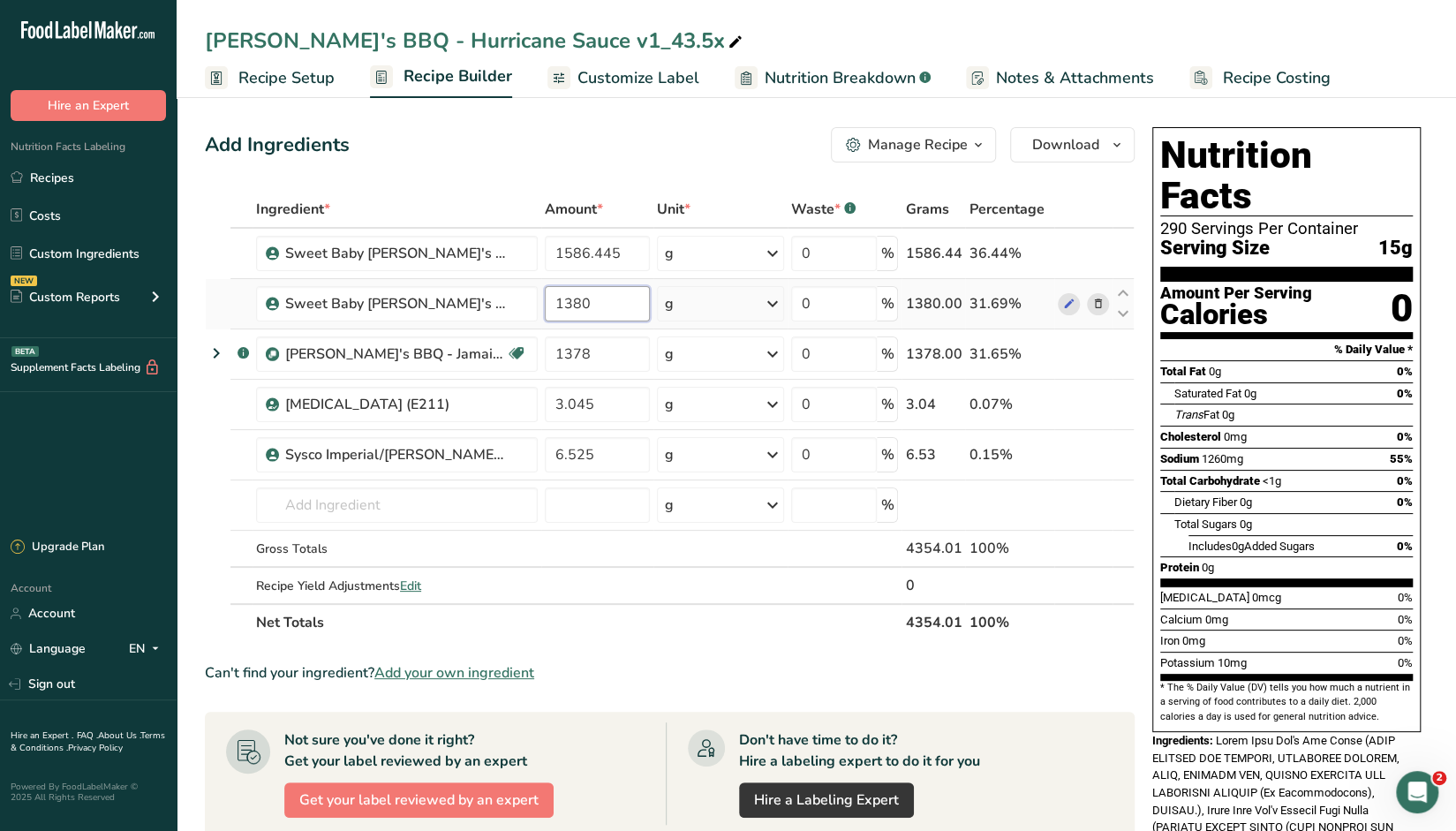
drag, startPoint x: 591, startPoint y: 307, endPoint x: 547, endPoint y: 304, distance: 44.1
click at [547, 304] on input "1380" at bounding box center [597, 303] width 105 height 35
click at [449, 149] on div "Add Ingredients Manage Recipe Delete Recipe Duplicate Recipe Scale Recipe Save …" at bounding box center [670, 144] width 930 height 35
drag, startPoint x: 588, startPoint y: 302, endPoint x: 557, endPoint y: 311, distance: 32.3
click at [557, 311] on input "1400" at bounding box center [597, 303] width 105 height 35
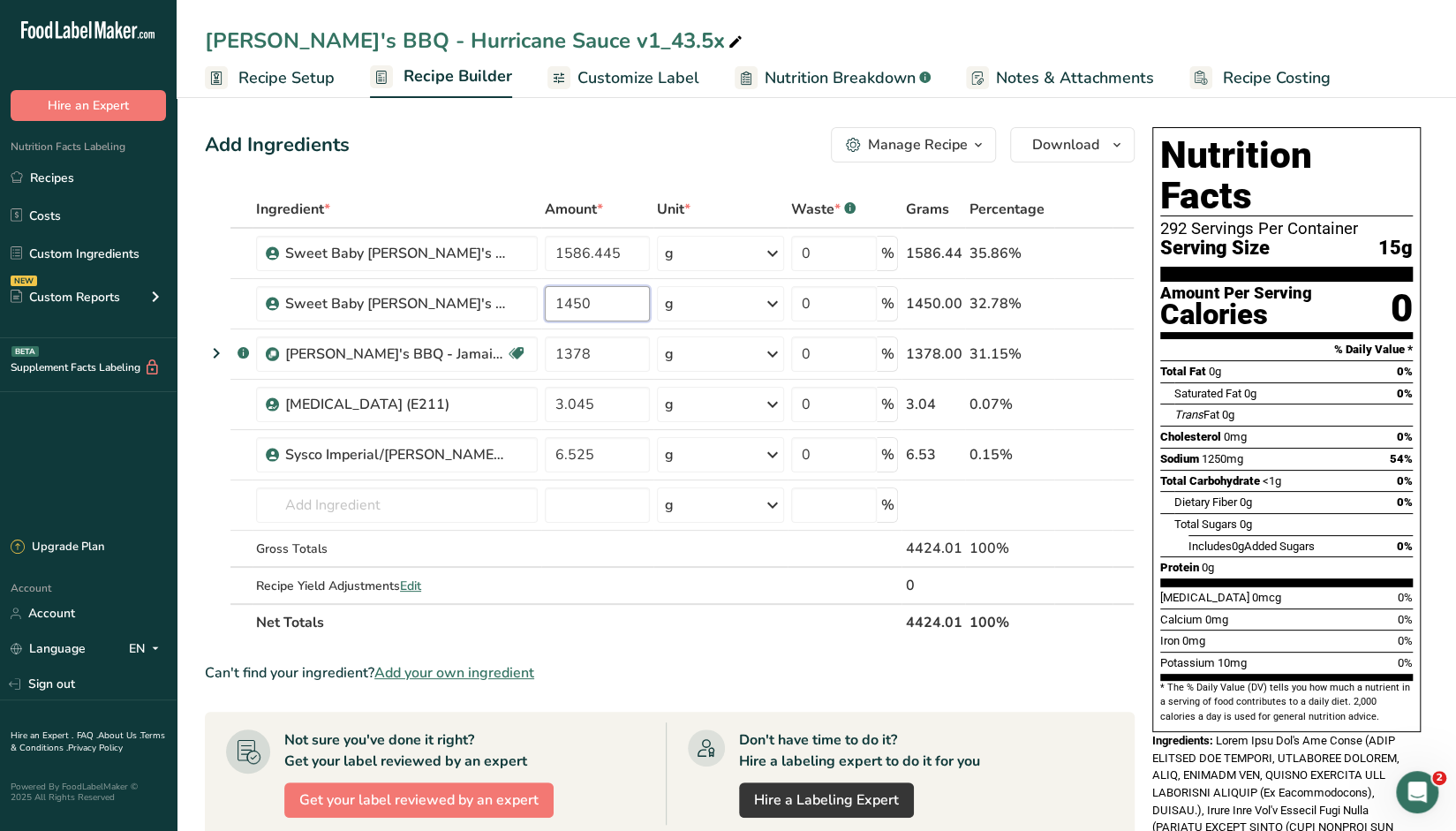
type input "1450"
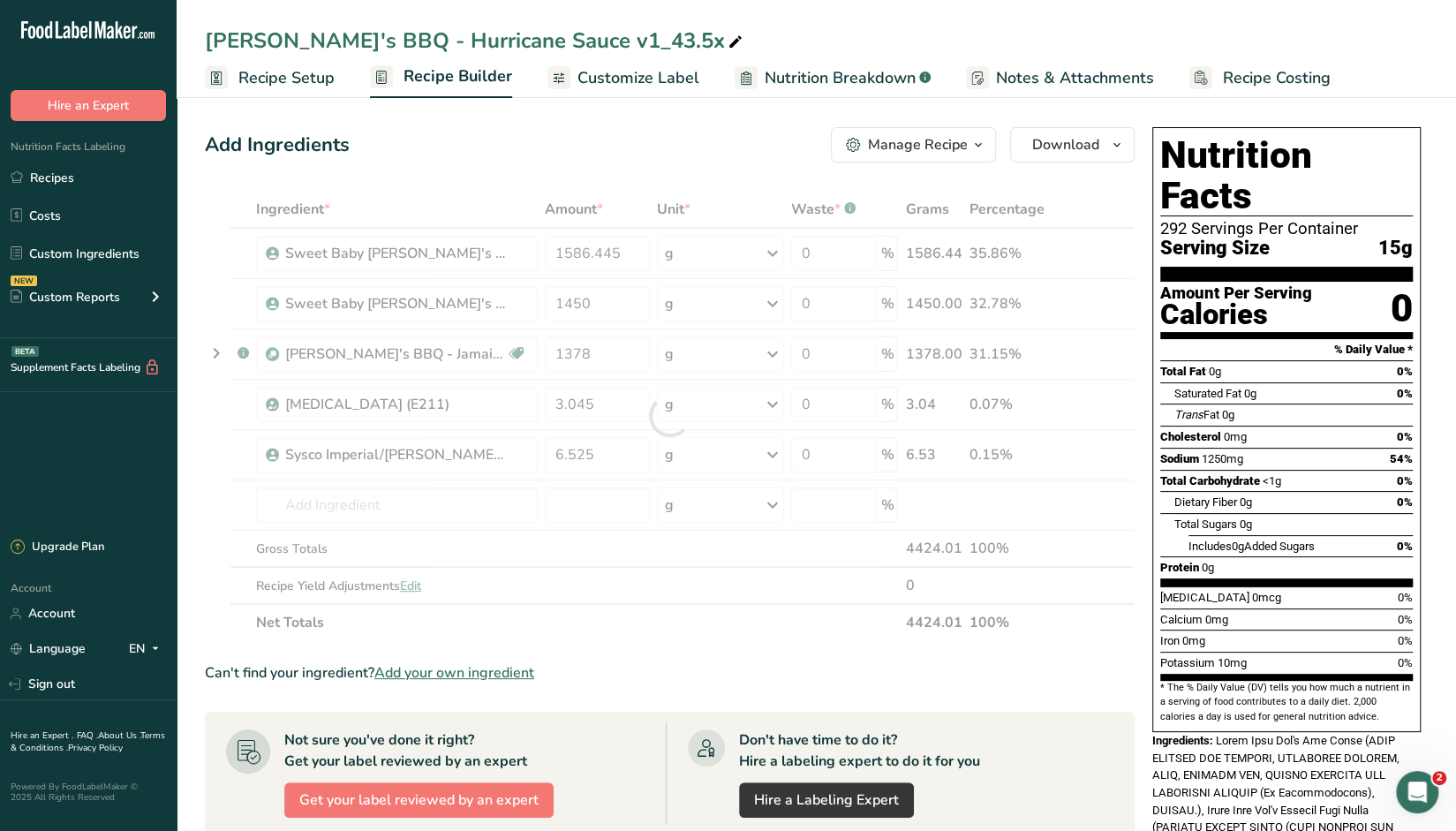
click at [747, 128] on div "Add Ingredients Manage Recipe Delete Recipe Duplicate Recipe Scale Recipe Save …" at bounding box center [670, 144] width 930 height 35
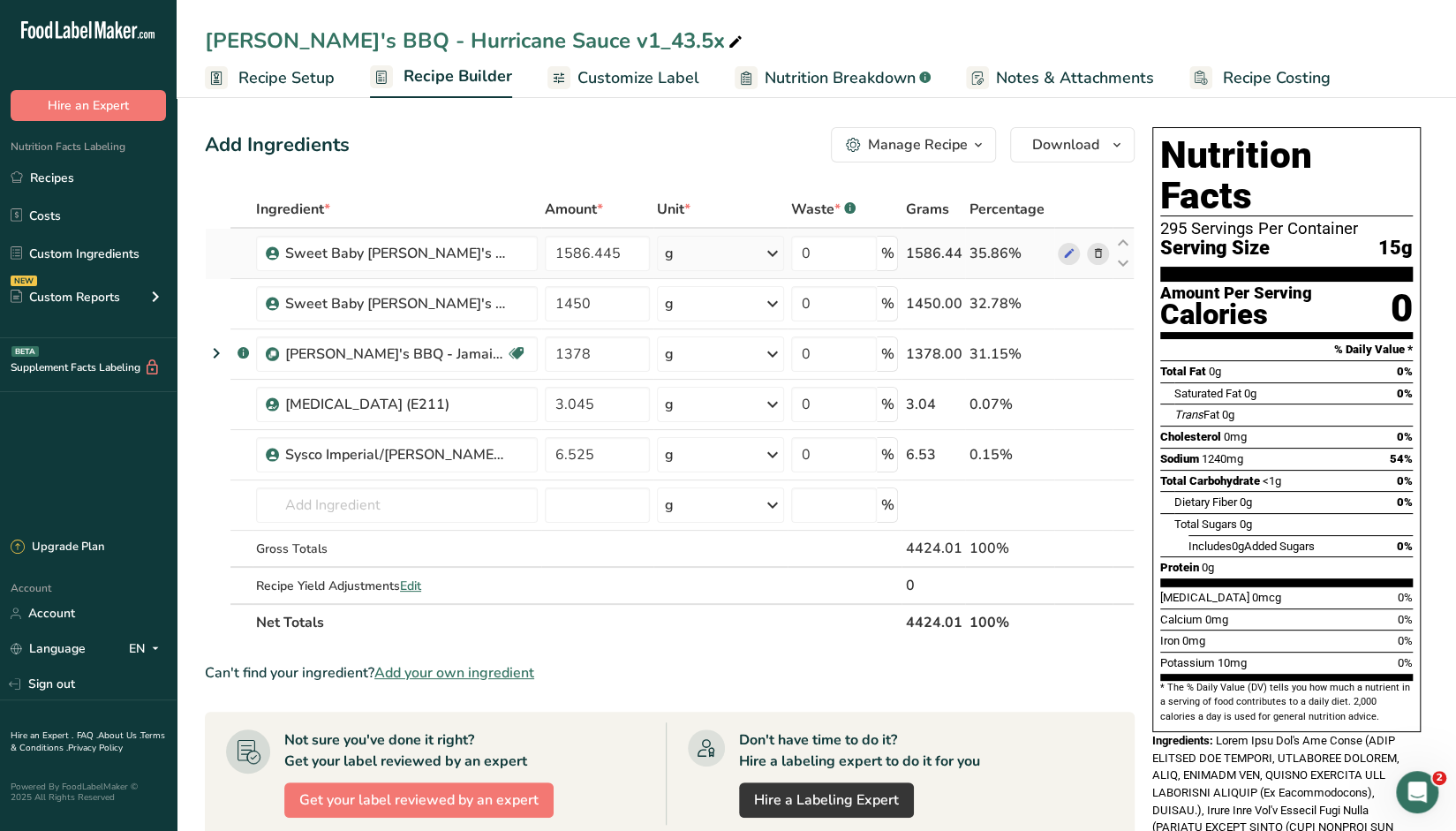
click at [1099, 255] on icon at bounding box center [1097, 253] width 13 height 18
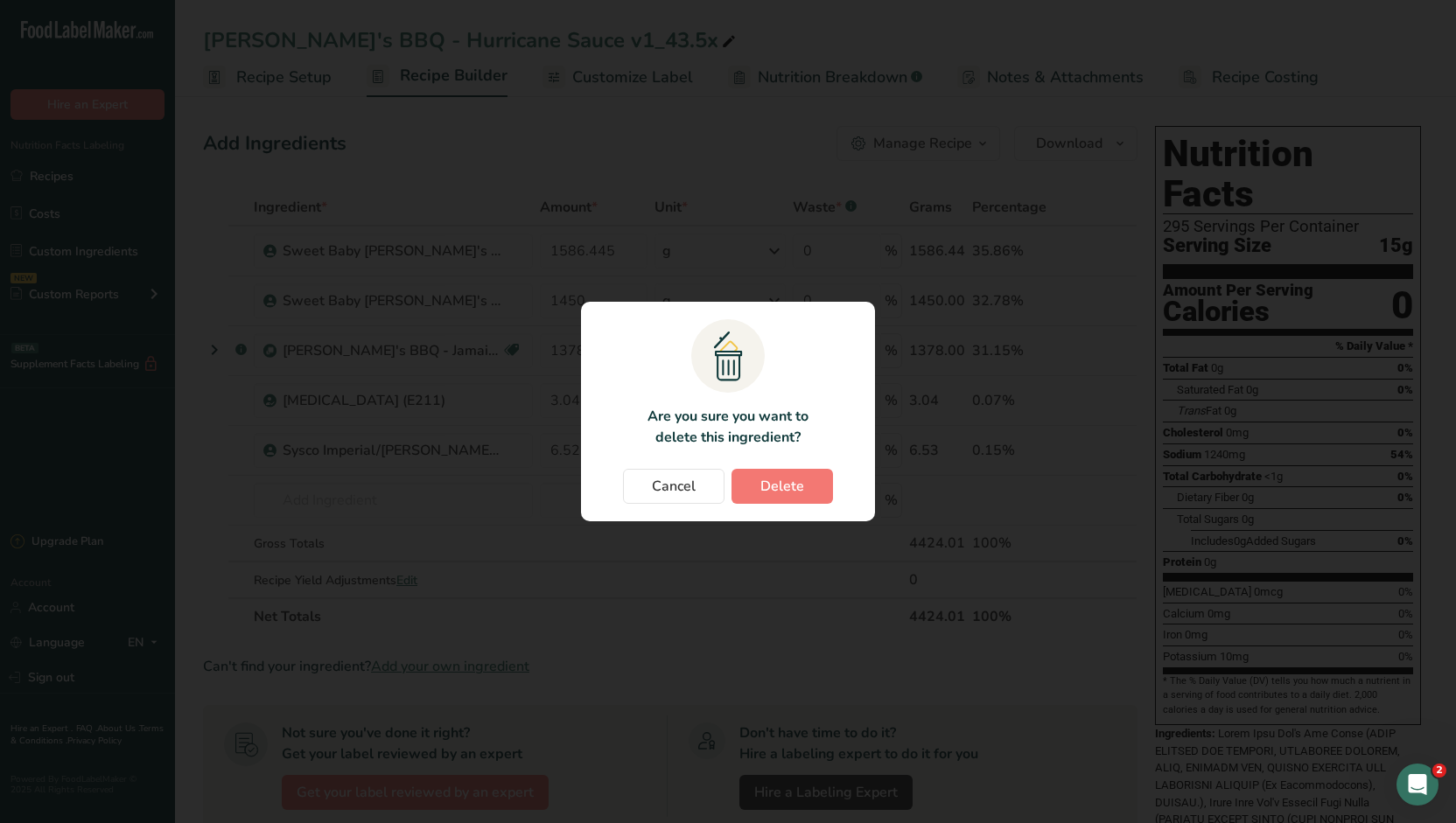
click at [558, 146] on div "Change password modal" at bounding box center [728, 411] width 1456 height 823
click at [658, 488] on span "Cancel" at bounding box center [674, 486] width 44 height 21
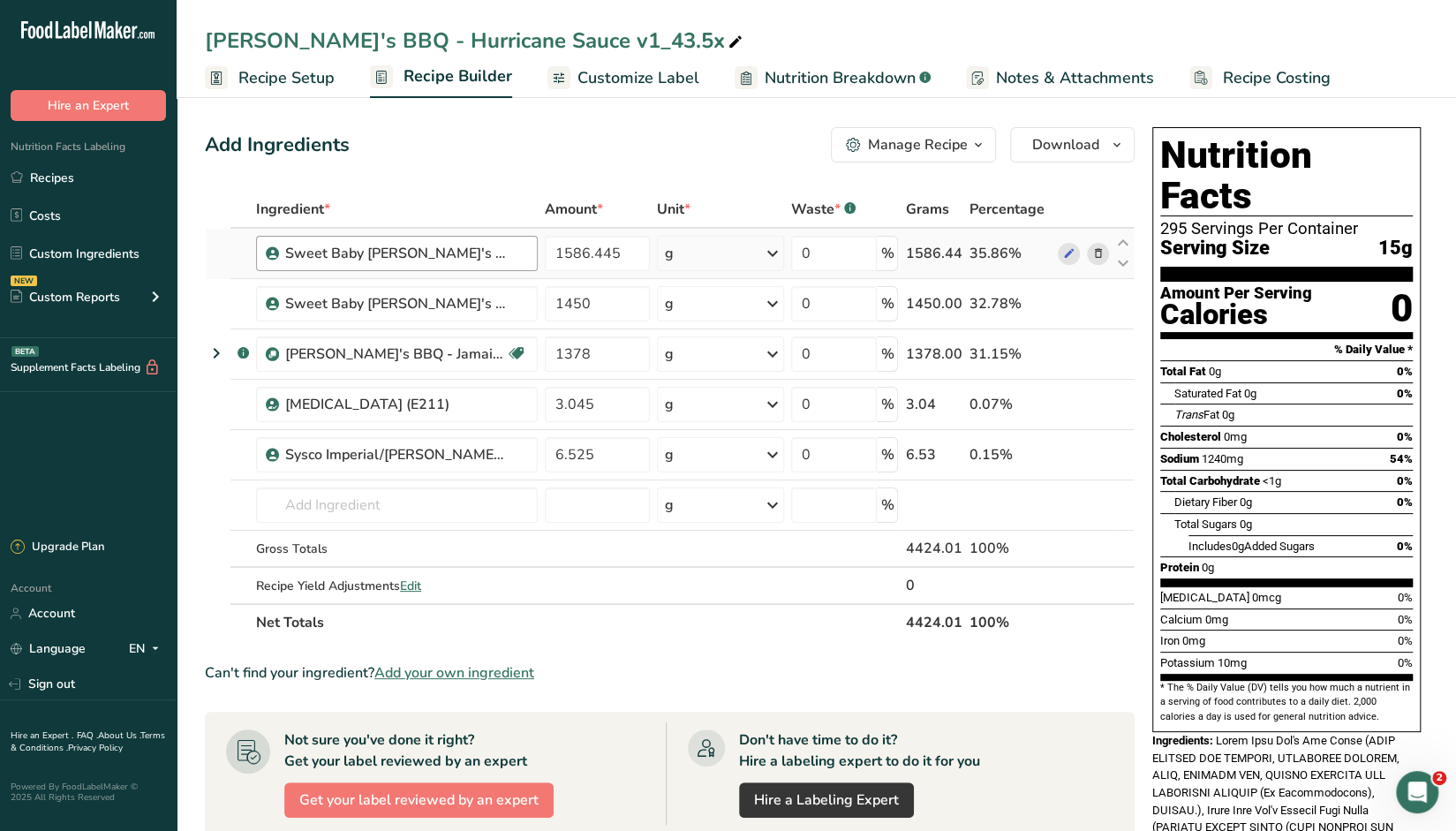
drag, startPoint x: 93, startPoint y: 181, endPoint x: 458, endPoint y: 271, distance: 375.9
click at [92, 181] on link "Recipes" at bounding box center [88, 177] width 177 height 34
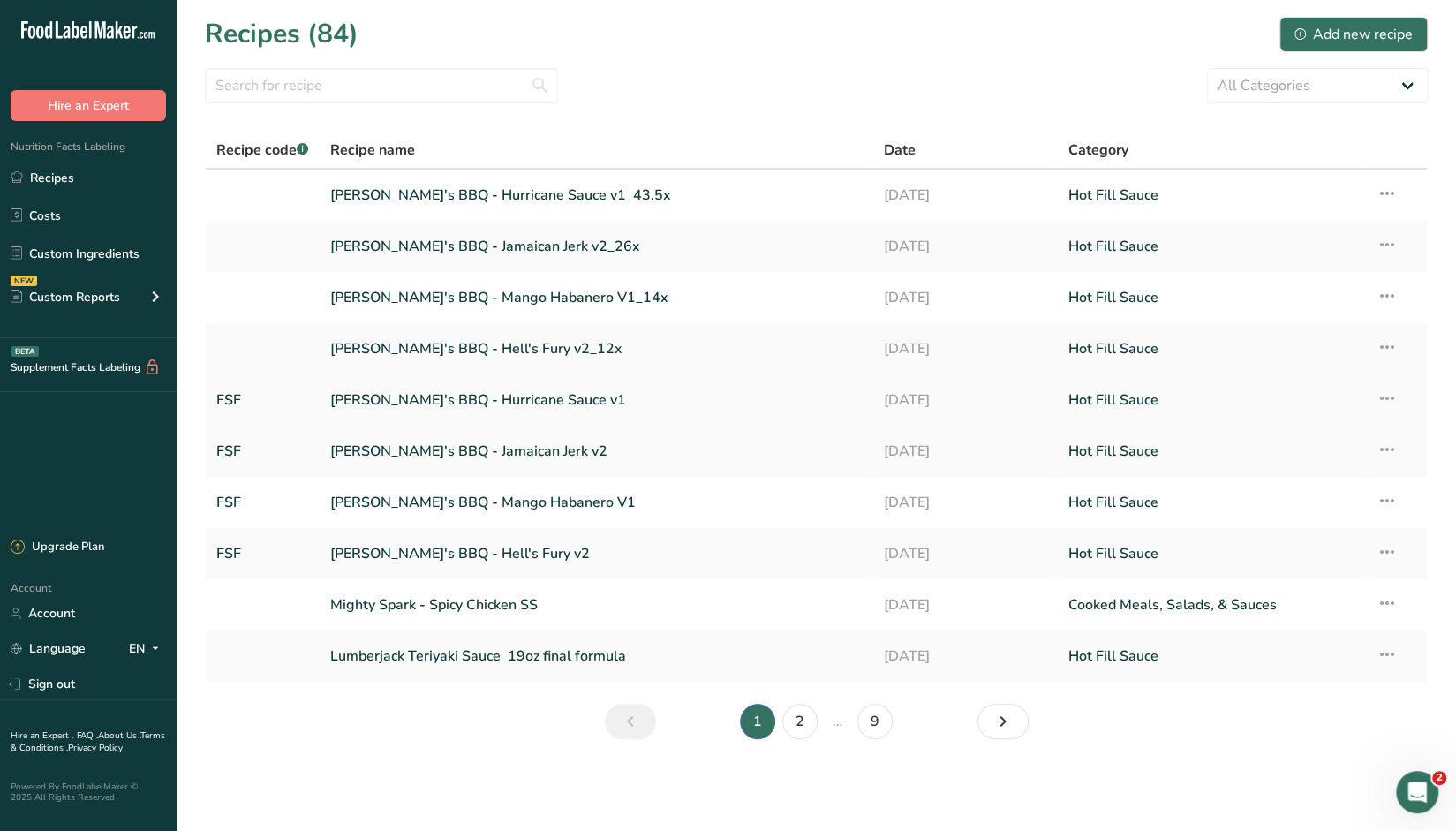
click at [458, 402] on link "Sickie's BBQ - Hurricane Sauce v1" at bounding box center [596, 400] width 533 height 37
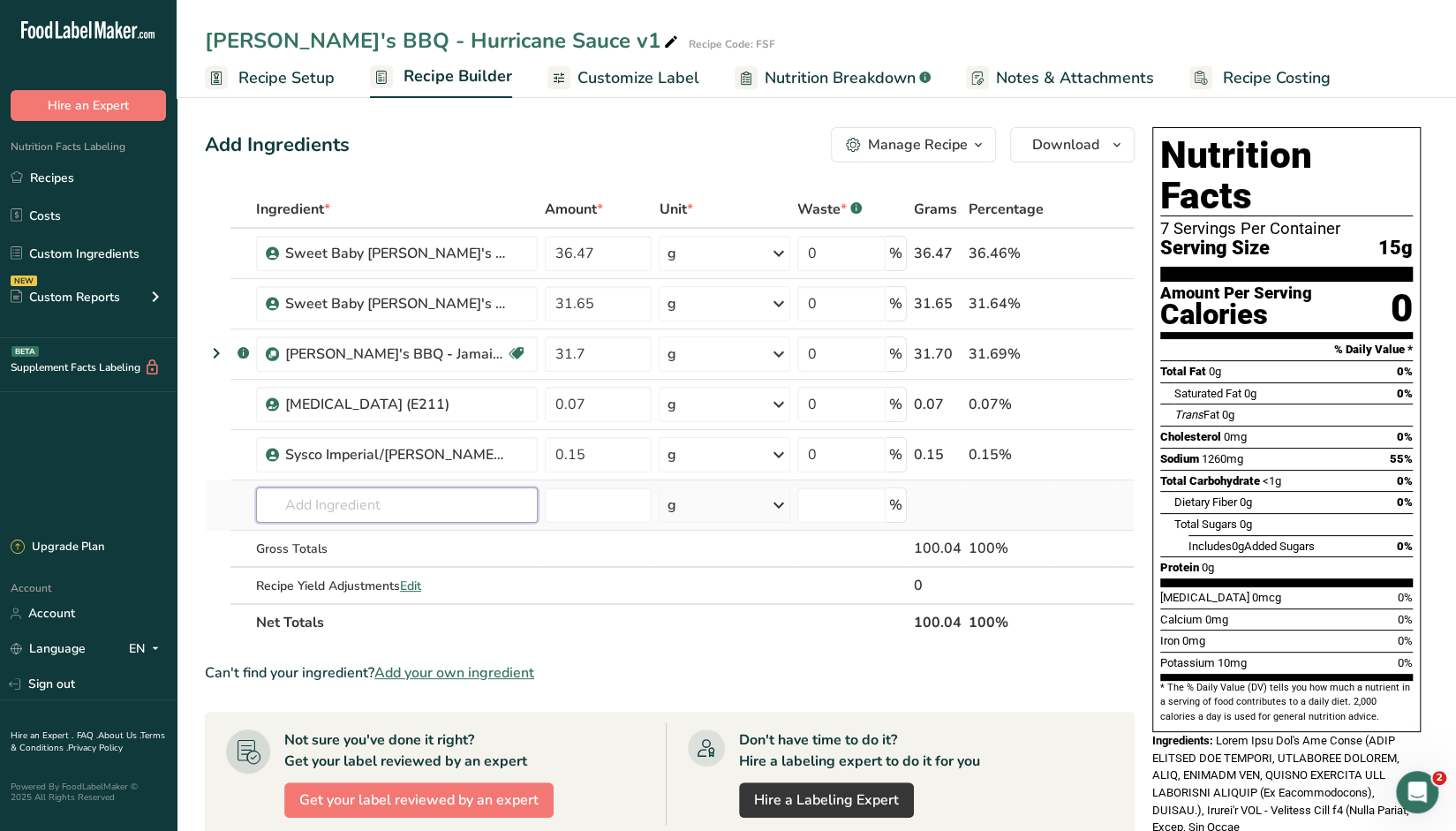
click at [469, 496] on input "text" at bounding box center [397, 505] width 281 height 35
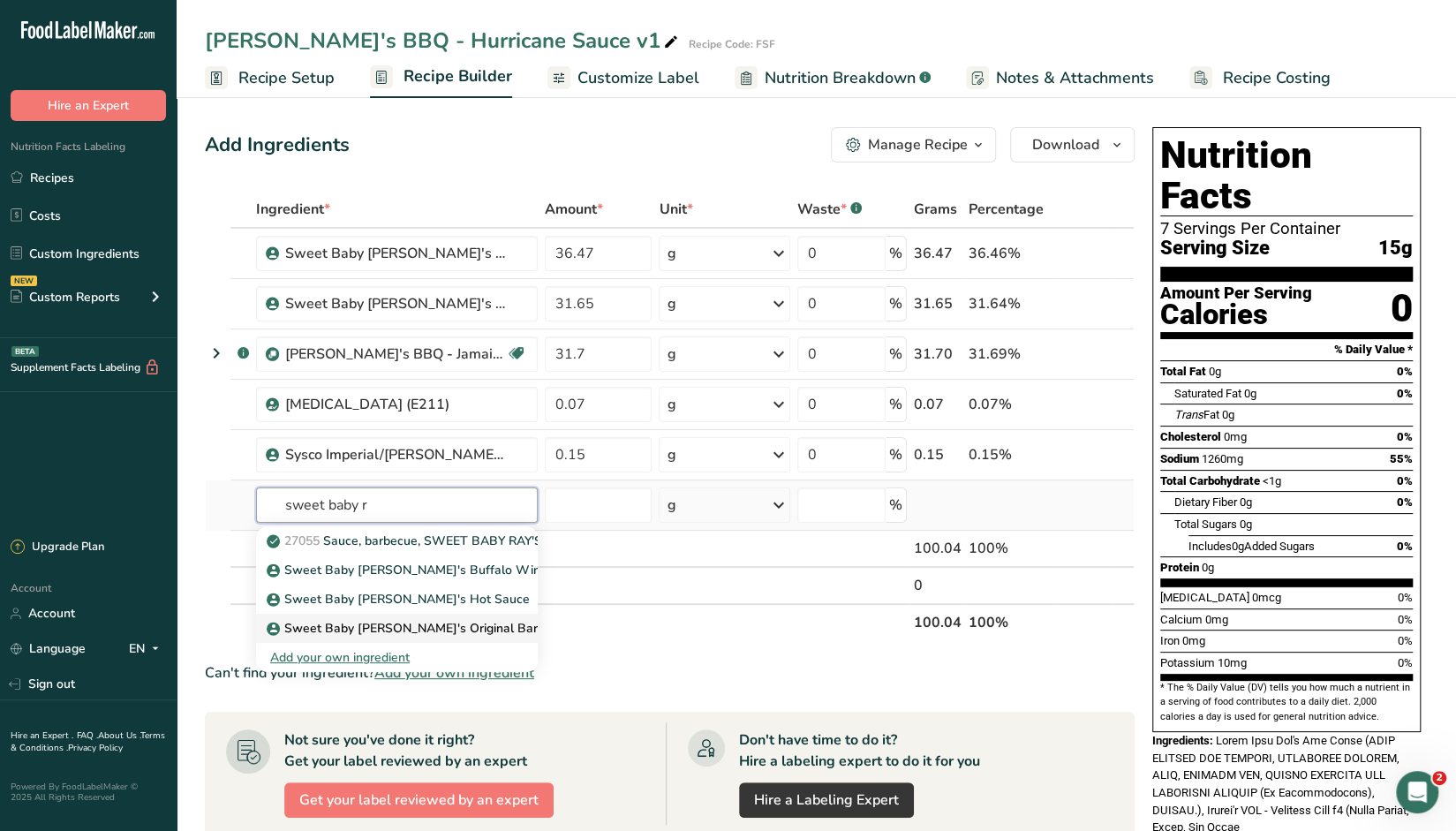
type input "sweet baby r"
click at [428, 629] on p "Sweet Baby Ray's Original Barbecue Sauce" at bounding box center [441, 628] width 341 height 18
type input "Sweet Baby Ray's Original Barbecue Sauce"
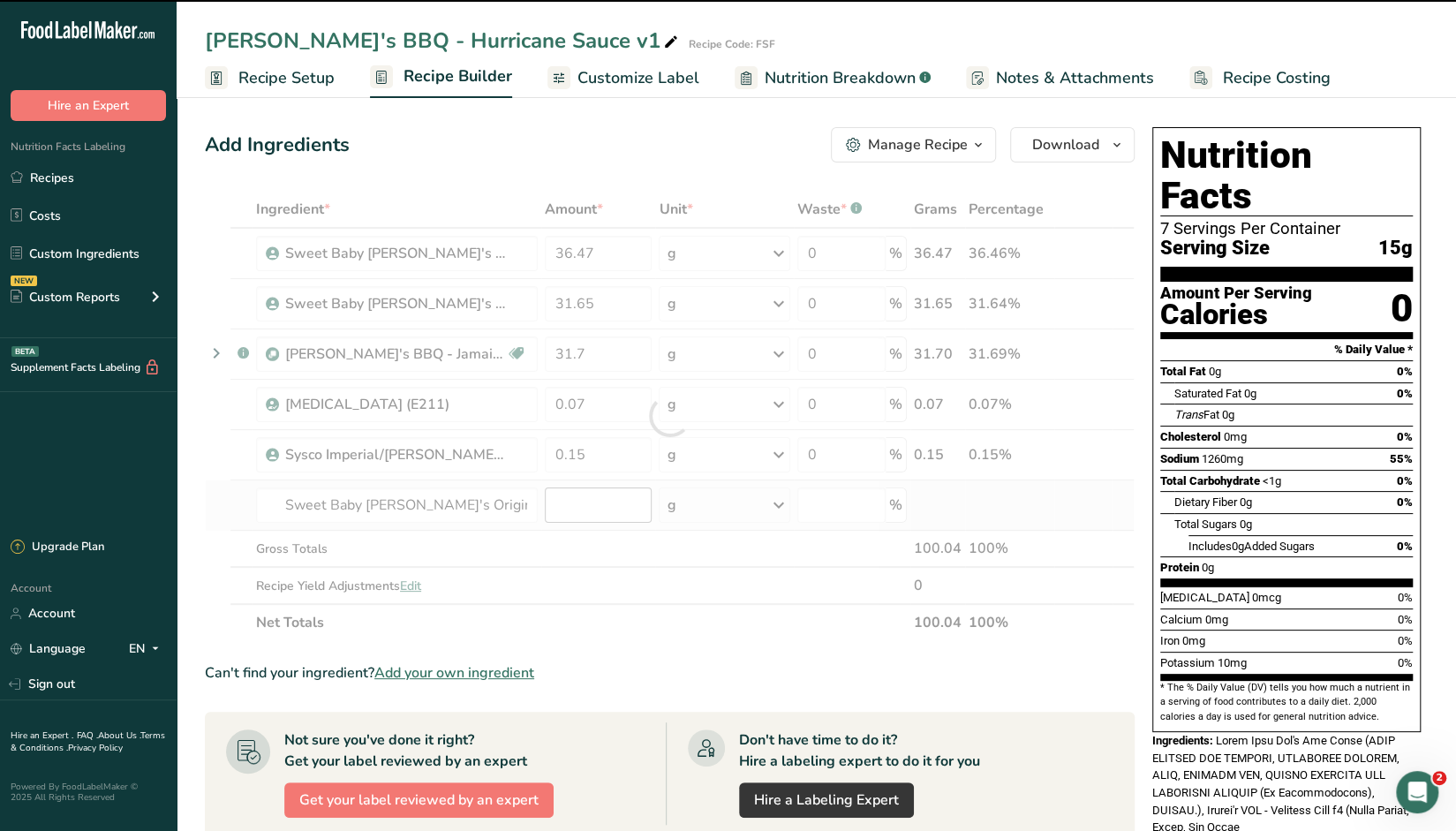
type input "0"
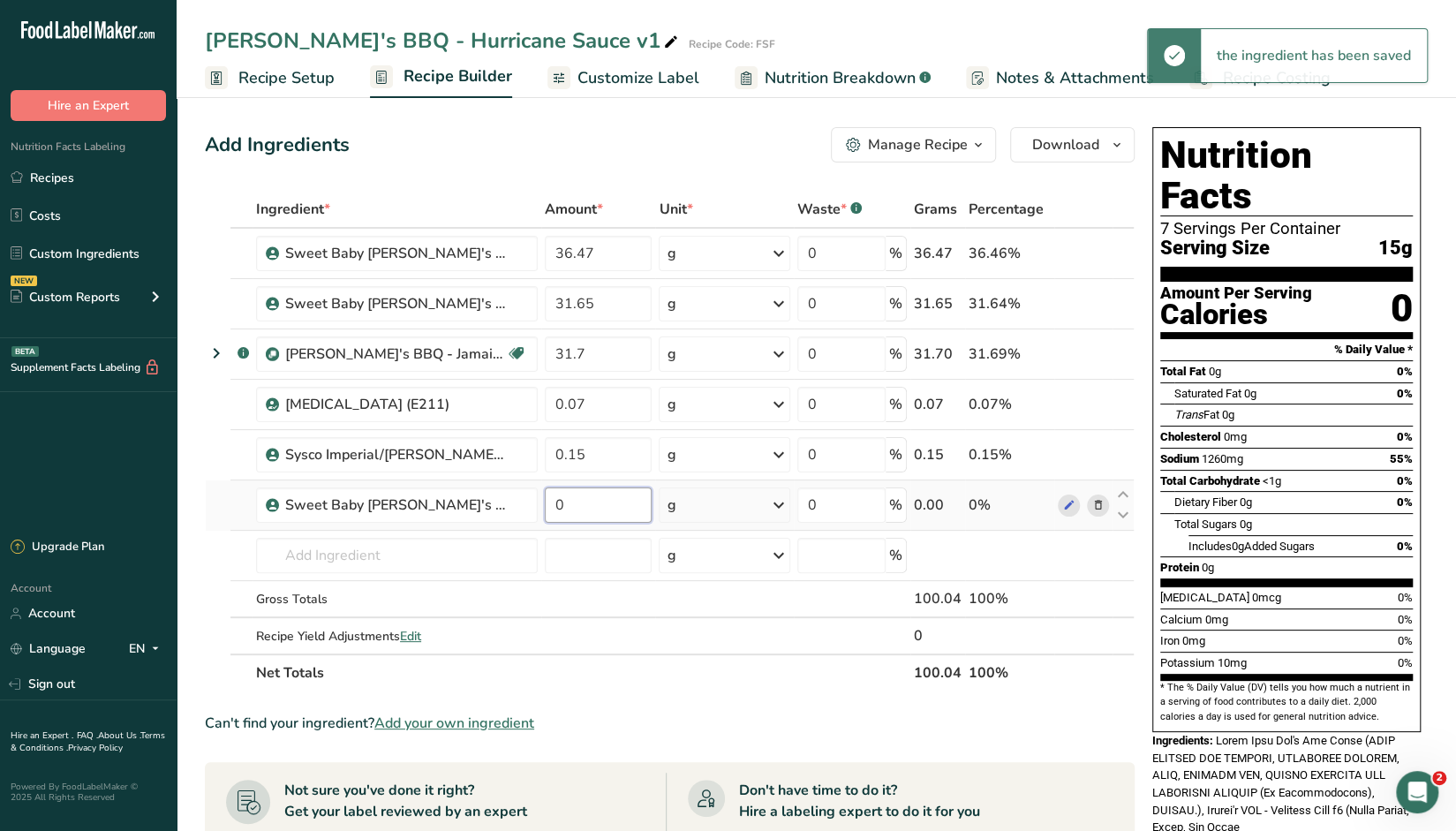
click at [583, 504] on input "0" at bounding box center [598, 505] width 107 height 35
type input "36.47"
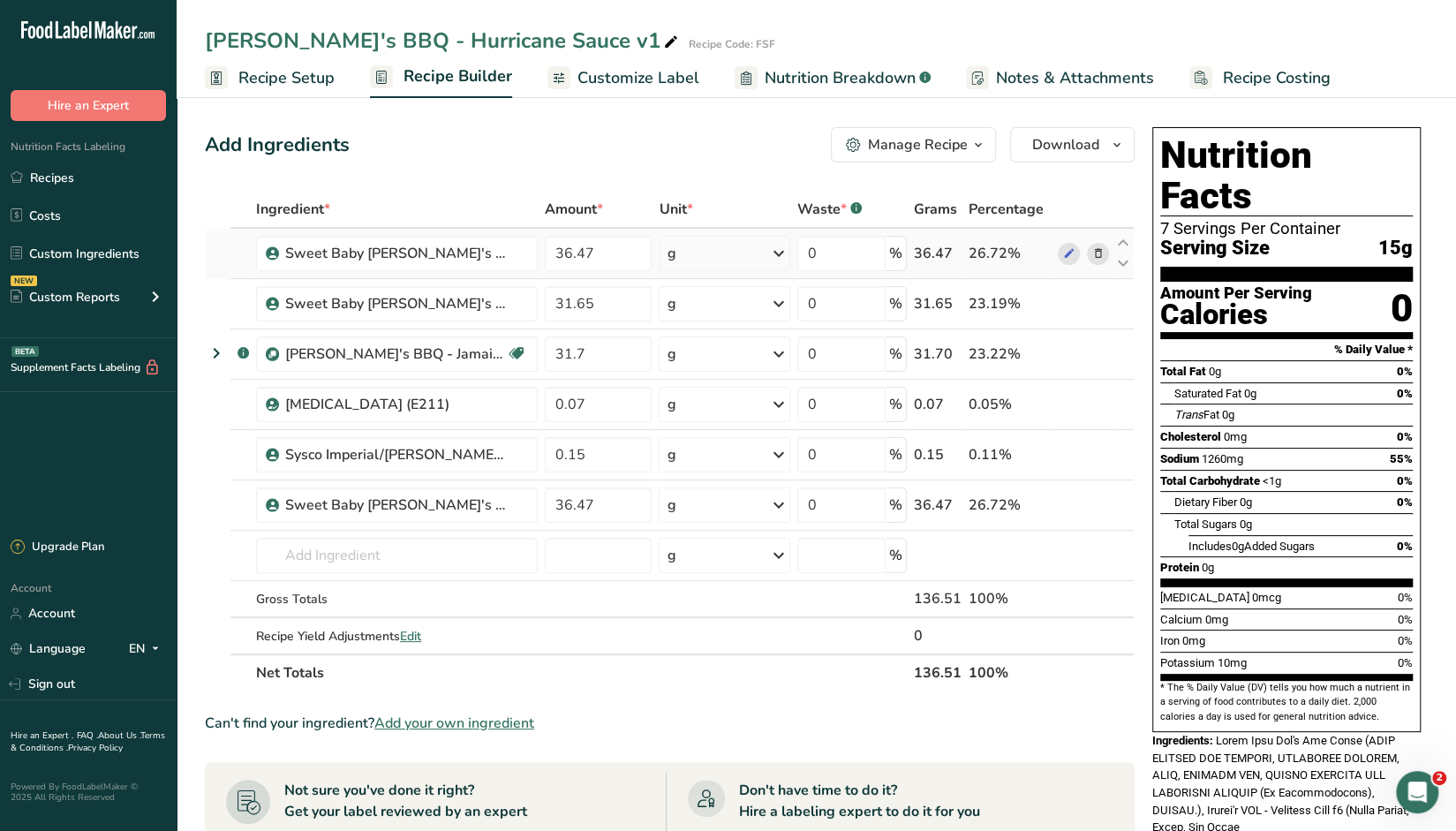
click at [1101, 254] on div "Ingredient * Amount * Unit * Waste * .a-a{fill:#347362;}.b-a{fill:#fff;} Grams …" at bounding box center [670, 441] width 930 height 501
click at [1097, 253] on icon at bounding box center [1097, 253] width 13 height 18
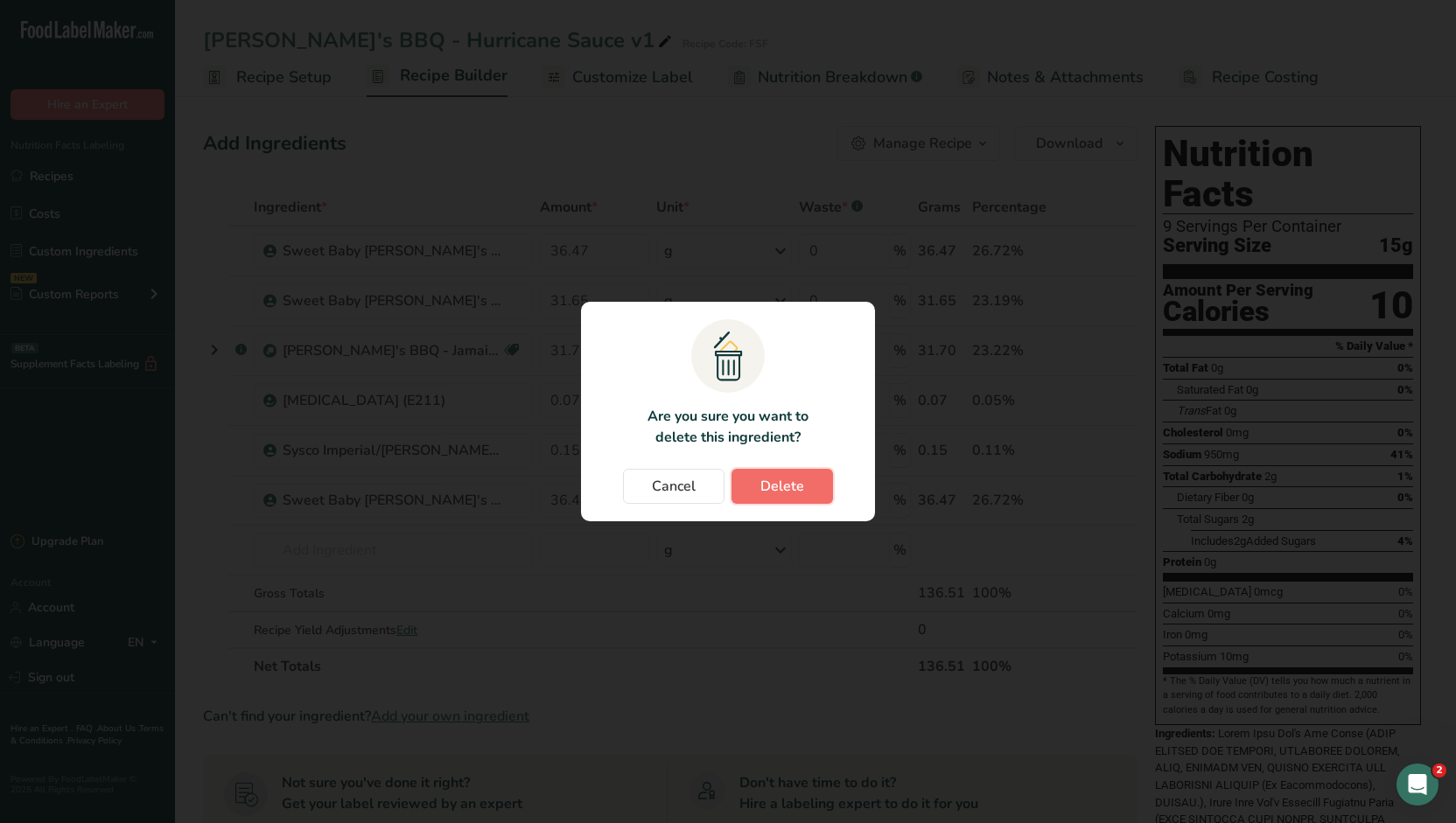
click at [807, 490] on button "Delete" at bounding box center [782, 486] width 102 height 35
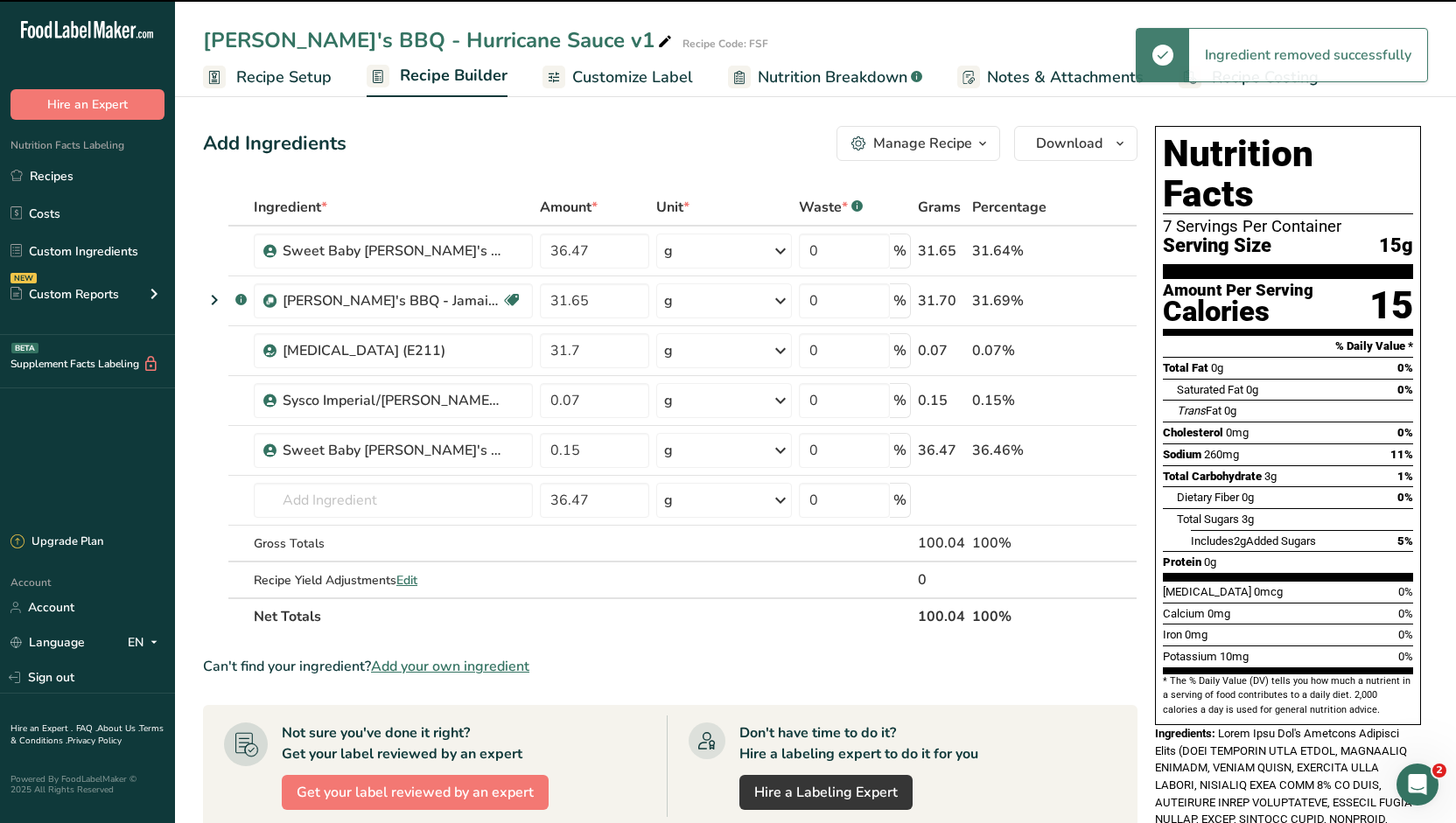
type input "31.65"
type input "31.7"
type input "0.07"
type input "0.15"
type input "36.47"
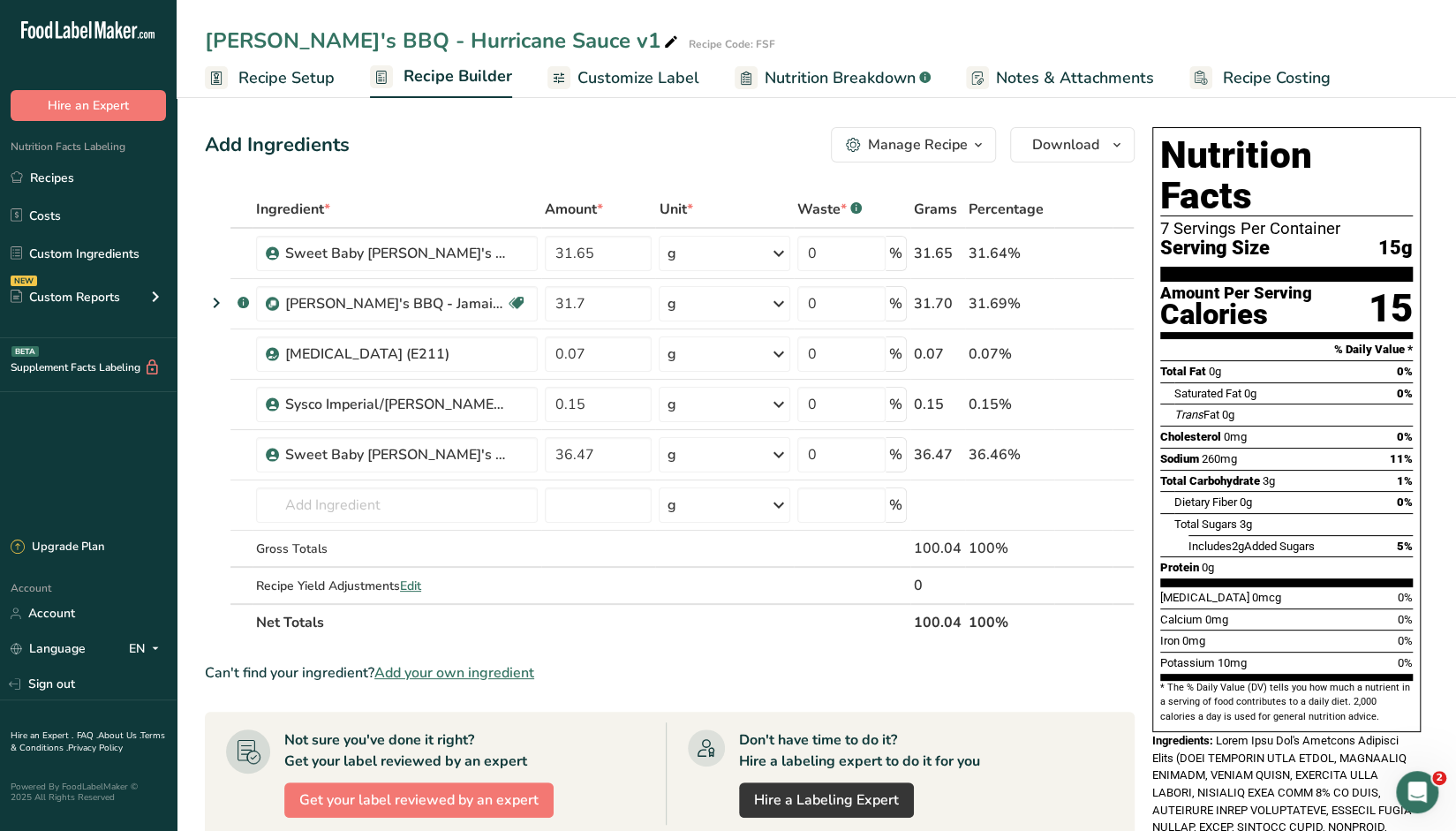
click at [540, 170] on div "Add Ingredients Manage Recipe Delete Recipe Duplicate Recipe Scale Recipe Save …" at bounding box center [675, 739] width 940 height 1239
drag, startPoint x: 556, startPoint y: 153, endPoint x: 536, endPoint y: 148, distance: 20.6
click at [556, 153] on div "Add Ingredients Manage Recipe Delete Recipe Duplicate Recipe Scale Recipe Save …" at bounding box center [670, 144] width 930 height 35
click at [46, 174] on link "Recipes" at bounding box center [88, 177] width 177 height 34
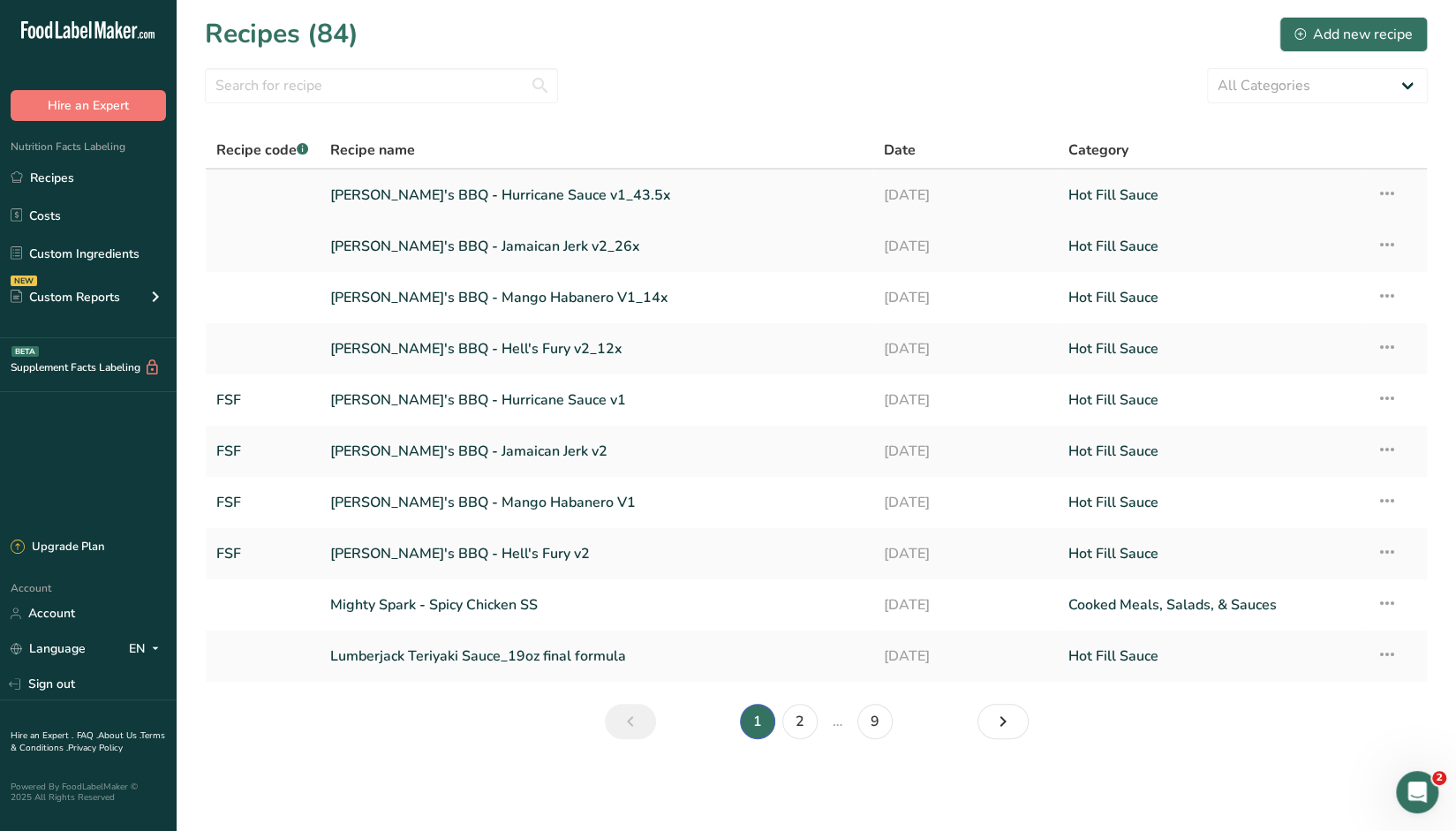
click at [480, 198] on link "Sickie's BBQ - Hurricane Sauce v1_43.5x" at bounding box center [596, 195] width 533 height 37
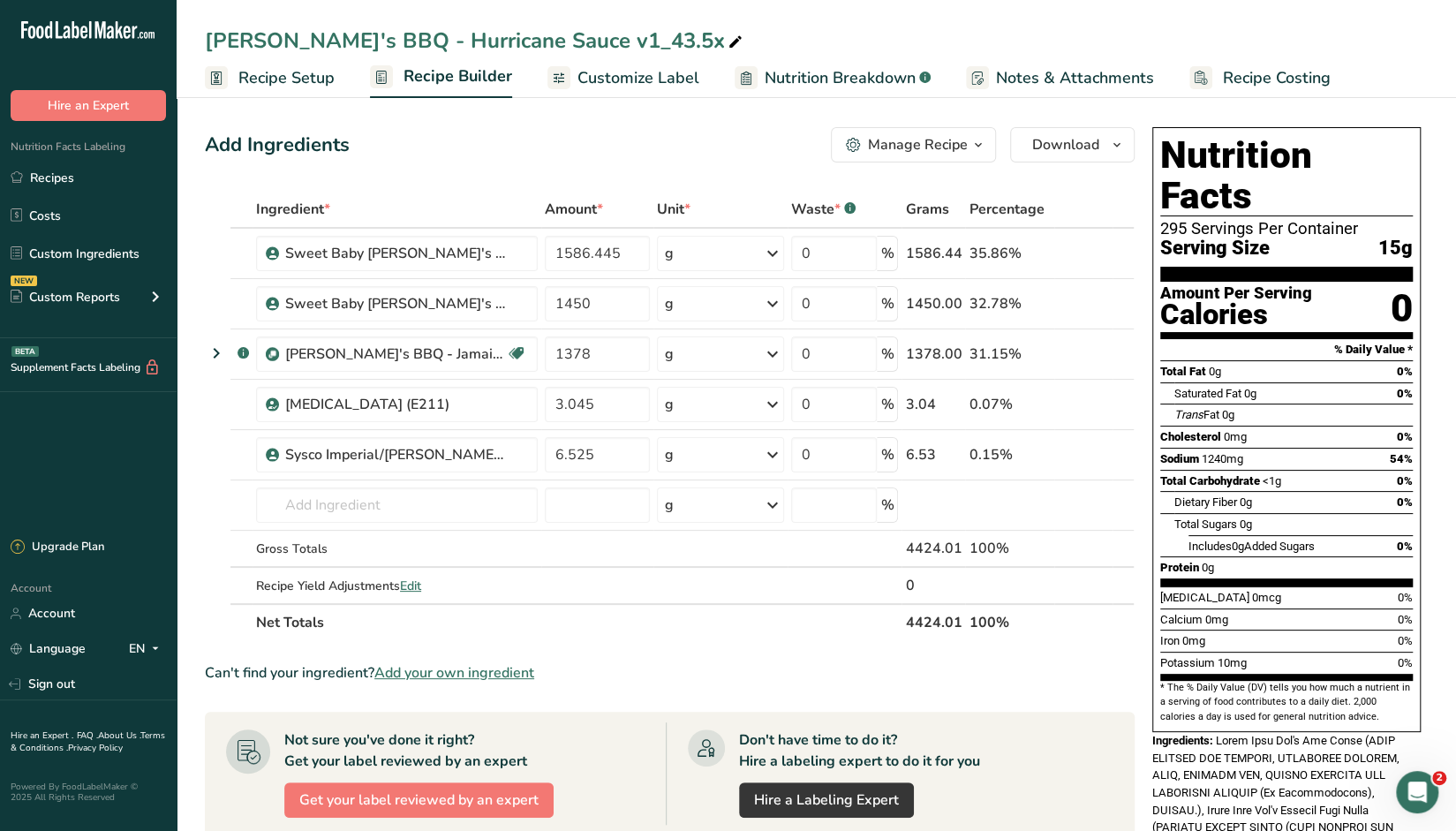
click at [786, 625] on th "Net Totals" at bounding box center [576, 621] width 649 height 37
drag, startPoint x: 66, startPoint y: 173, endPoint x: 508, endPoint y: 200, distance: 442.8
click at [66, 173] on link "Recipes" at bounding box center [88, 177] width 177 height 34
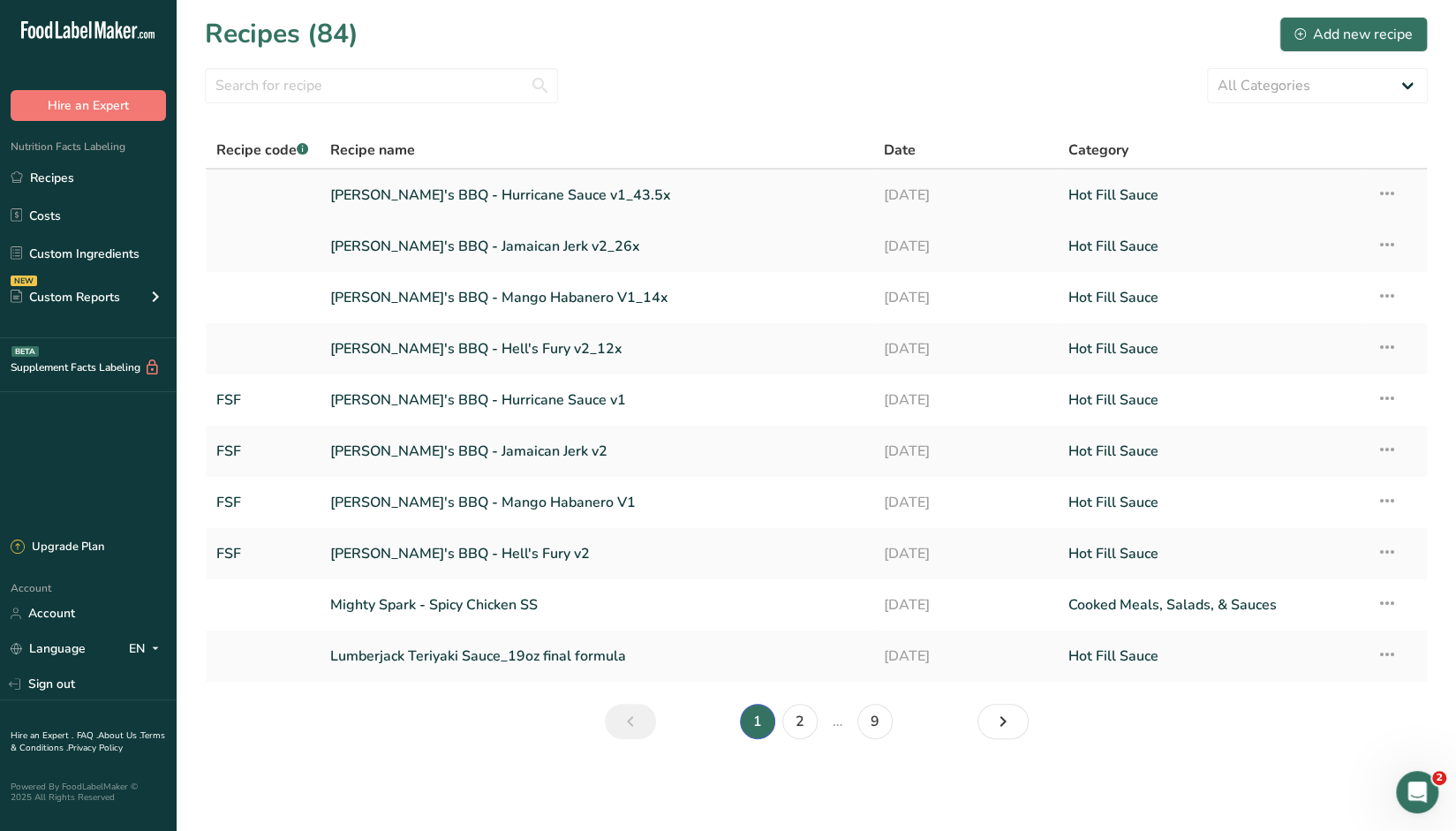
click at [1393, 187] on icon at bounding box center [1386, 193] width 21 height 32
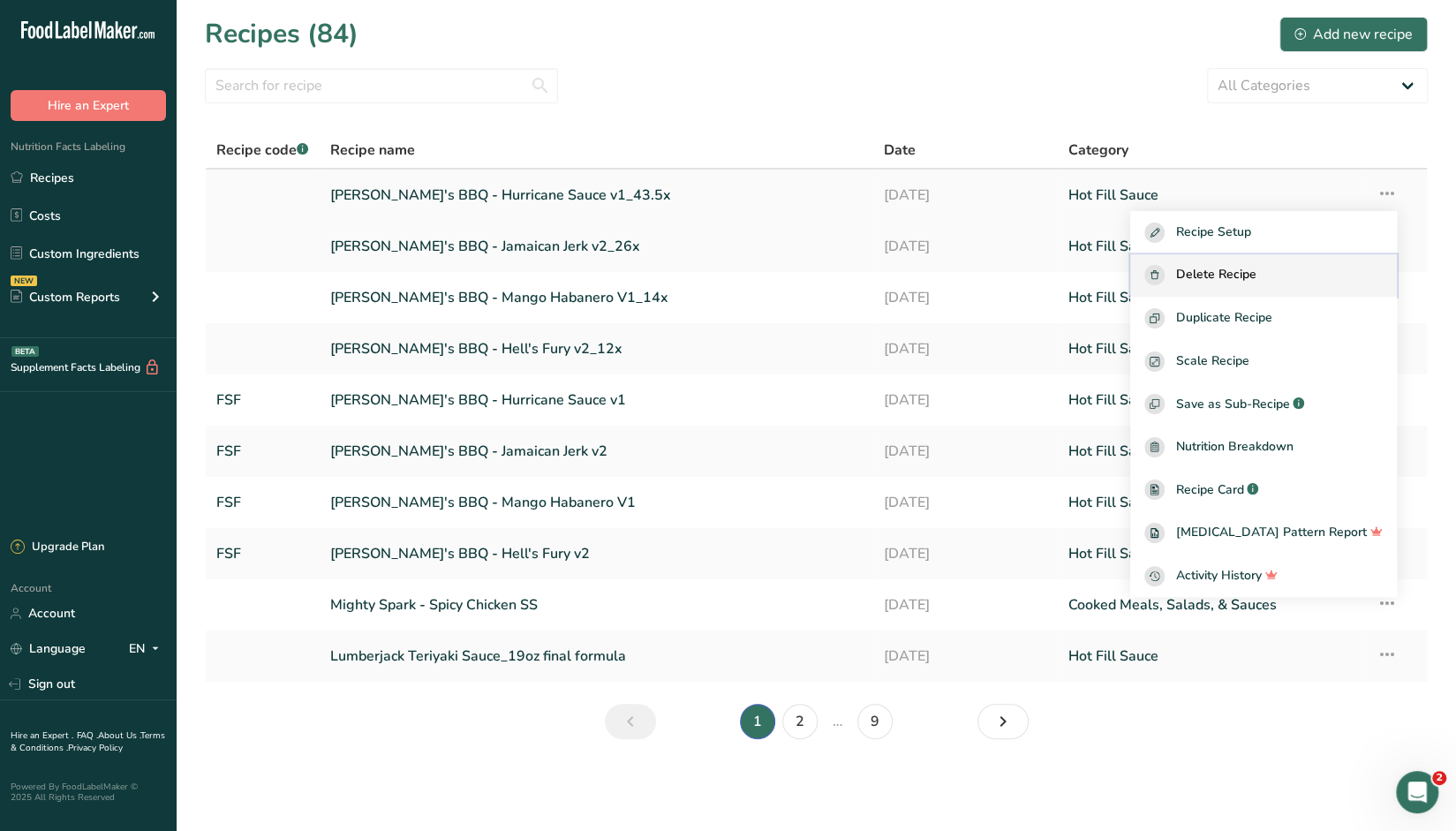
click at [1255, 272] on span "Delete Recipe" at bounding box center [1215, 275] width 81 height 20
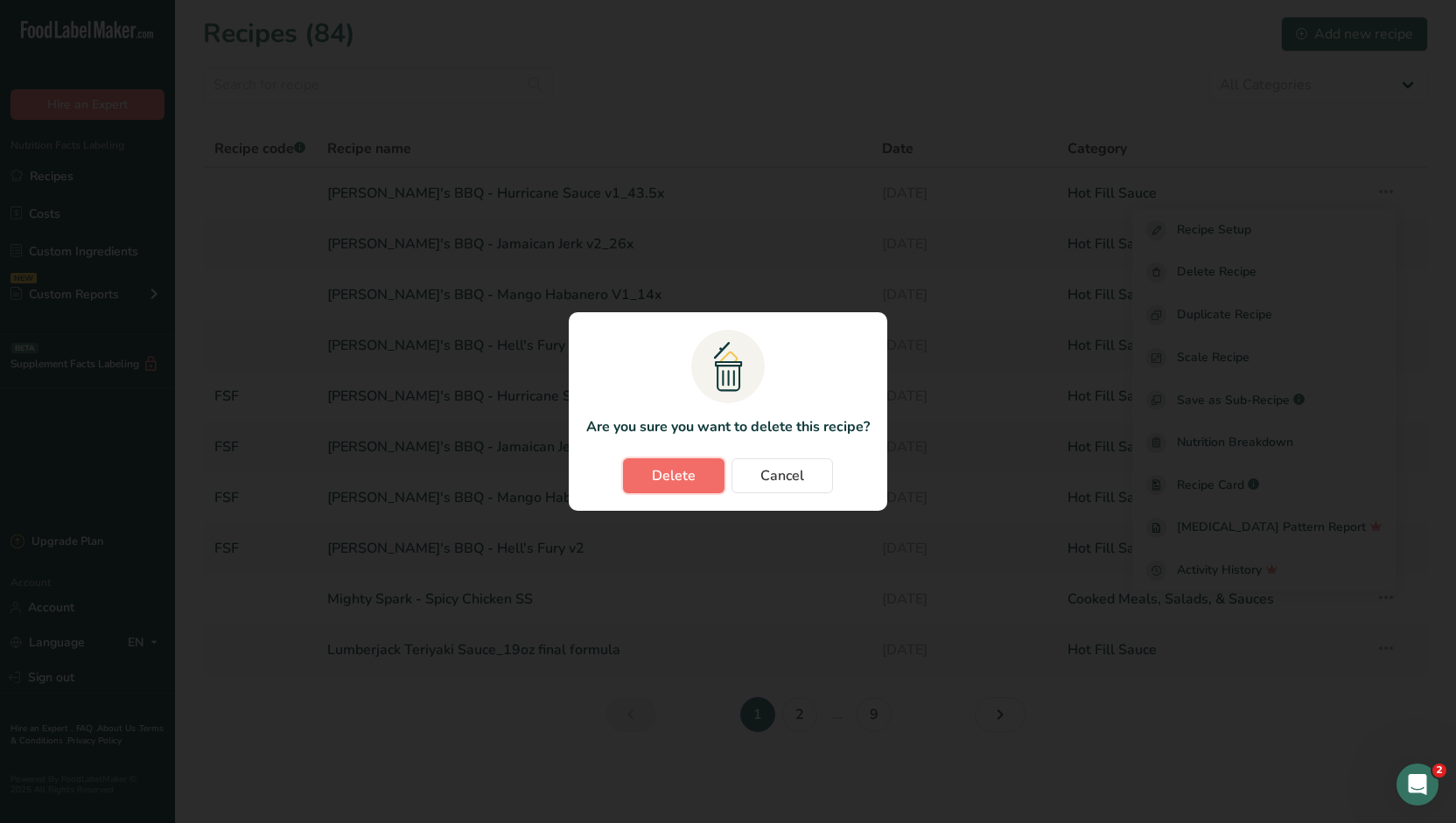
click at [692, 477] on span "Delete" at bounding box center [674, 476] width 44 height 21
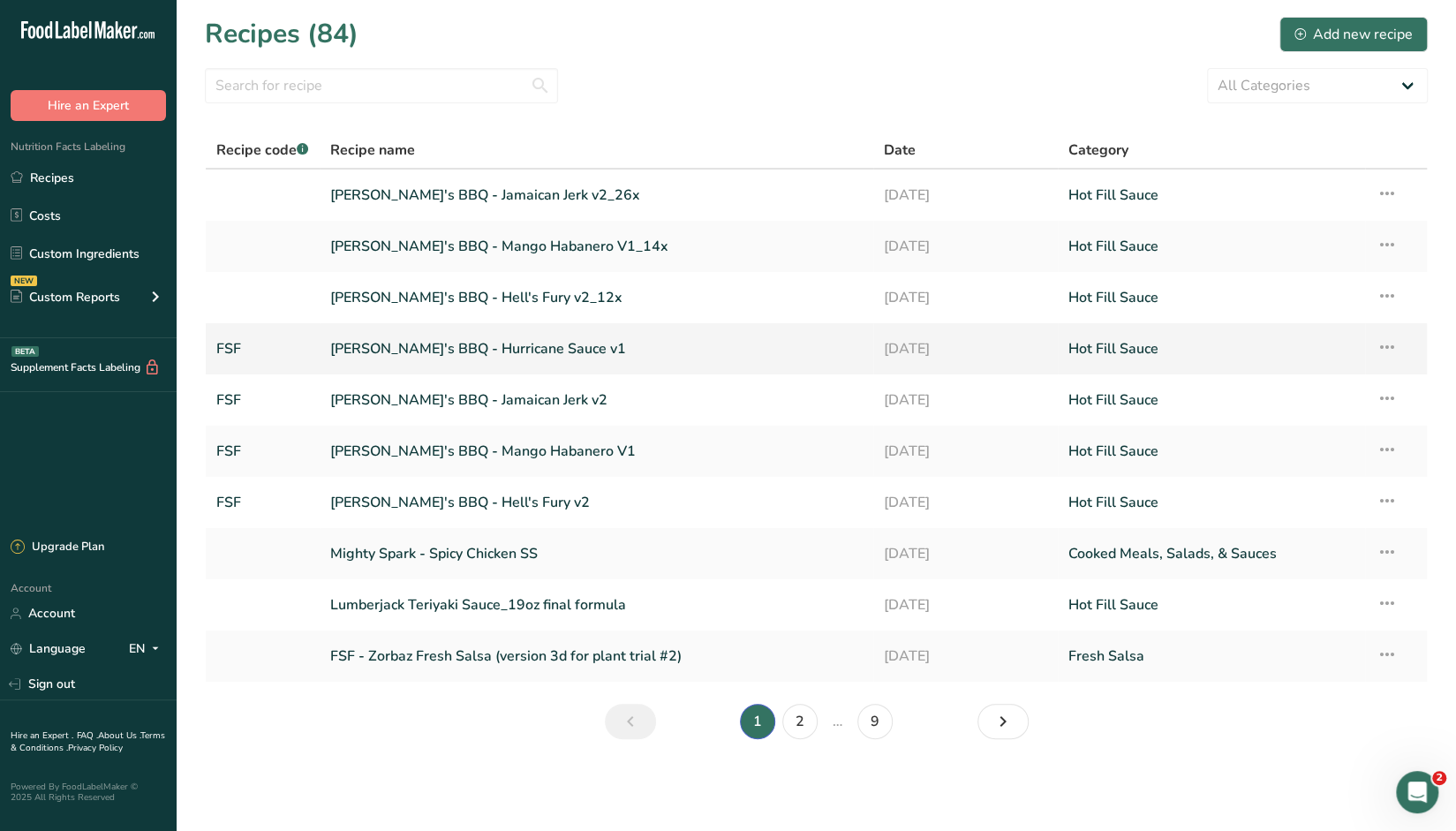
click at [405, 348] on link "Sickie's BBQ - Hurricane Sauce v1" at bounding box center [596, 349] width 533 height 37
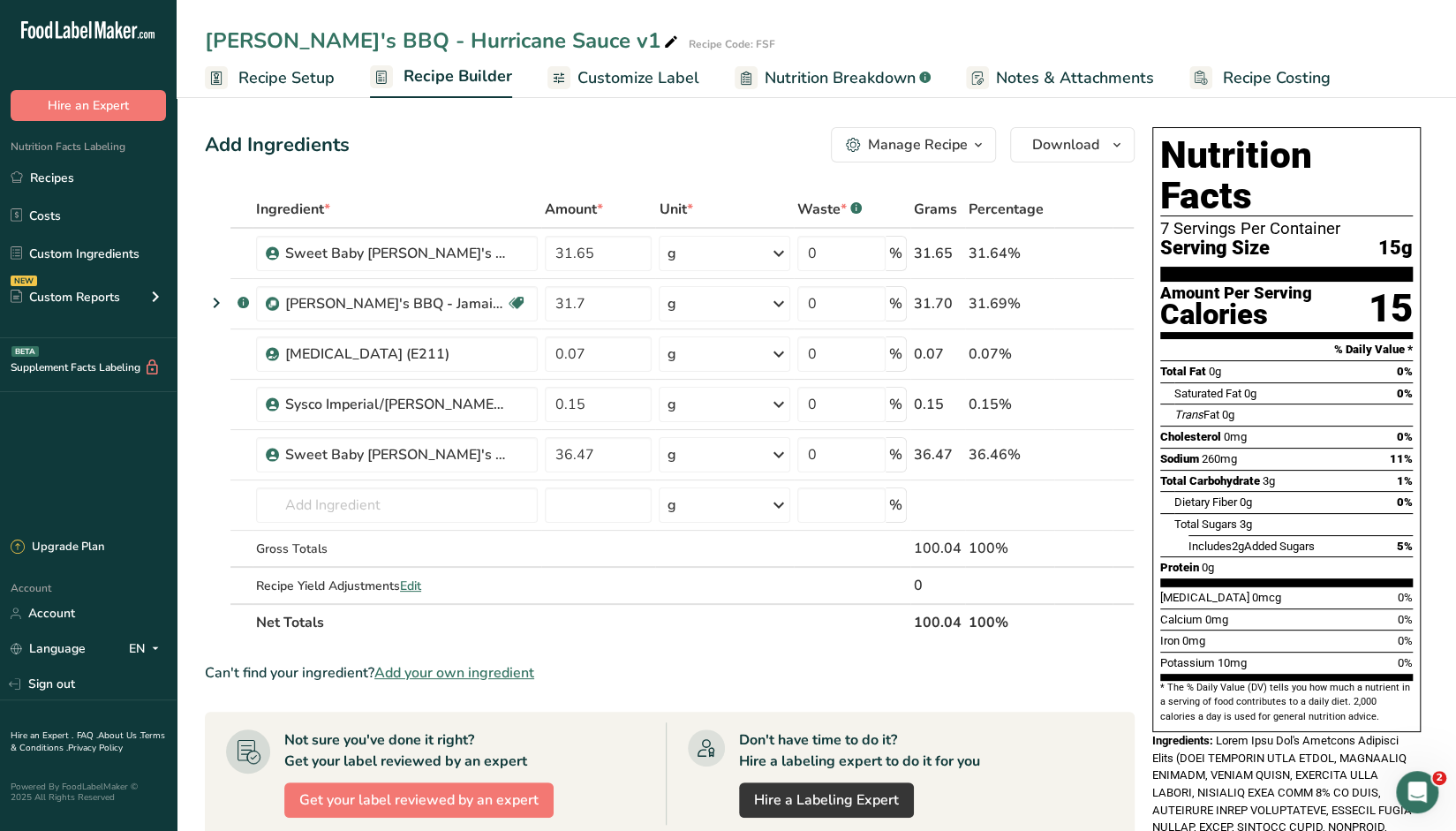
click at [965, 149] on div "Manage Recipe" at bounding box center [918, 144] width 100 height 21
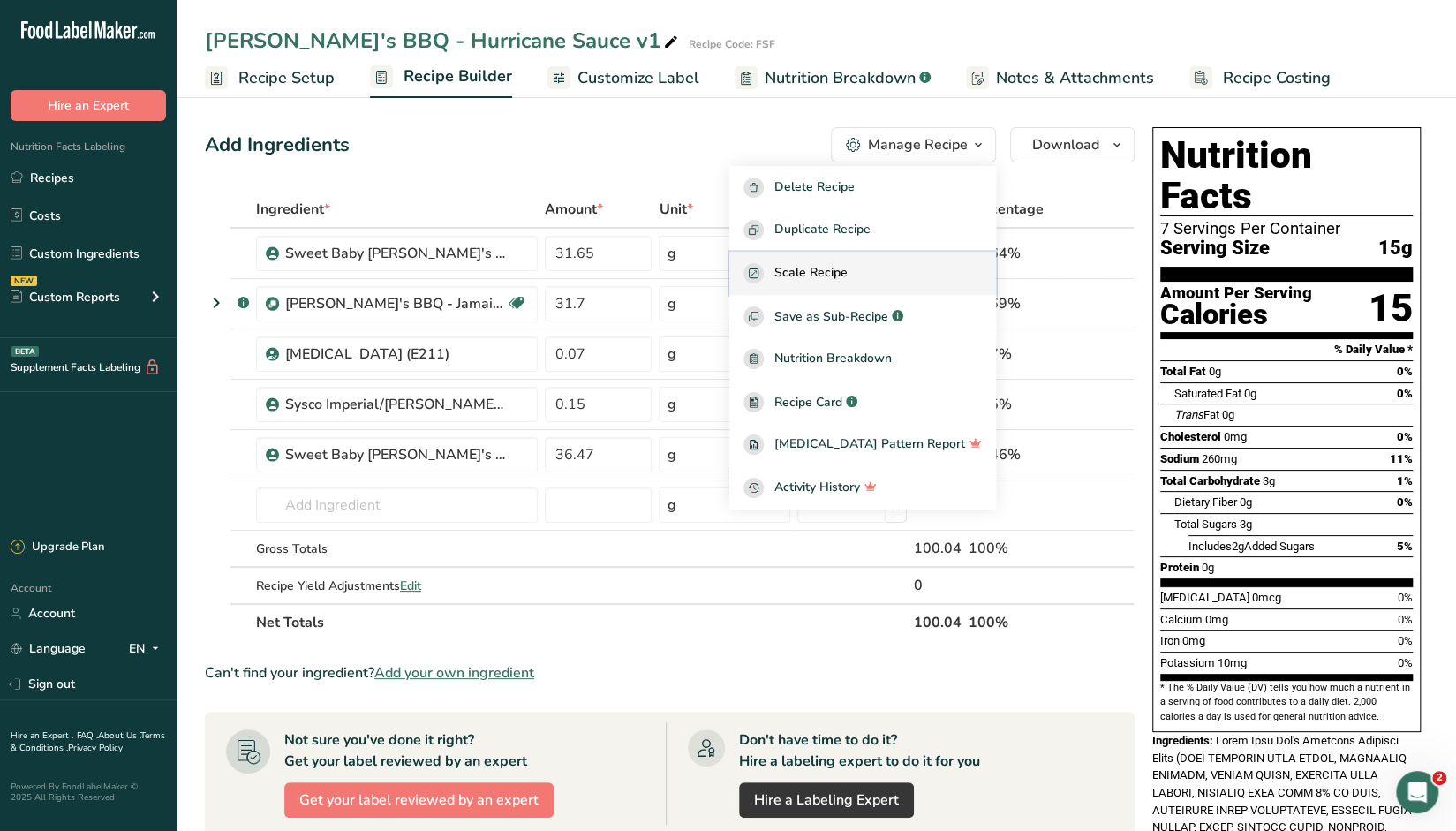
click at [848, 274] on span "Scale Recipe" at bounding box center [811, 273] width 74 height 20
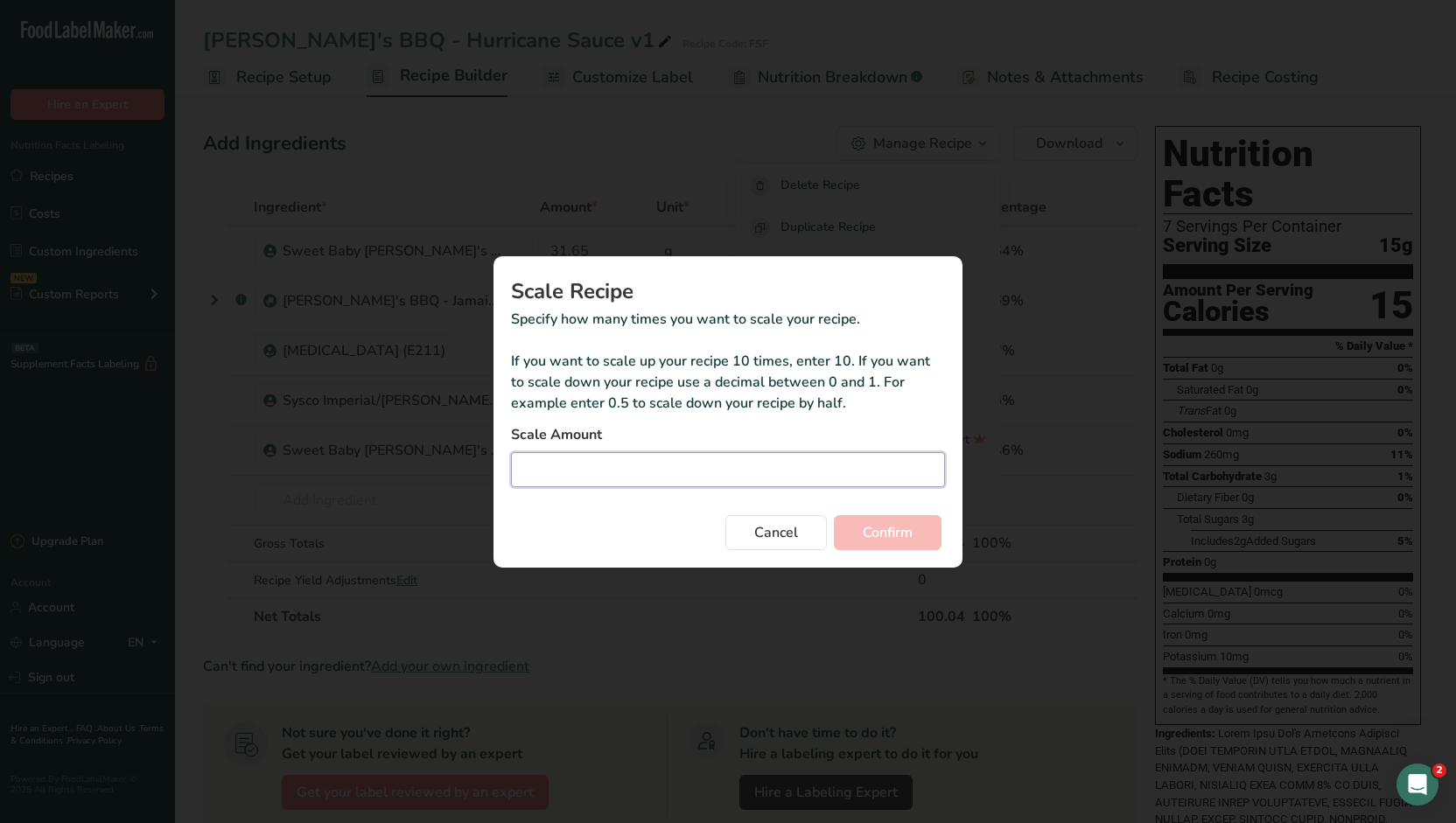
click at [810, 486] on input "Duplicate recipe modal" at bounding box center [728, 470] width 434 height 35
type input "43.5"
click at [917, 543] on button "Confirm" at bounding box center [888, 532] width 108 height 35
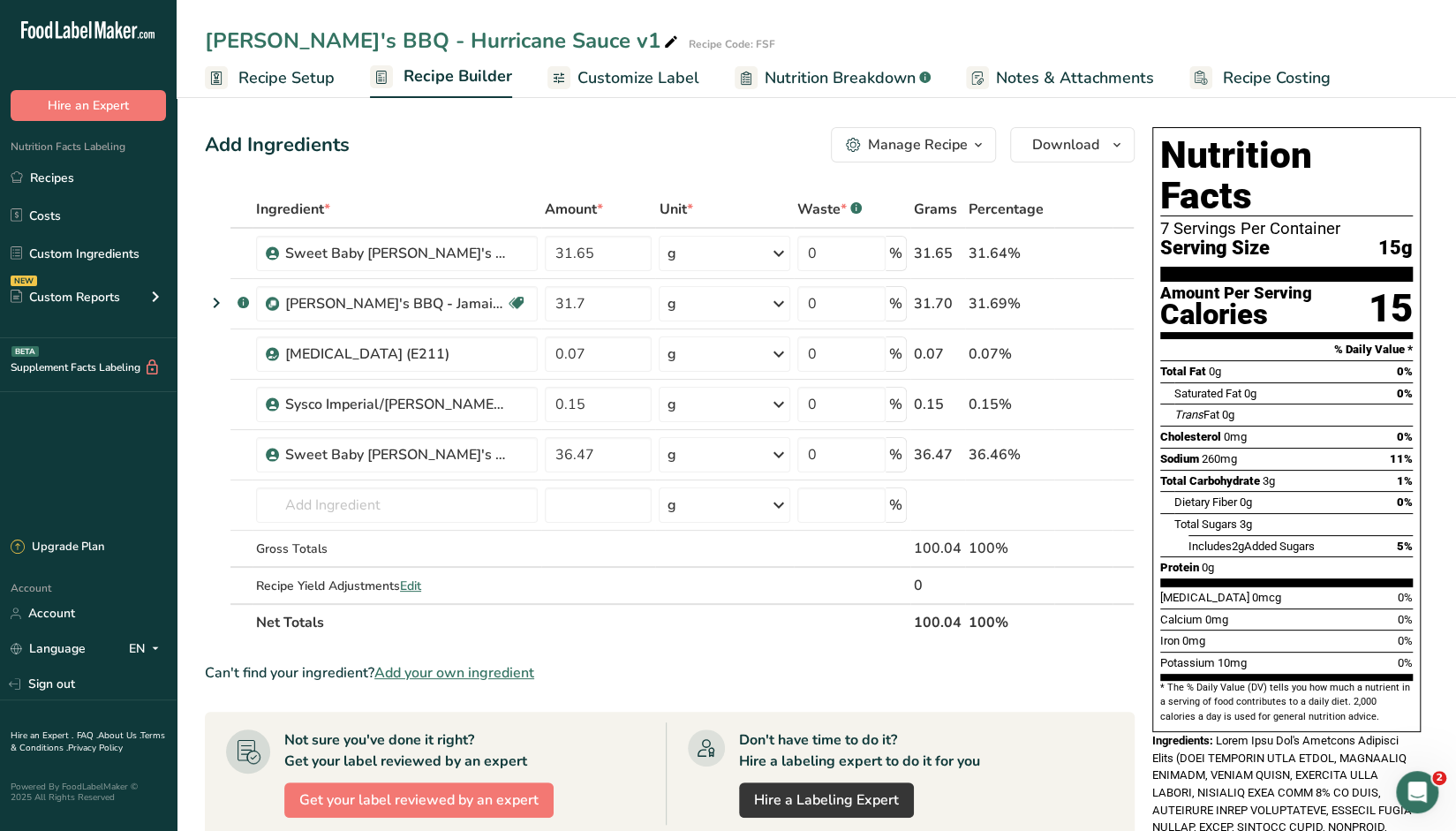
drag, startPoint x: 54, startPoint y: 174, endPoint x: 422, endPoint y: 178, distance: 368.0
click at [54, 174] on link "Recipes" at bounding box center [88, 177] width 177 height 34
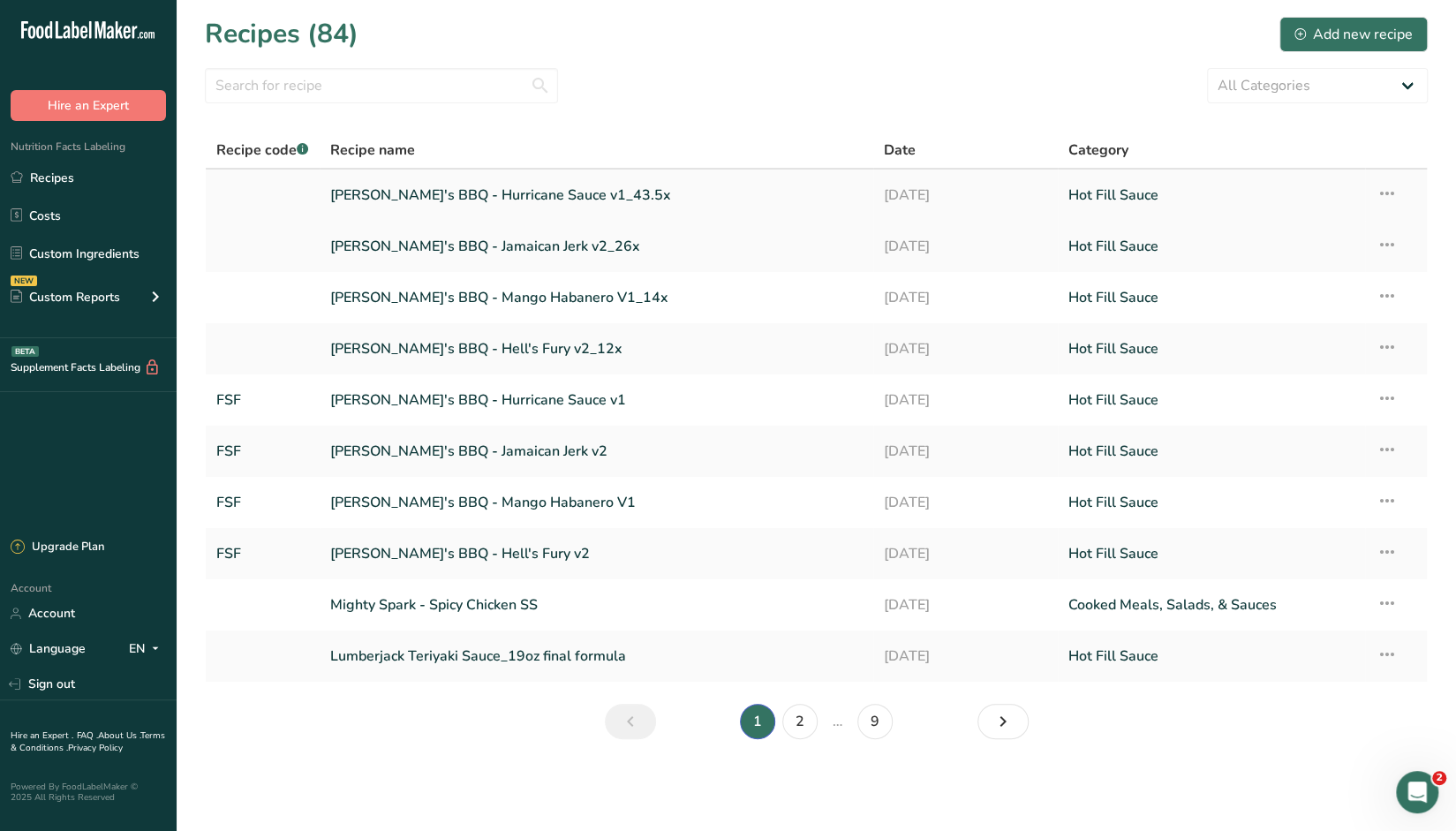
click at [555, 195] on link "Sickie's BBQ - Hurricane Sauce v1_43.5x" at bounding box center [596, 195] width 533 height 37
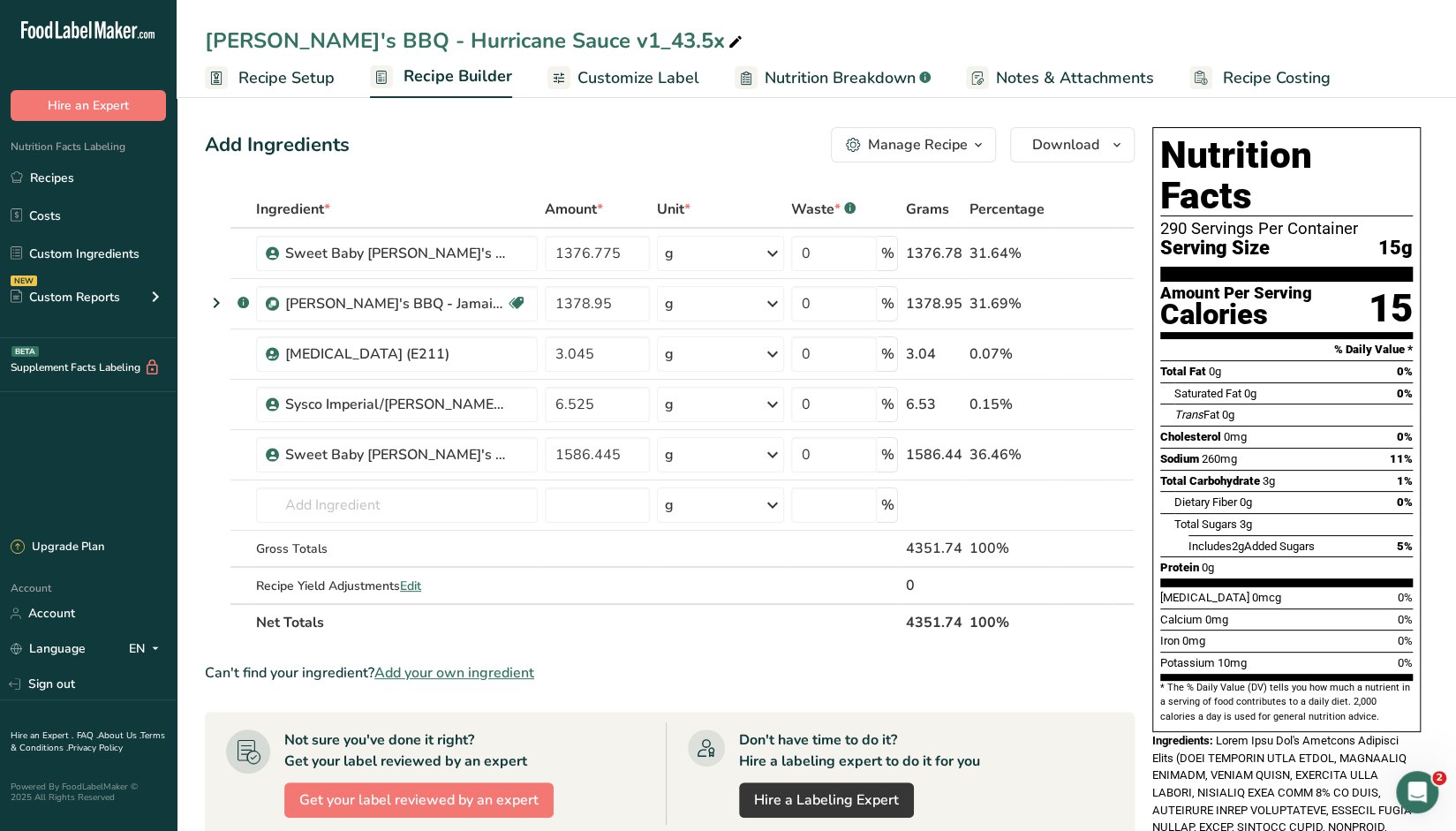
drag, startPoint x: 790, startPoint y: 639, endPoint x: 793, endPoint y: 650, distance: 11.4
click at [790, 639] on section "Ingredient * Amount * Unit * Waste * .a-a{fill:#347362;}.b-a{fill:#fff;} Grams …" at bounding box center [670, 700] width 930 height 1019
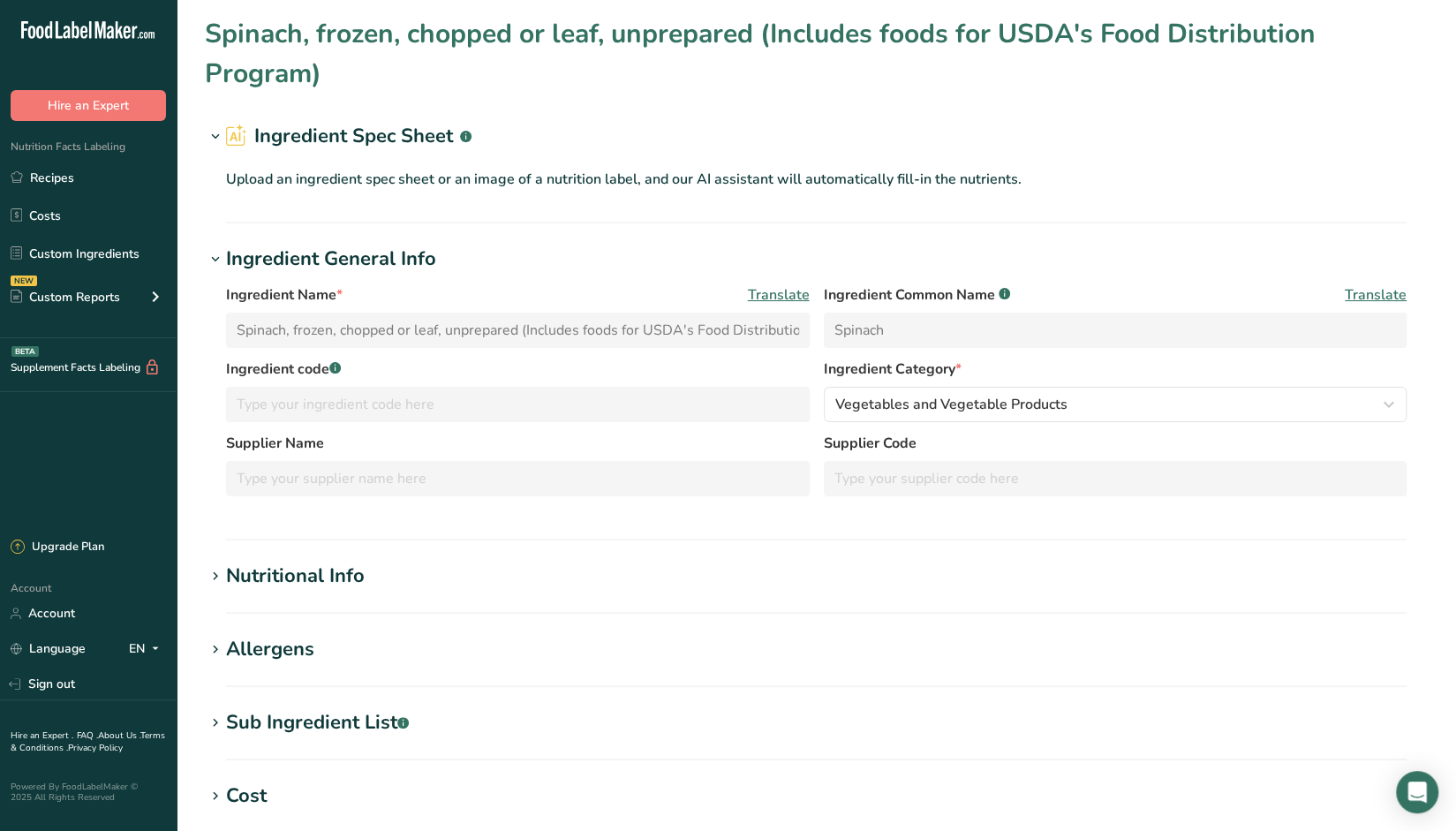
click at [308, 575] on div "Nutritional Info" at bounding box center [295, 577] width 139 height 29
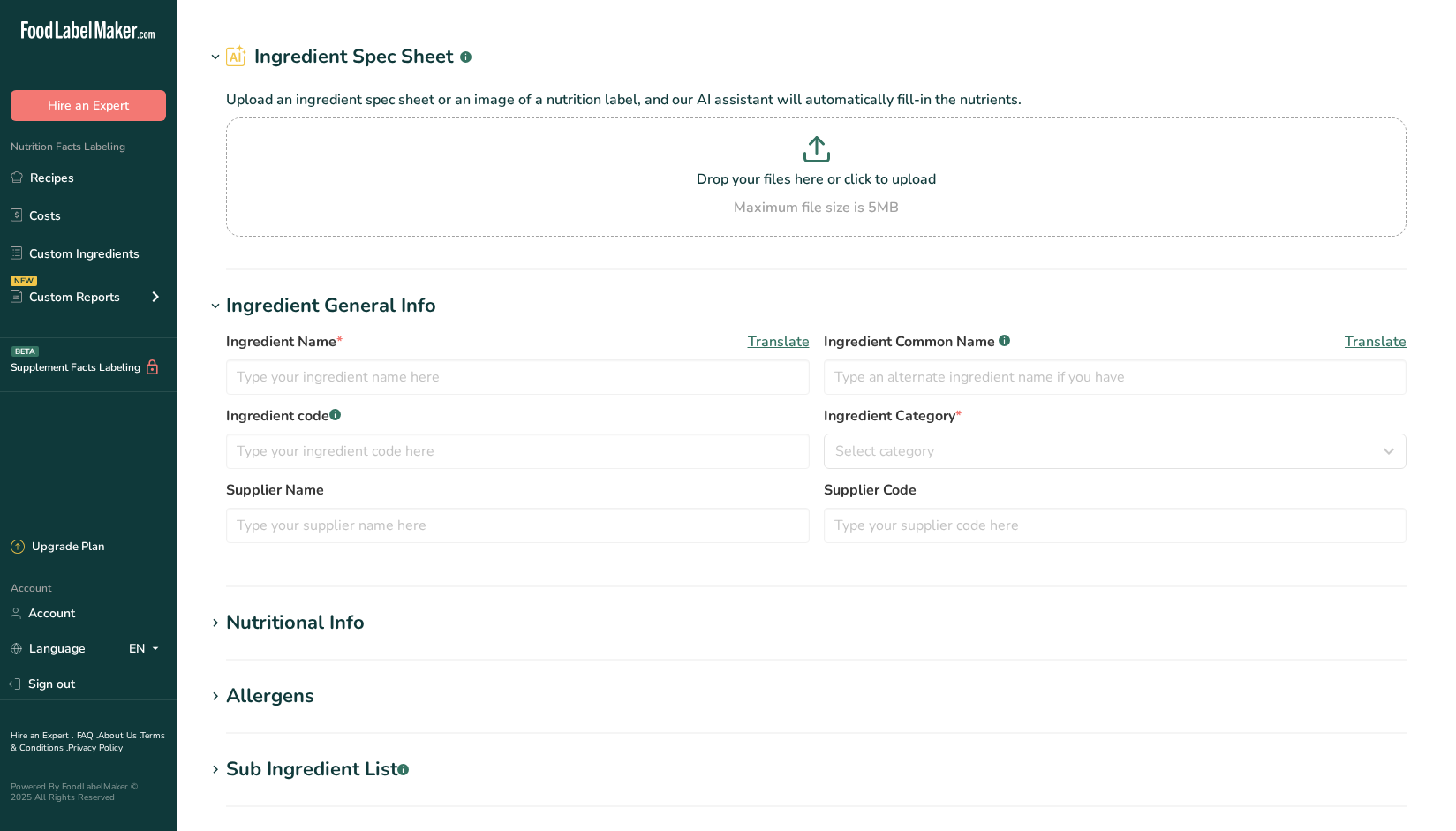
type input "Sweet Baby [PERSON_NAME]'s Hot Sauce"
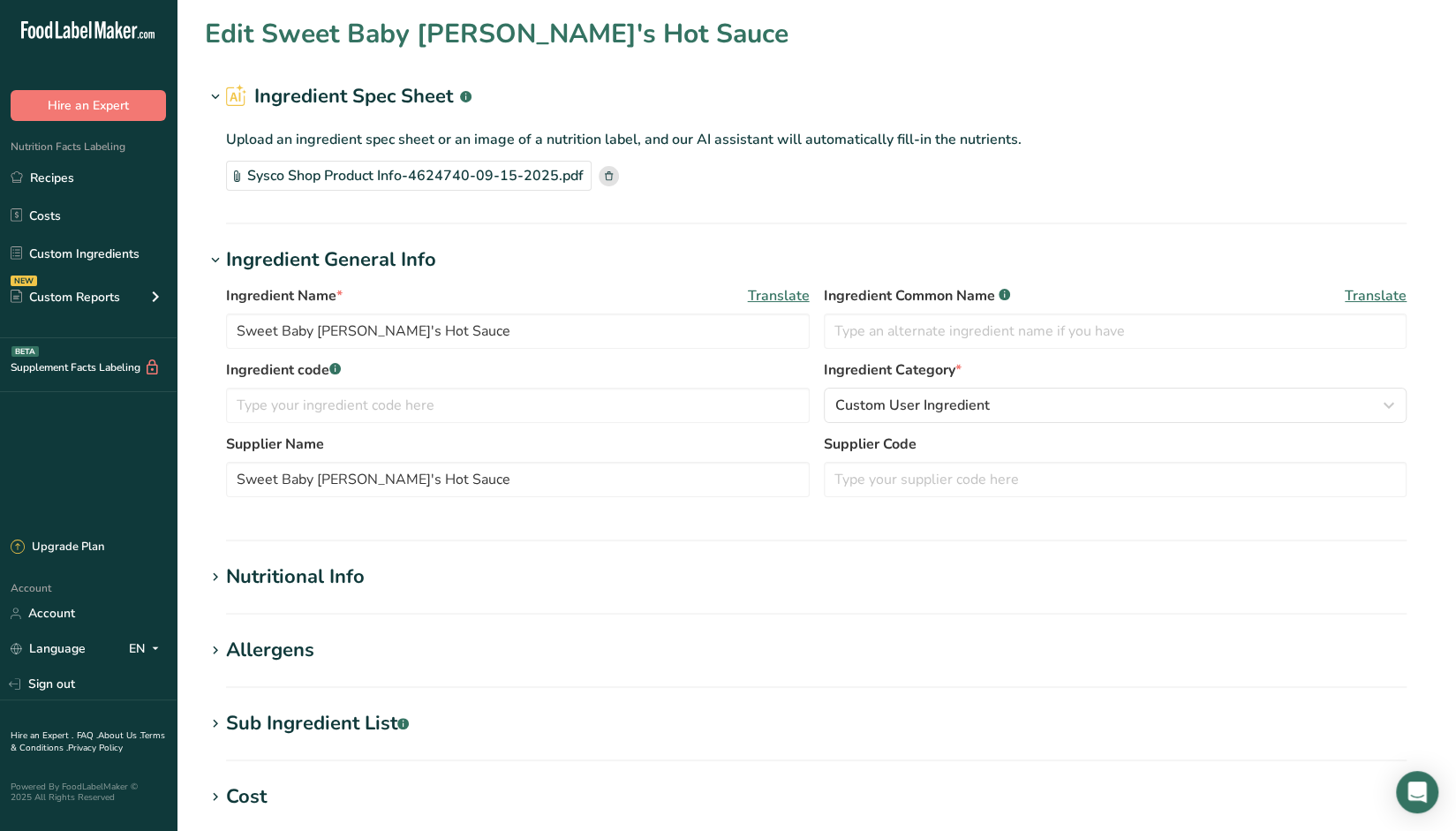
click at [403, 179] on div "Sysco Shop Product Info-4624740-09-15-2025.pdf" at bounding box center [408, 175] width 366 height 30
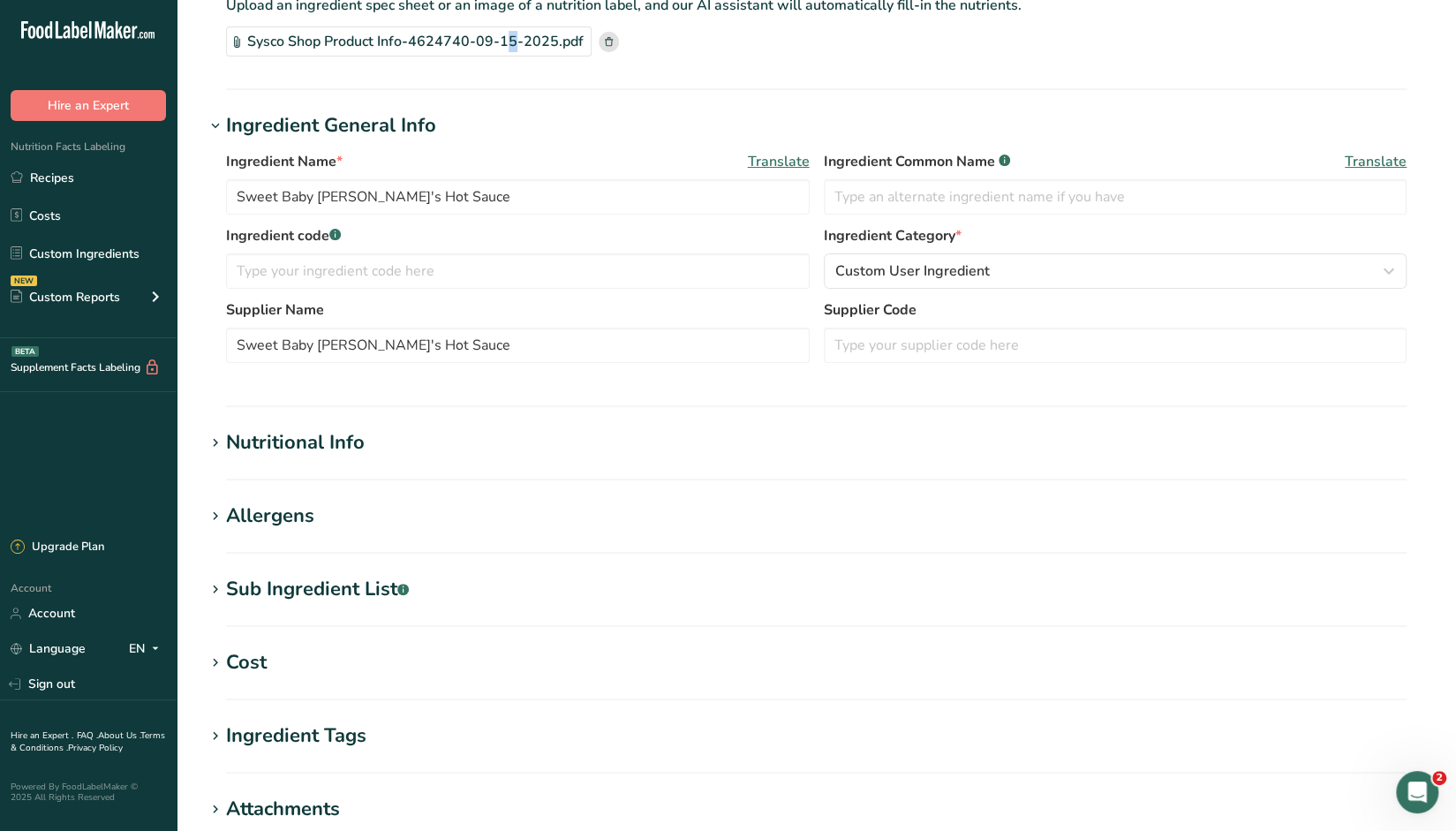
scroll to position [177, 0]
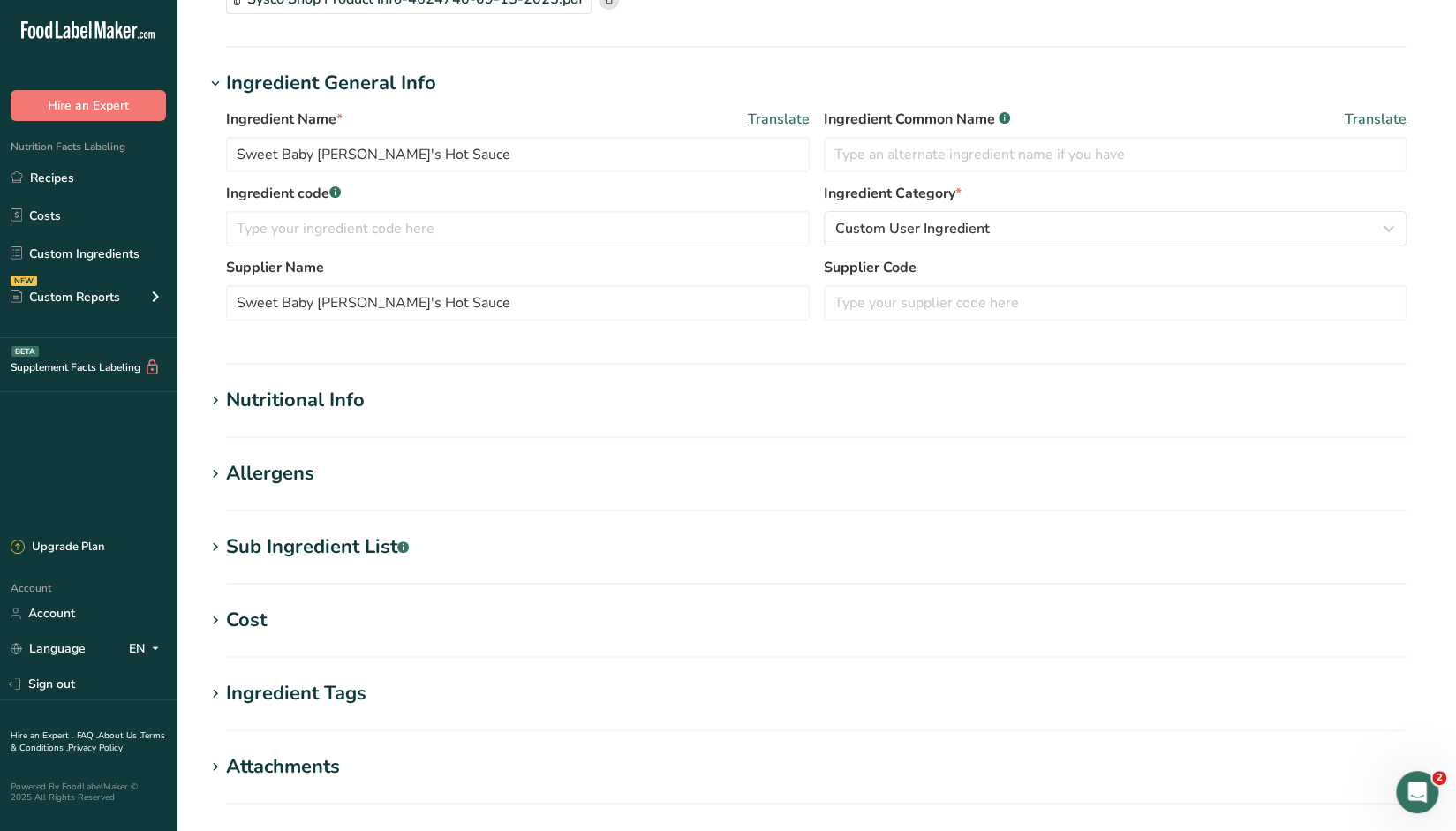
click at [290, 391] on div "Nutritional Info" at bounding box center [295, 401] width 139 height 29
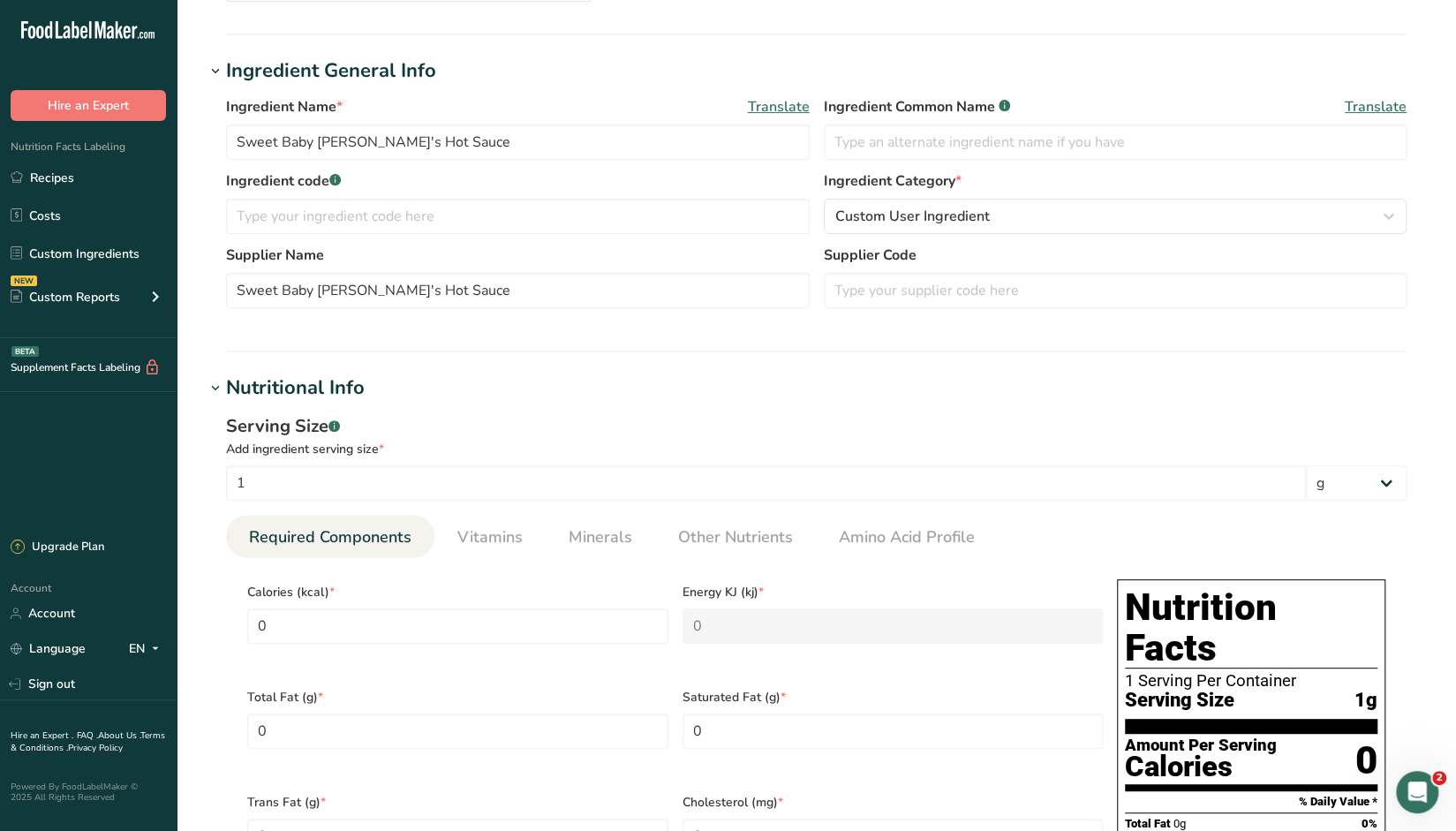
scroll to position [0, 0]
